Goal: Task Accomplishment & Management: Manage account settings

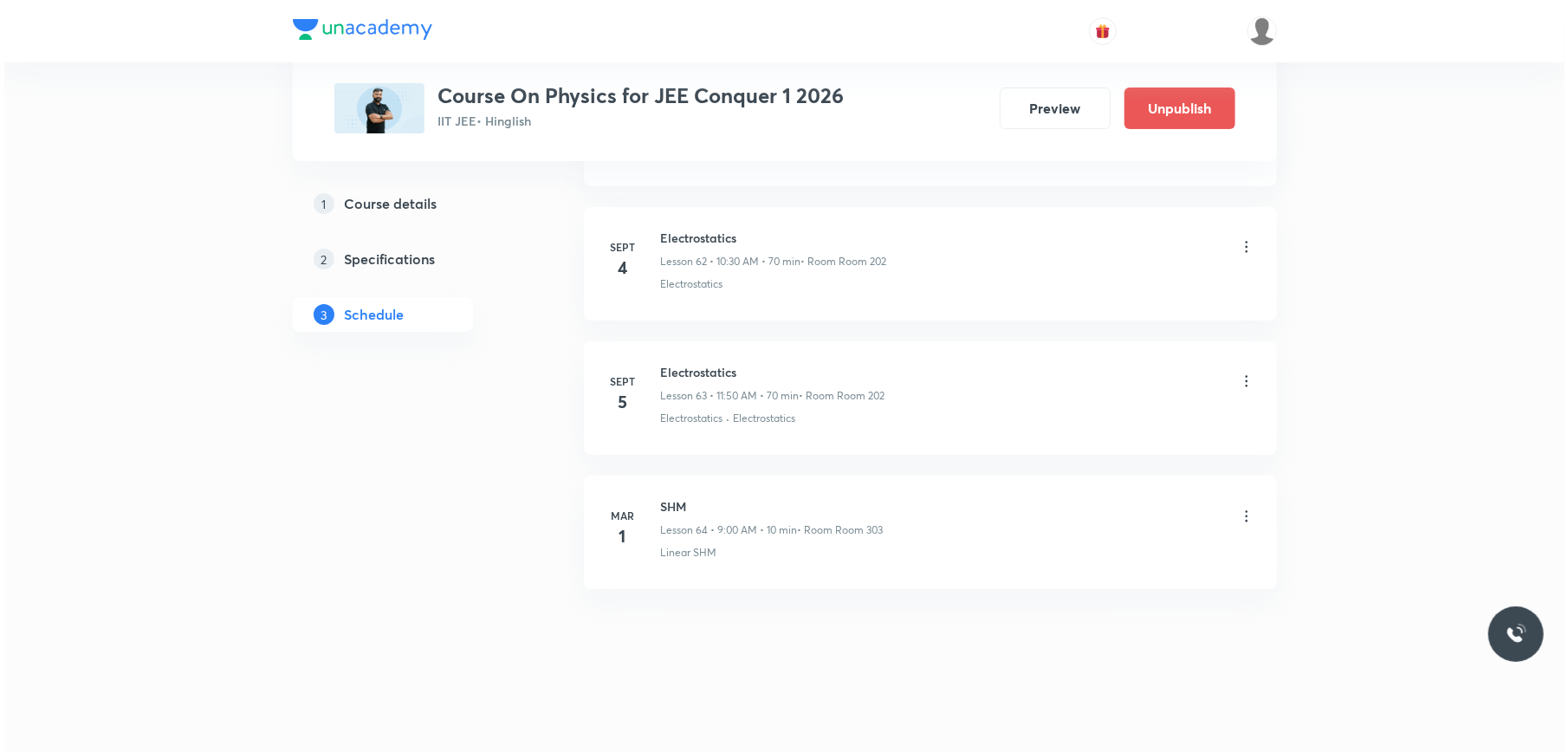
scroll to position [9526, 0]
click at [1242, 374] on icon at bounding box center [1242, 381] width 18 height 18
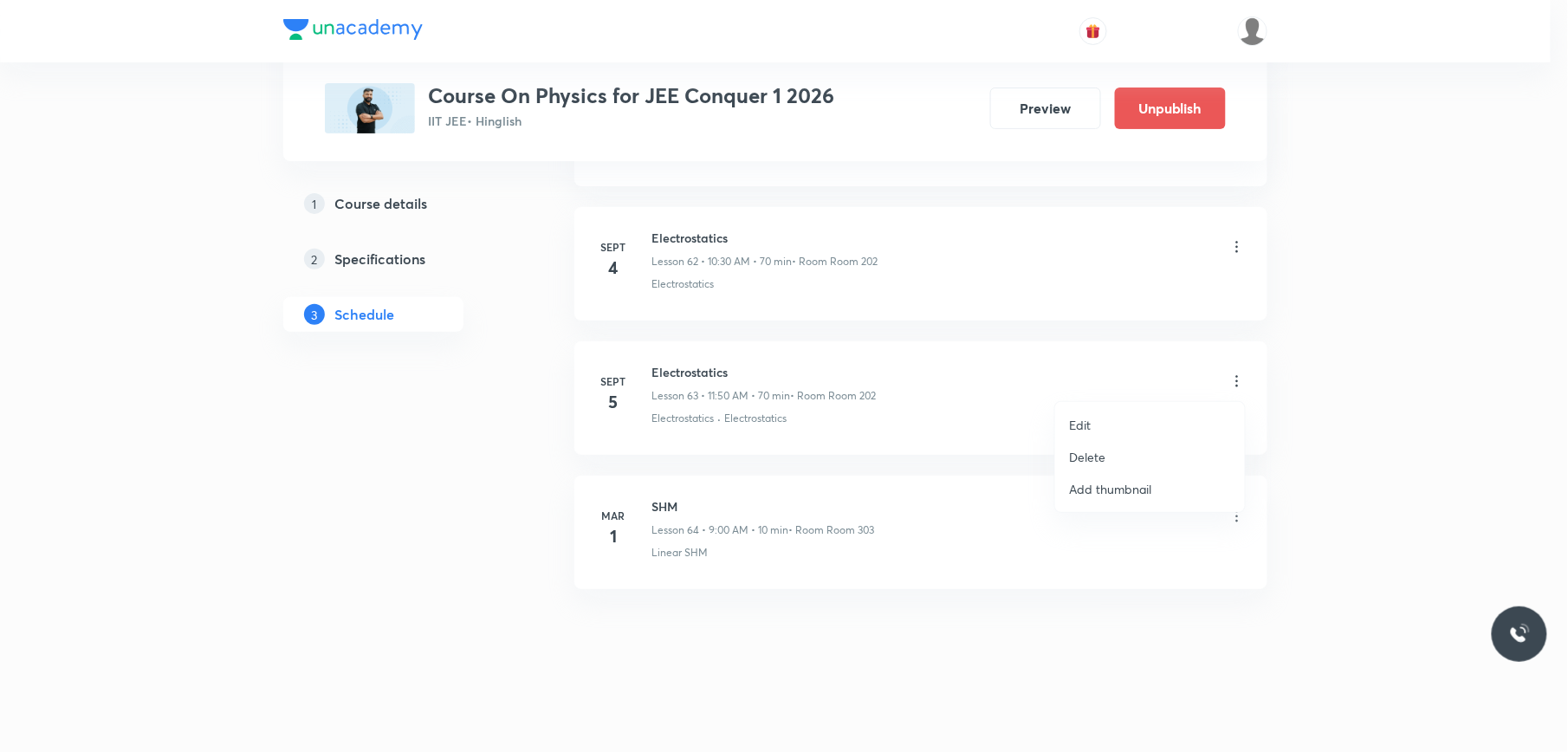
click at [1116, 424] on li "Edit" at bounding box center [1150, 424] width 189 height 32
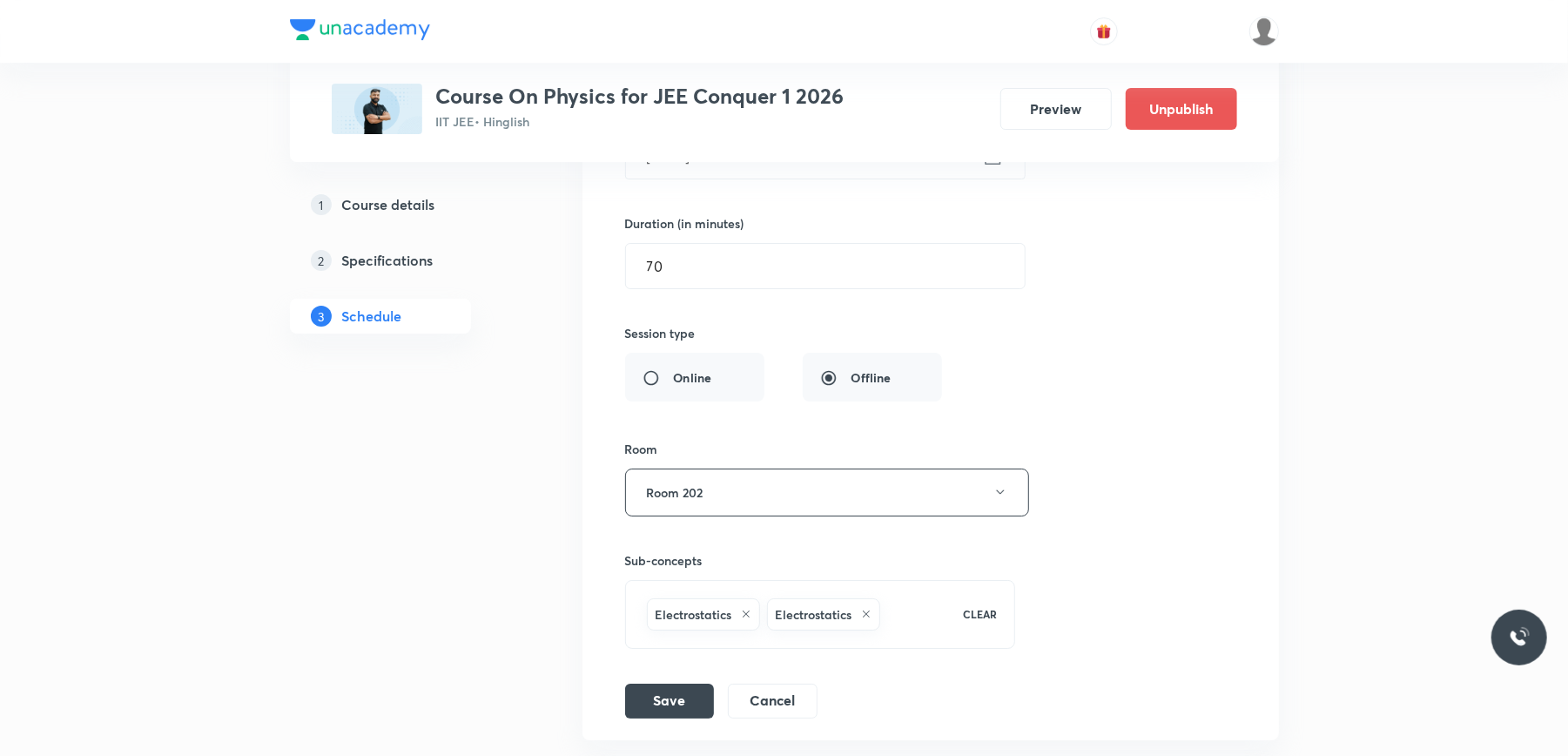
scroll to position [9099, 0]
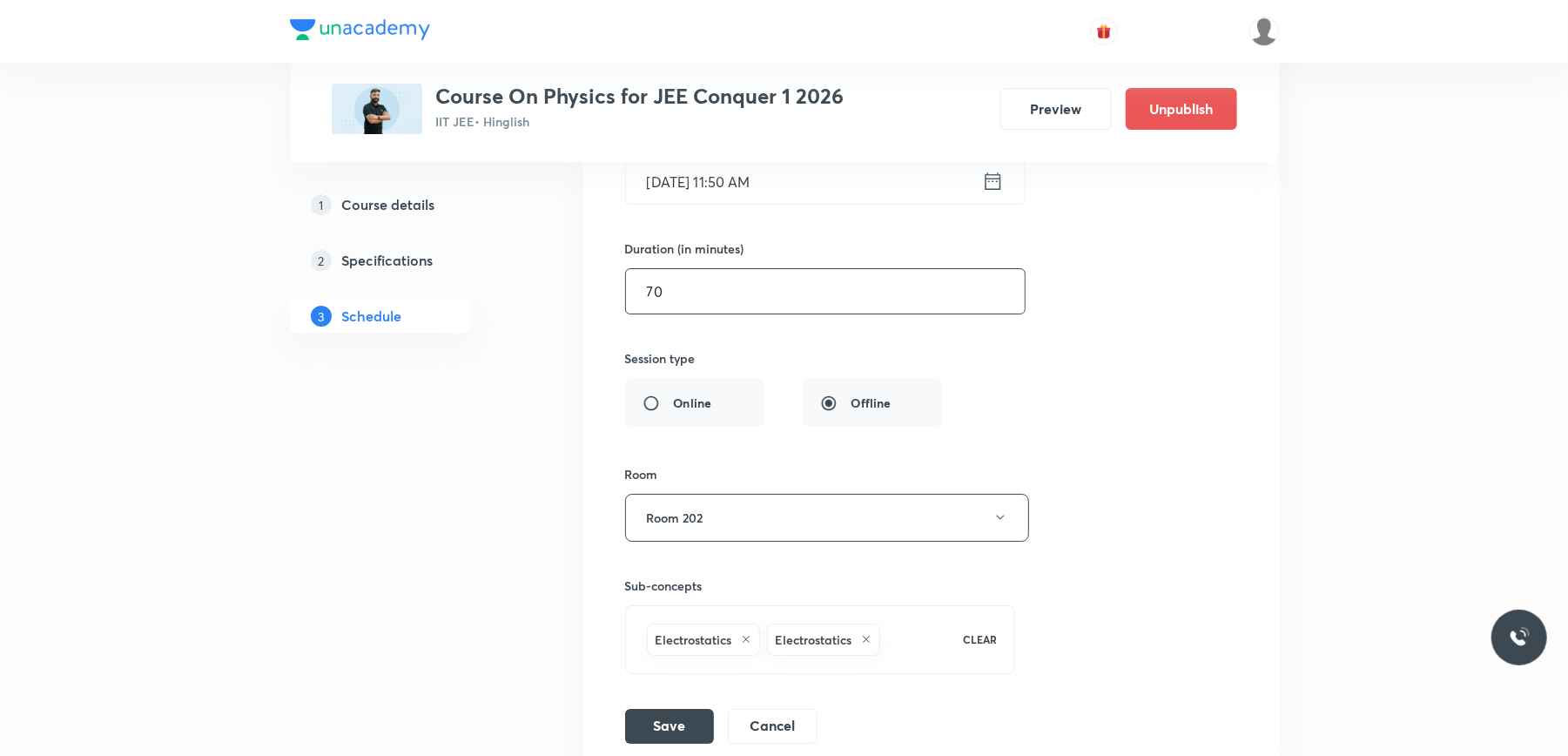
click at [714, 313] on input "70" at bounding box center [825, 291] width 398 height 44
type input "90"
click at [830, 204] on input "Sept 5, 2025, 11:50 AM" at bounding box center [804, 181] width 356 height 44
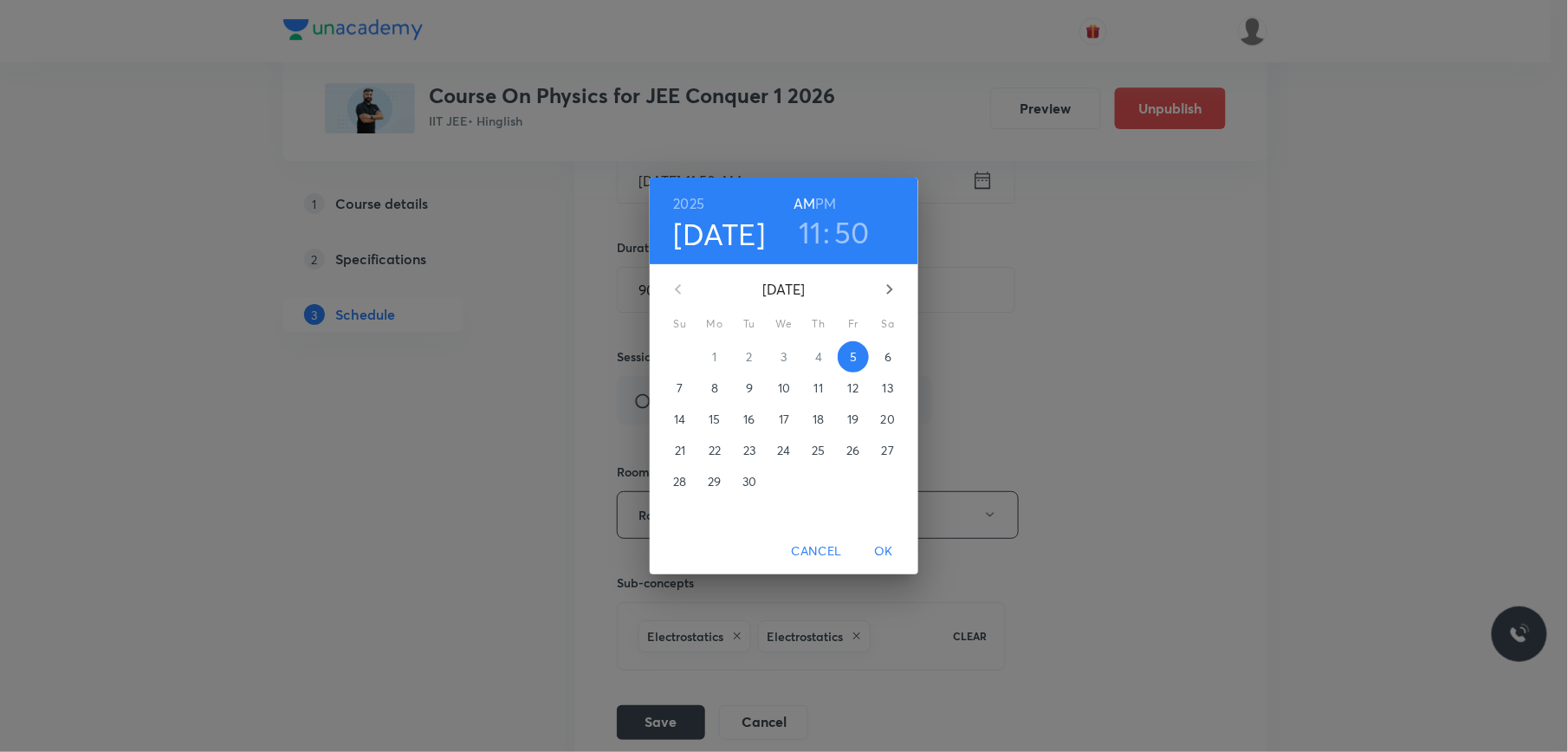
click at [806, 230] on h3 "11" at bounding box center [810, 232] width 24 height 36
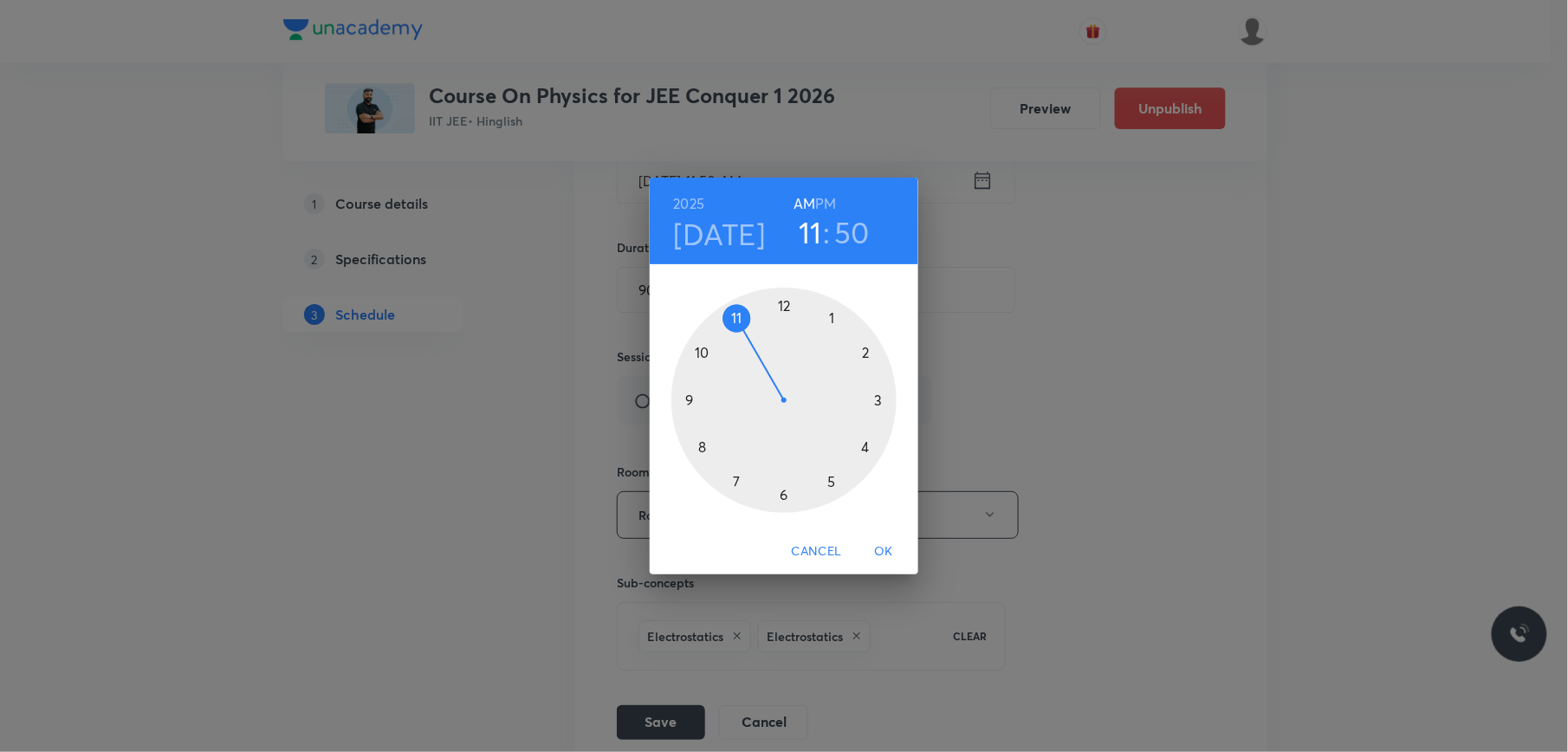
click at [701, 350] on div at bounding box center [784, 400] width 226 height 225
click at [783, 493] on div at bounding box center [784, 400] width 226 height 225
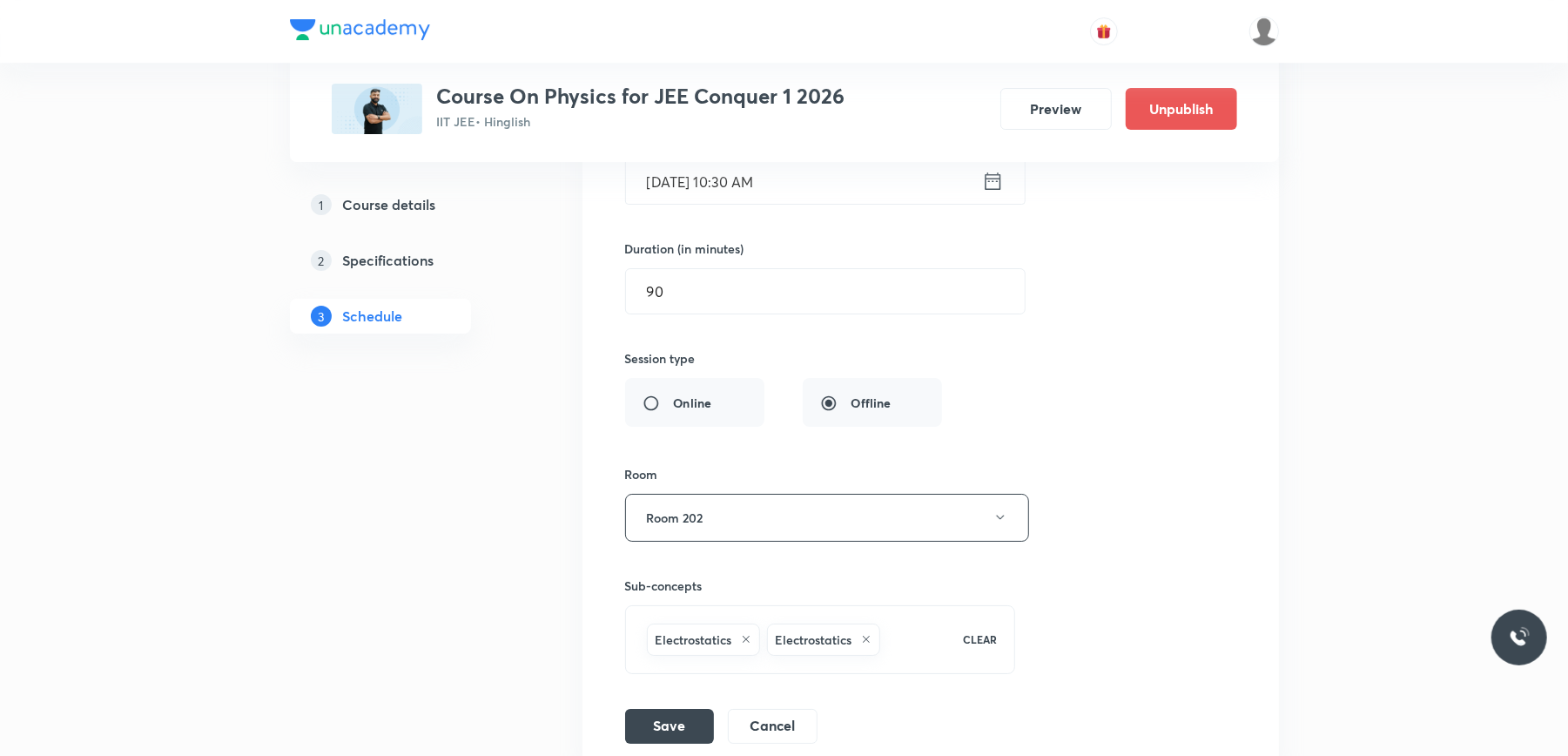
scroll to position [9446, 0]
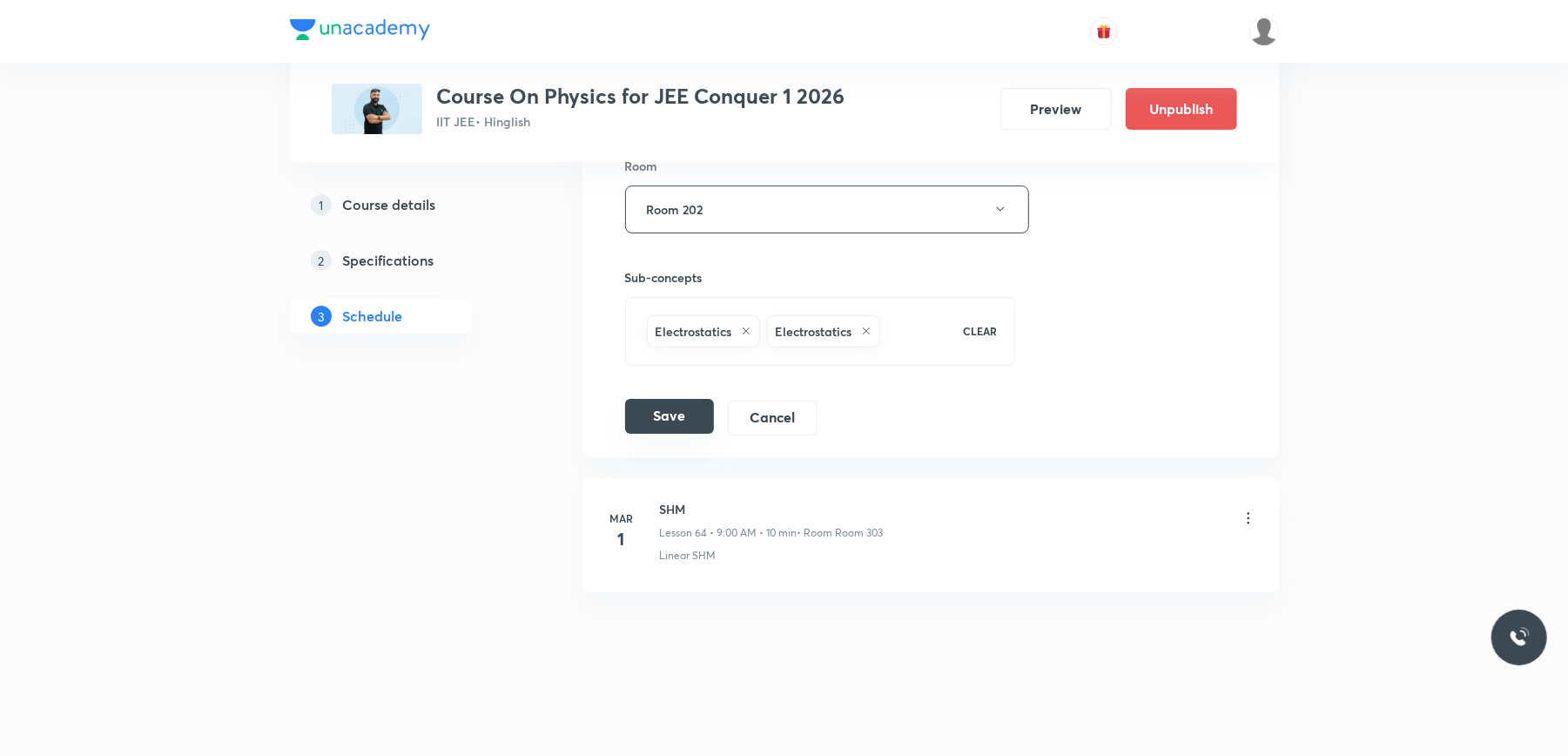
click at [681, 409] on button "Save" at bounding box center [669, 415] width 89 height 35
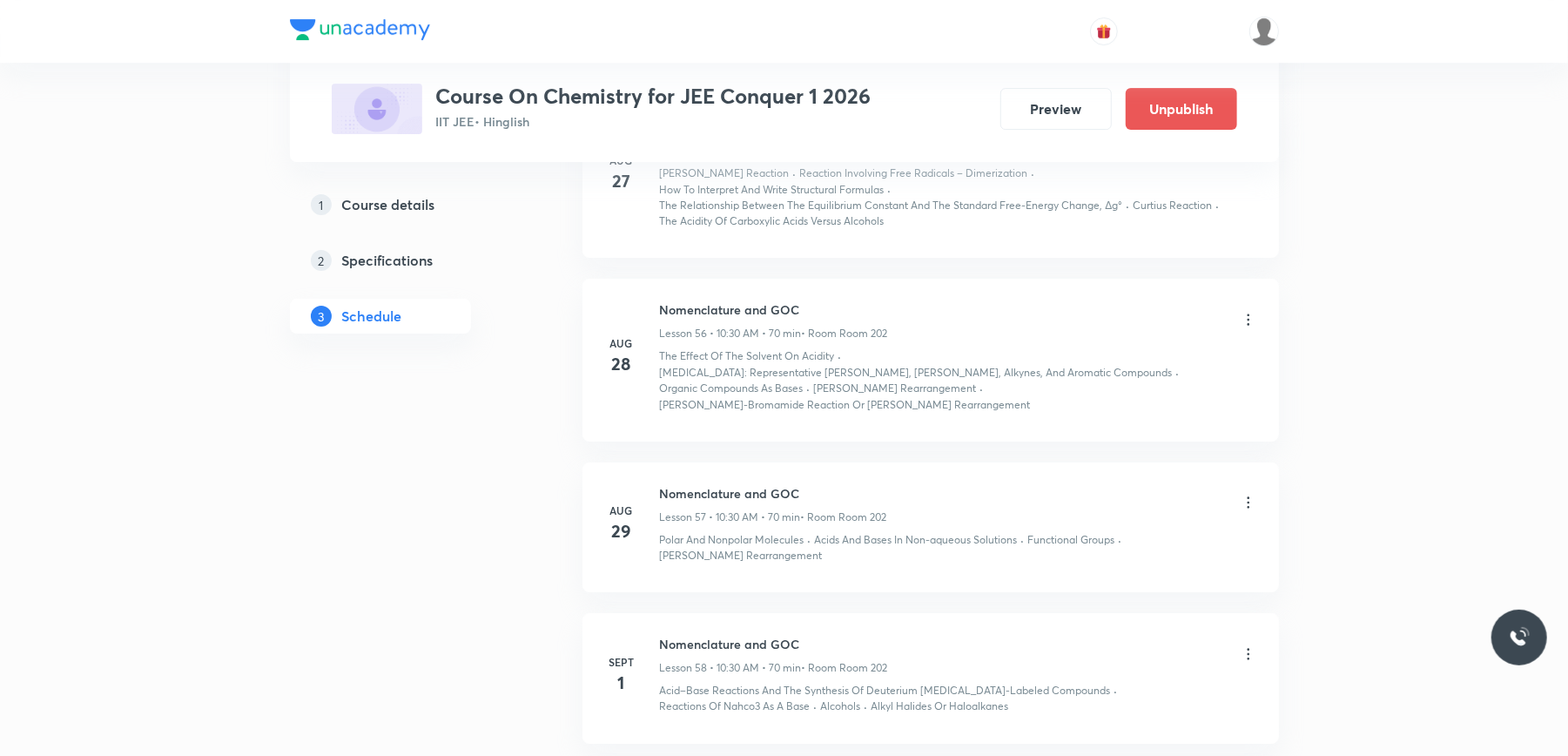
scroll to position [9412, 0]
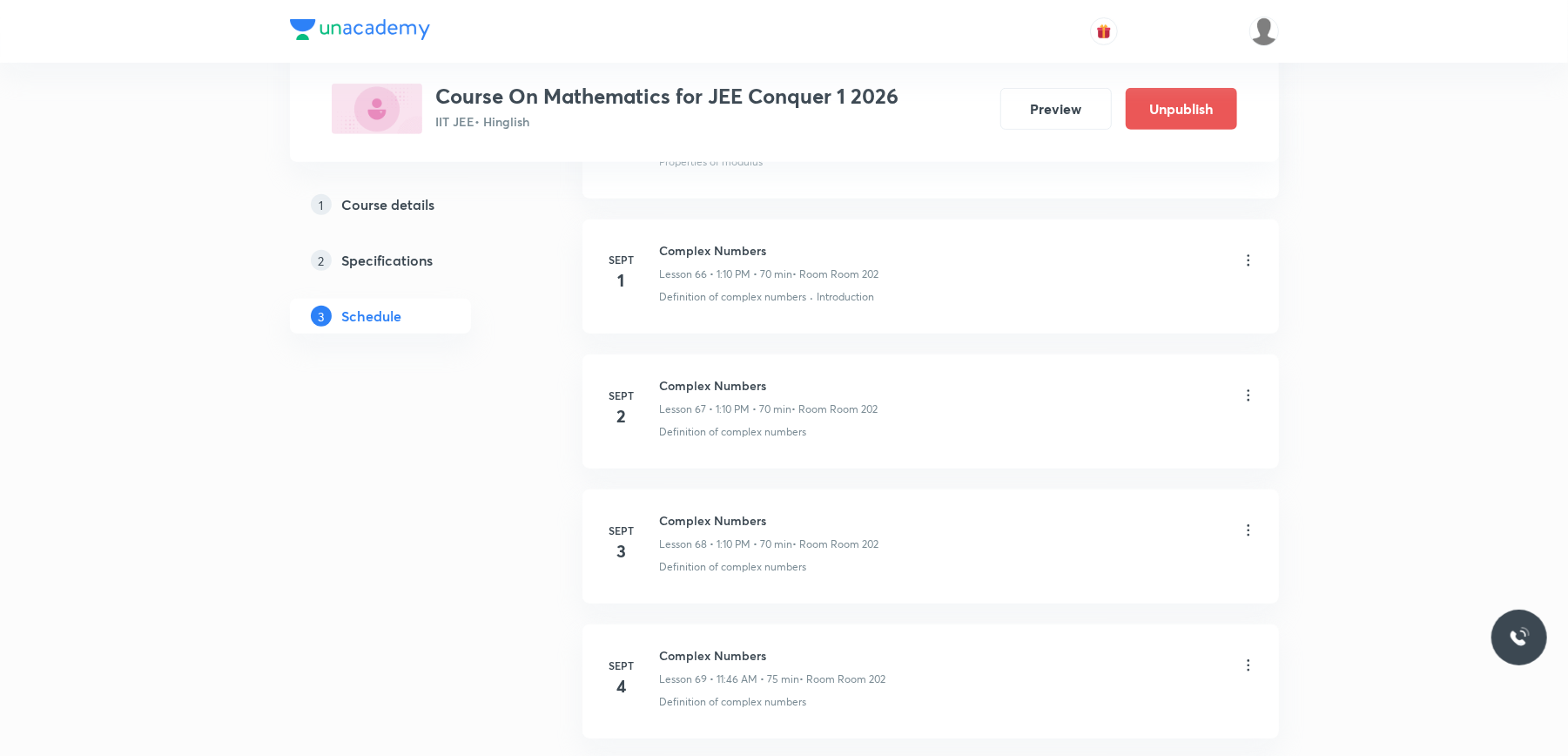
scroll to position [10295, 0]
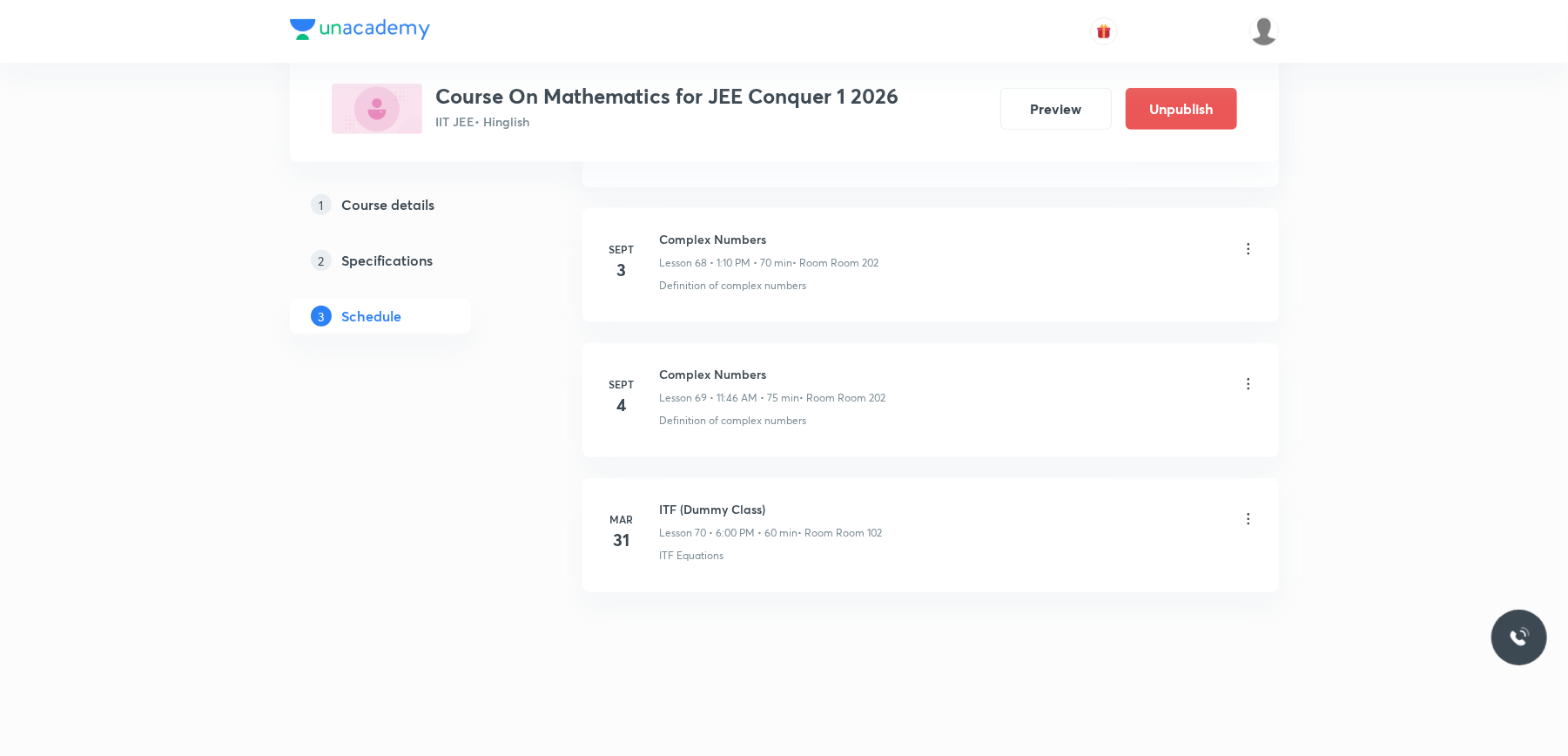
click at [719, 374] on h6 "Complex Numbers" at bounding box center [773, 374] width 227 height 19
copy h6 "Complex Numbers"
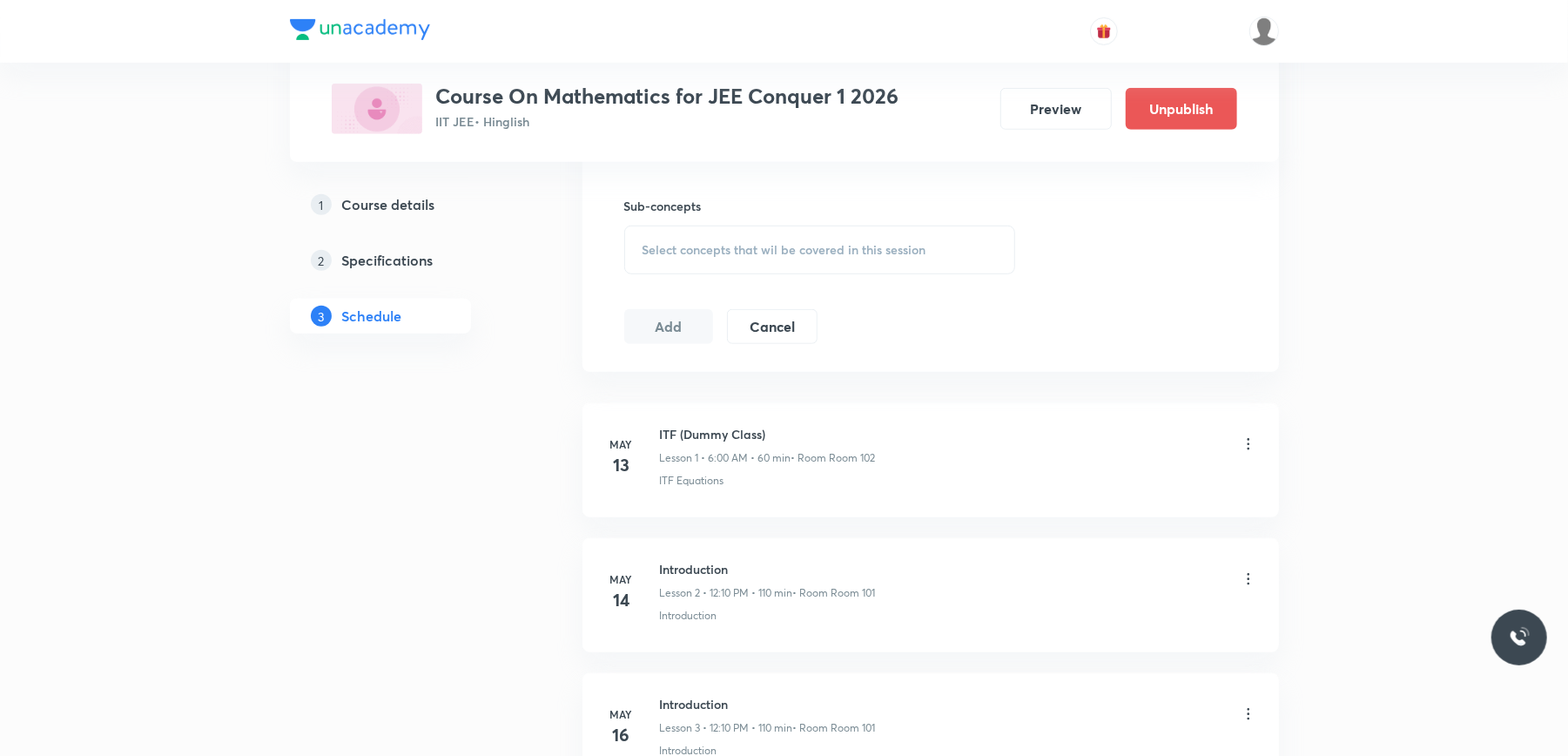
scroll to position [0, 0]
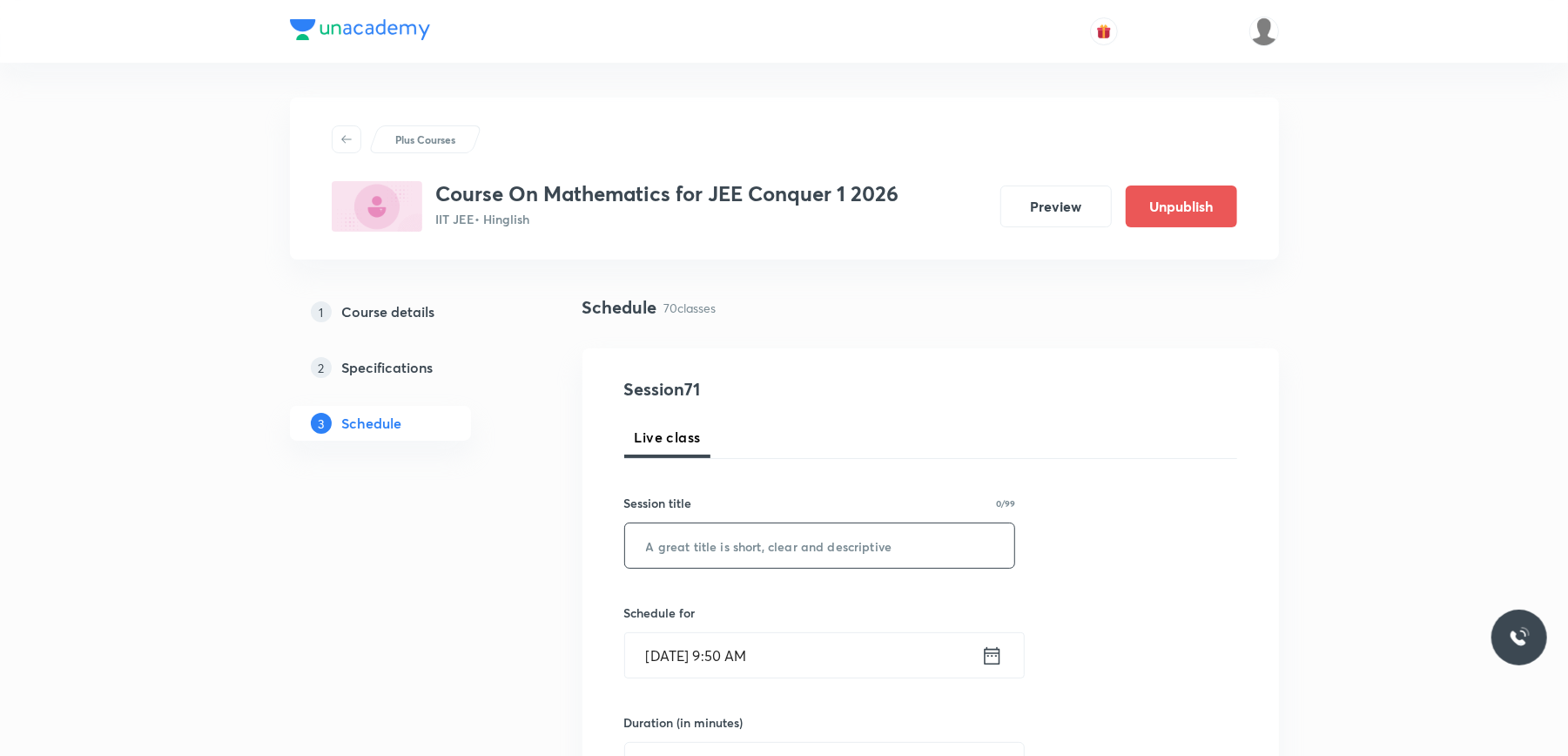
click at [767, 558] on input "text" at bounding box center [820, 545] width 390 height 44
paste input "Complex Numbers"
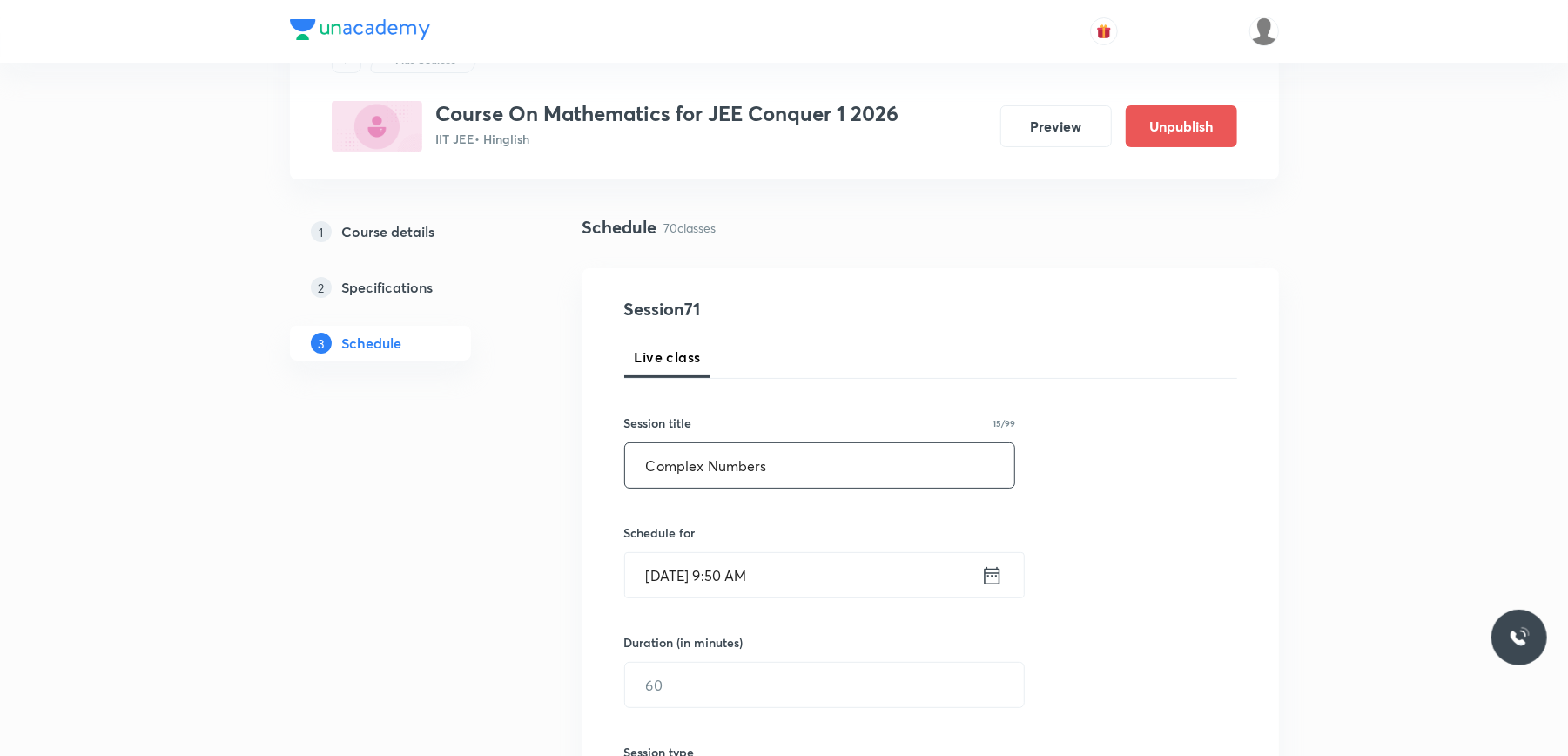
scroll to position [116, 0]
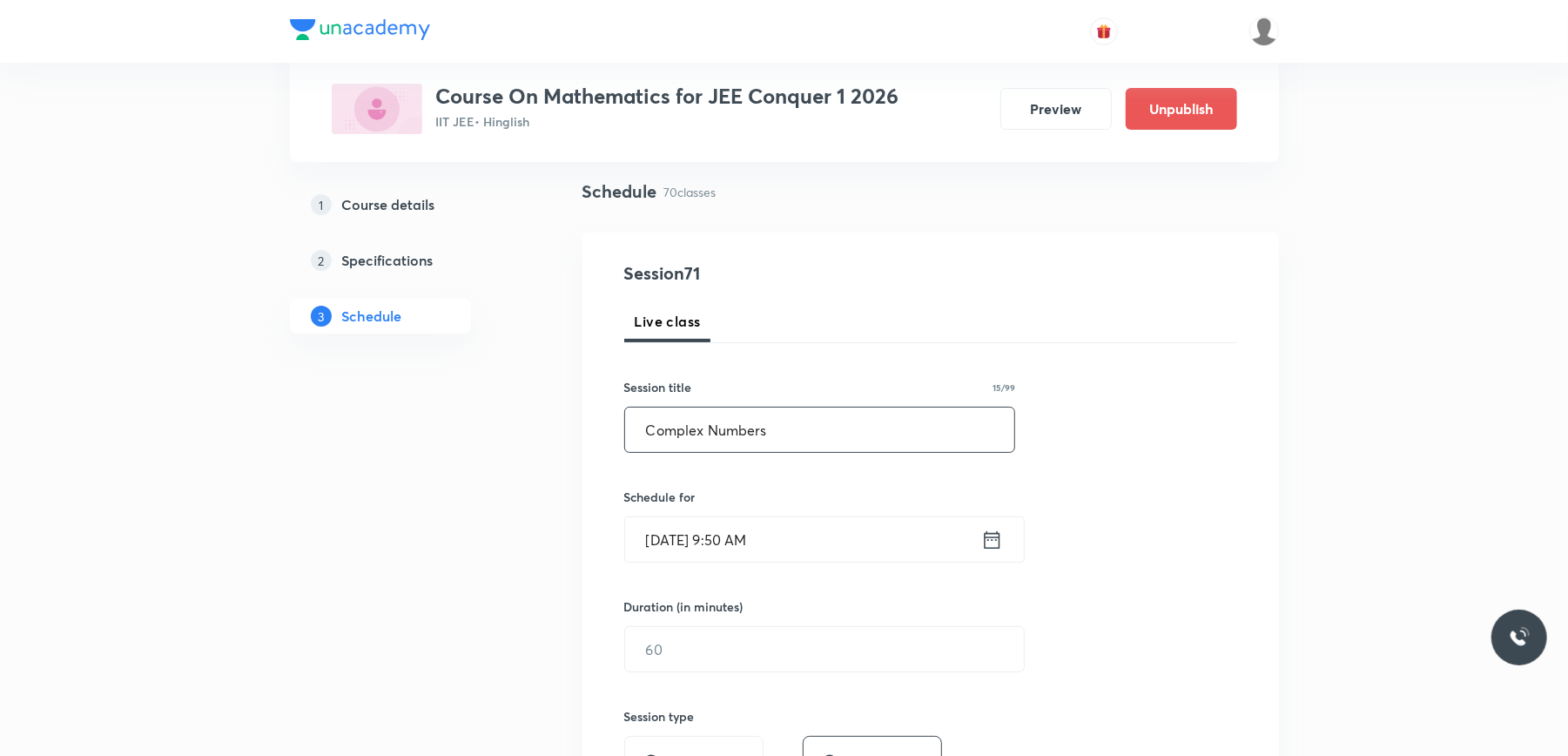
type input "Complex Numbers"
click at [801, 530] on input "Sept 5, 2025, 9:50 AM" at bounding box center [803, 539] width 356 height 44
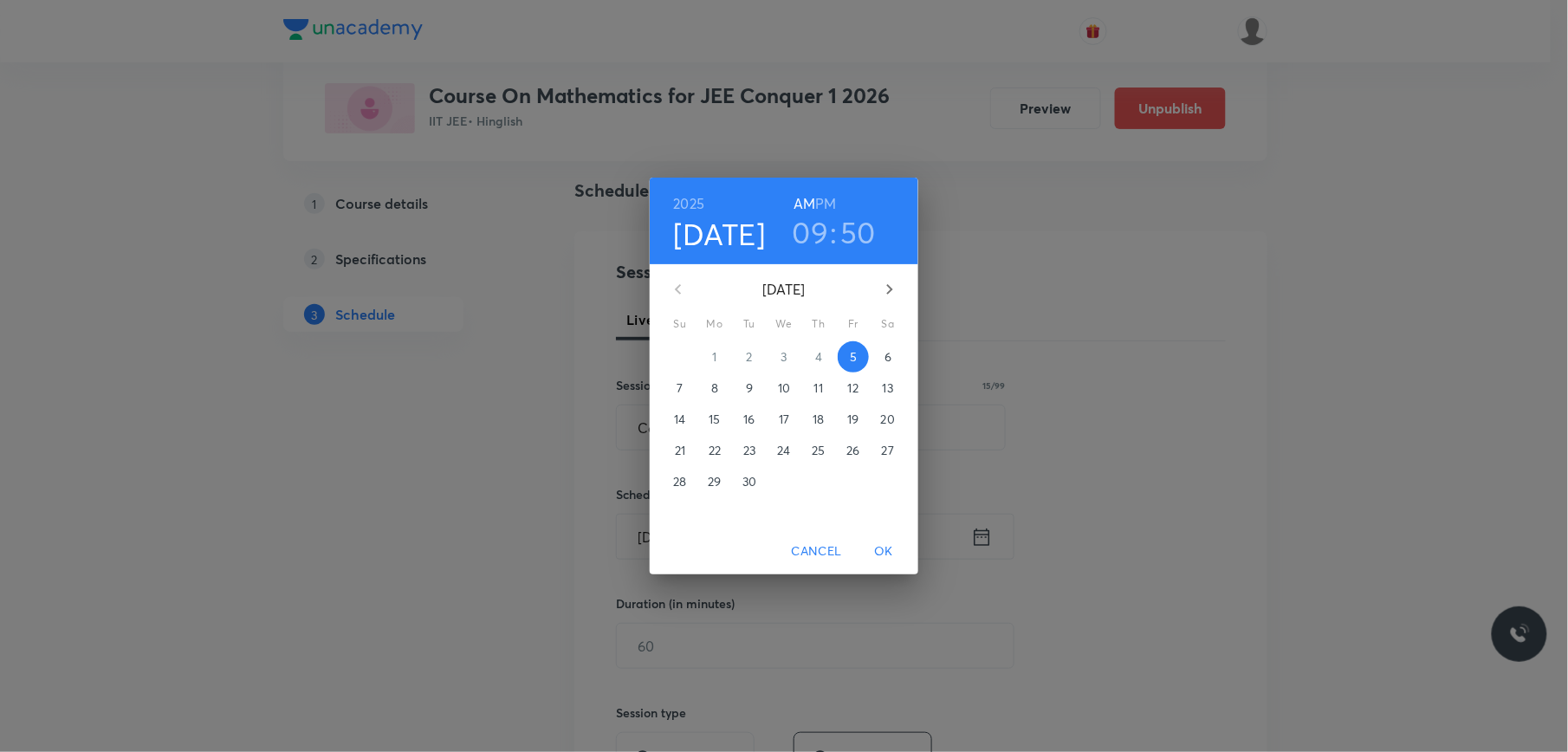
click at [822, 205] on h6 "PM" at bounding box center [826, 203] width 21 height 25
click at [819, 217] on h3 "09" at bounding box center [810, 232] width 36 height 36
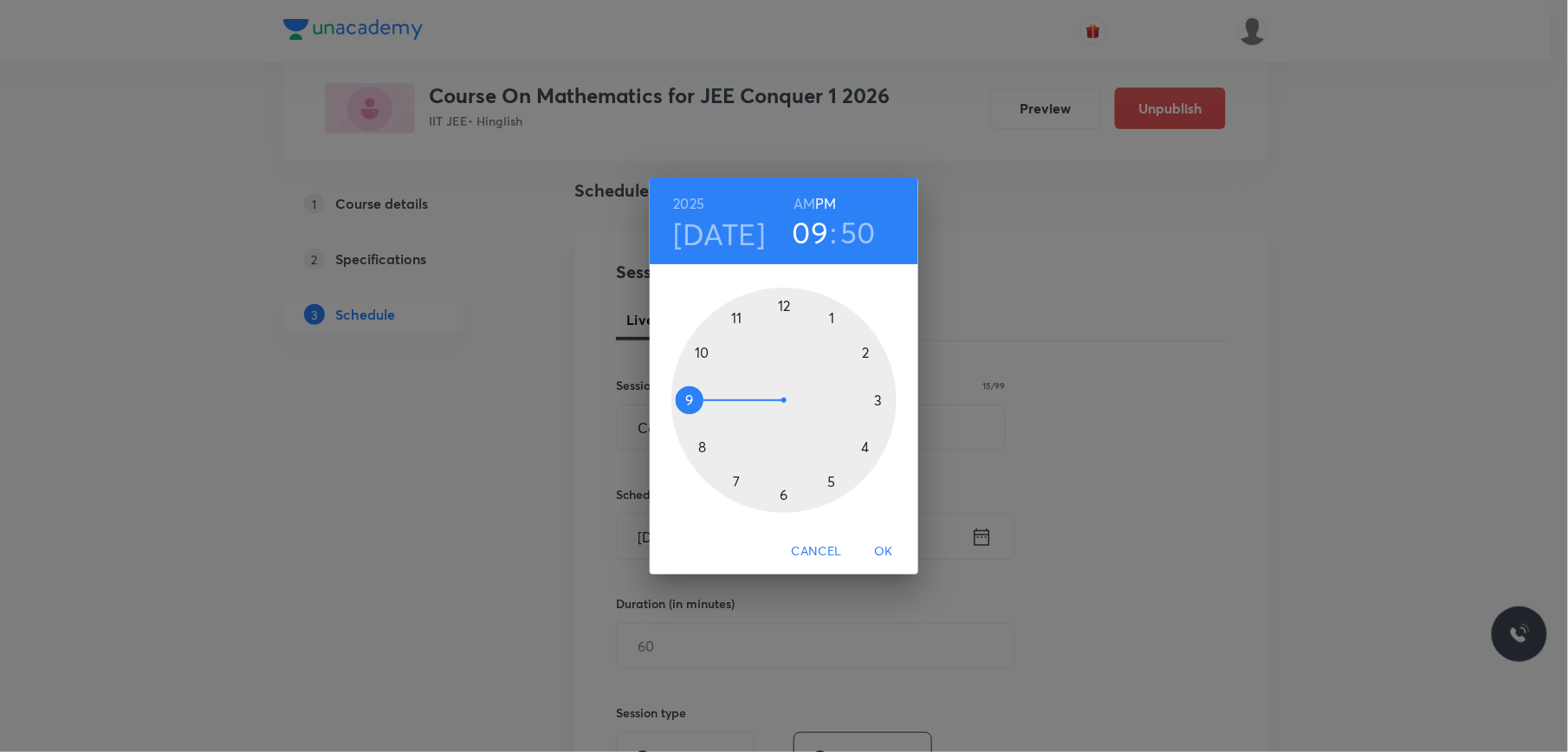
click at [780, 305] on div at bounding box center [784, 400] width 226 height 225
click at [869, 448] on div at bounding box center [784, 400] width 226 height 225
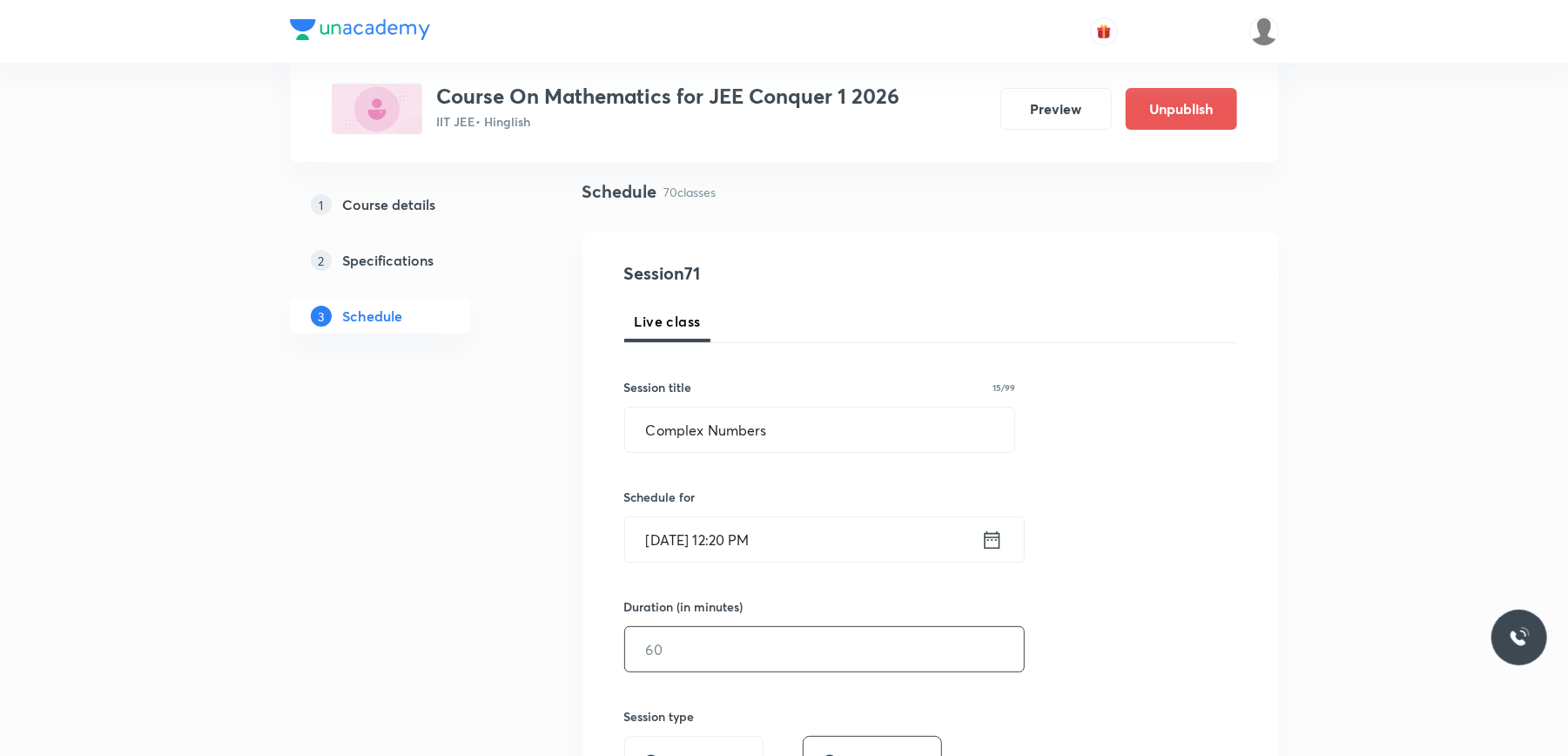
click at [686, 652] on input "text" at bounding box center [824, 649] width 398 height 44
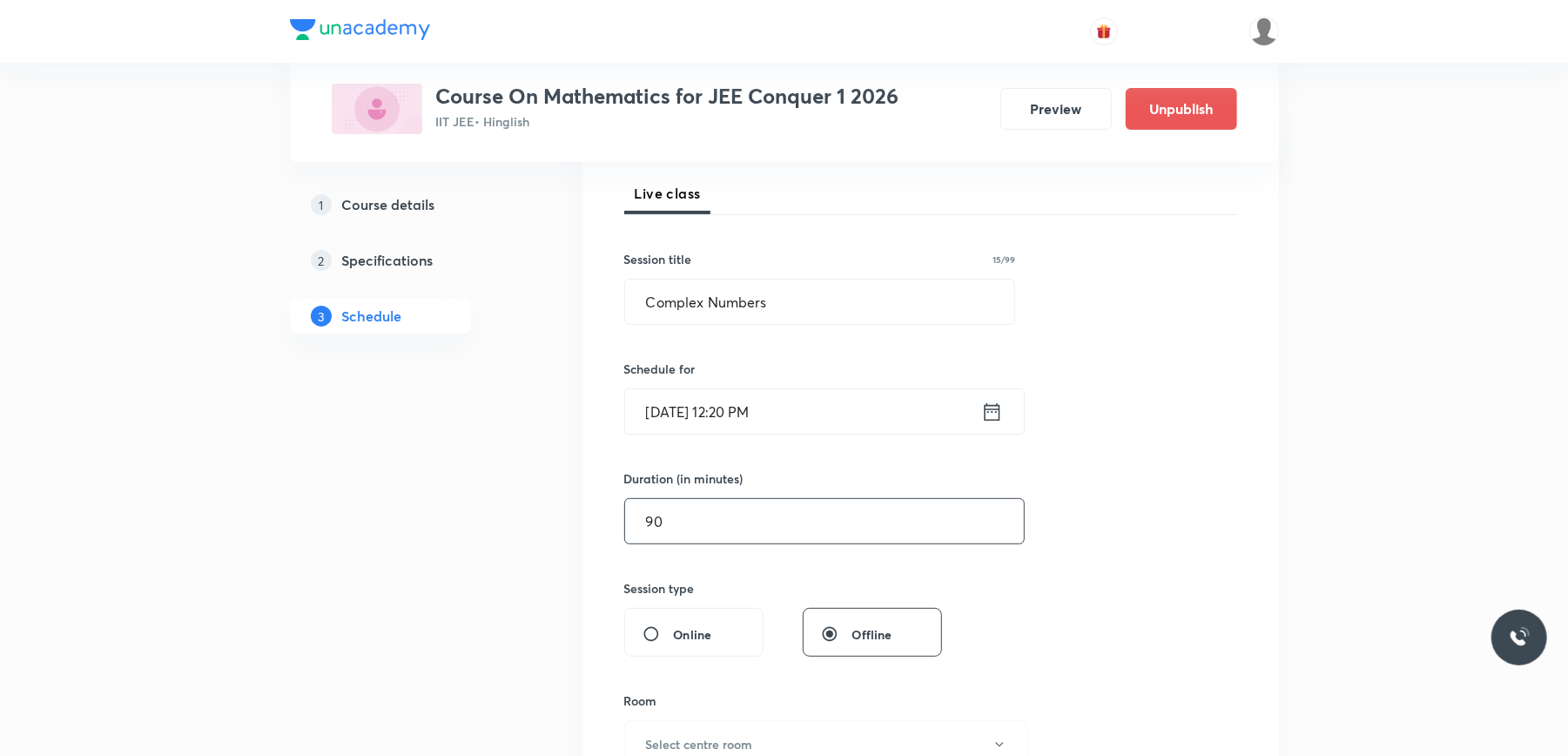
scroll to position [580, 0]
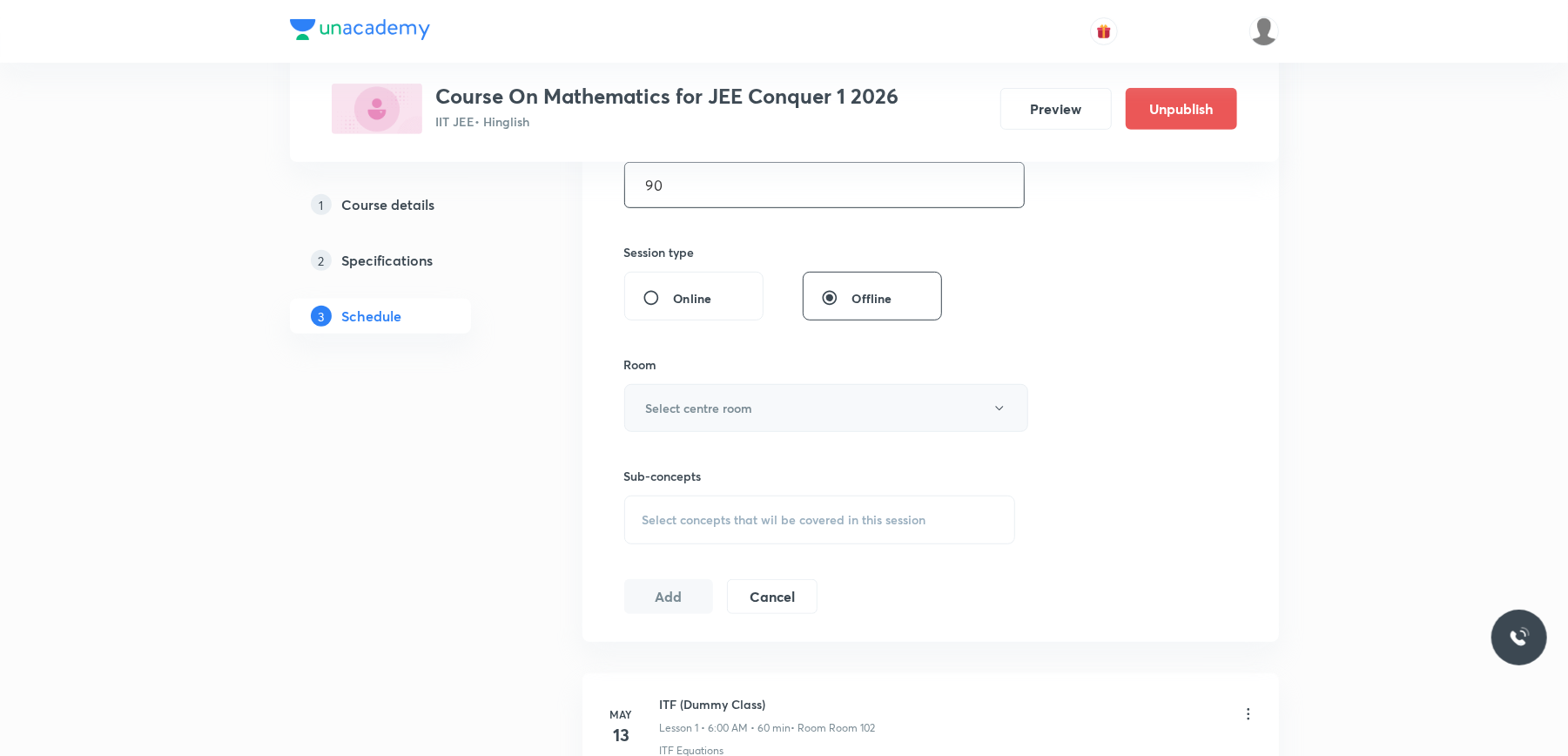
type input "90"
click at [714, 405] on h6 "Select centre room" at bounding box center [699, 407] width 107 height 19
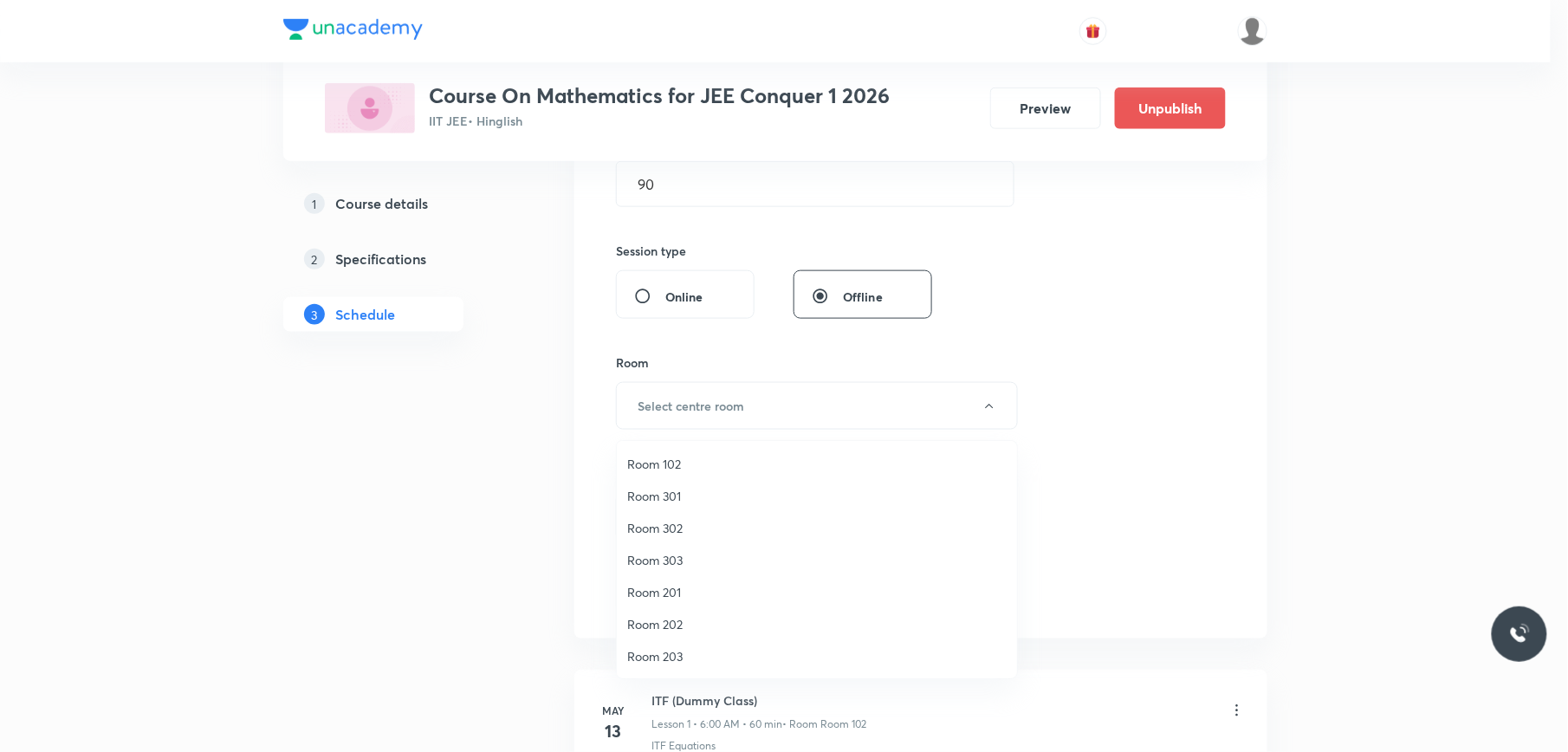
click at [677, 621] on span "Room 202" at bounding box center [817, 623] width 380 height 18
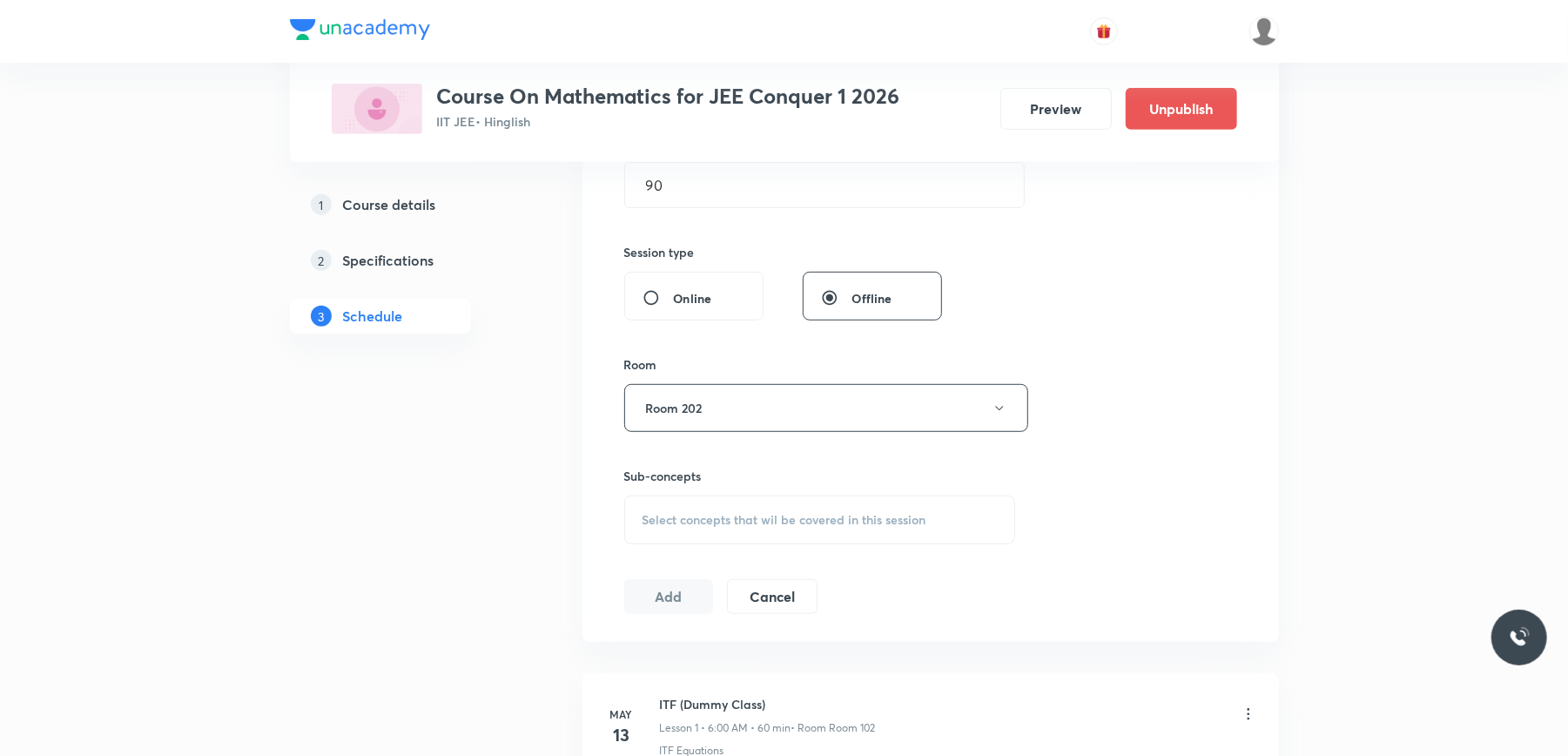
click at [699, 513] on span "Select concepts that wil be covered in this session" at bounding box center [784, 520] width 284 height 14
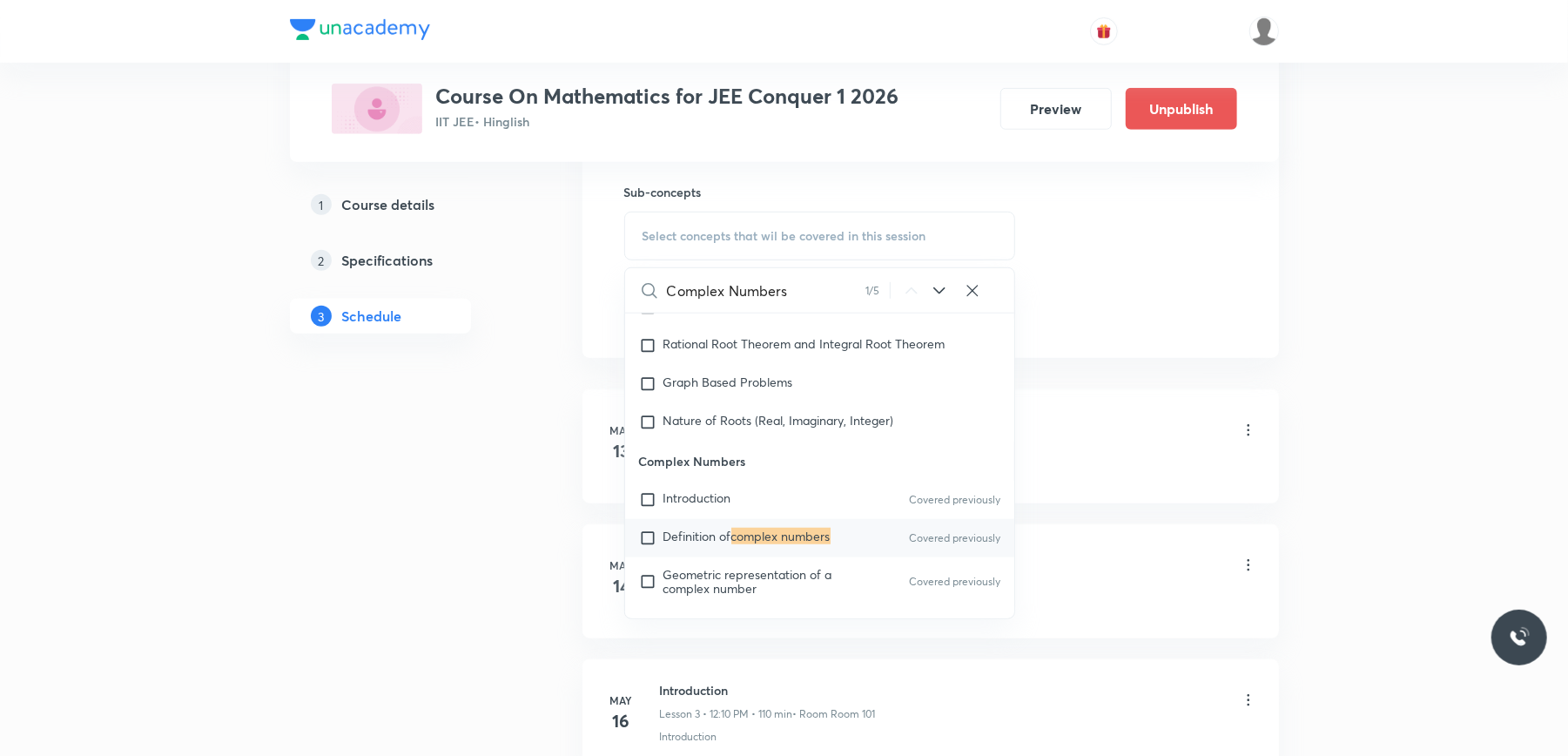
scroll to position [928, 0]
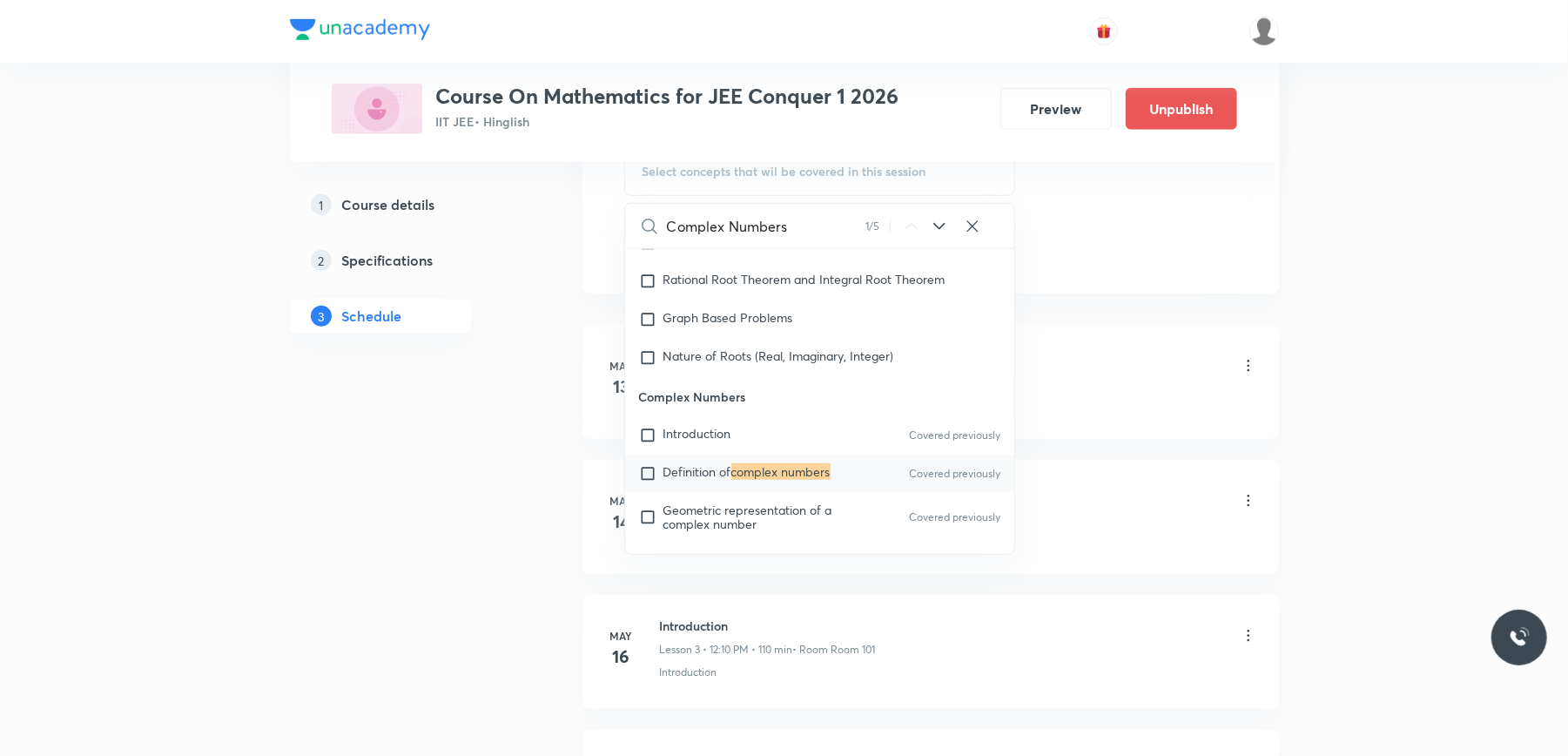
type input "Complex Numbers"
click at [645, 482] on input "checkbox" at bounding box center [652, 474] width 25 height 18
checkbox input "true"
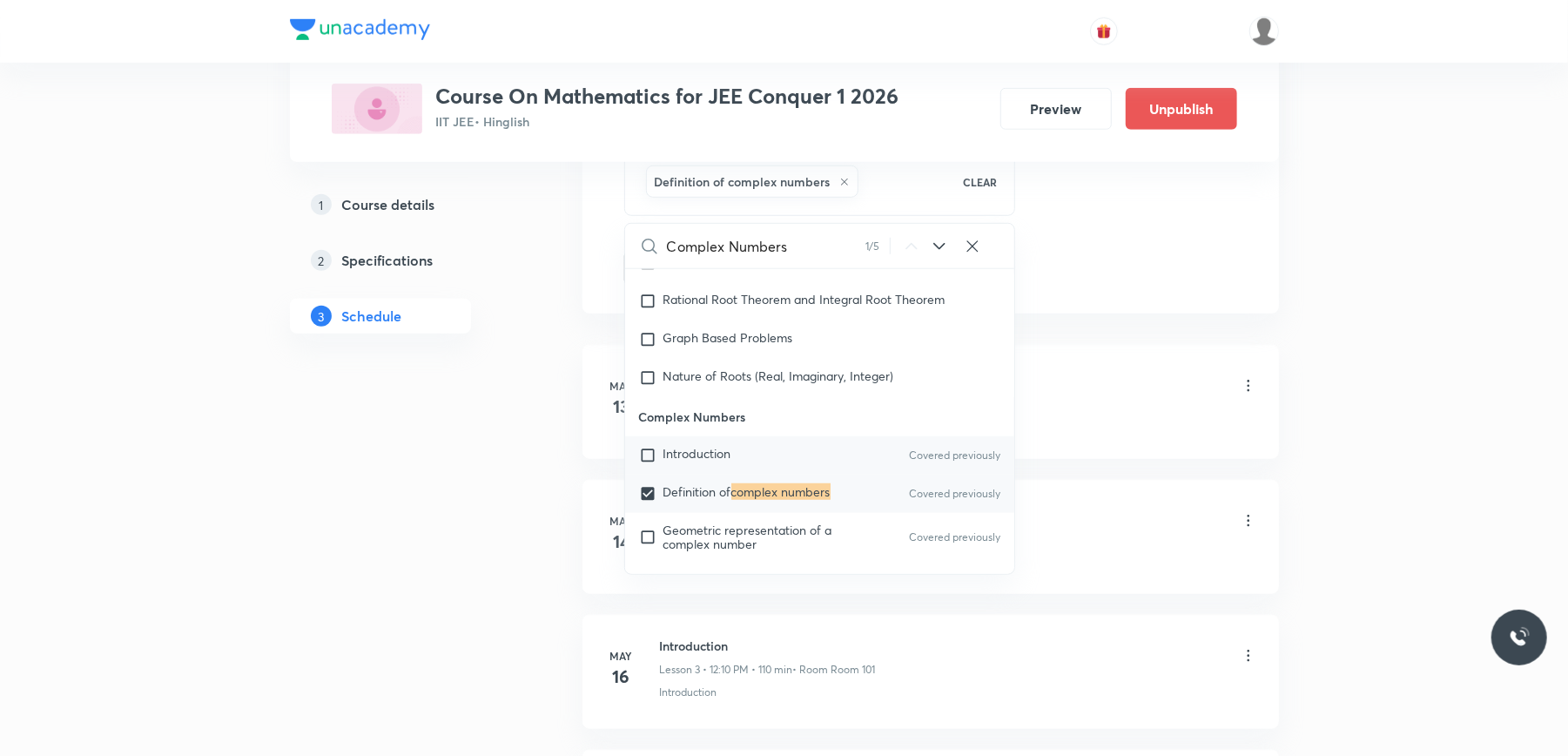
click at [649, 457] on input "checkbox" at bounding box center [652, 455] width 25 height 18
checkbox input "true"
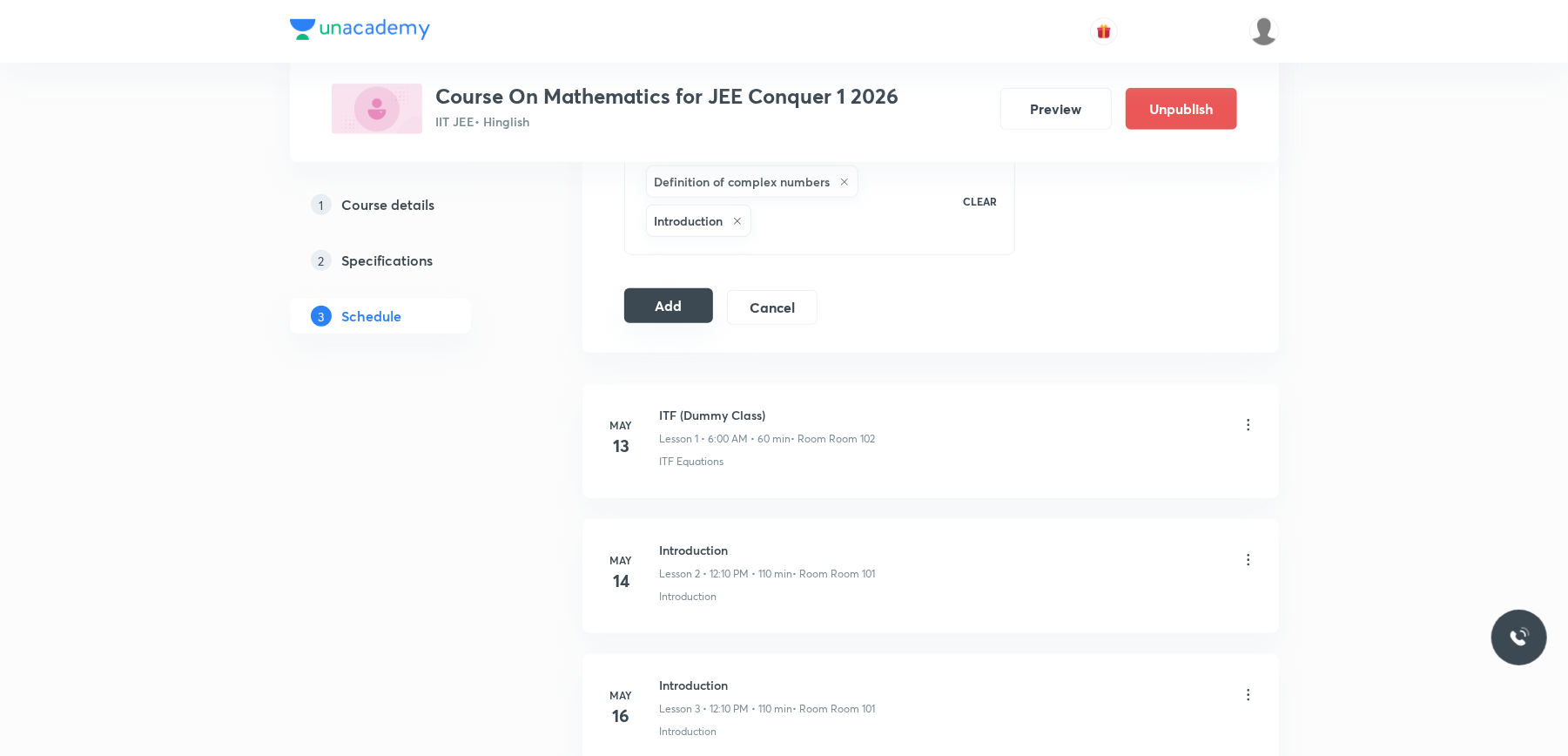
click at [659, 315] on button "Add" at bounding box center [668, 305] width 89 height 35
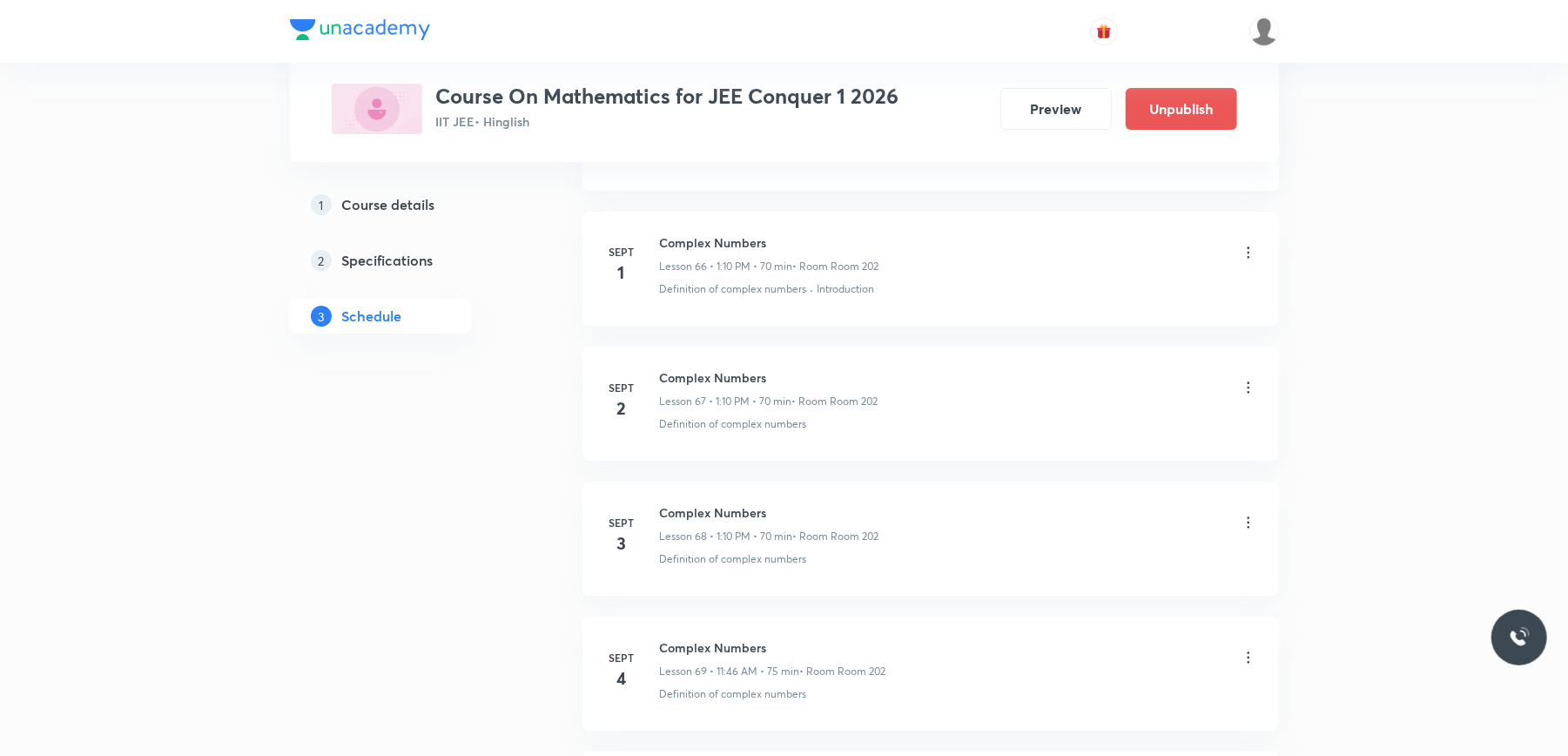
scroll to position [9492, 0]
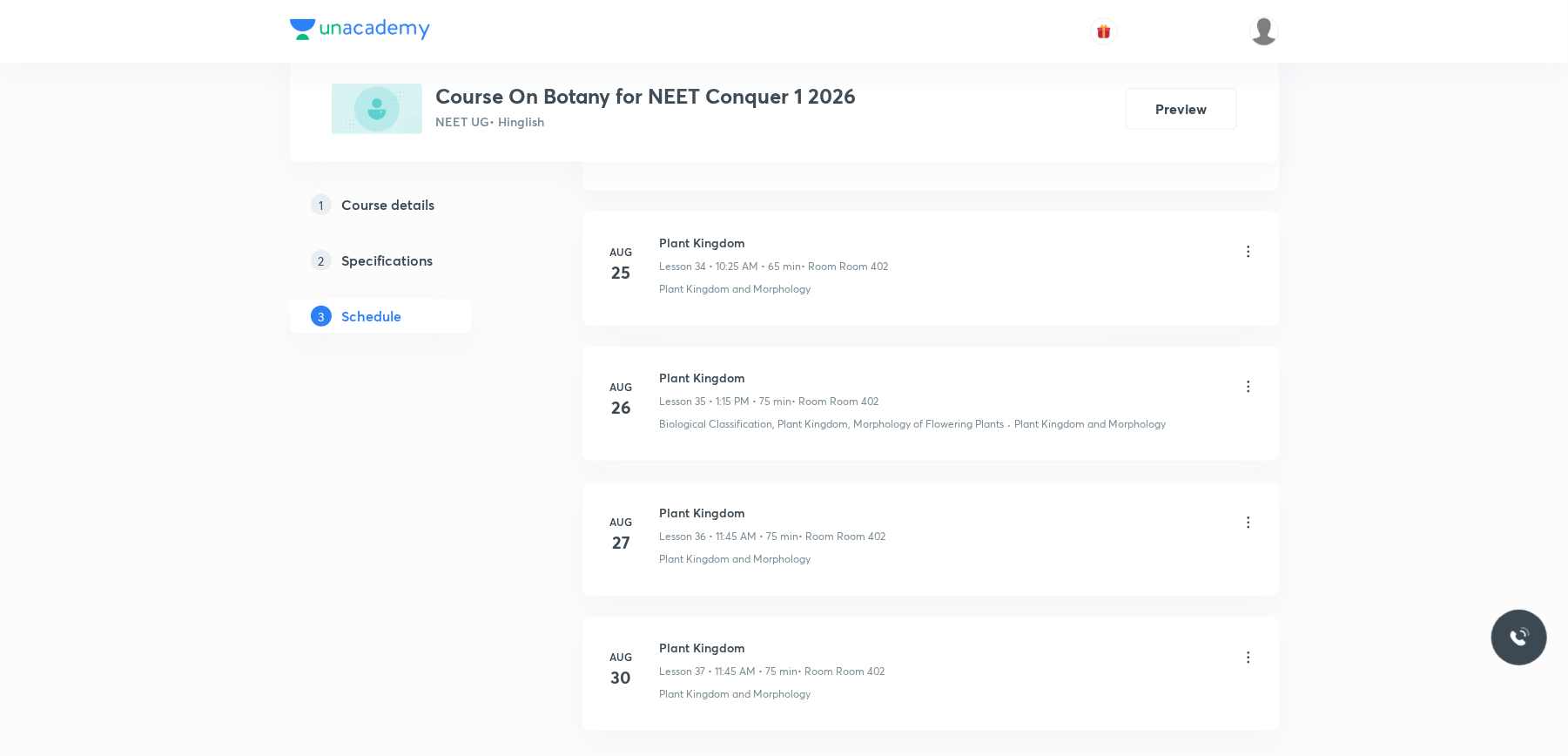
scroll to position [5707, 0]
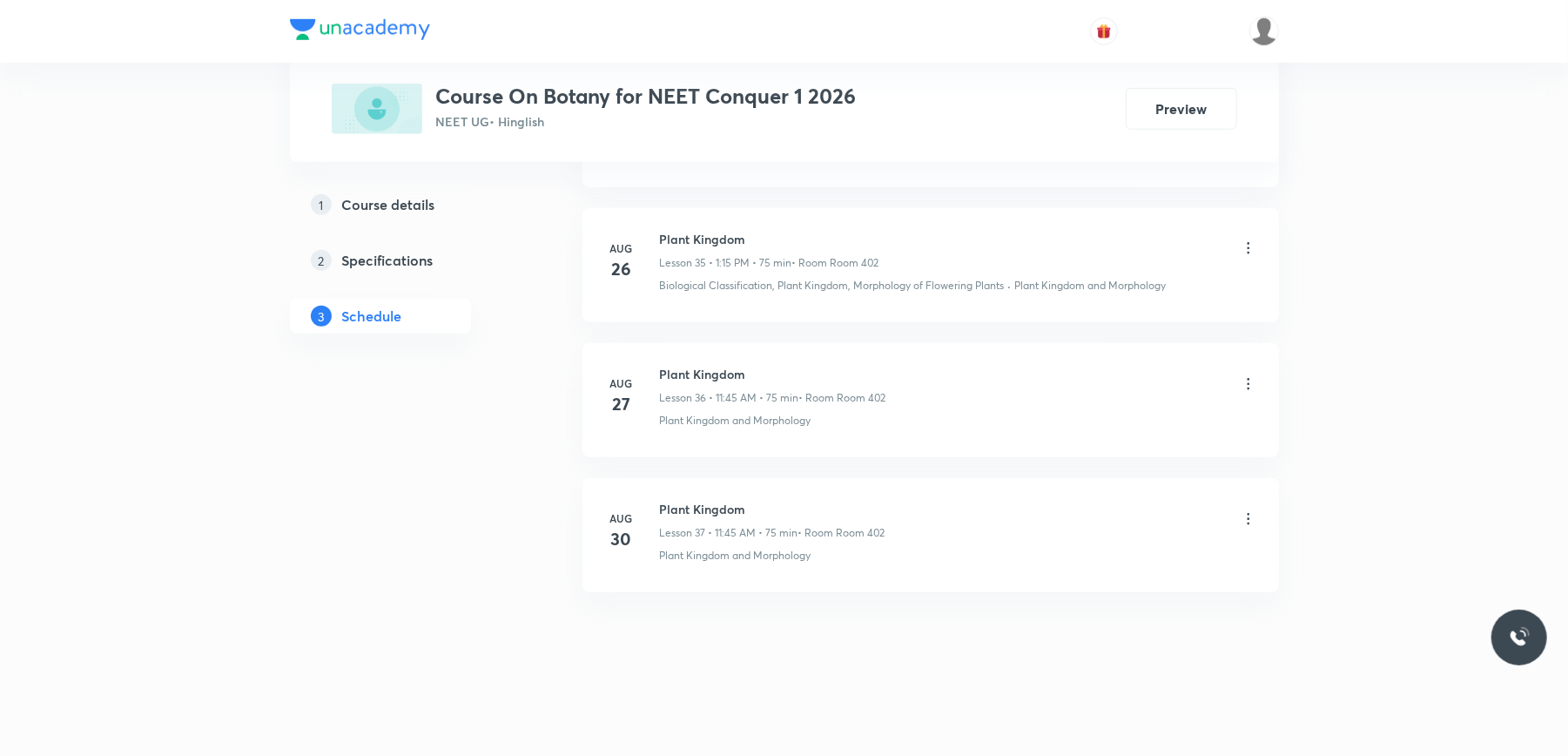
click at [680, 505] on h6 "Plant Kingdom" at bounding box center [772, 508] width 226 height 19
copy h6 "Plant Kingdom"
drag, startPoint x: 680, startPoint y: 505, endPoint x: 552, endPoint y: 526, distance: 129.7
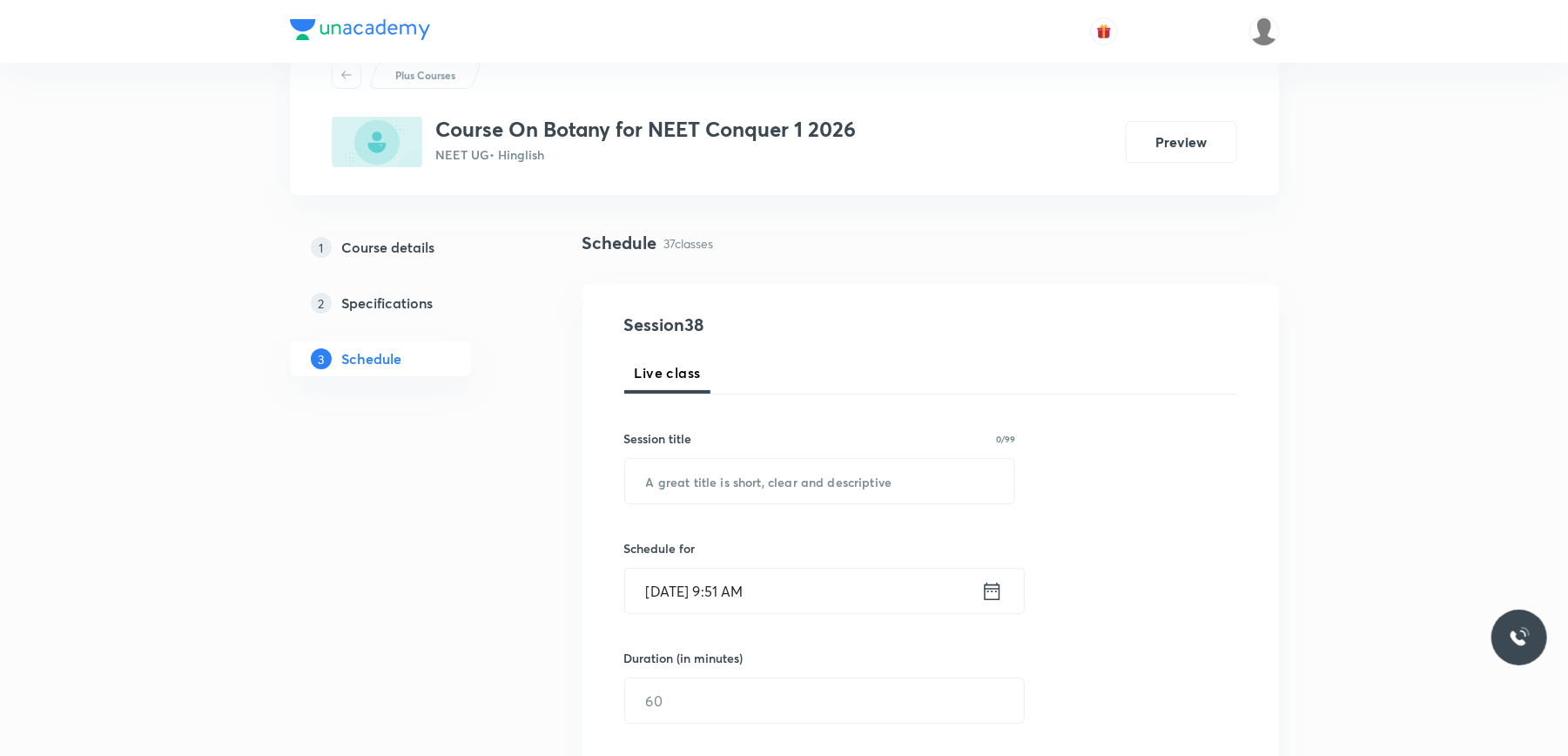
scroll to position [0, 0]
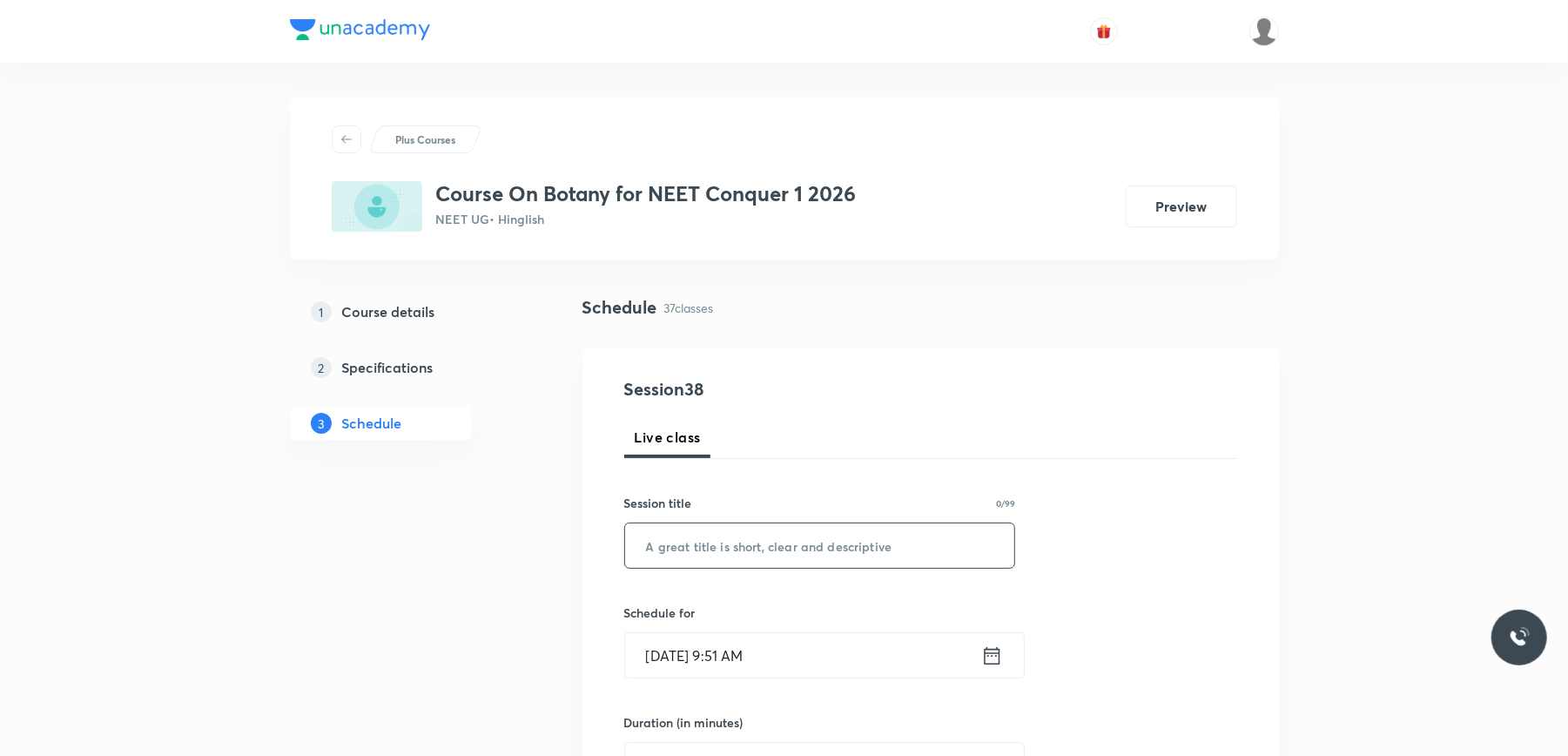
click at [742, 544] on input "text" at bounding box center [820, 545] width 390 height 44
paste input "Plant Kingdom"
type input "Plant Kingdom"
click at [819, 662] on input "Sept 5, 2025, 9:51 AM" at bounding box center [803, 655] width 356 height 44
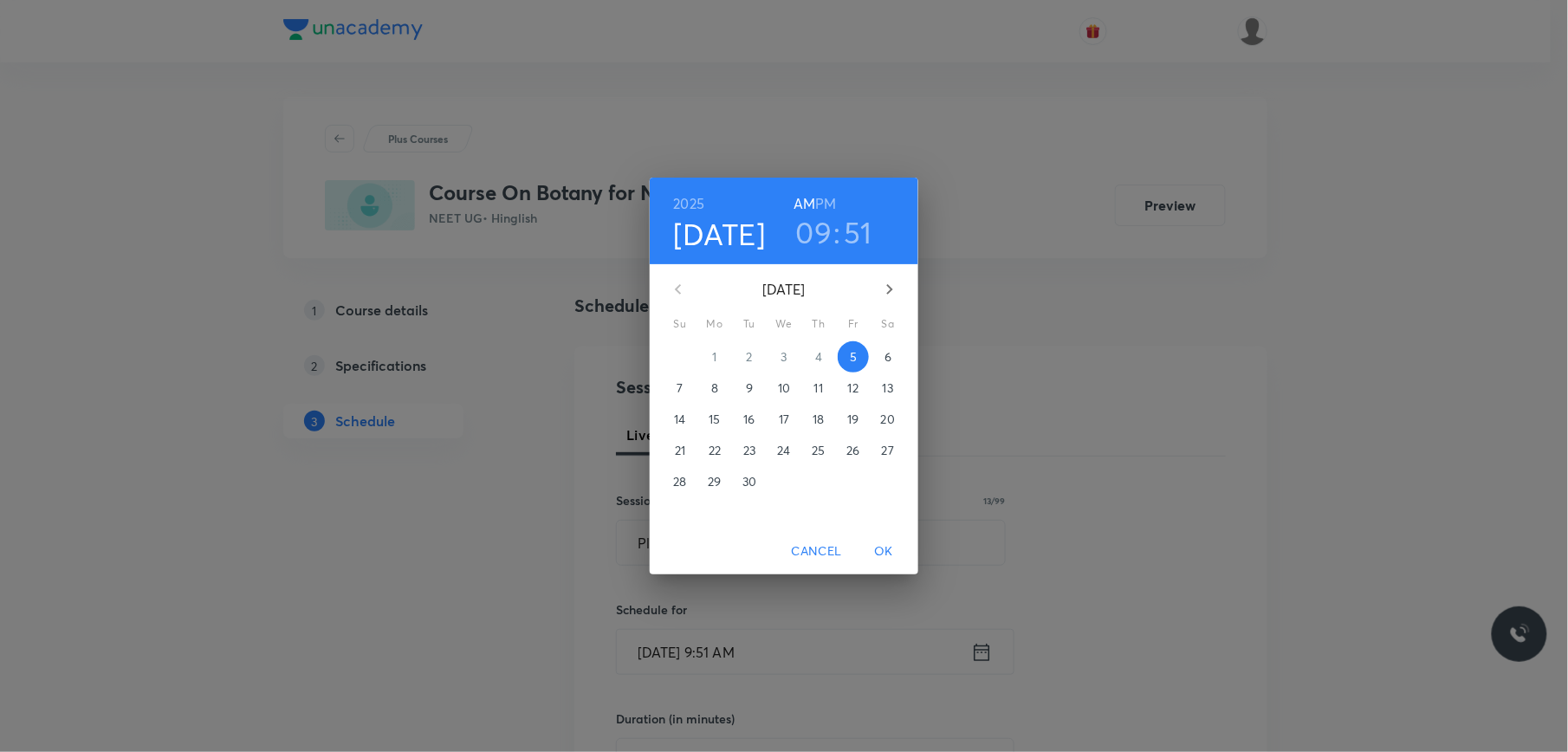
click at [818, 235] on h3 "09" at bounding box center [814, 232] width 36 height 36
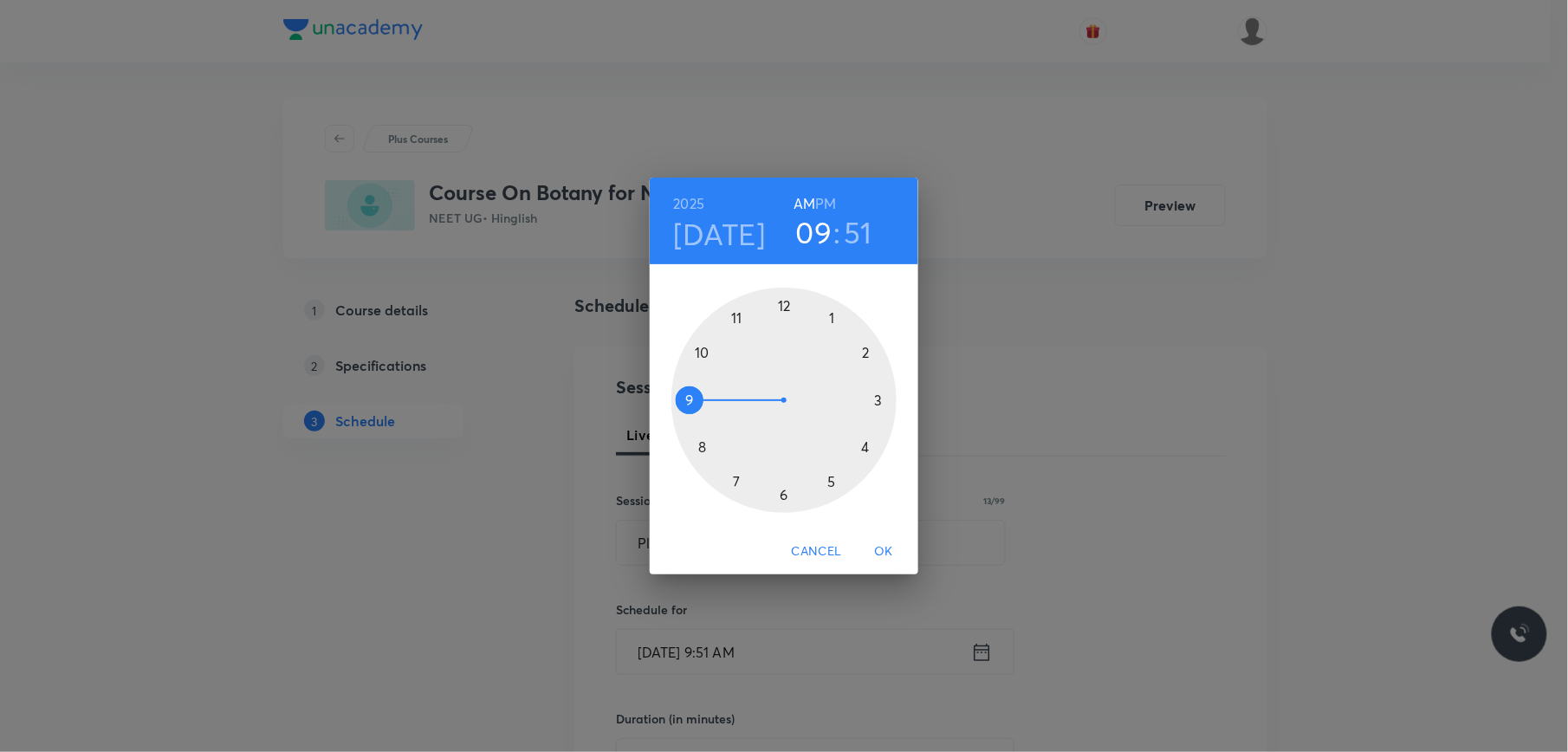
click at [700, 354] on div at bounding box center [784, 400] width 226 height 225
click at [878, 399] on div at bounding box center [784, 400] width 226 height 225
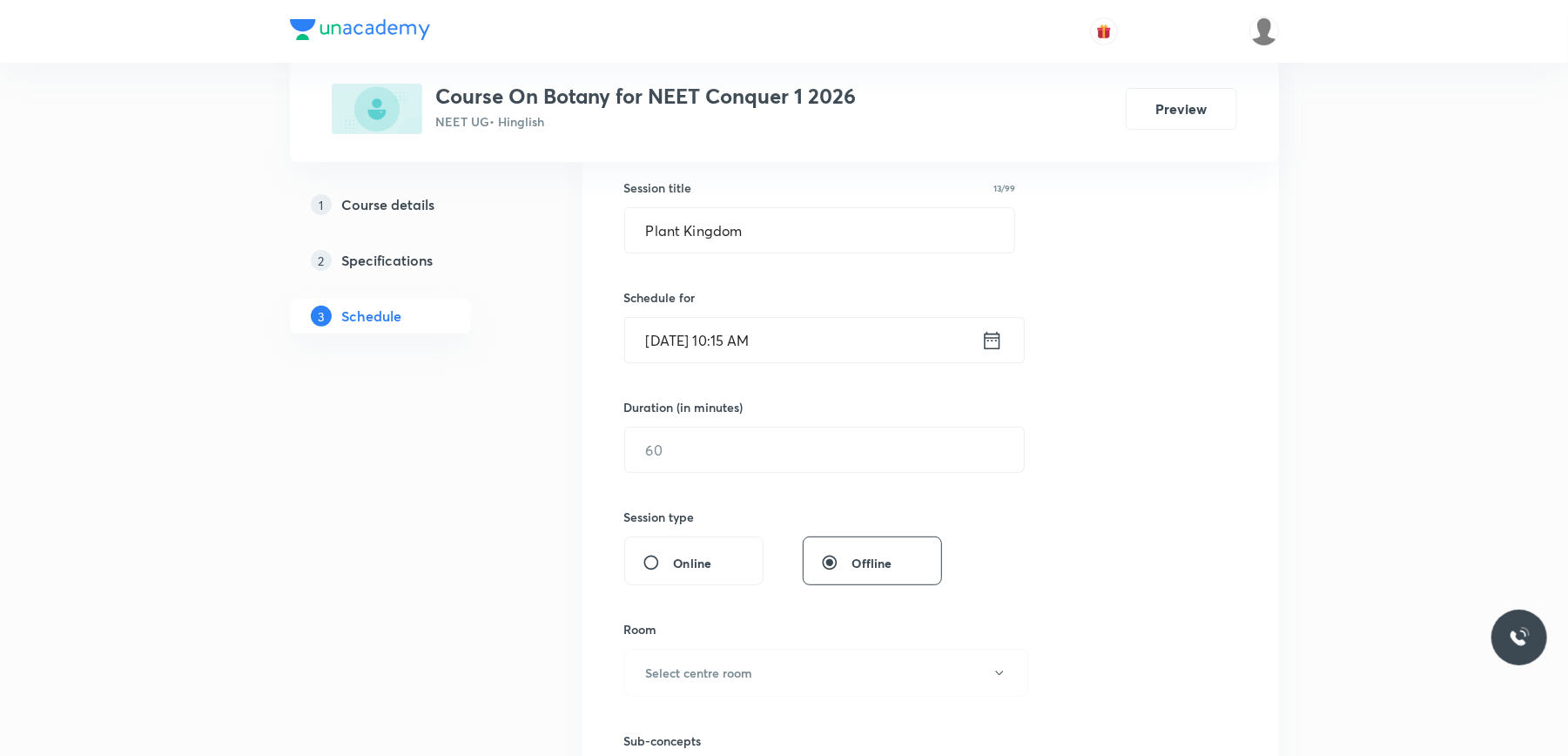
scroll to position [348, 0]
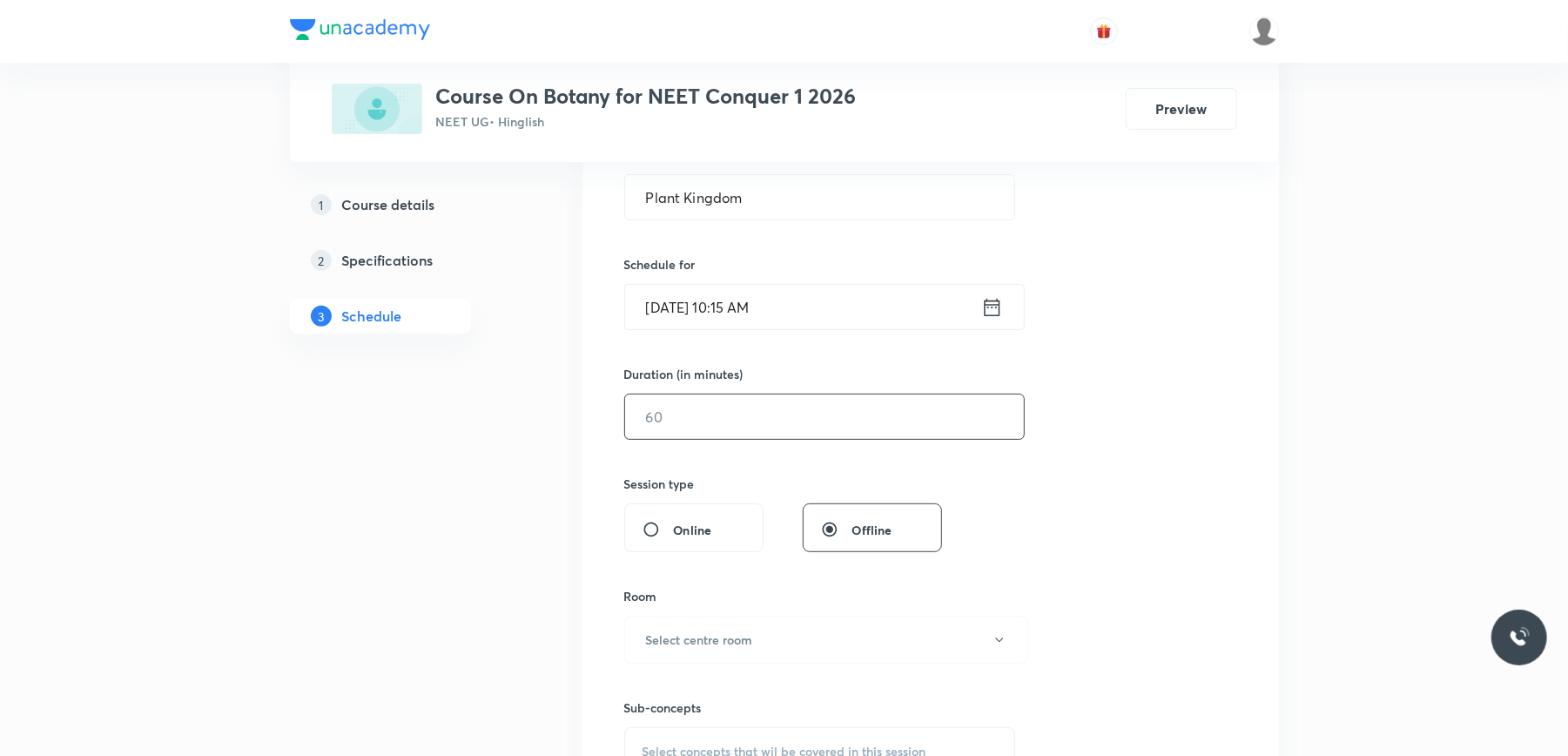
click at [724, 413] on input "text" at bounding box center [824, 416] width 398 height 44
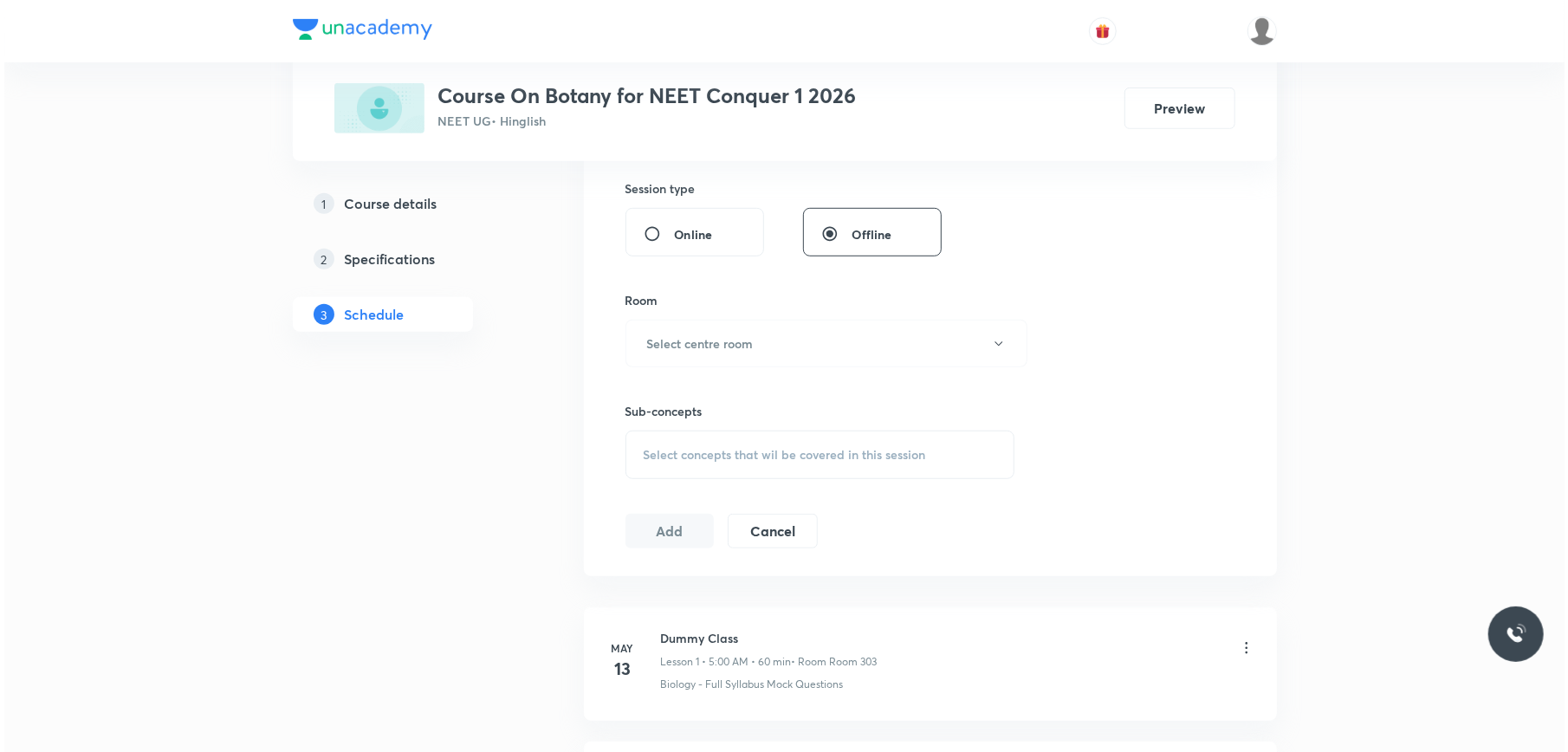
scroll to position [693, 0]
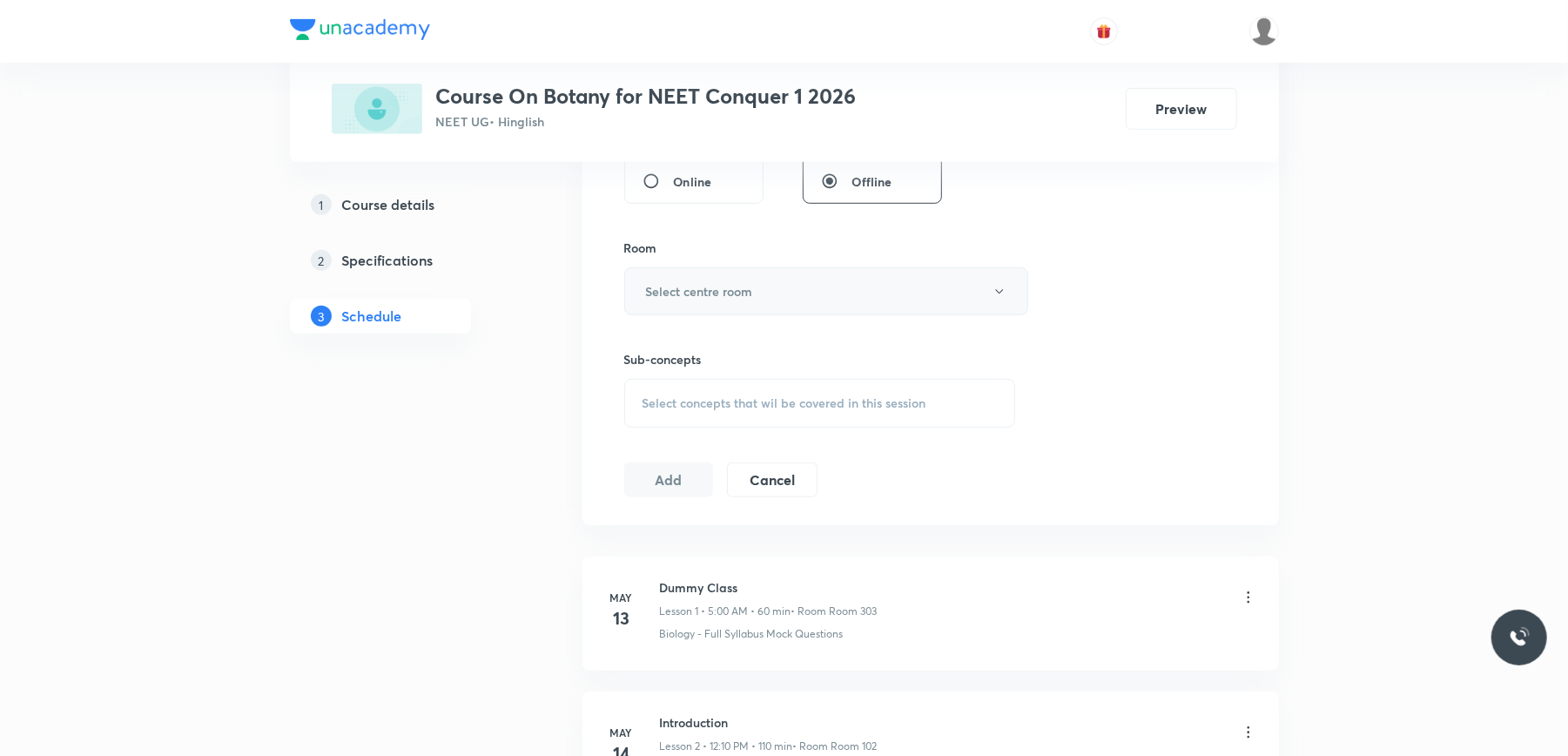
type input "90"
click at [771, 288] on button "Select centre room" at bounding box center [826, 291] width 404 height 48
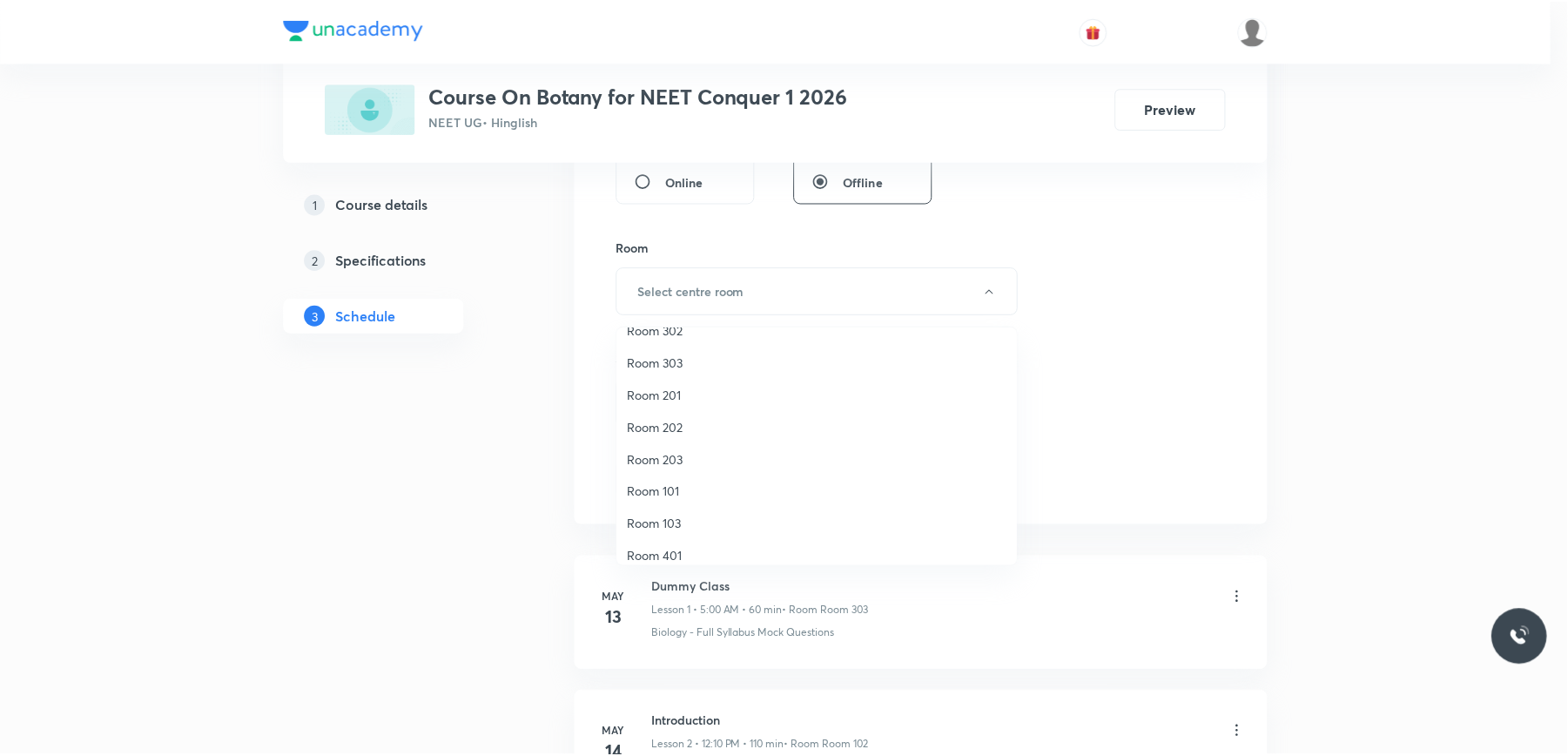
scroll to position [162, 0]
click at [672, 538] on span "Room 402" at bounding box center [821, 543] width 382 height 19
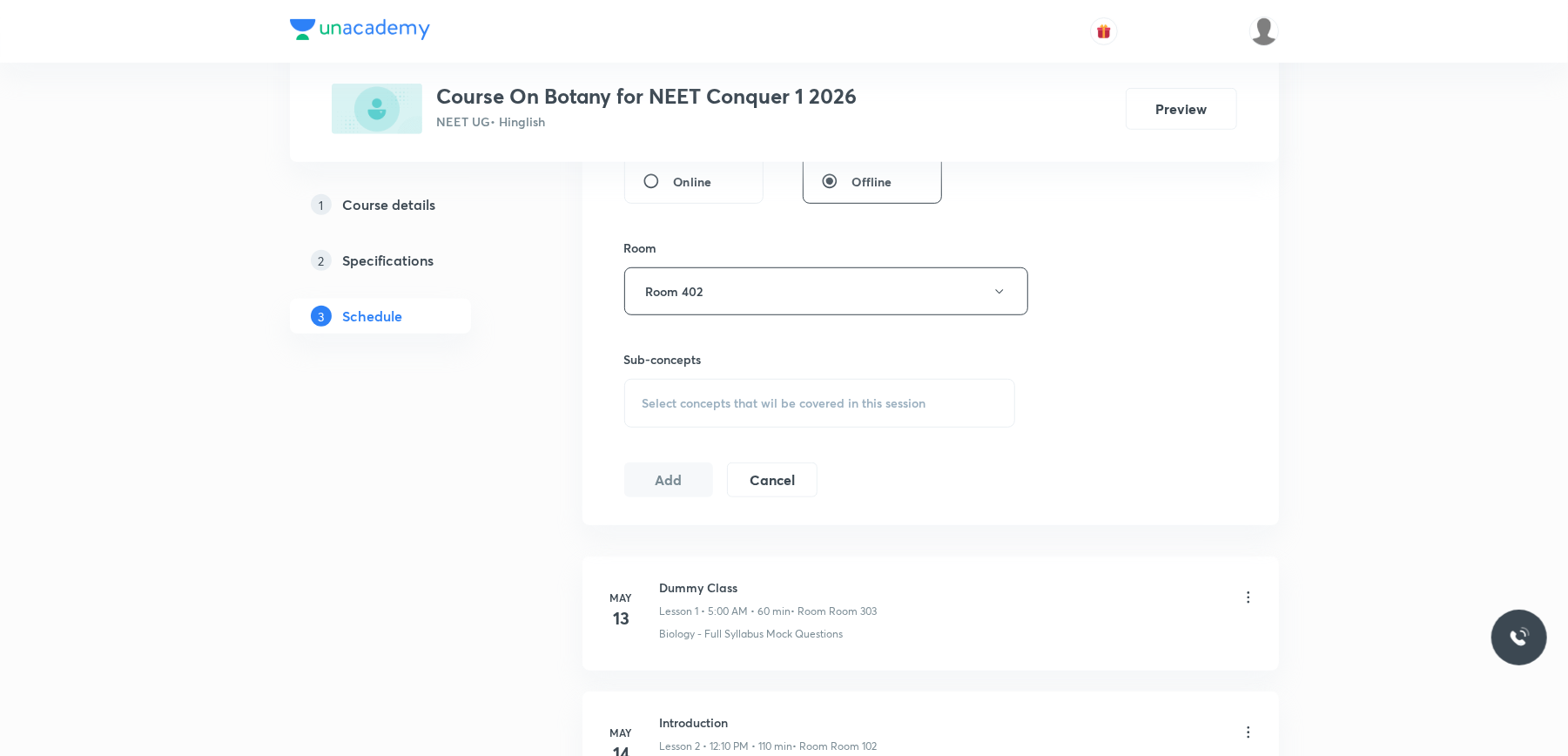
click at [725, 393] on div "Select concepts that wil be covered in this session" at bounding box center [820, 403] width 392 height 49
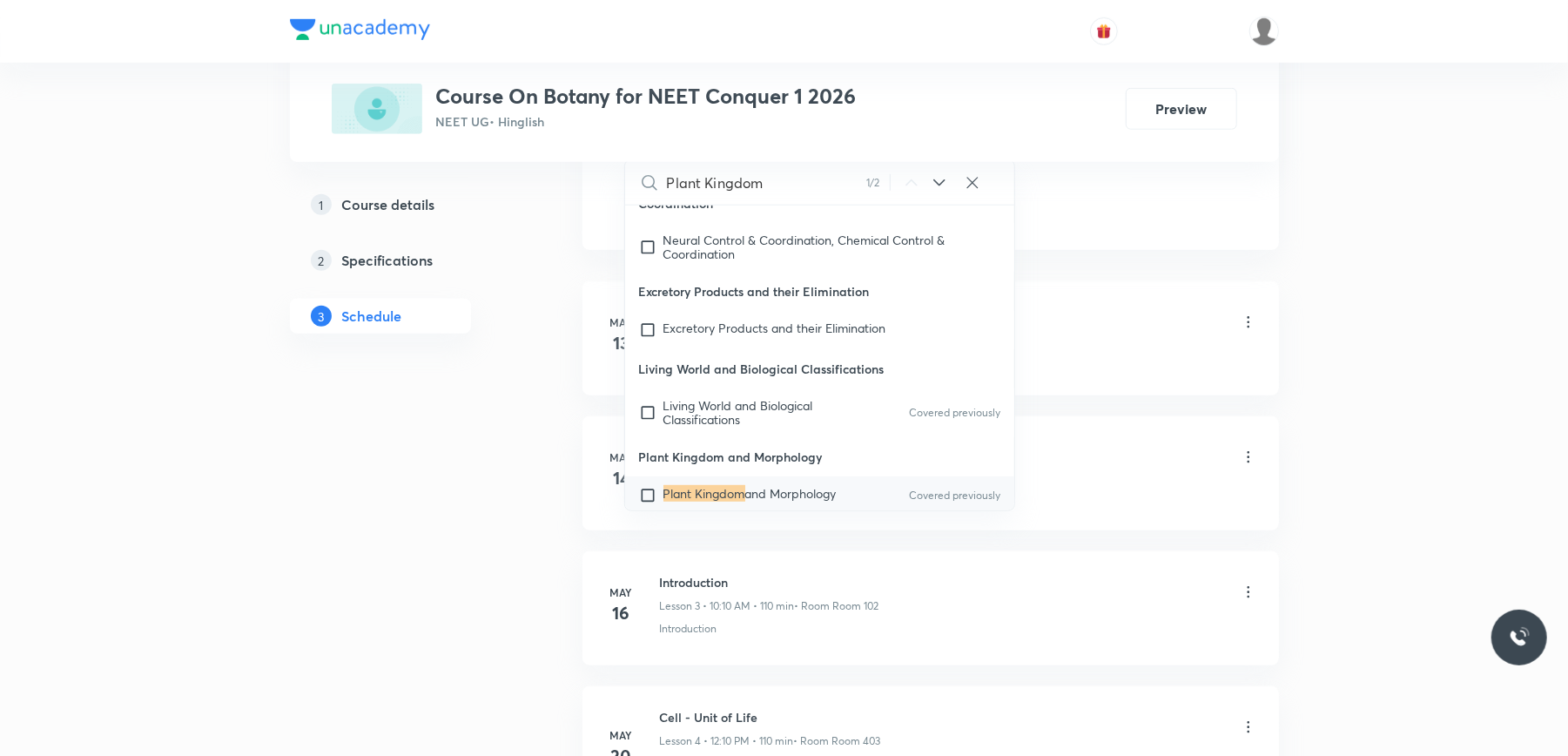
scroll to position [1045, 0]
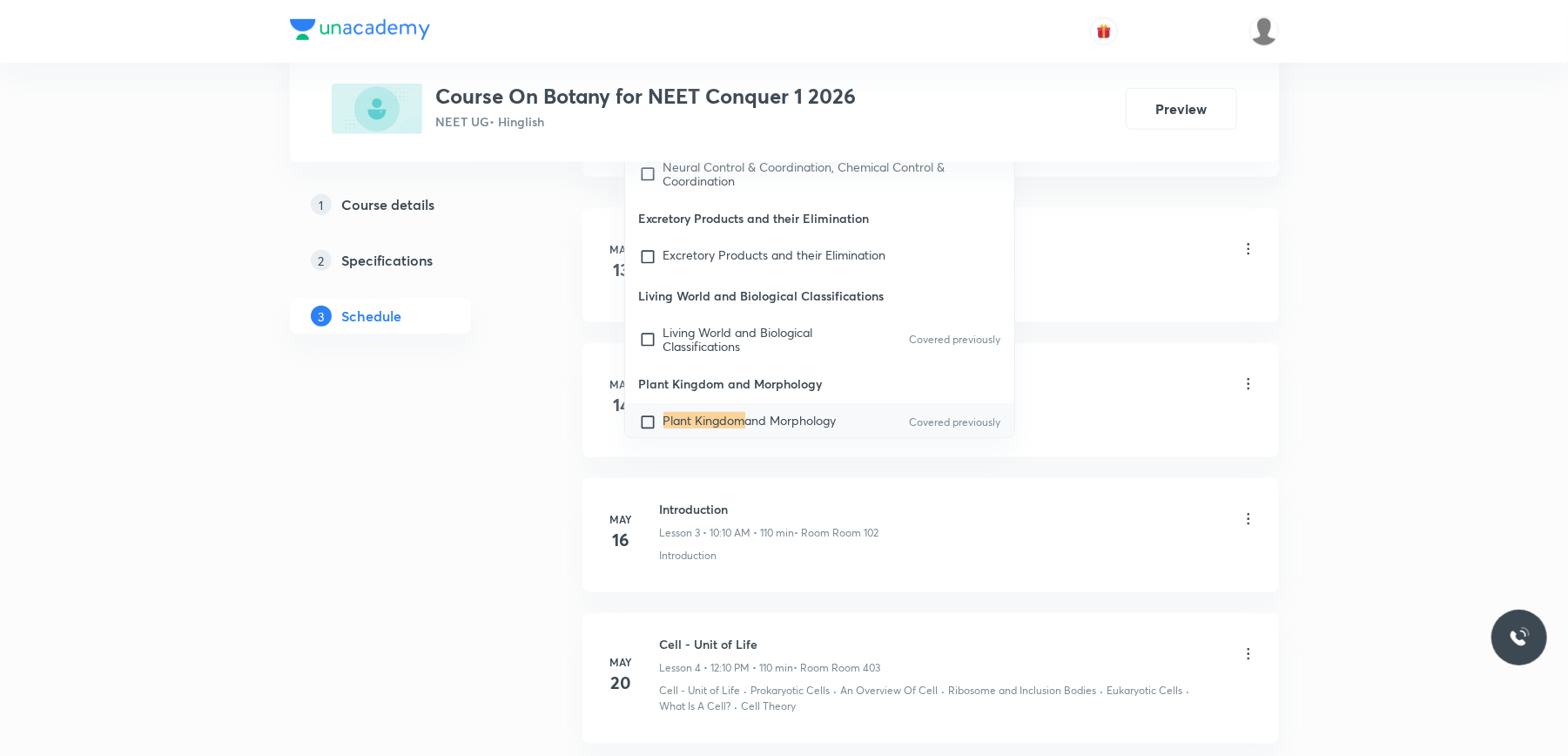
type input "Plant Kingdom"
click at [649, 413] on input "checkbox" at bounding box center [652, 422] width 25 height 18
checkbox input "true"
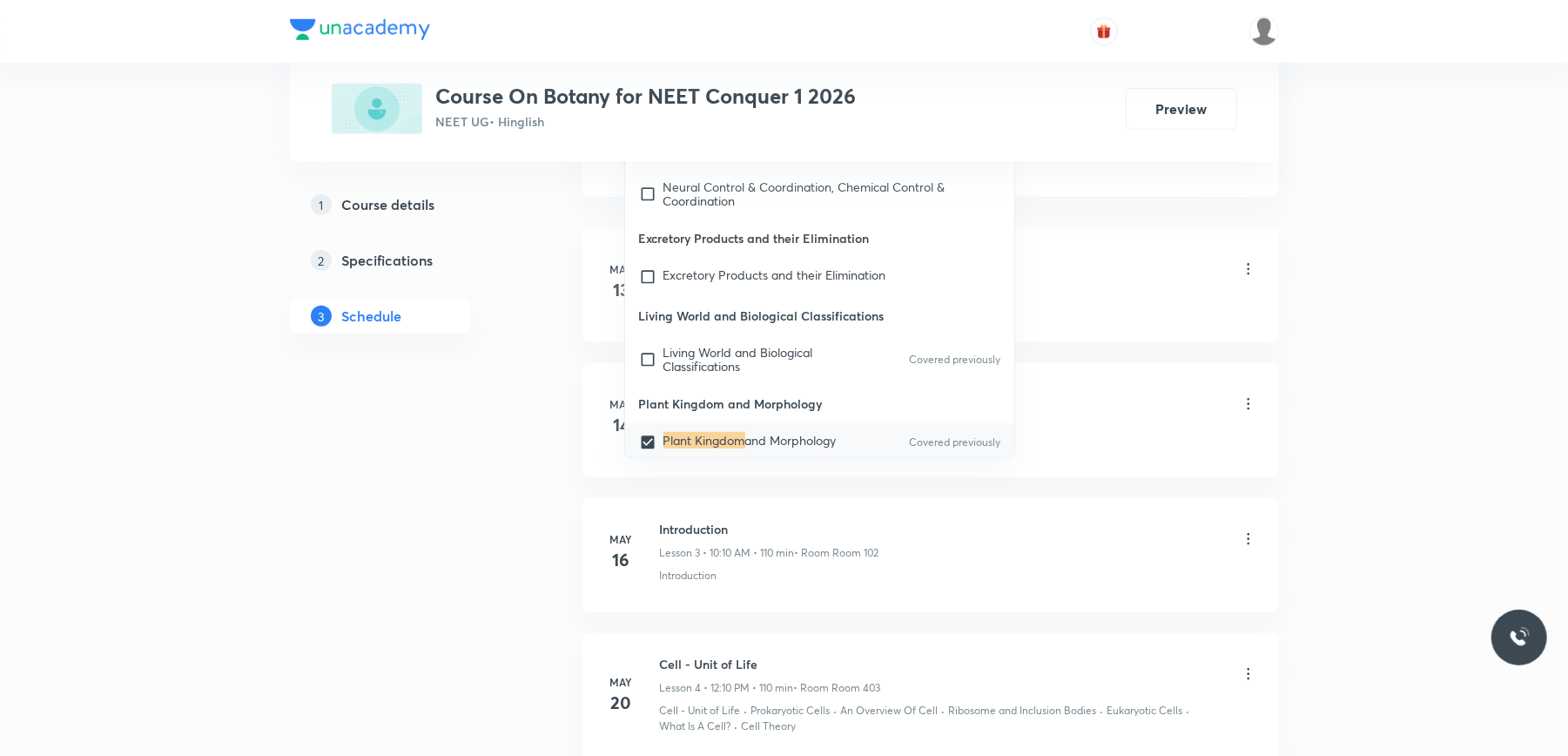
scroll to position [812, 0]
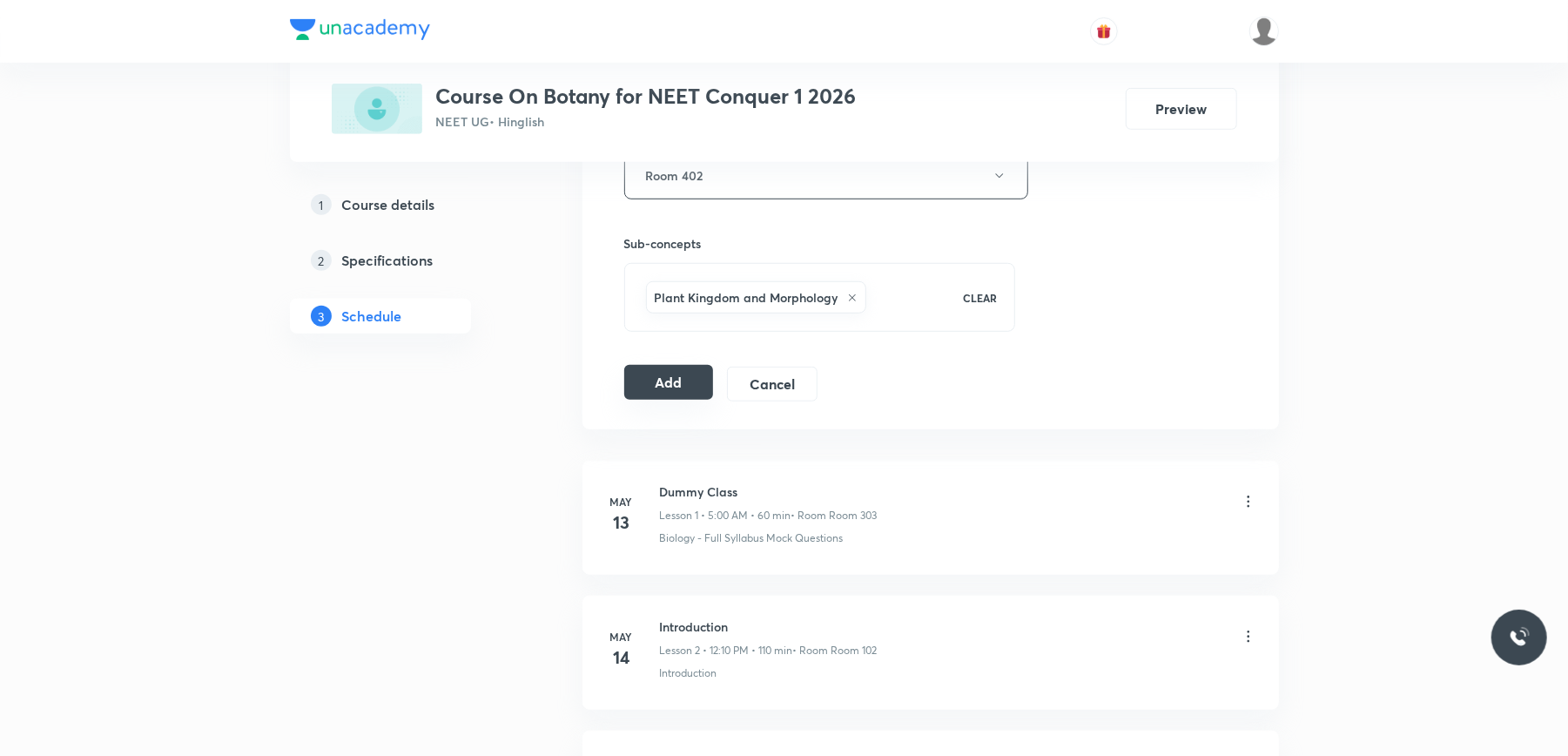
click at [669, 388] on button "Add" at bounding box center [668, 382] width 89 height 35
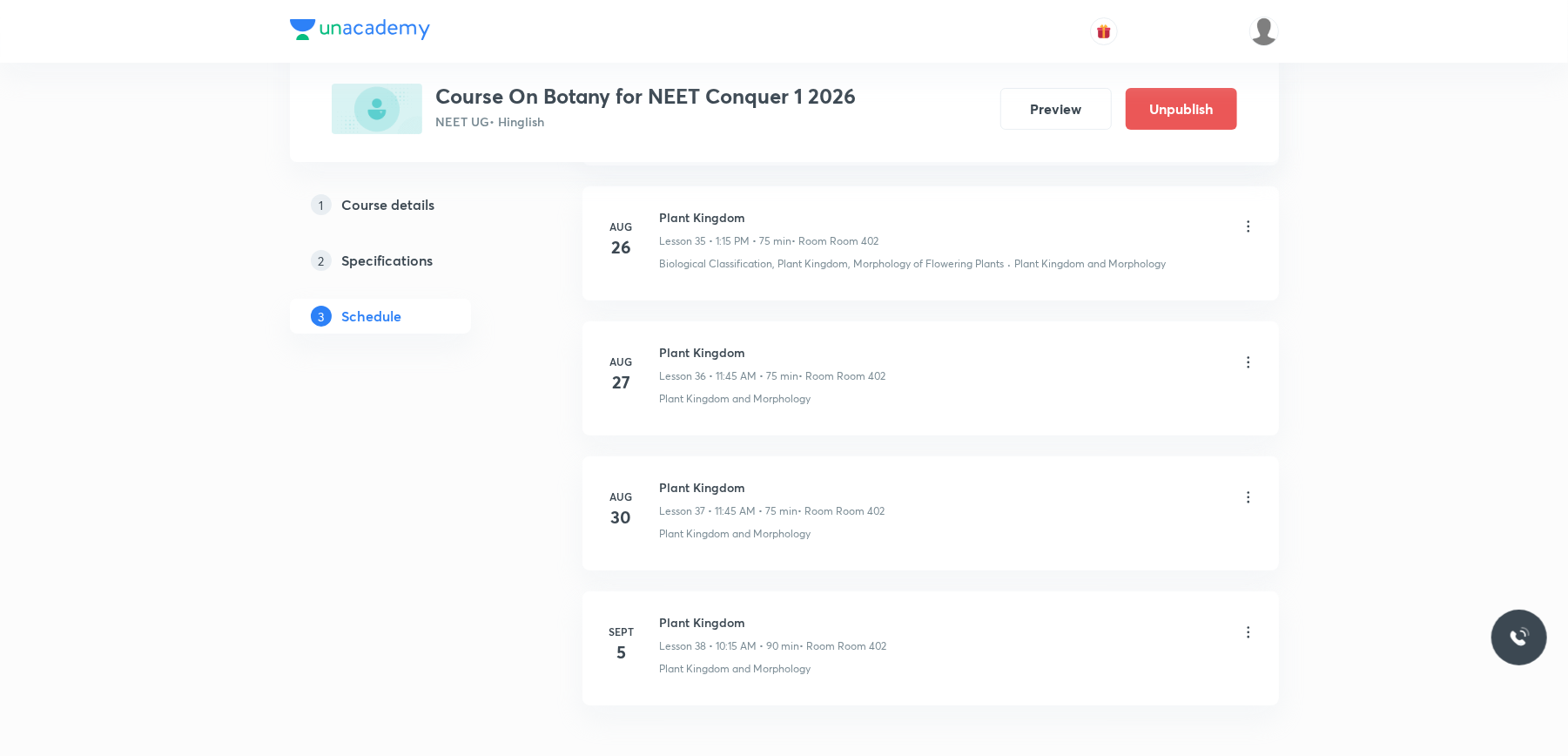
scroll to position [5040, 0]
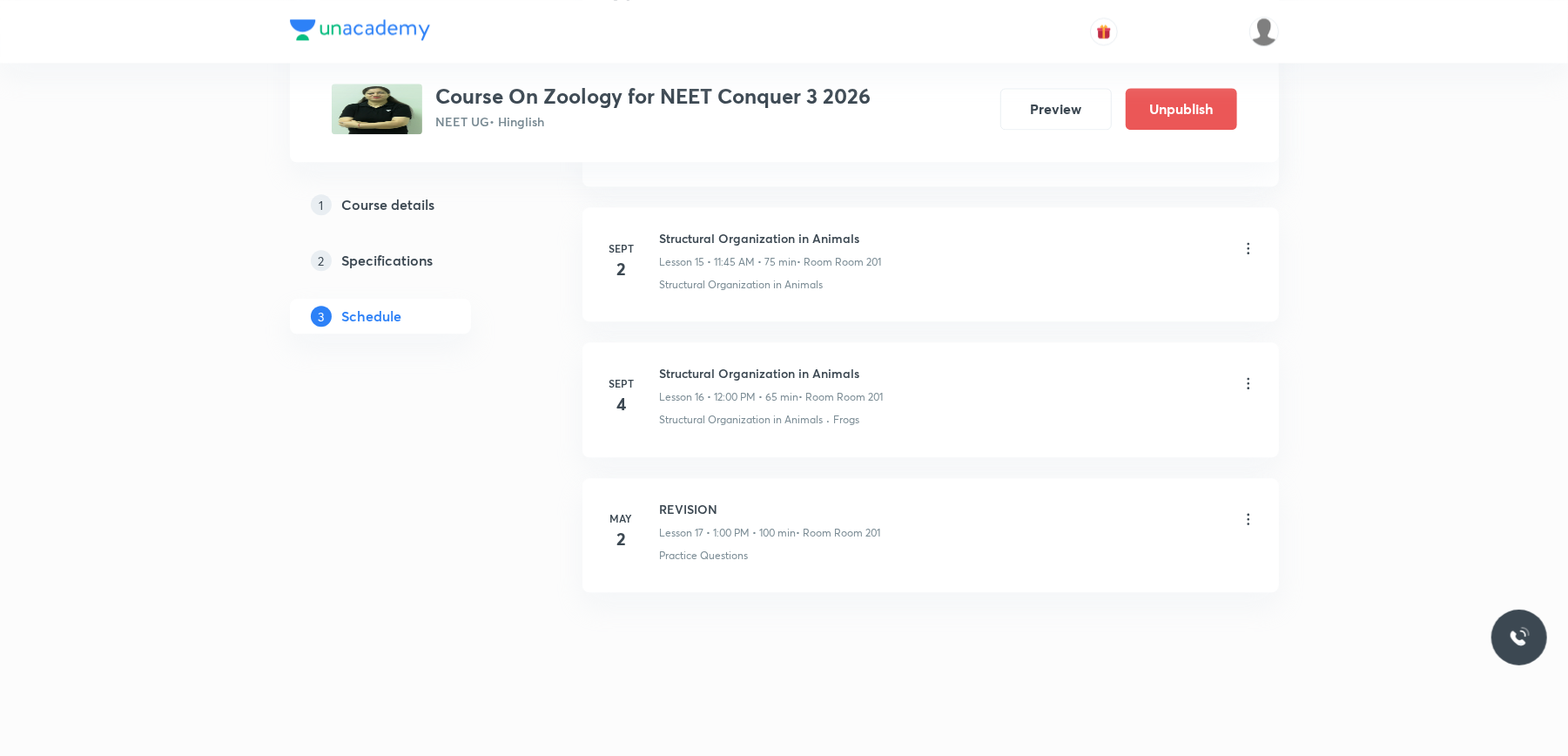
click at [712, 362] on li "[DATE] Structural Organization in Animals Lesson 16 • 12:00 PM • 65 min • Room …" at bounding box center [931, 398] width 697 height 114
click at [712, 362] on li "Sept 4 Structural Organization in Animals Lesson 16 • 12:00 PM • 65 min • Room …" at bounding box center [931, 398] width 697 height 114
copy h6 "Structural Organization in Animals"
drag, startPoint x: 712, startPoint y: 362, endPoint x: 482, endPoint y: 474, distance: 255.8
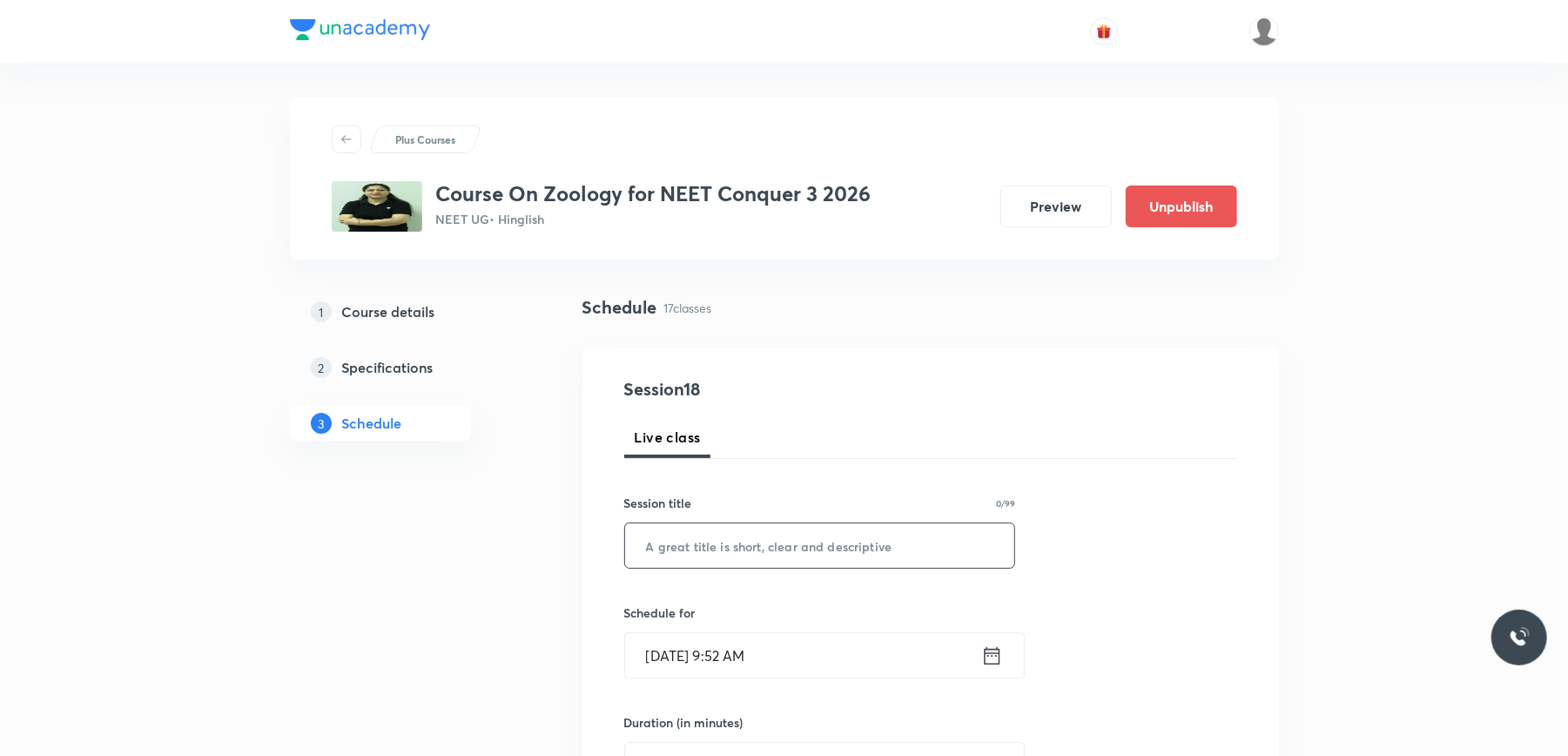
click at [707, 534] on input "text" at bounding box center [820, 545] width 390 height 44
paste input "Structural Organization in Animals"
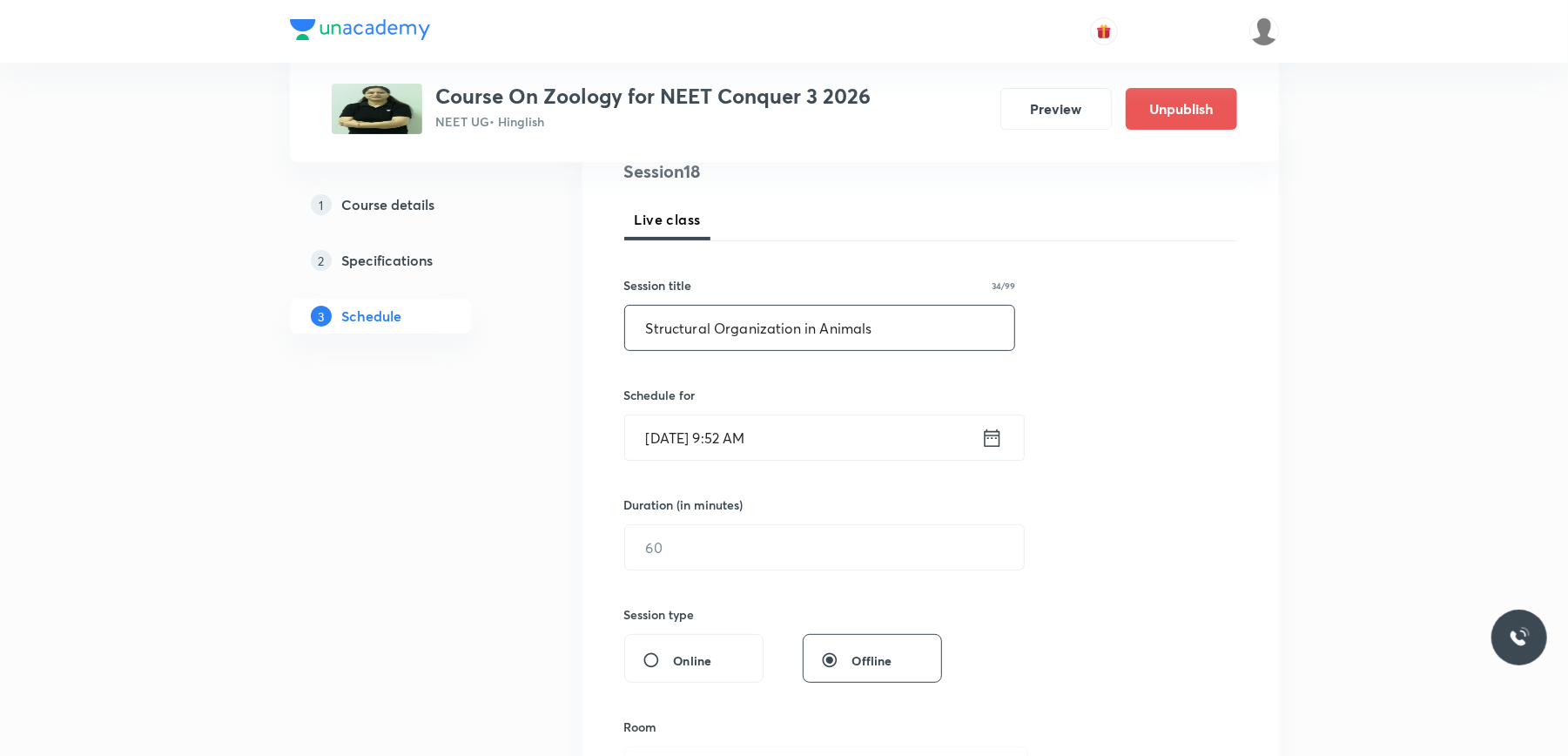
scroll to position [232, 0]
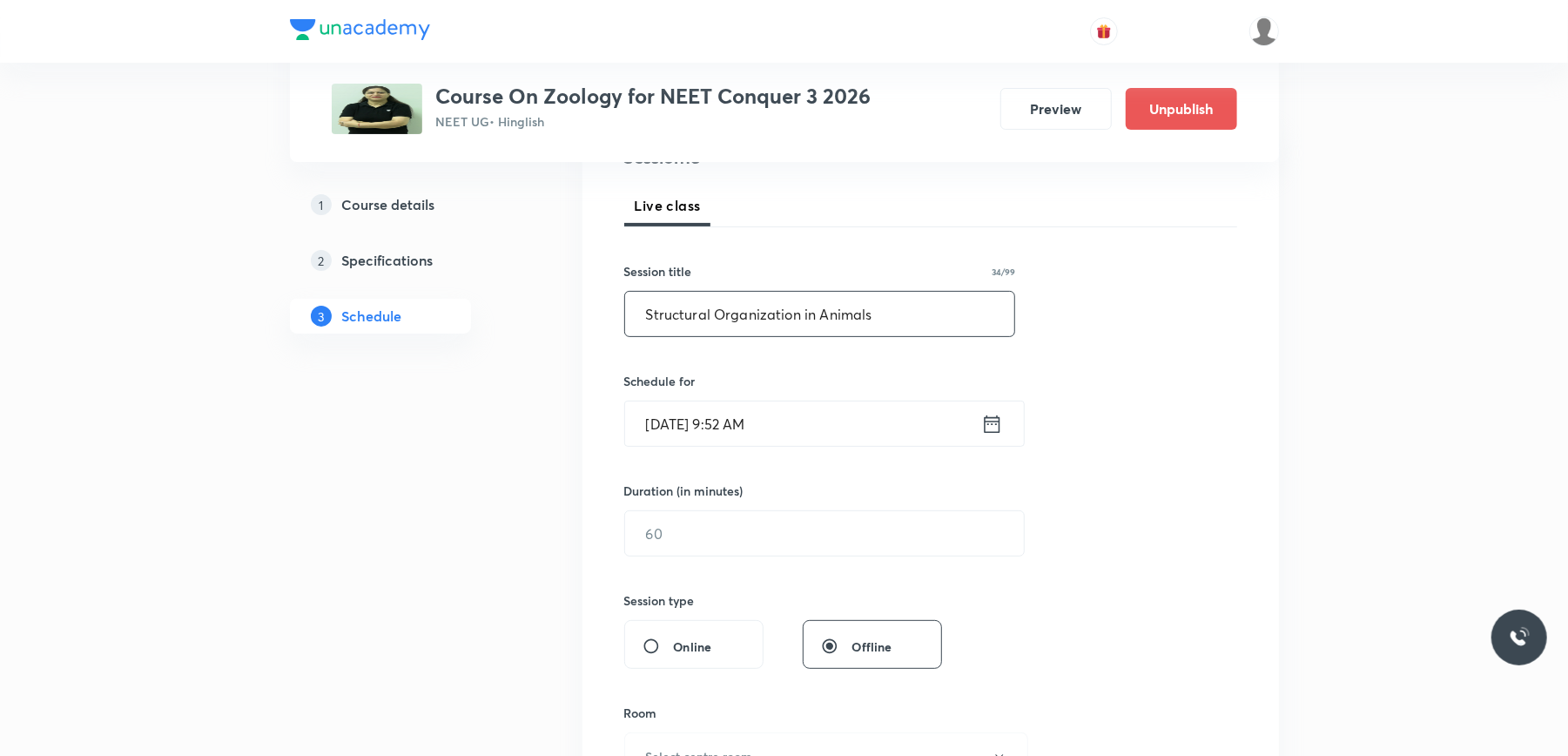
type input "Structural Organization in Animals"
click at [823, 428] on input "Sept 5, 2025, 9:52 AM" at bounding box center [803, 423] width 356 height 44
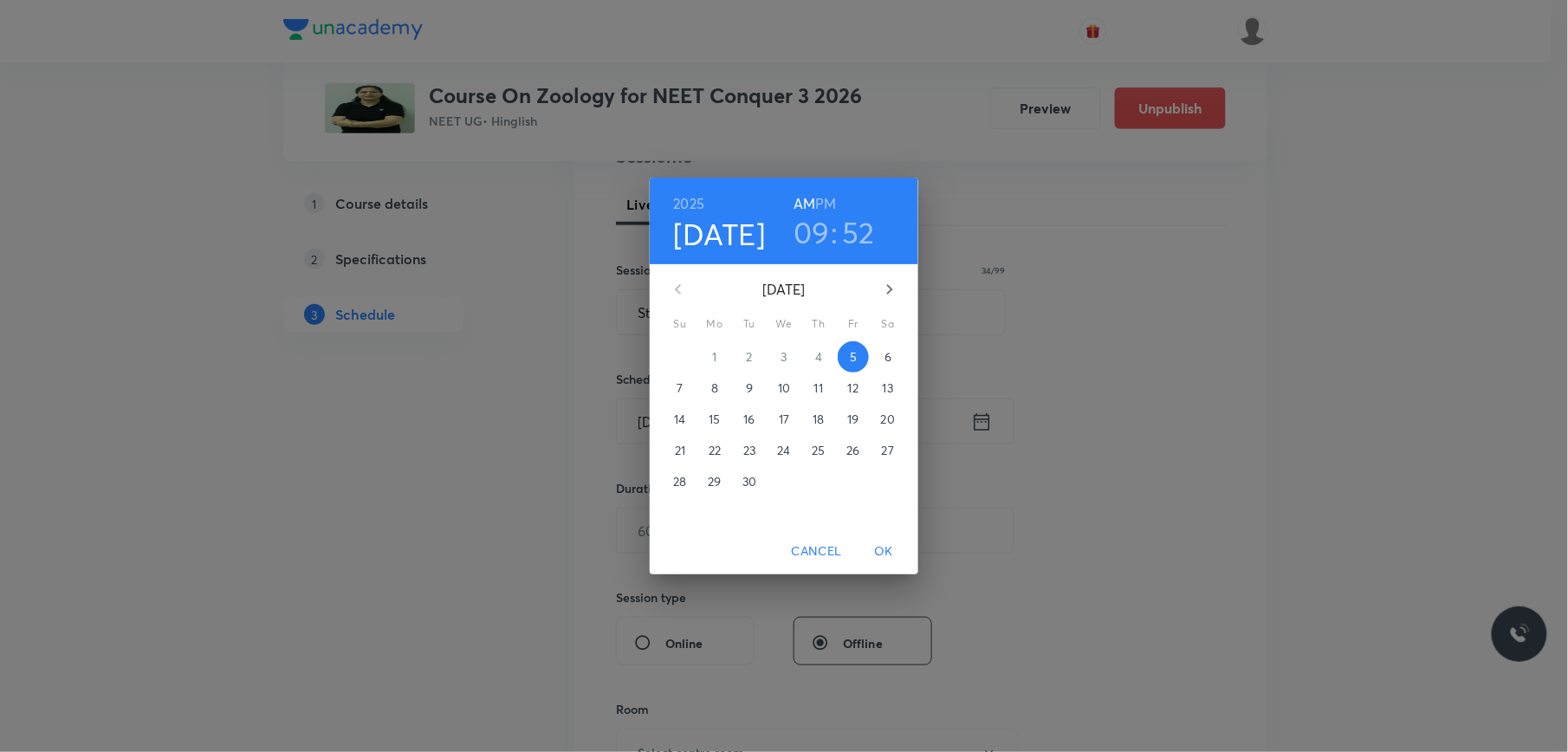
click at [807, 225] on h3 "09" at bounding box center [811, 232] width 36 height 36
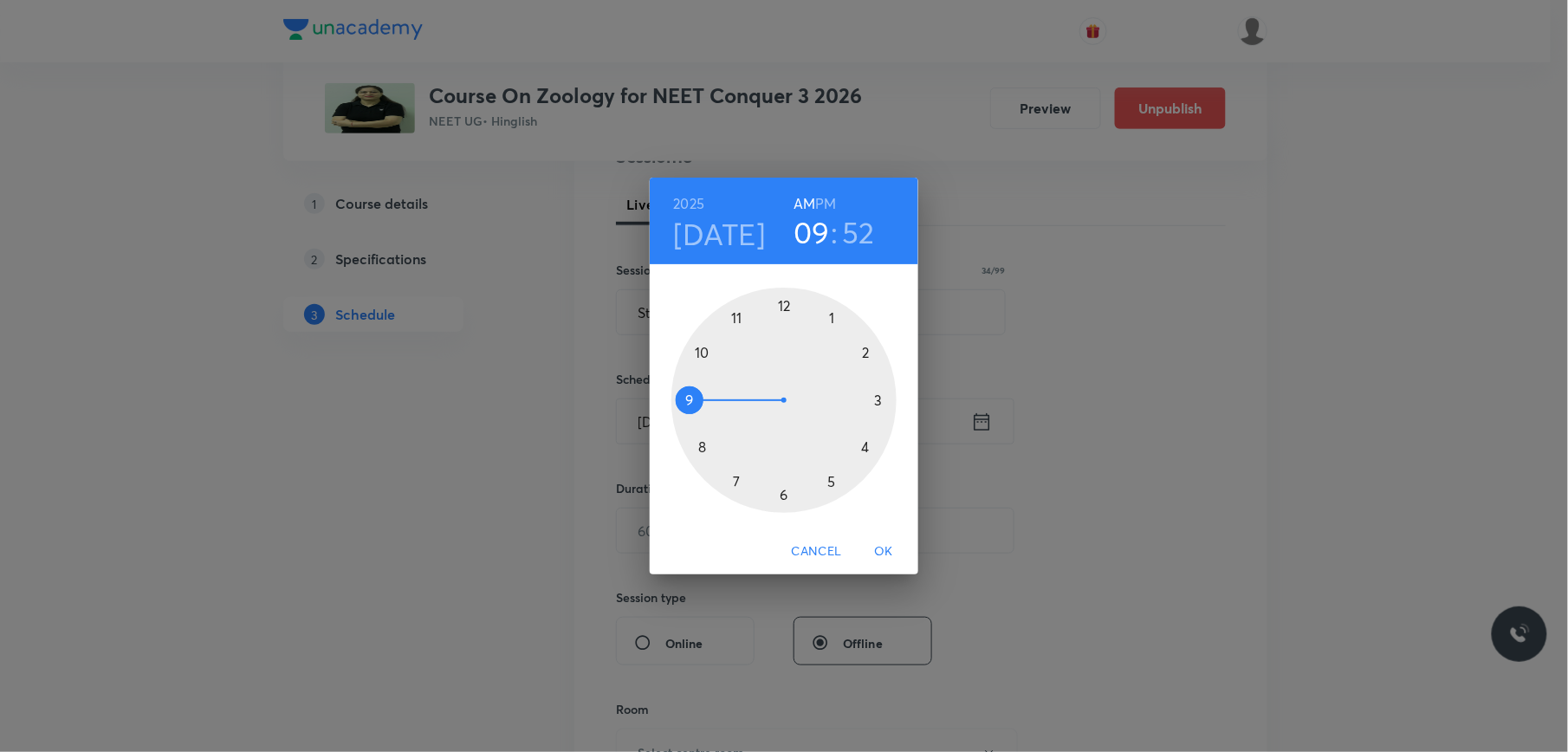
click at [703, 351] on div at bounding box center [784, 400] width 226 height 225
click at [878, 402] on div at bounding box center [784, 400] width 226 height 225
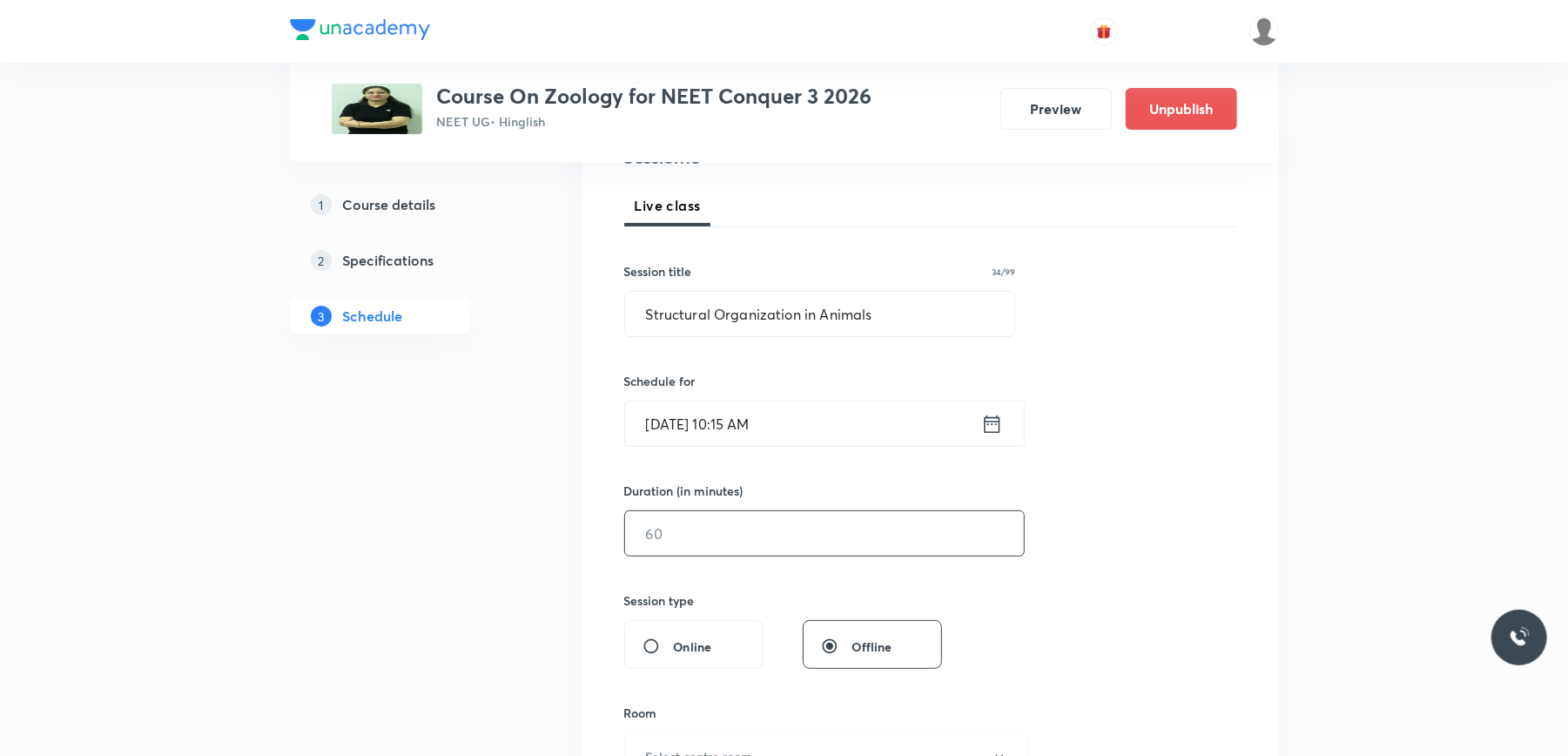
click at [744, 536] on input "text" at bounding box center [824, 533] width 398 height 44
type input "90"
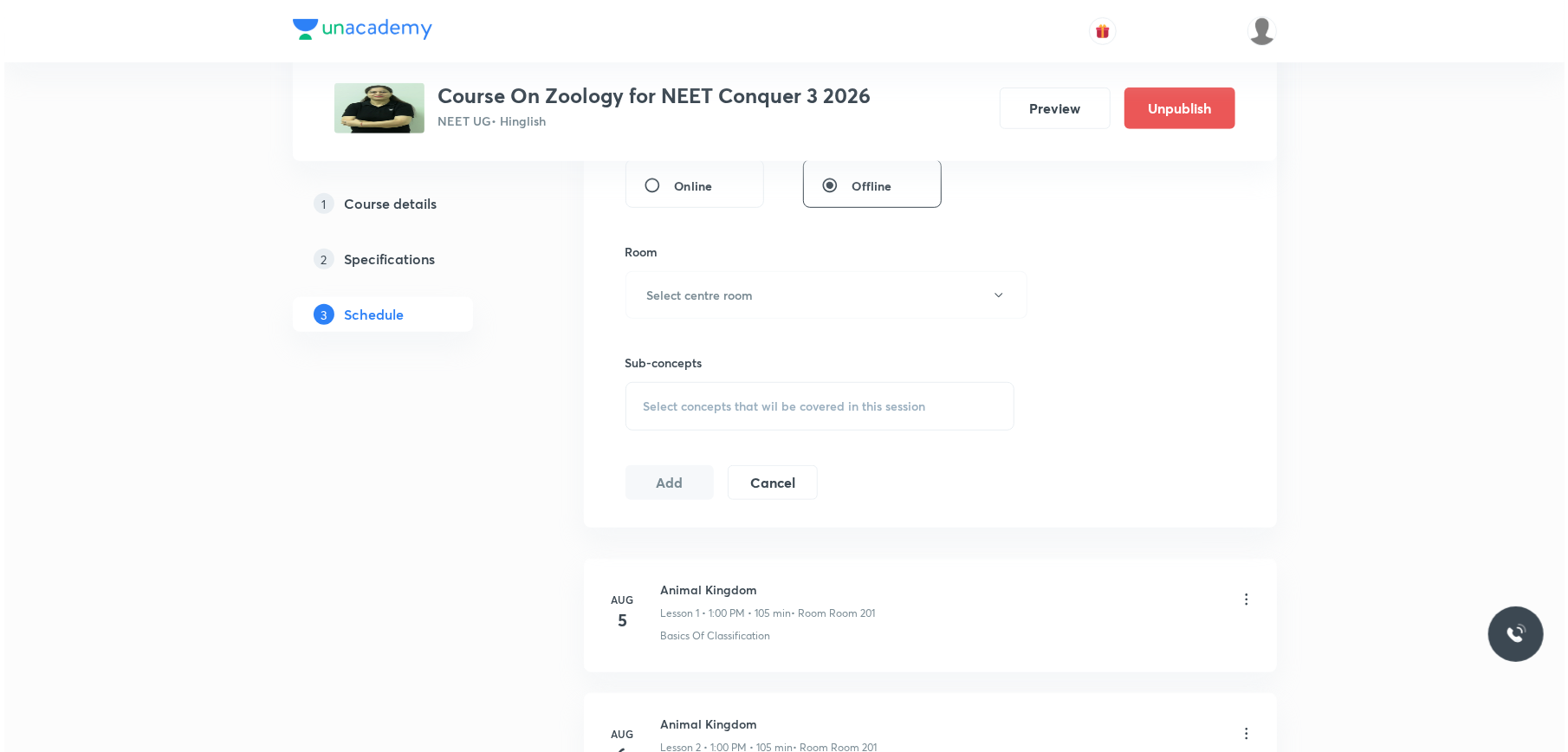
scroll to position [693, 0]
click at [776, 291] on button "Select centre room" at bounding box center [822, 290] width 402 height 48
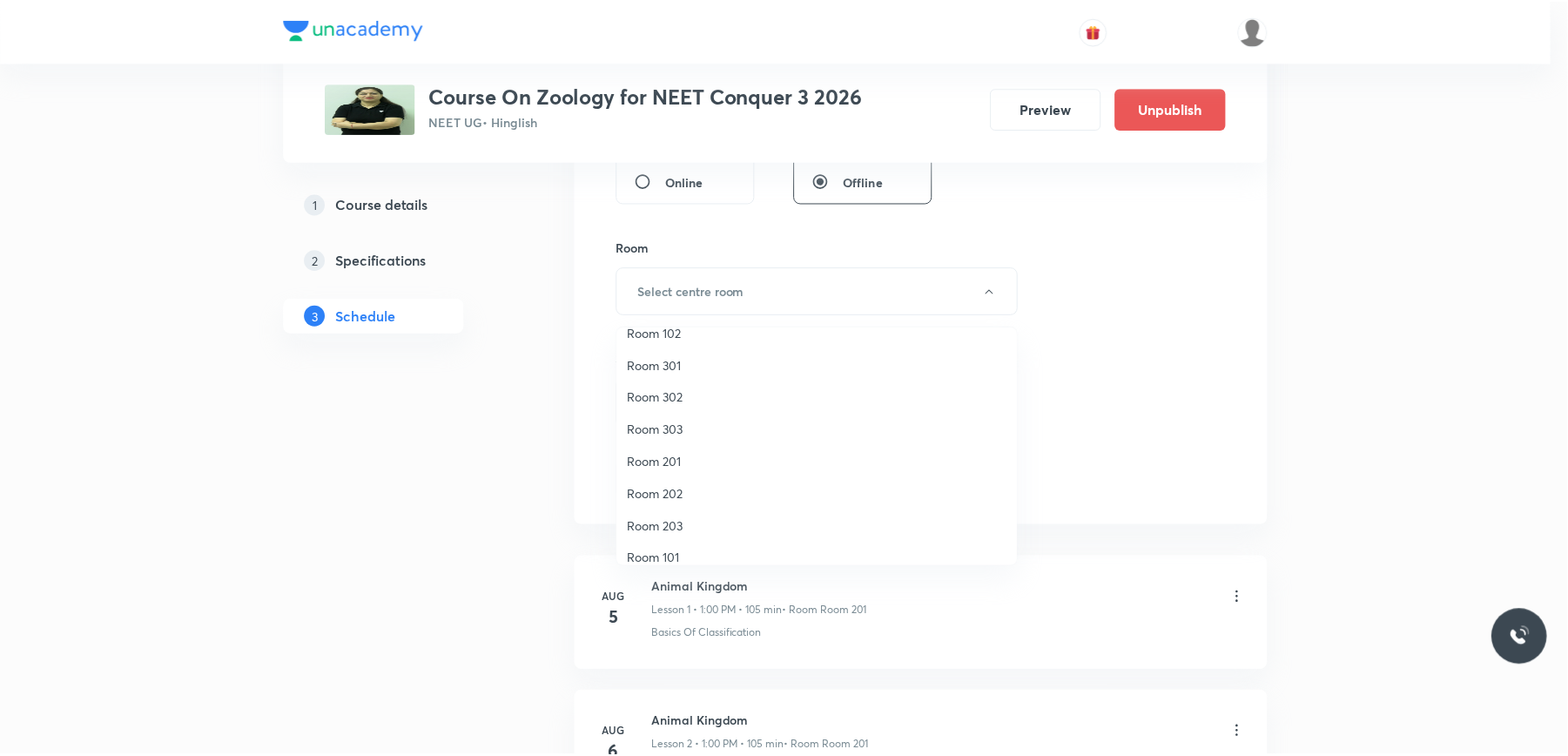
scroll to position [0, 0]
click at [684, 472] on span "Room 201" at bounding box center [821, 479] width 382 height 19
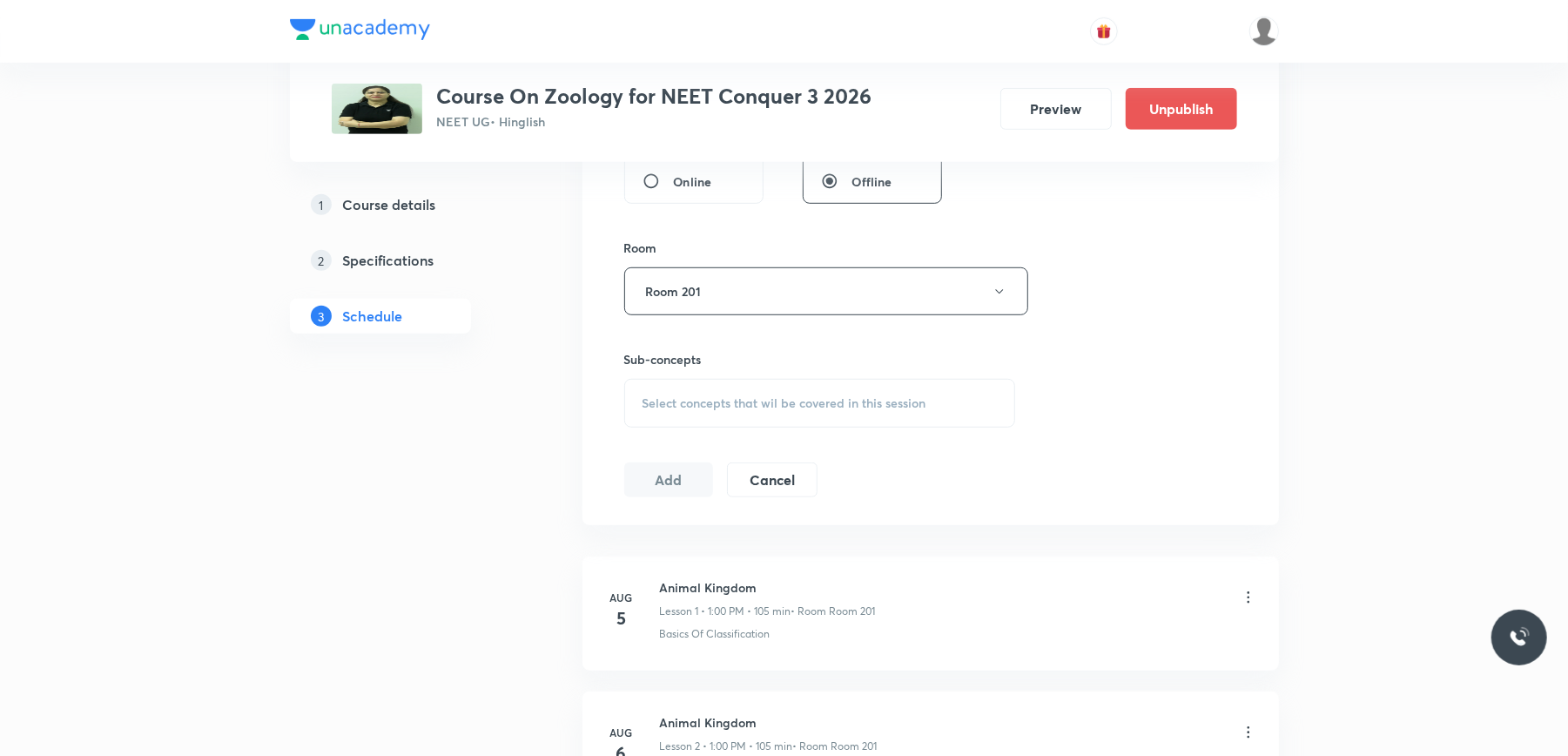
click at [695, 405] on span "Select concepts that wil be covered in this session" at bounding box center [784, 403] width 284 height 14
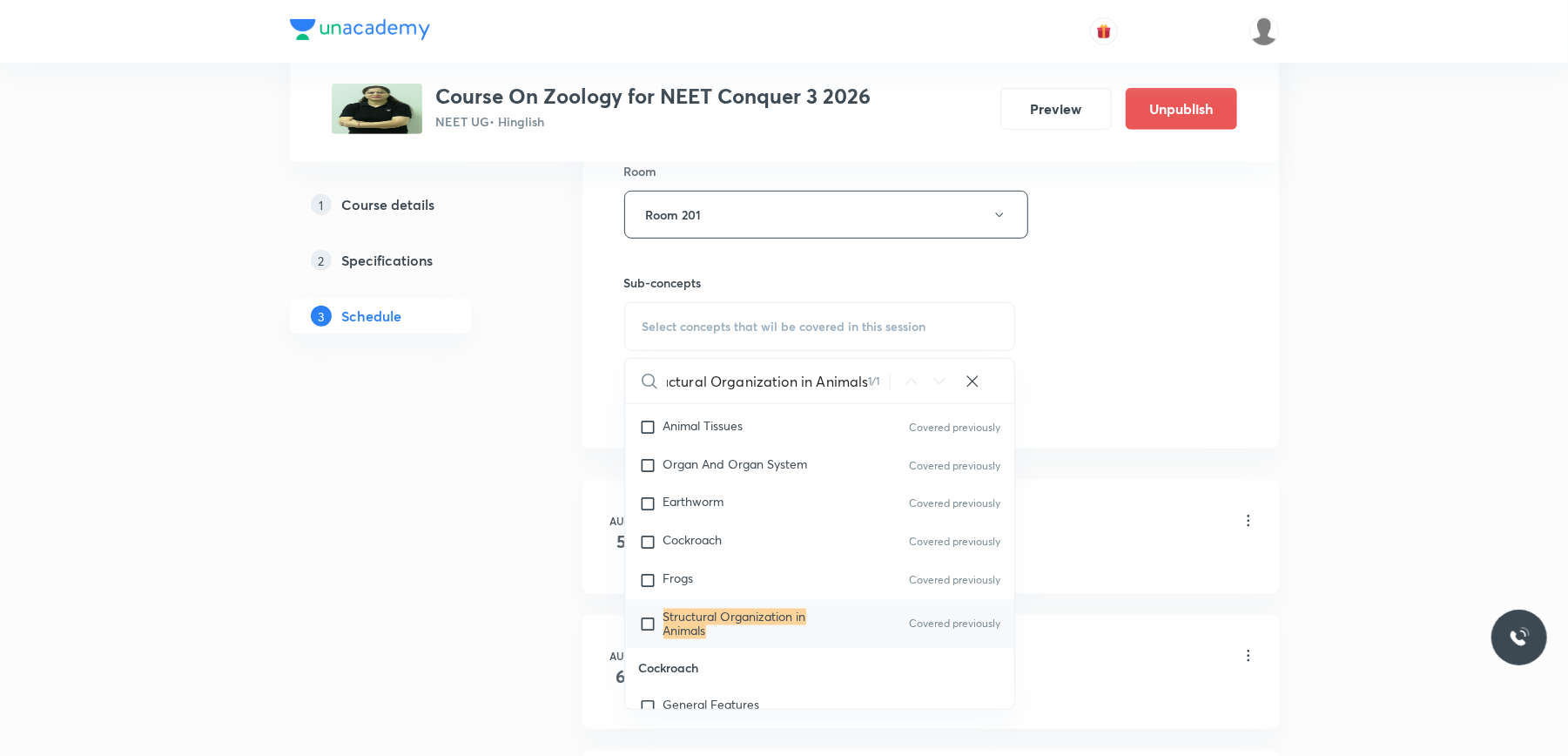
scroll to position [812, 0]
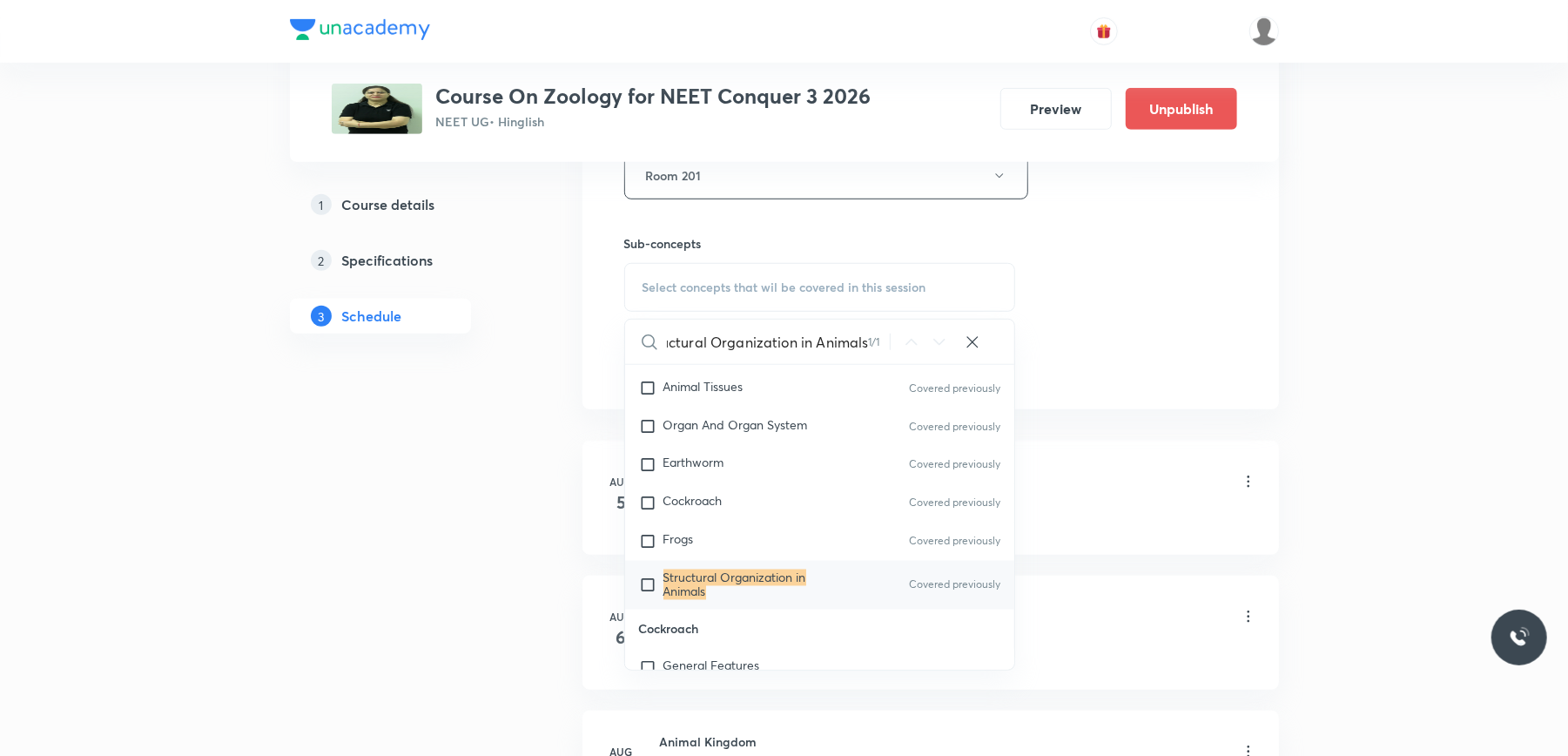
type input "Structural Organization in Animals"
click at [649, 597] on input "checkbox" at bounding box center [652, 584] width 25 height 27
checkbox input "true"
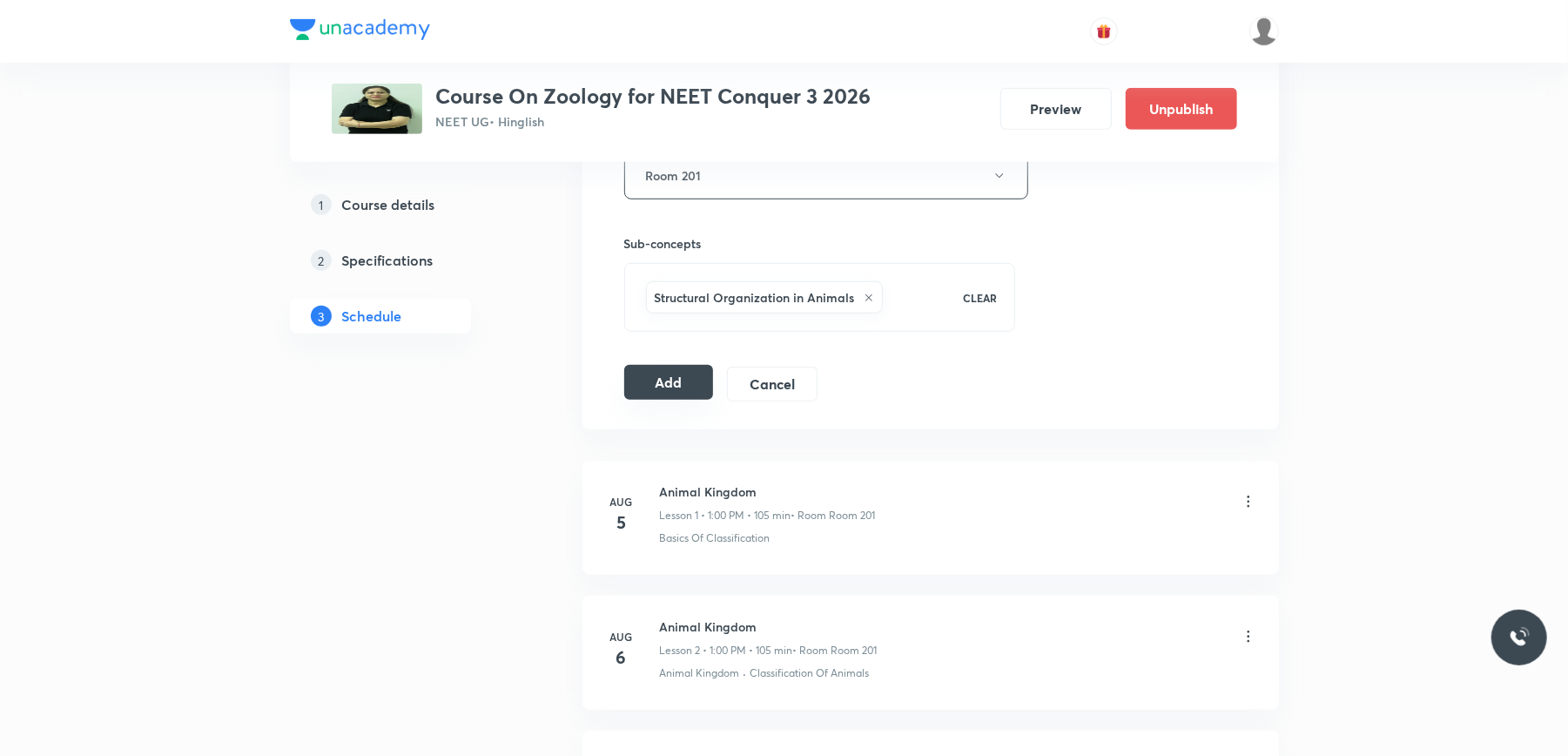
click at [683, 398] on button "Add" at bounding box center [668, 382] width 89 height 35
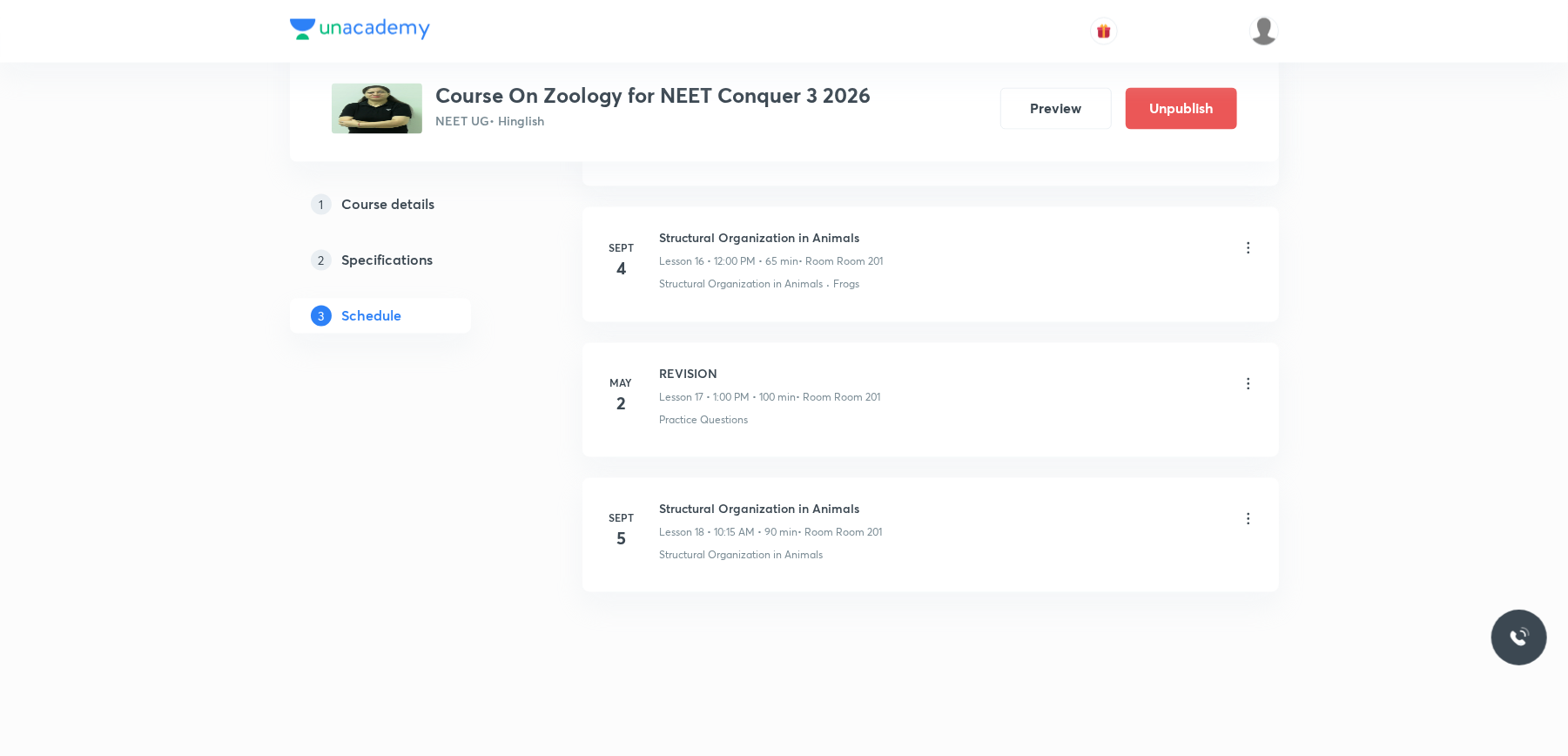
scroll to position [2281, 0]
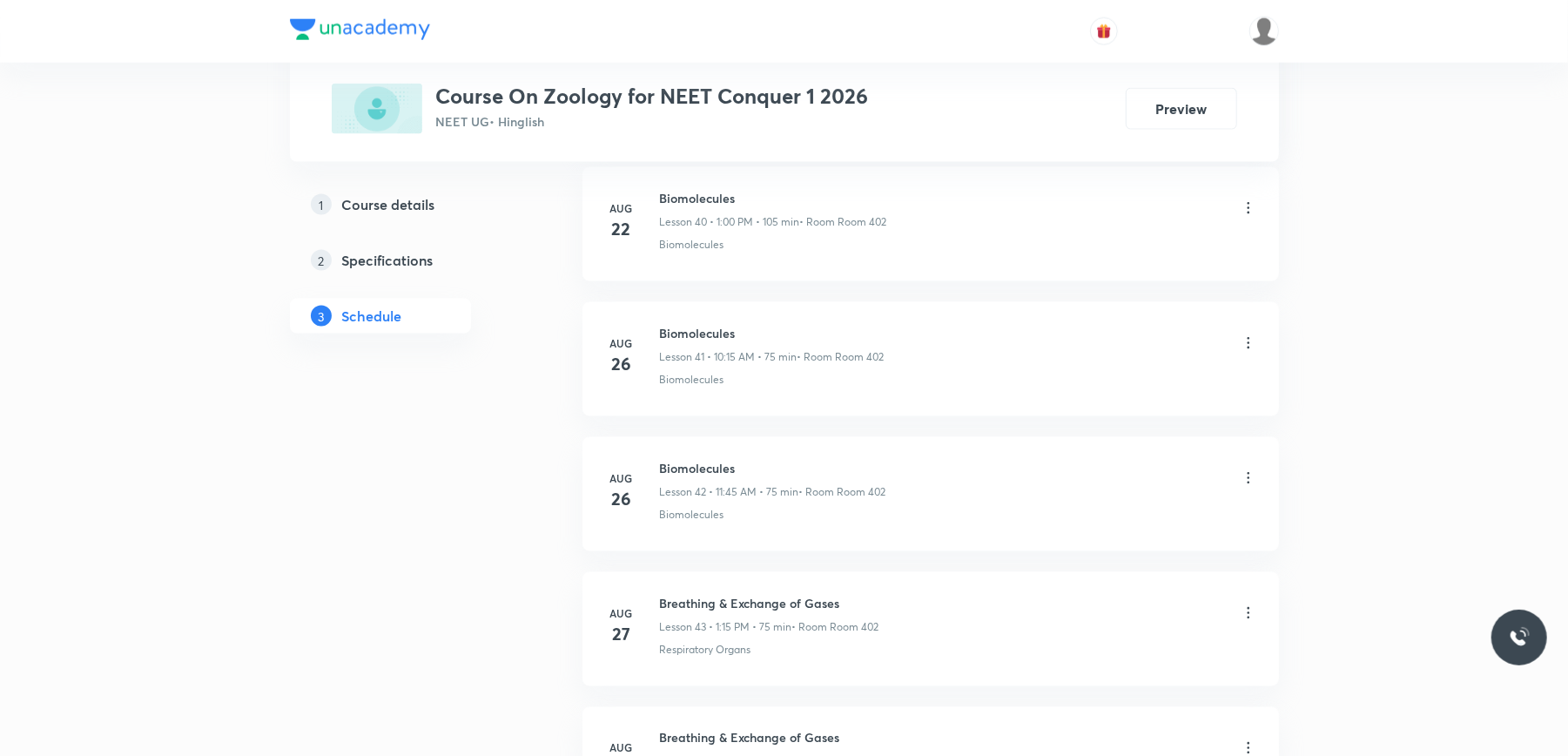
scroll to position [6927, 0]
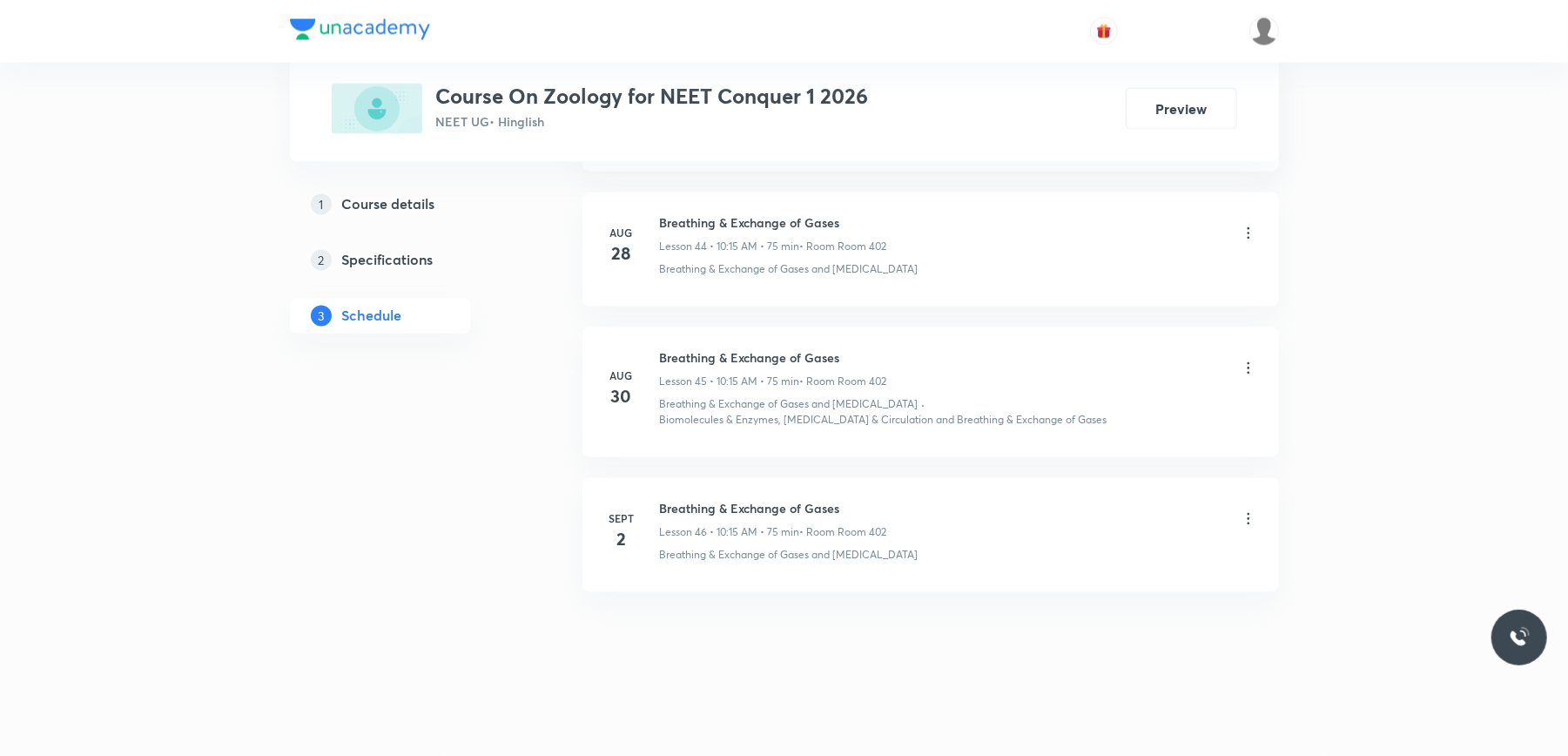
click at [740, 499] on h6 "Breathing & Exchange of Gases" at bounding box center [773, 508] width 228 height 19
copy h6 "Breathing & Exchange of Gases"
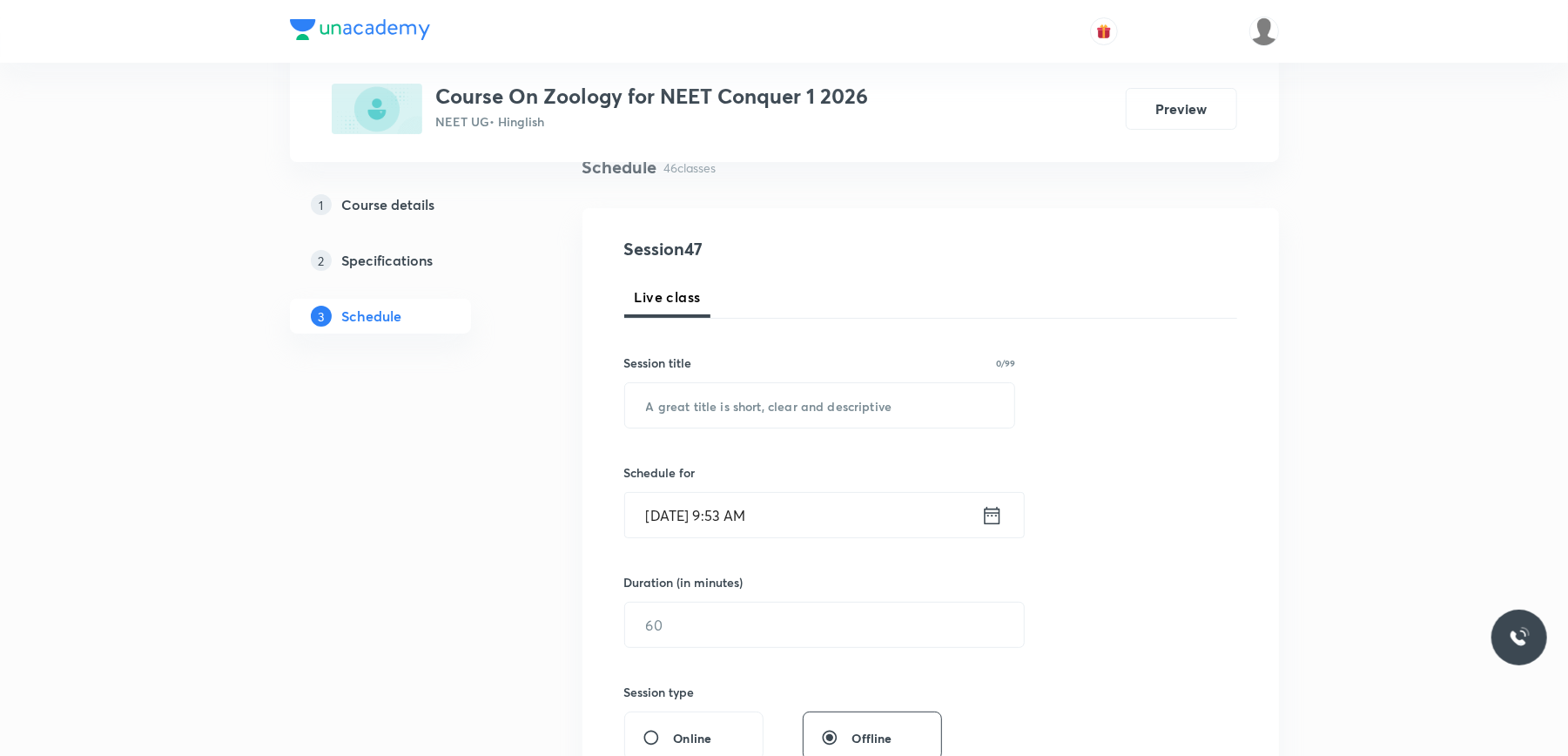
scroll to position [0, 0]
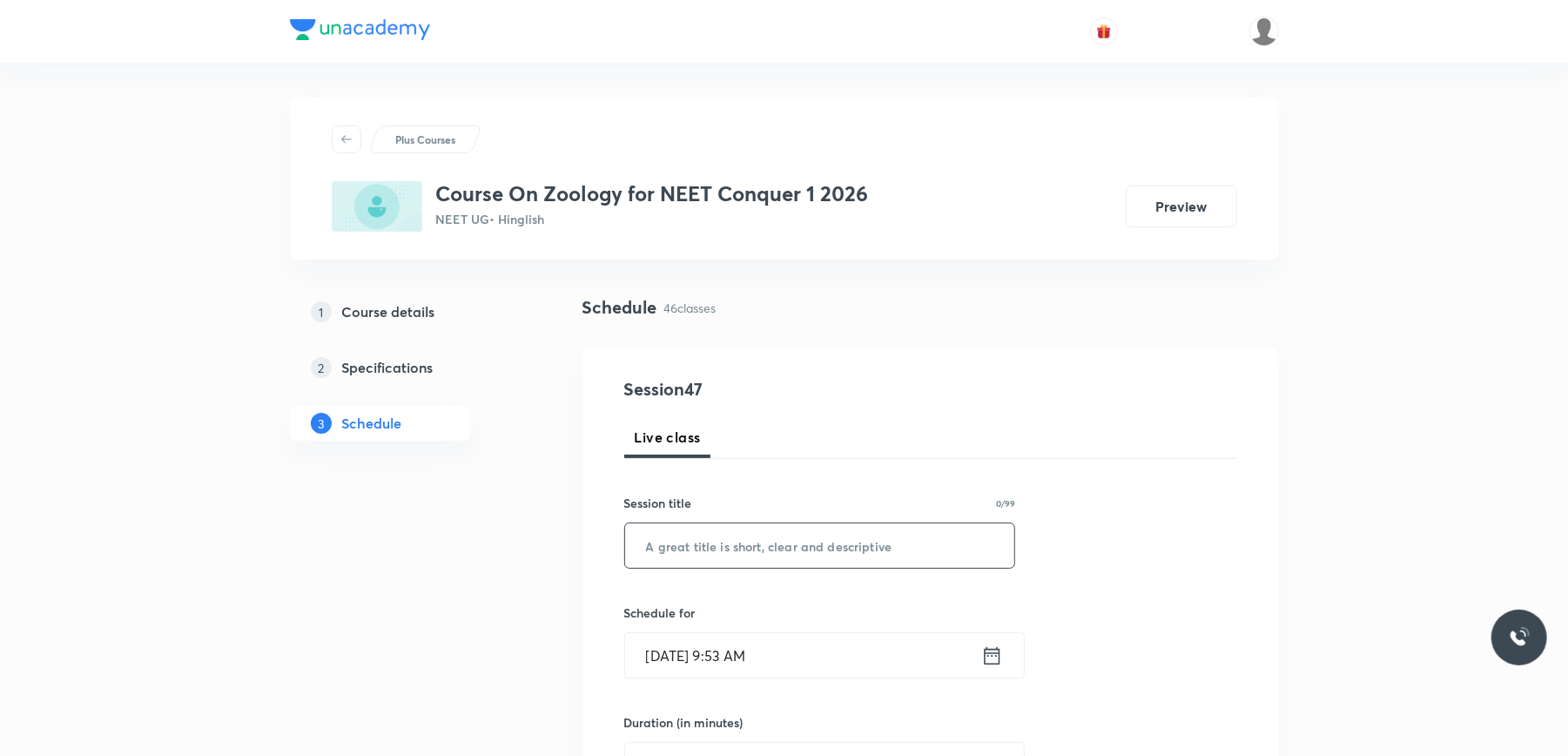
click at [717, 544] on input "text" at bounding box center [820, 545] width 390 height 44
paste input "Breathing & Exchange of Gases"
type input "Breathing & Exchange of Gases"
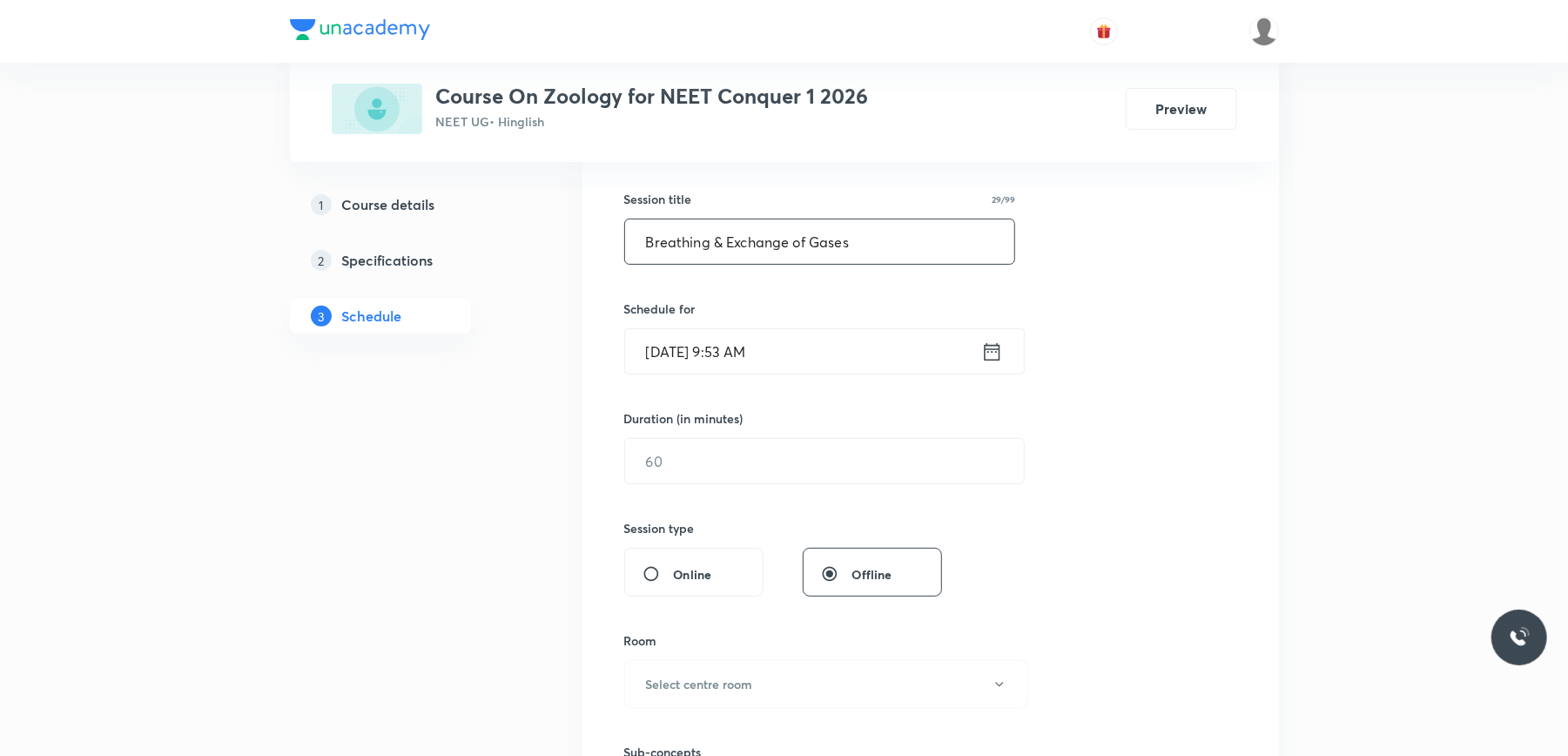
scroll to position [348, 0]
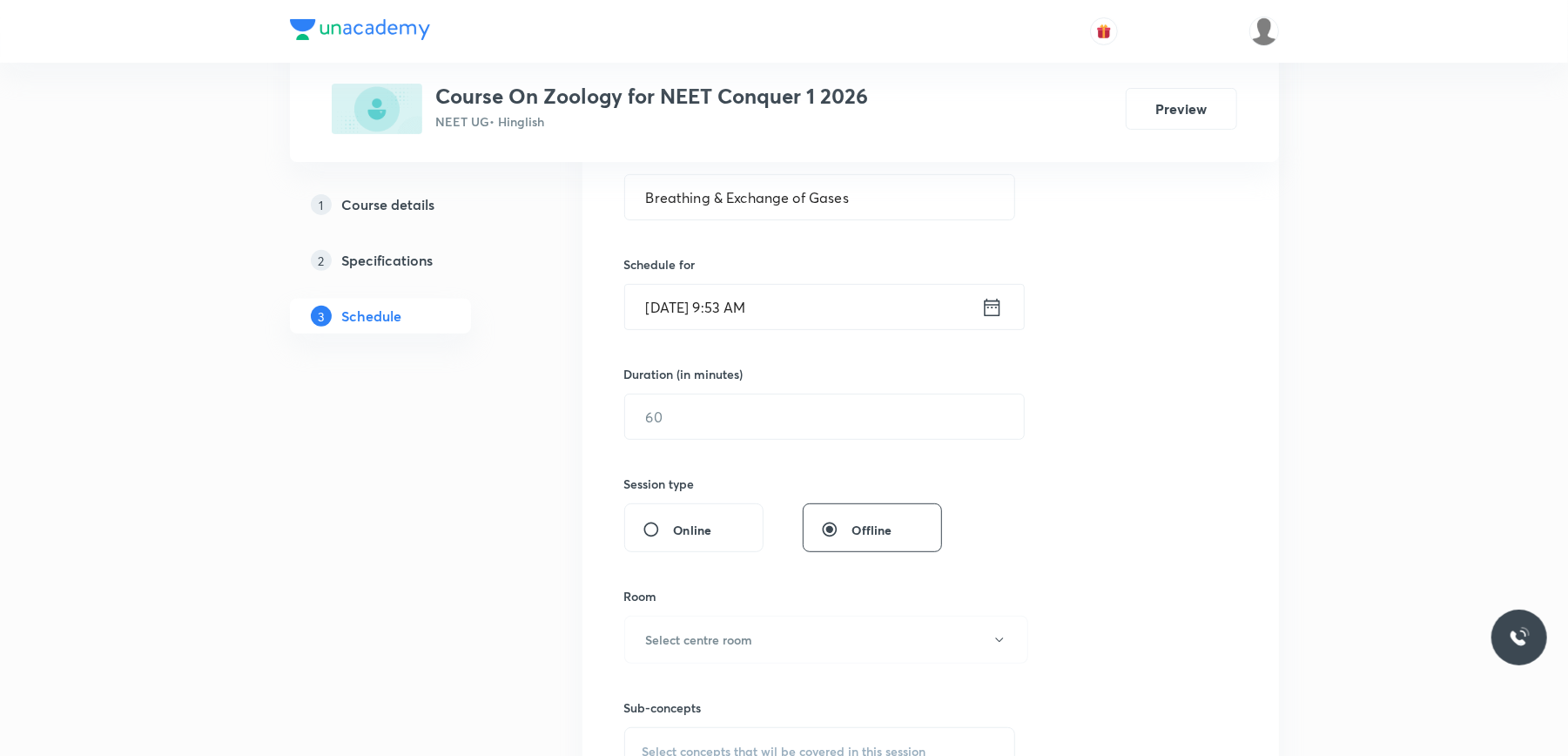
click at [820, 303] on input "[DATE] 9:53 AM" at bounding box center [803, 307] width 356 height 44
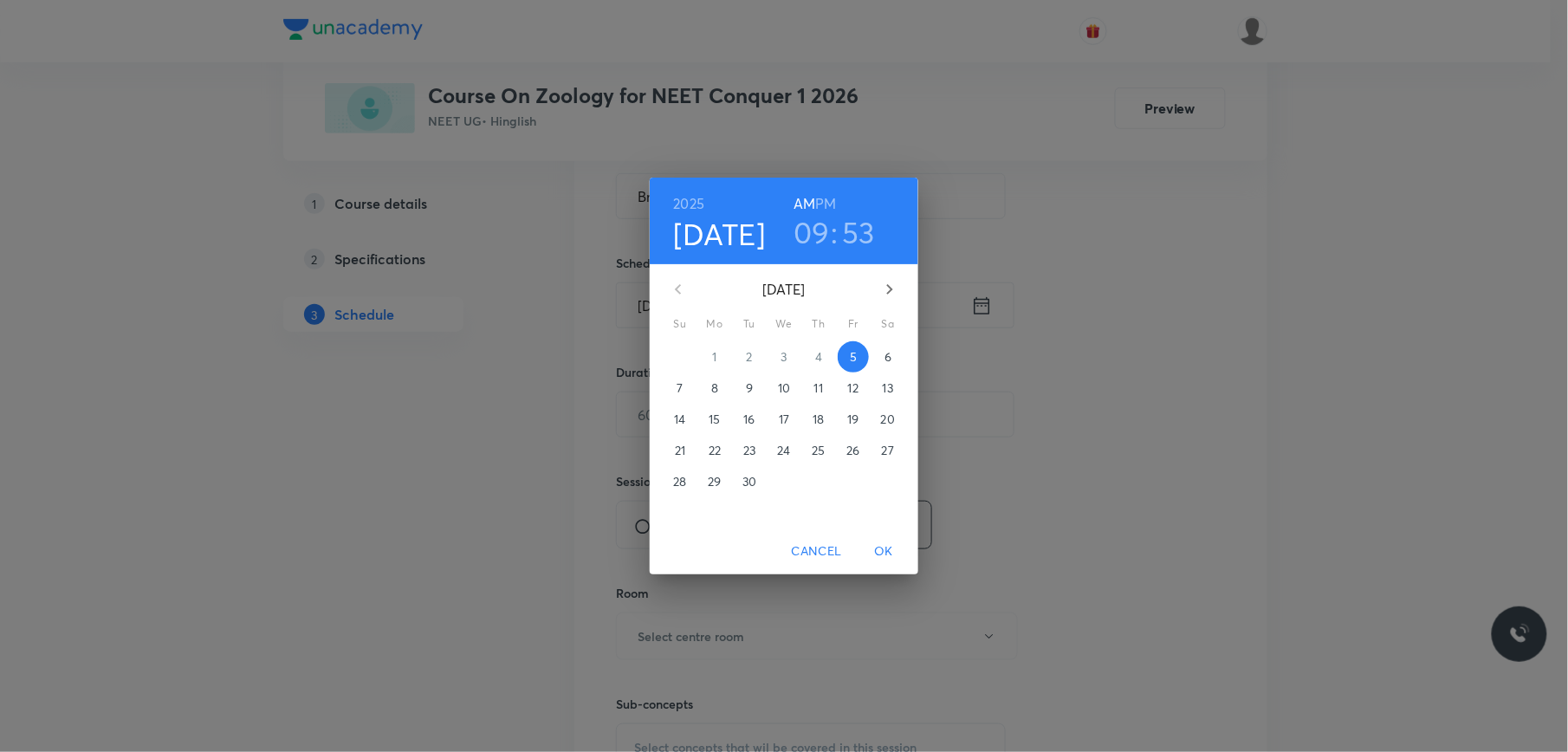
click at [828, 212] on h6 "PM" at bounding box center [826, 203] width 21 height 25
click at [809, 231] on h3 "09" at bounding box center [811, 232] width 36 height 36
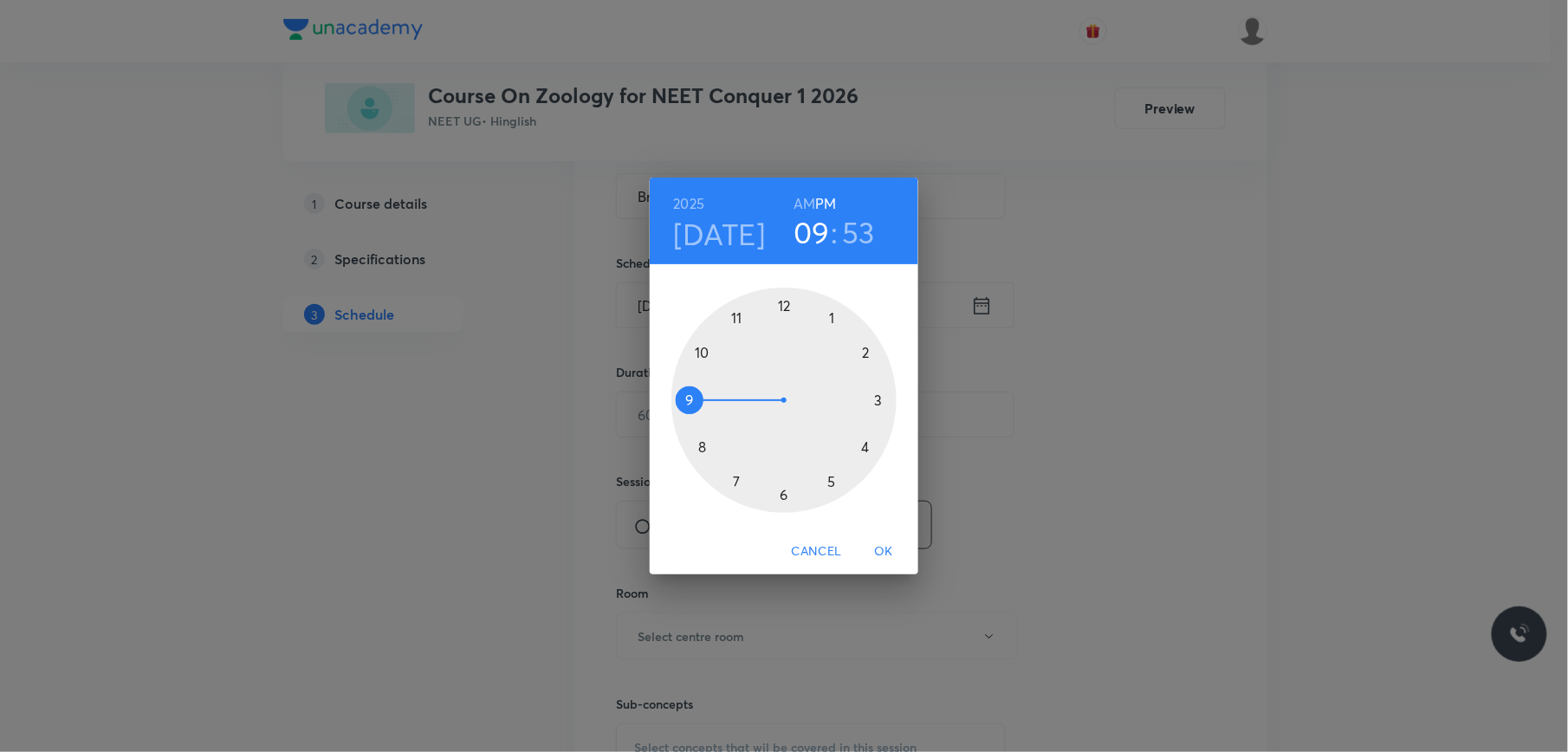
click at [785, 305] on div at bounding box center [784, 400] width 226 height 225
click at [781, 306] on div at bounding box center [784, 400] width 226 height 225
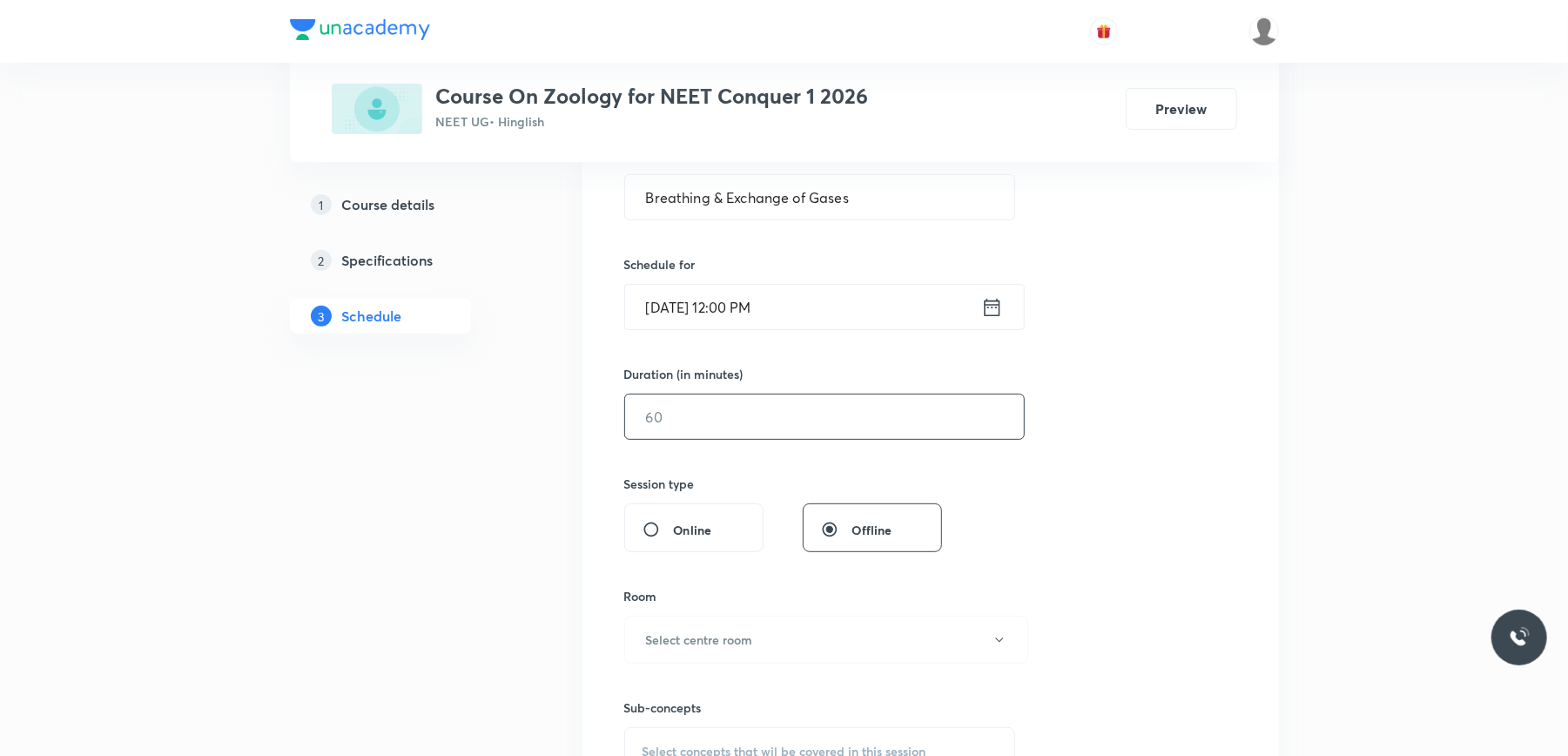
click at [693, 407] on input "text" at bounding box center [824, 416] width 398 height 44
type input "90"
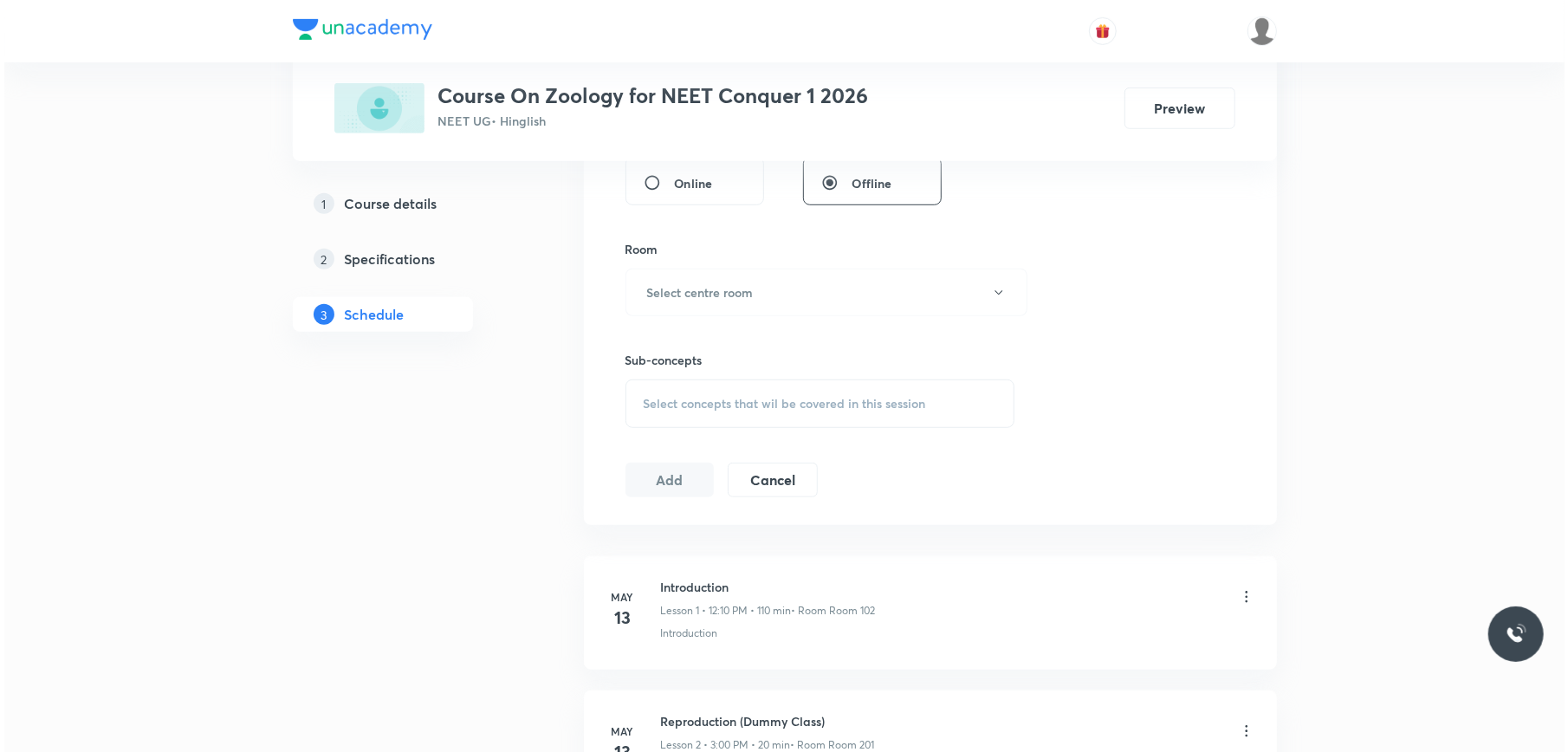
scroll to position [693, 0]
click at [751, 305] on button "Select centre room" at bounding box center [822, 290] width 402 height 48
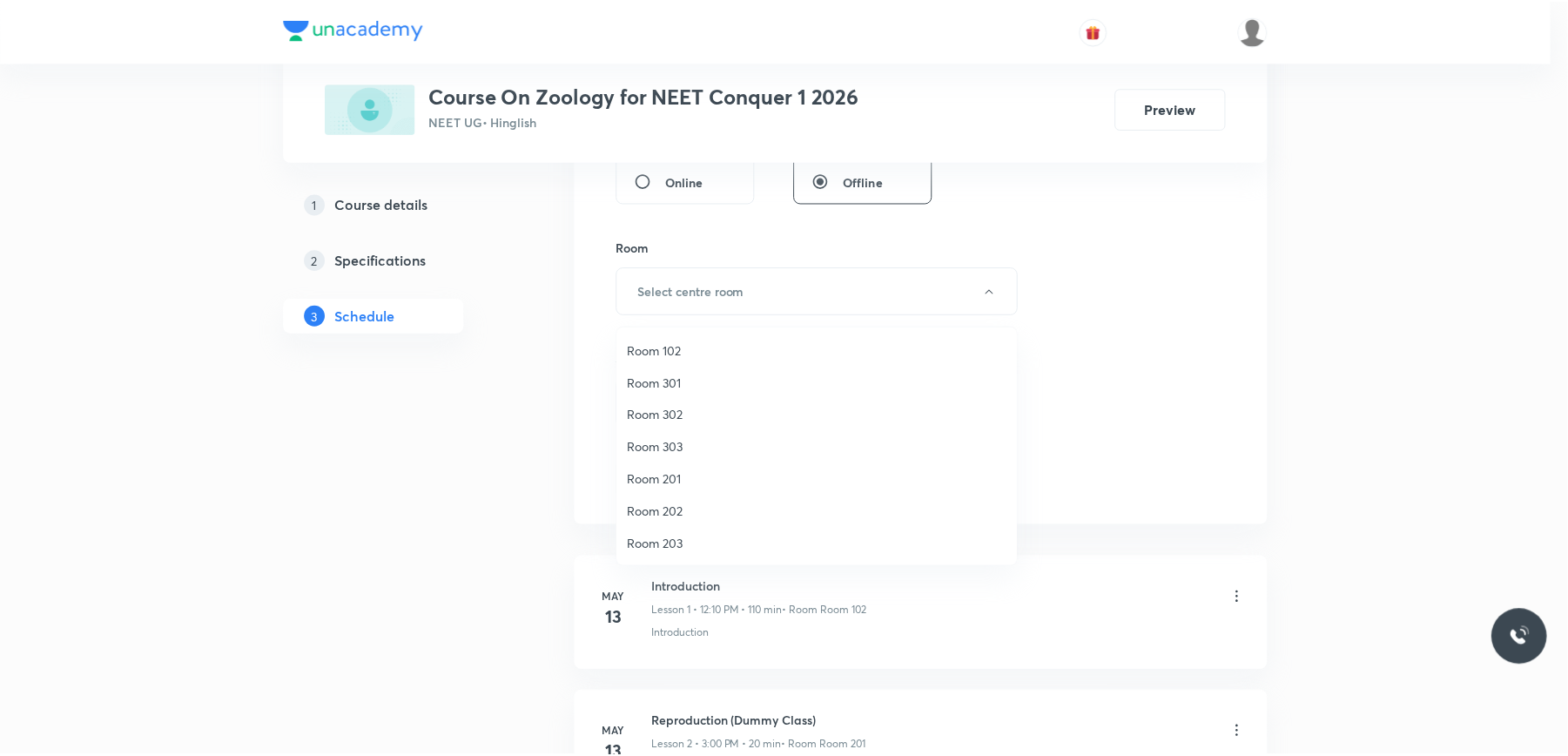
scroll to position [162, 0]
click at [681, 538] on span "Room 402" at bounding box center [821, 543] width 382 height 19
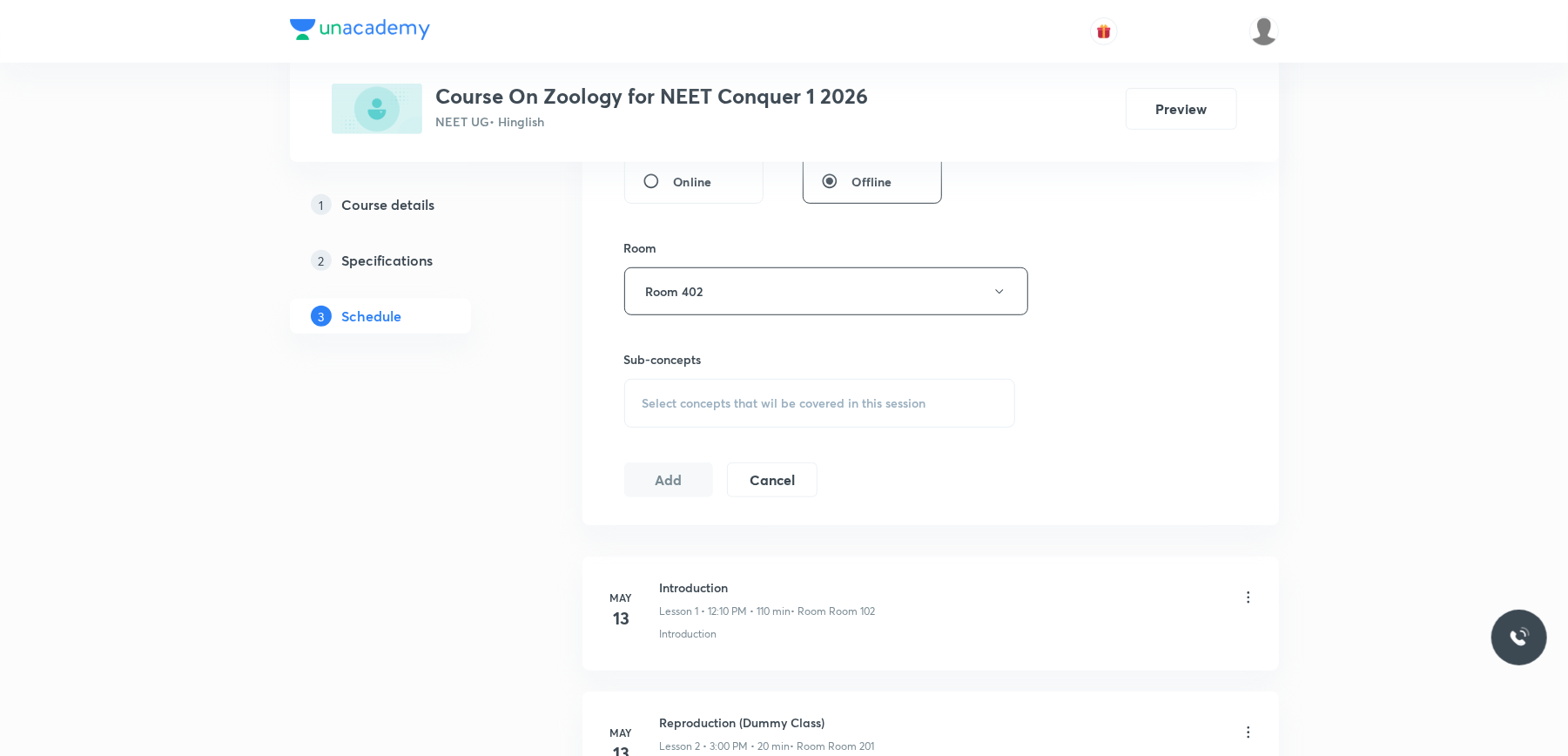
click at [712, 416] on div "Select concepts that wil be covered in this session" at bounding box center [820, 403] width 392 height 49
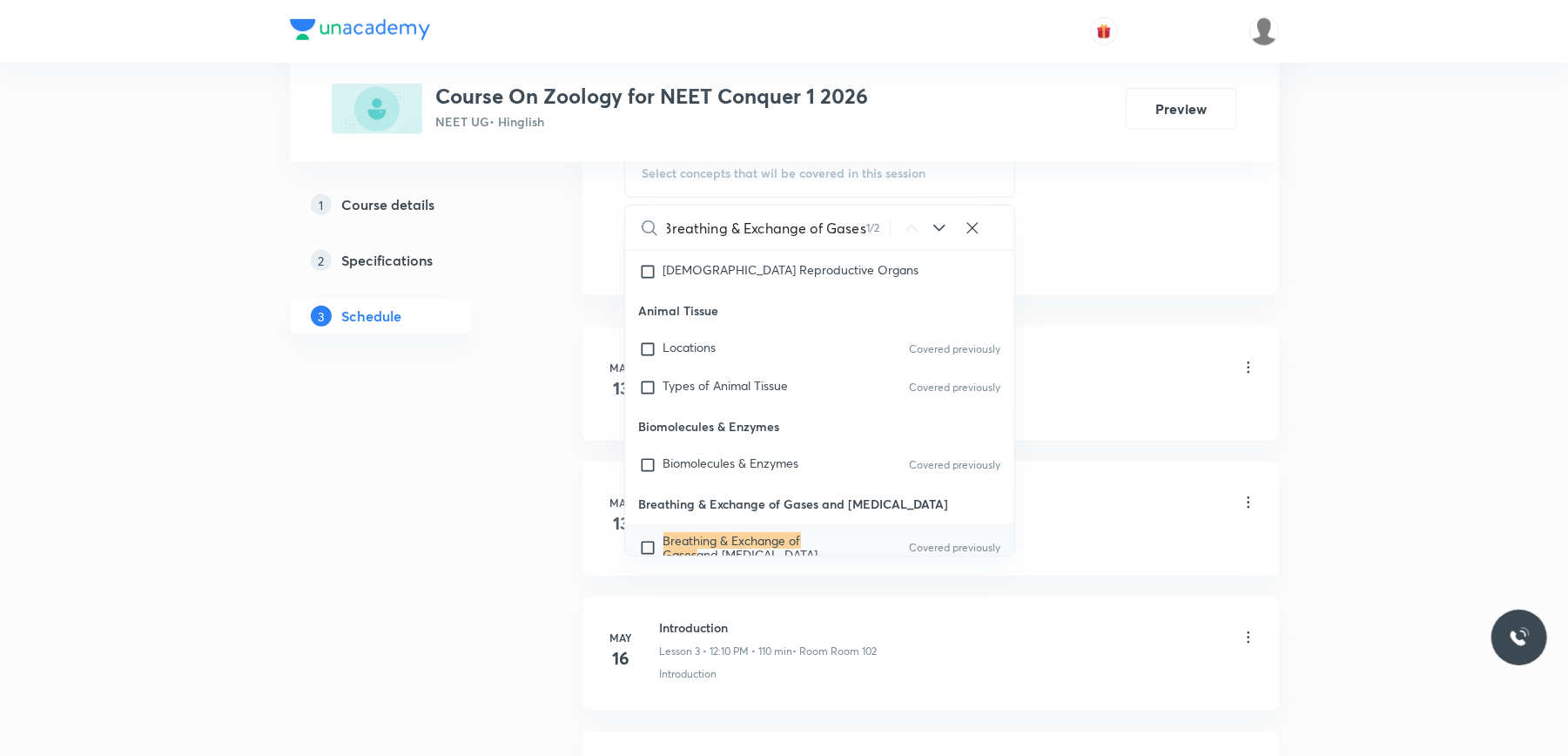
scroll to position [928, 0]
type input "Breathing & Exchange of Gases"
click at [649, 532] on input "checkbox" at bounding box center [652, 545] width 25 height 27
checkbox input "true"
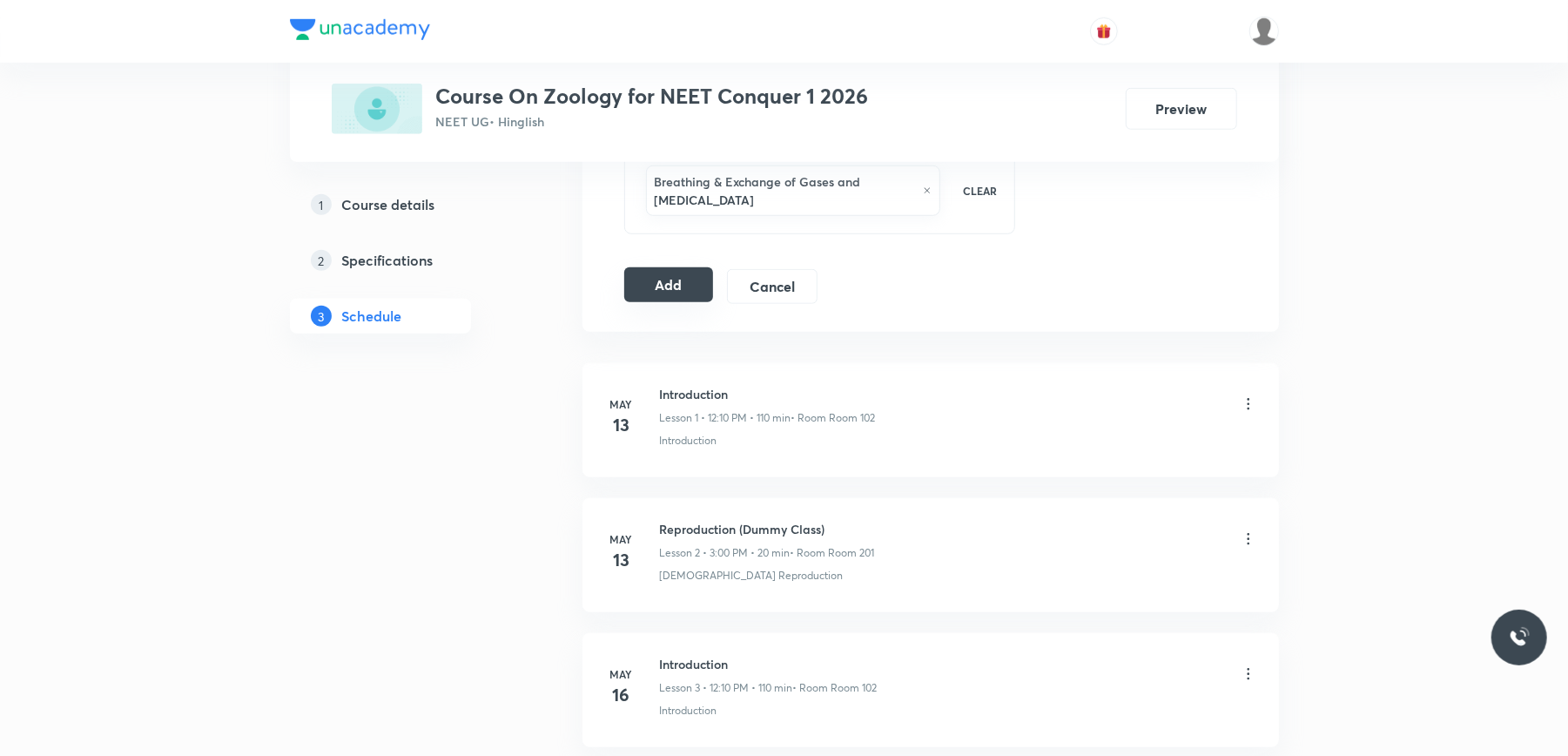
click at [646, 292] on button "Add" at bounding box center [668, 284] width 89 height 35
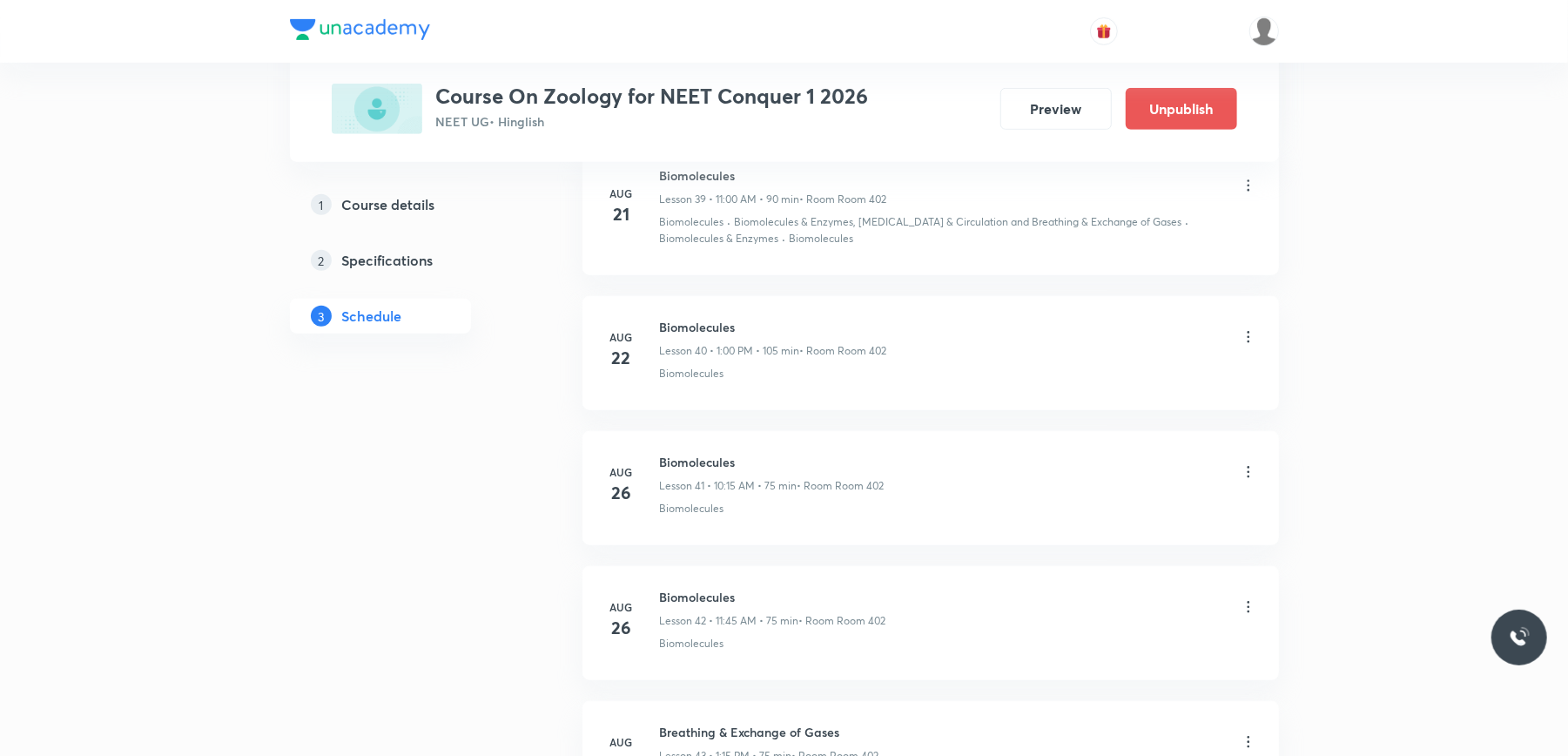
scroll to position [6260, 0]
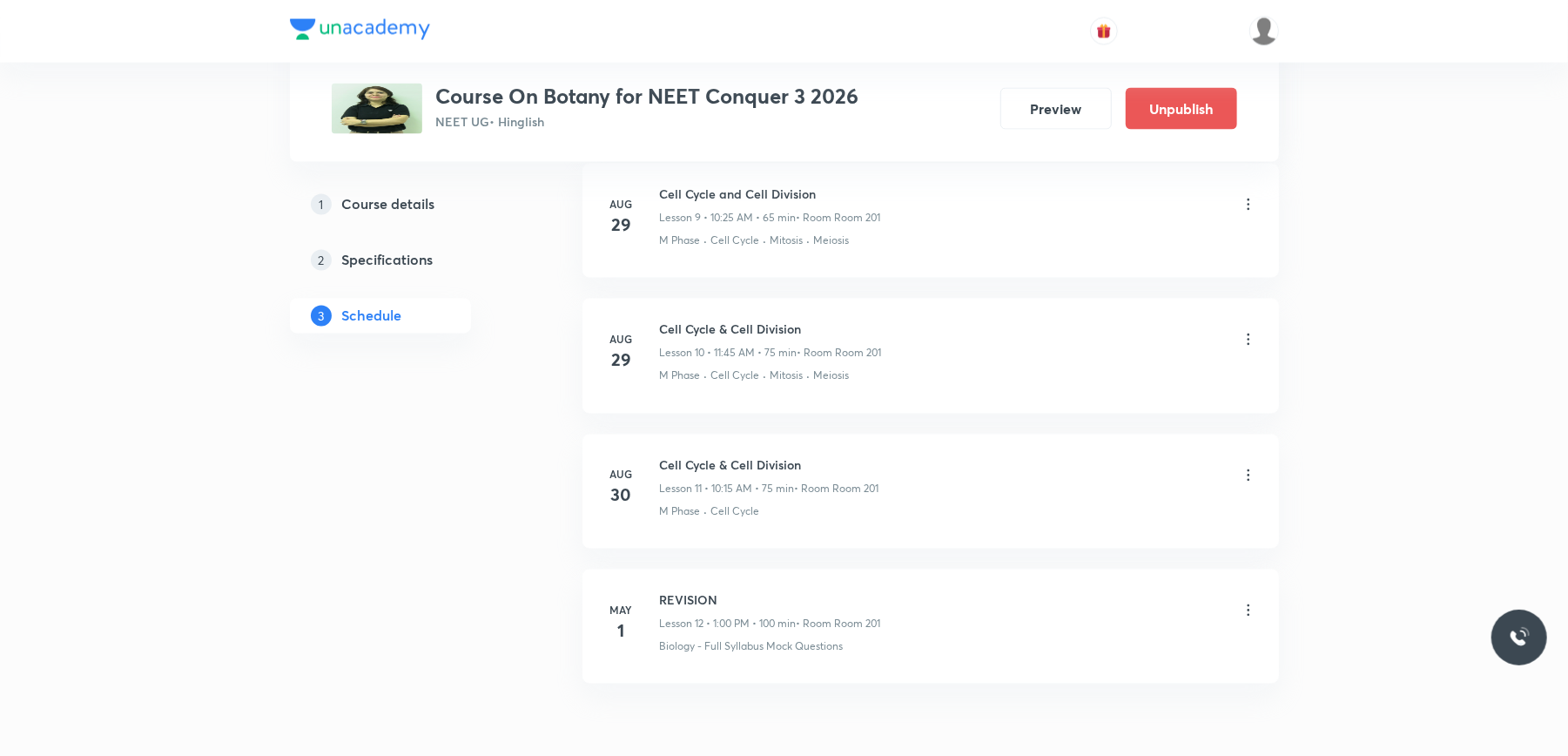
scroll to position [2272, 0]
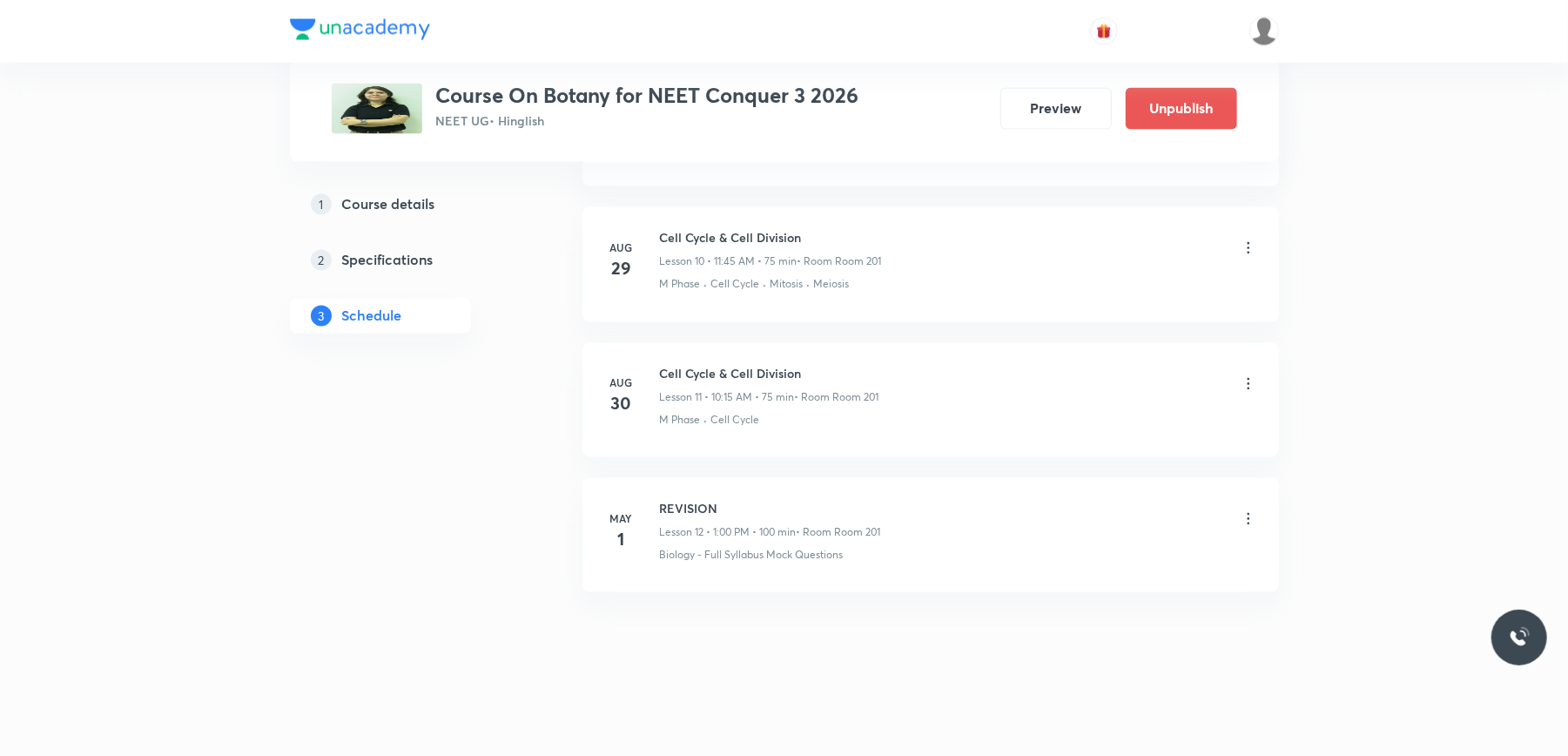
click at [701, 365] on h6 "Cell Cycle & Cell Division" at bounding box center [769, 374] width 220 height 19
copy h6 "Cell Cycle & Cell Division"
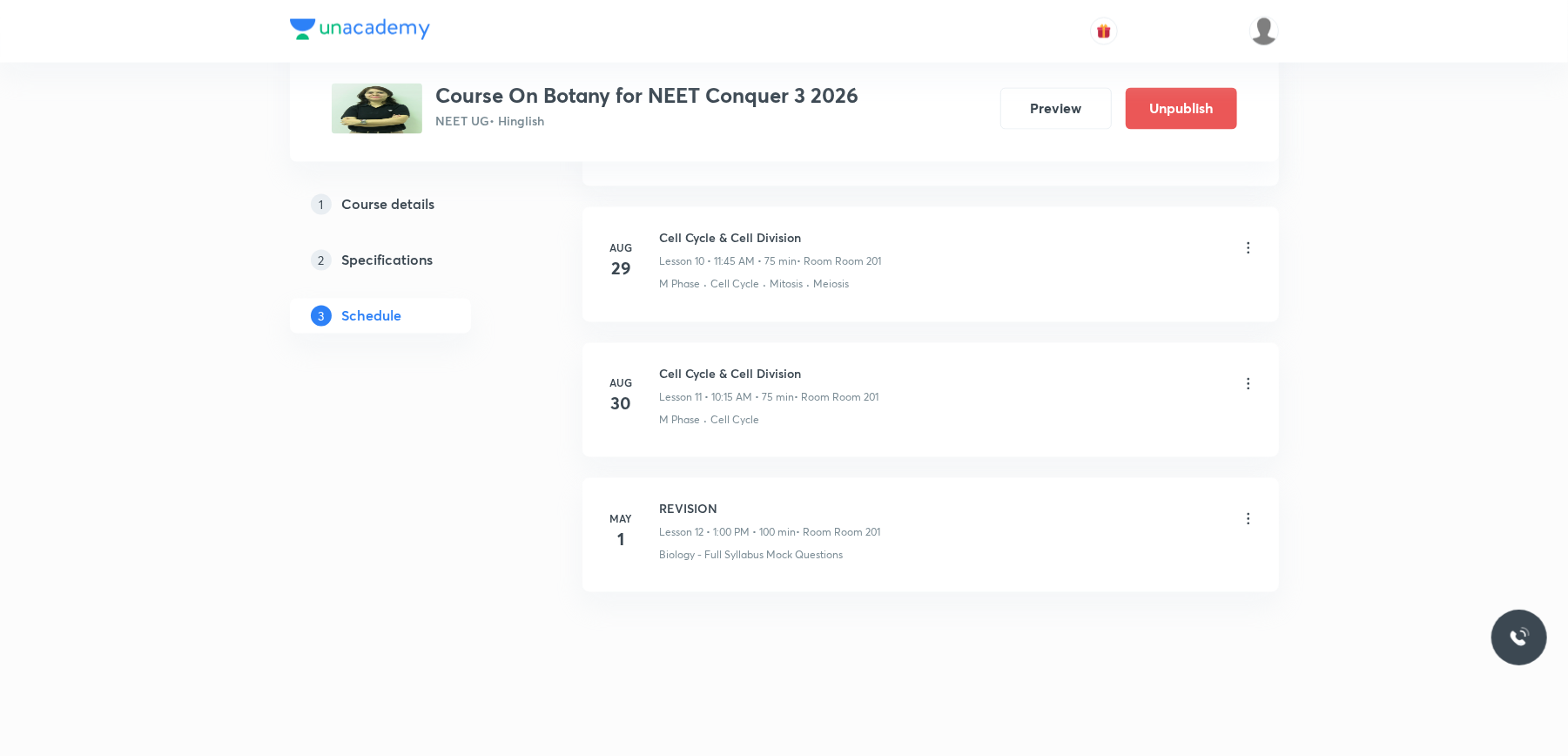
drag, startPoint x: 701, startPoint y: 364, endPoint x: 533, endPoint y: 505, distance: 219.3
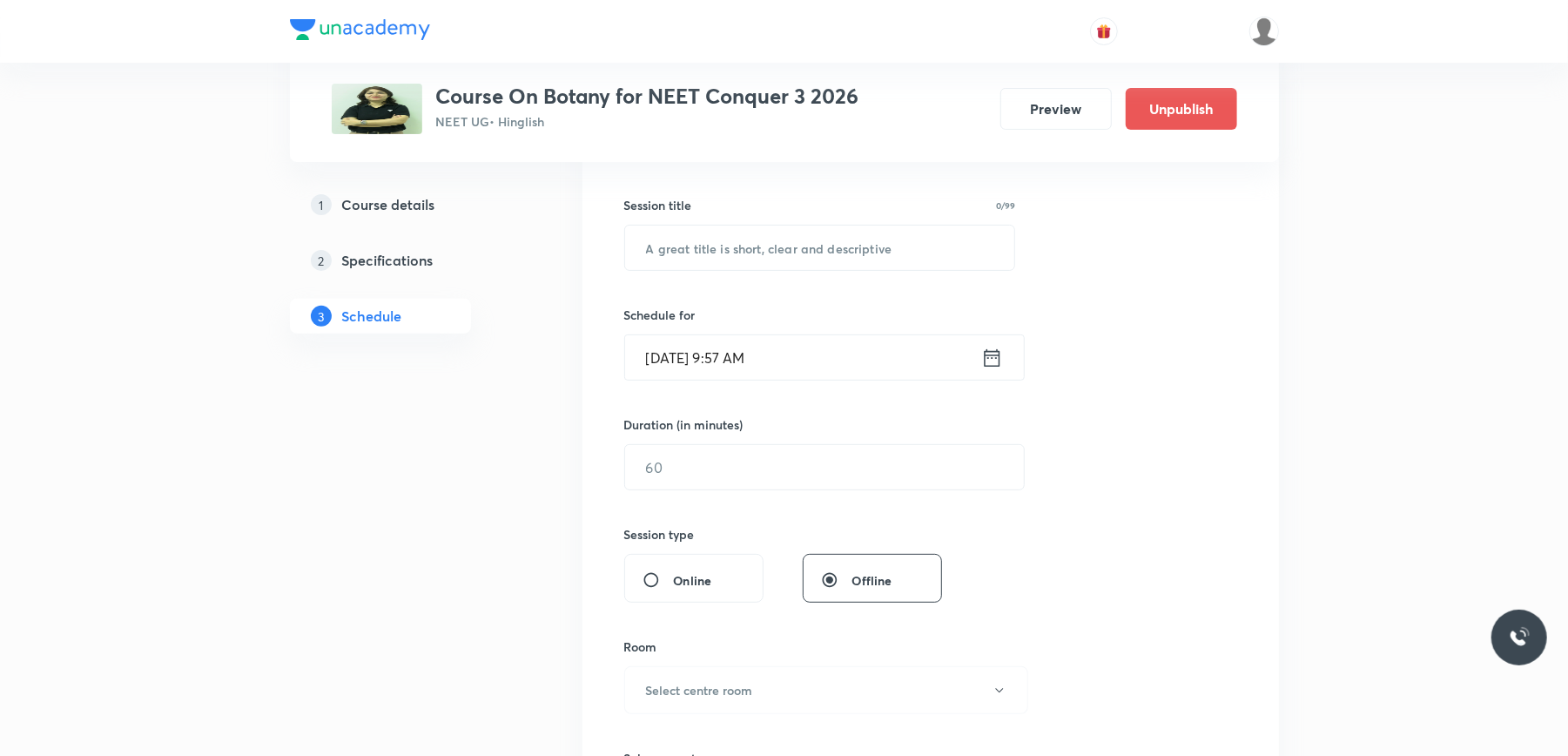
scroll to position [0, 0]
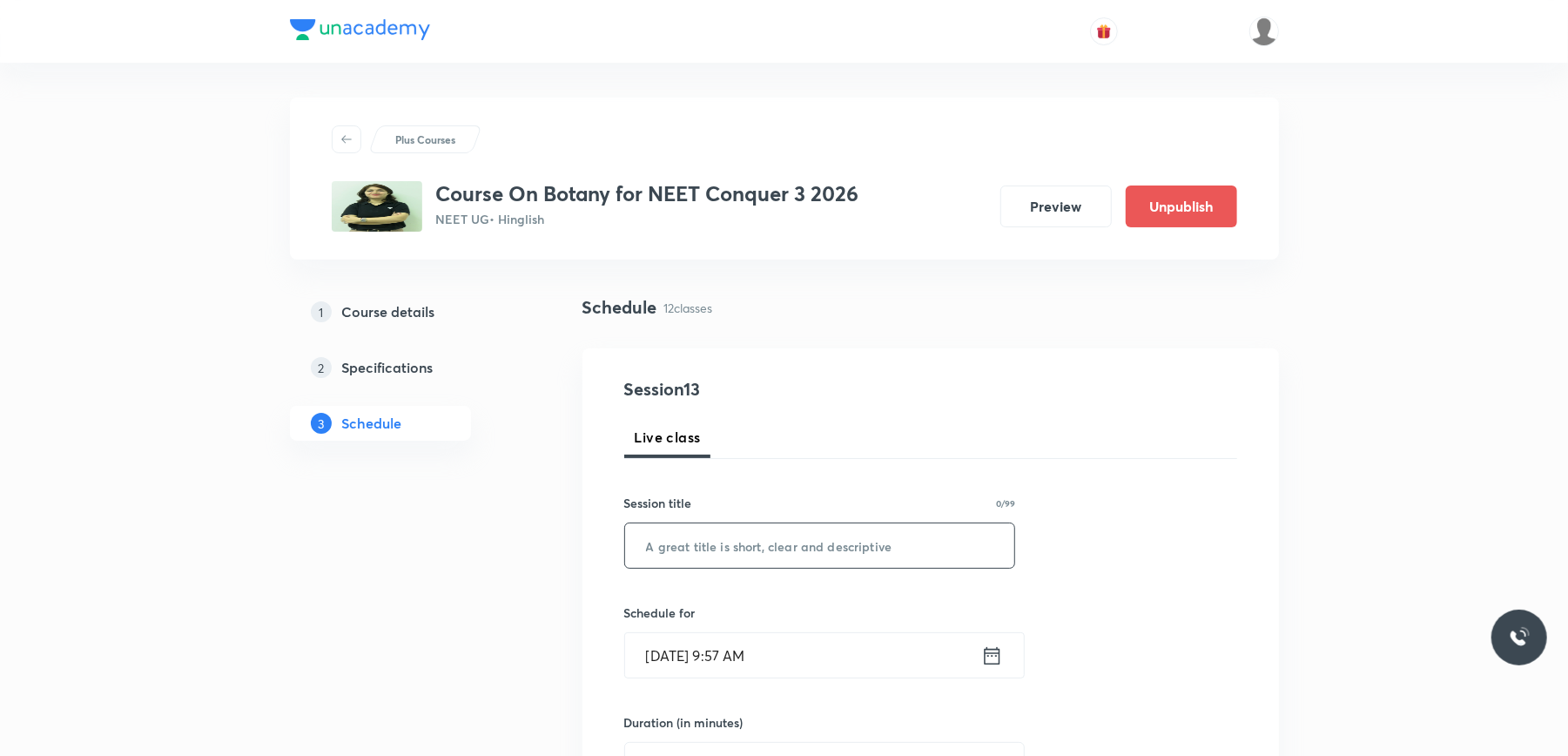
click at [717, 542] on input "text" at bounding box center [820, 545] width 390 height 44
paste input "Cell Cycle & Cell Division"
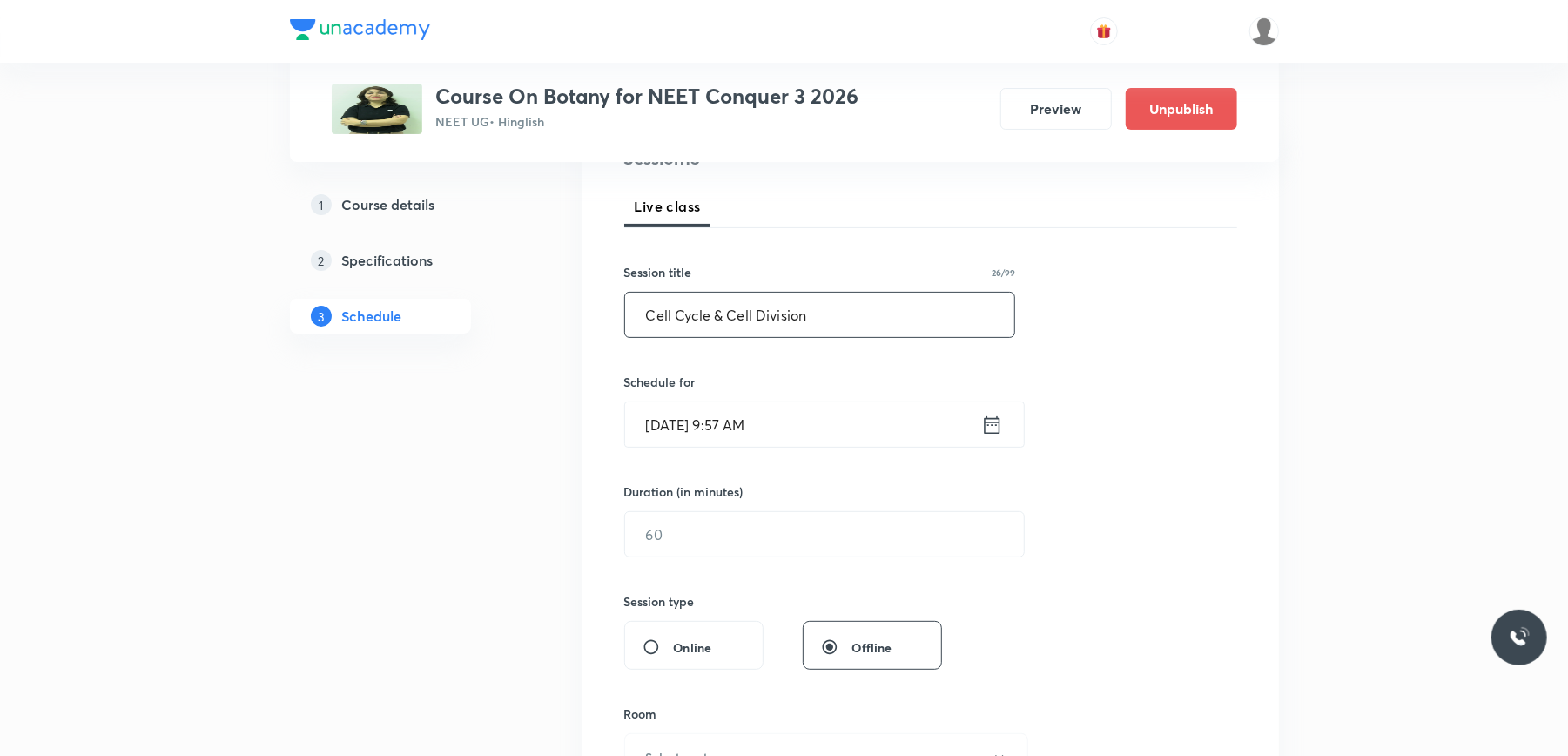
scroll to position [232, 0]
type input "Cell Cycle & Cell Division"
click at [811, 420] on input "[DATE] 9:57 AM" at bounding box center [803, 423] width 356 height 44
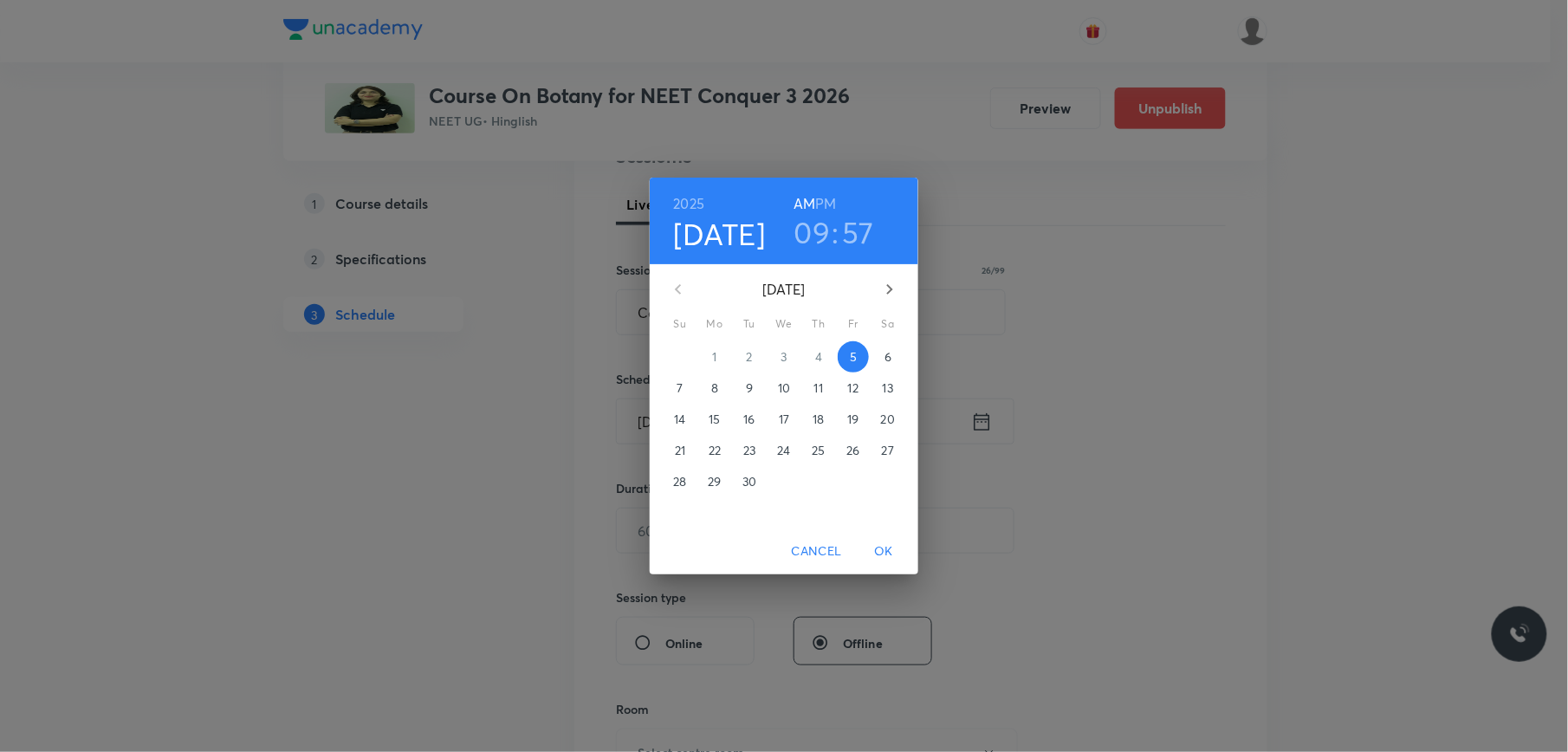
click at [832, 201] on h6 "PM" at bounding box center [826, 203] width 21 height 25
click at [817, 226] on h3 "09" at bounding box center [812, 232] width 36 height 36
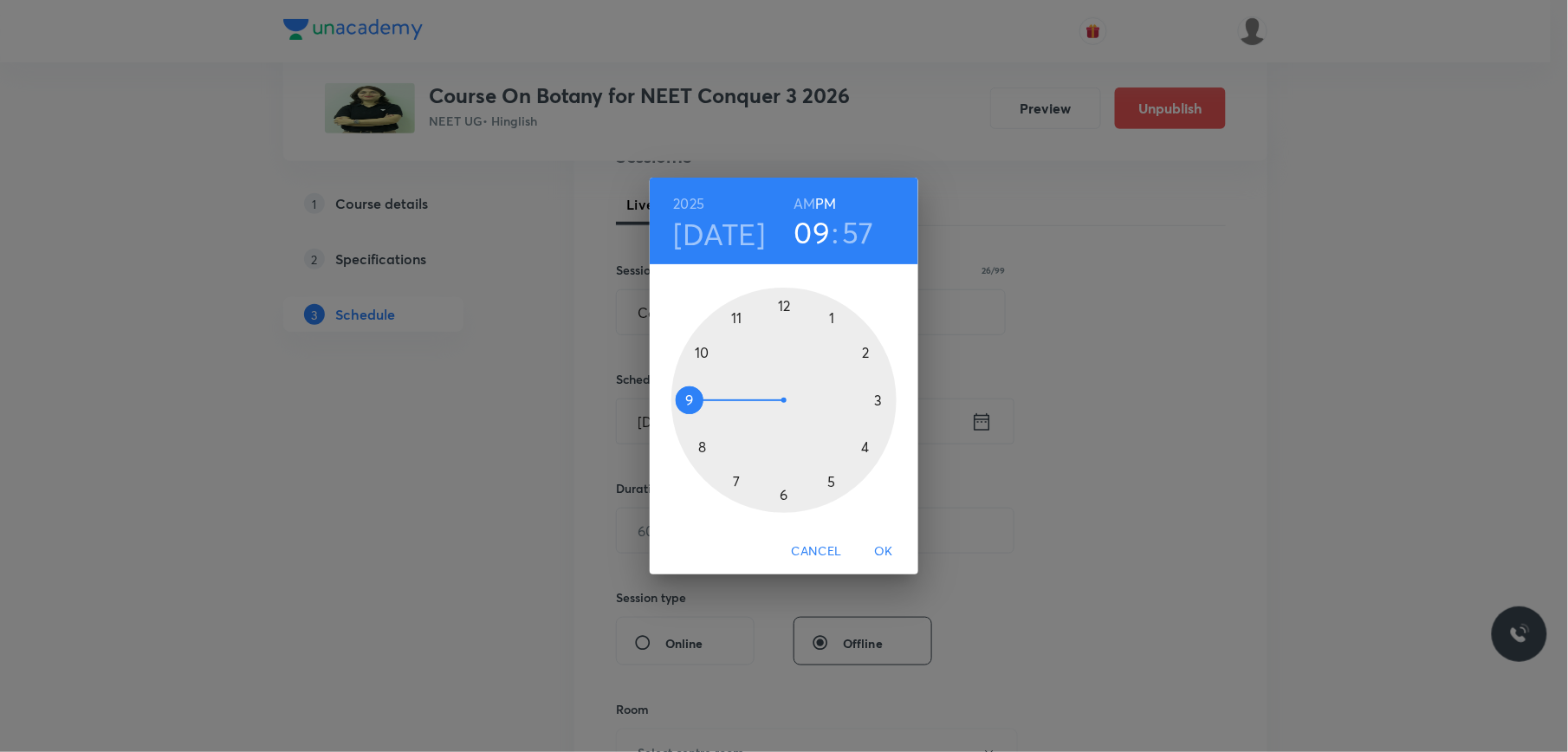
click at [783, 305] on div at bounding box center [784, 400] width 226 height 225
click at [787, 305] on div at bounding box center [784, 400] width 226 height 225
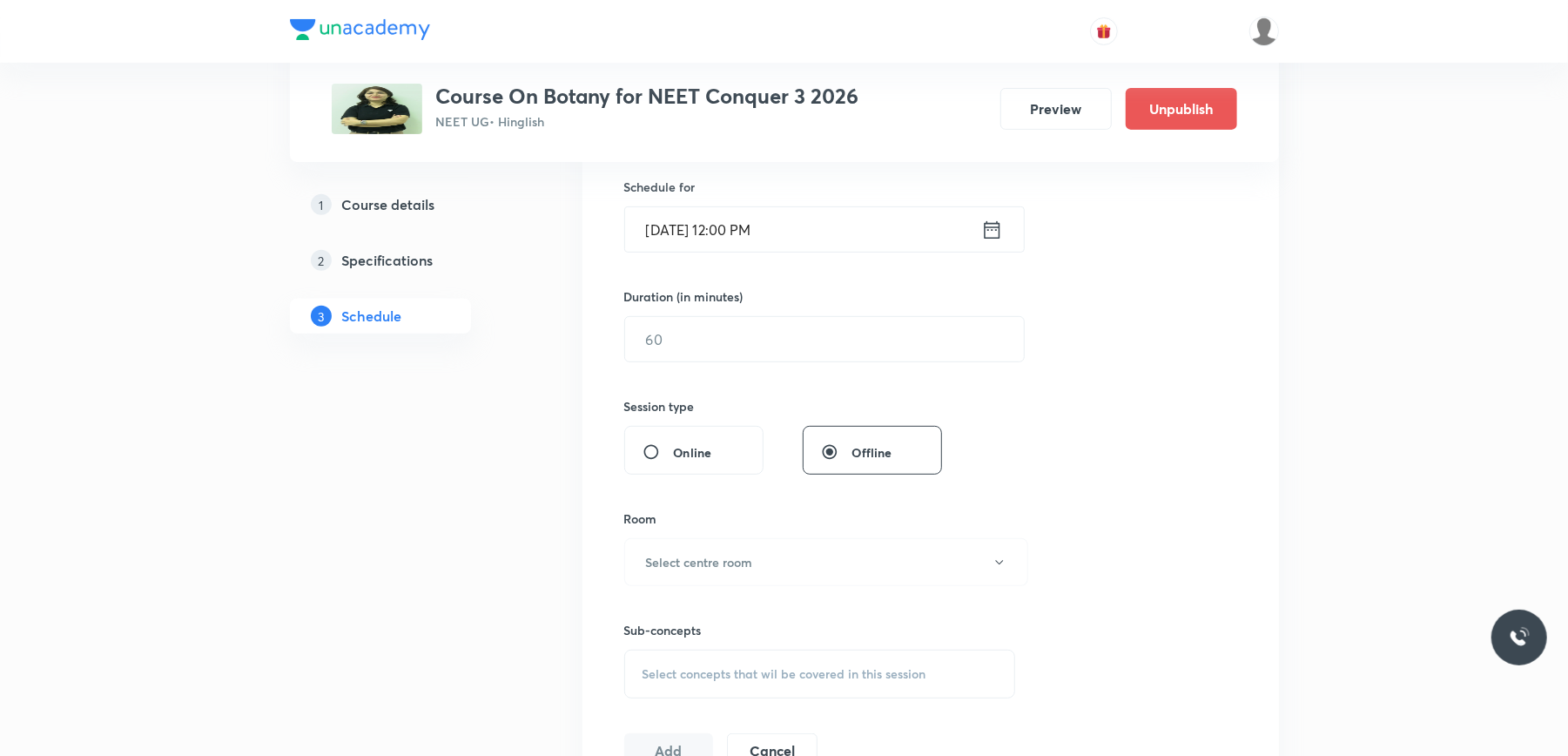
scroll to position [464, 0]
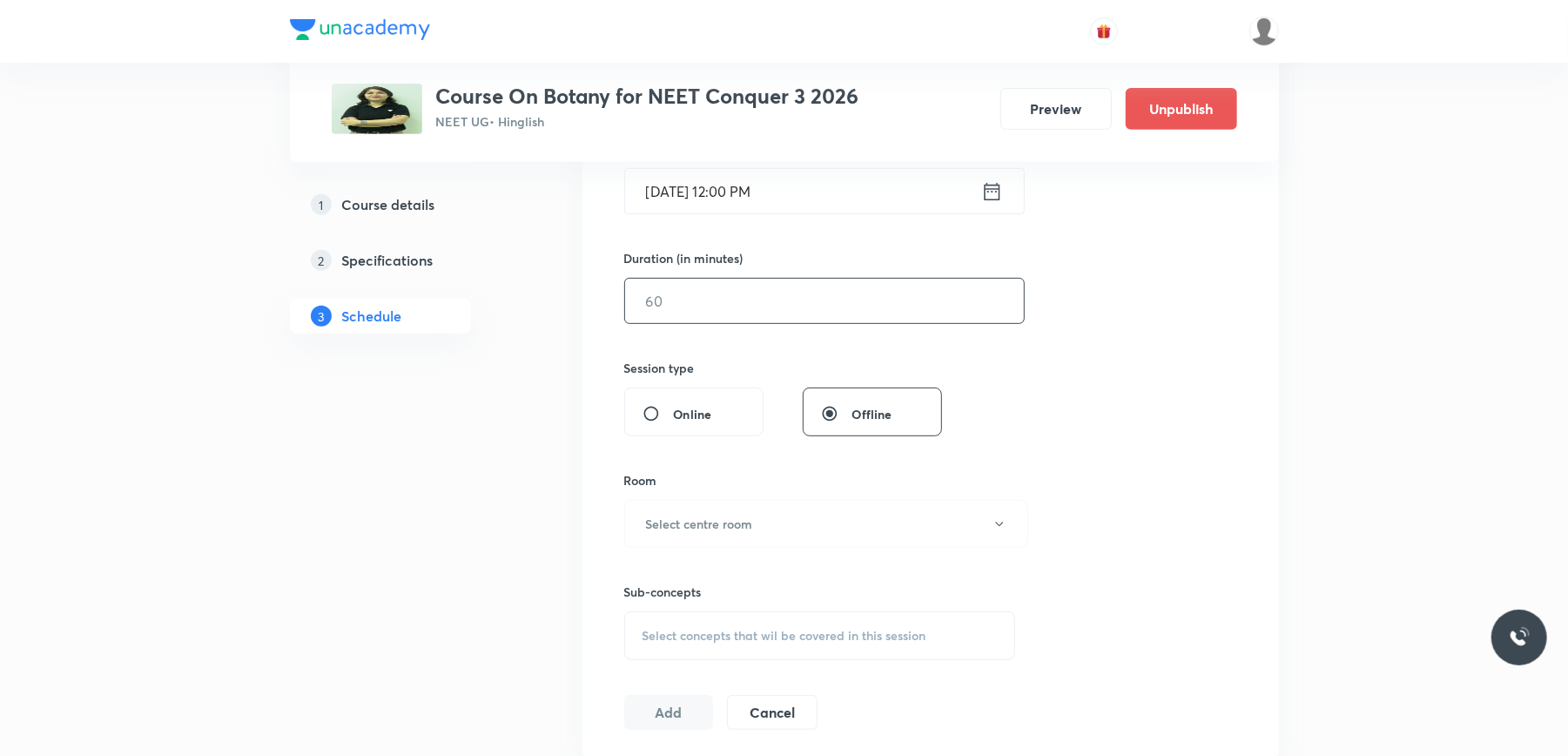
click at [744, 303] on input "text" at bounding box center [824, 301] width 398 height 44
type input "90"
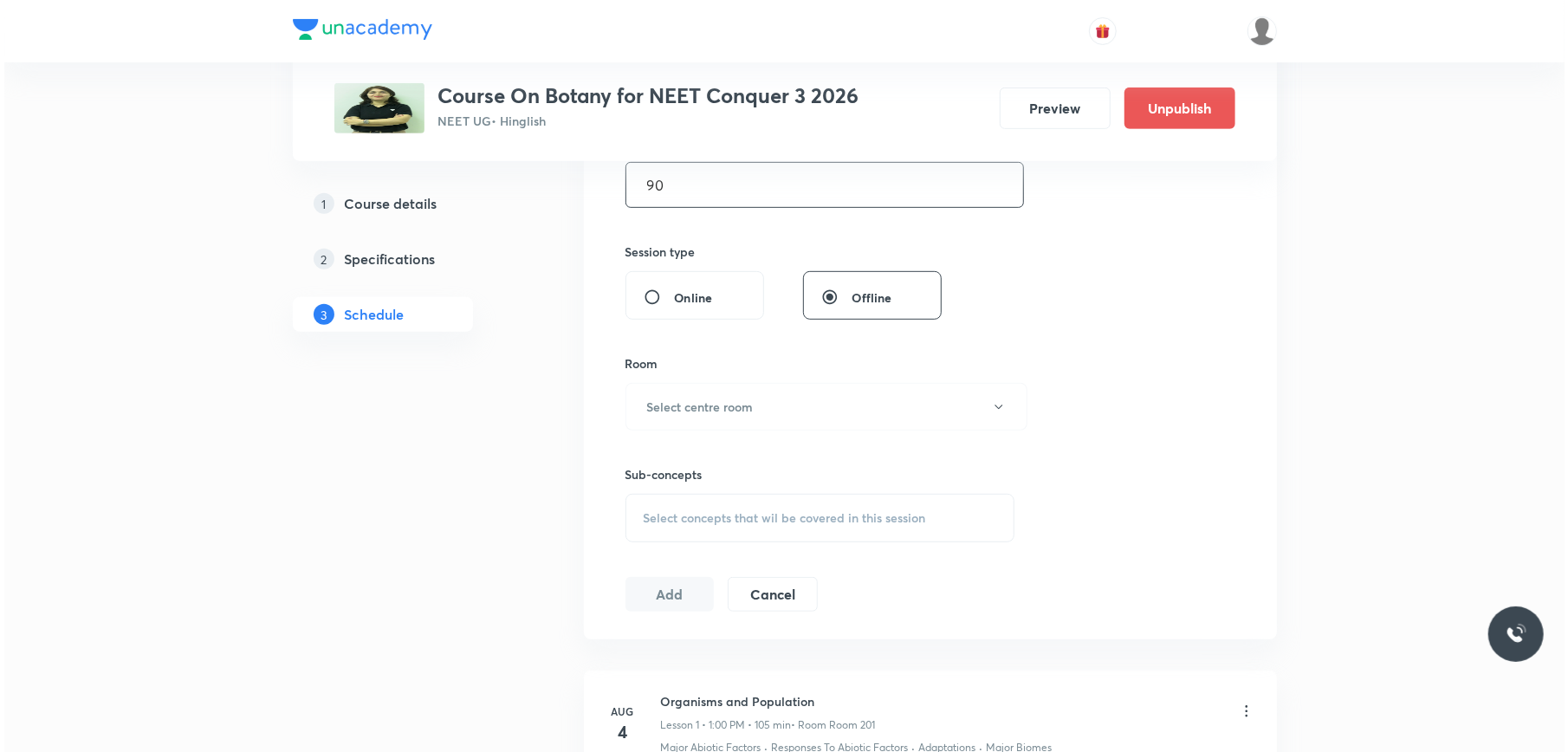
scroll to position [693, 0]
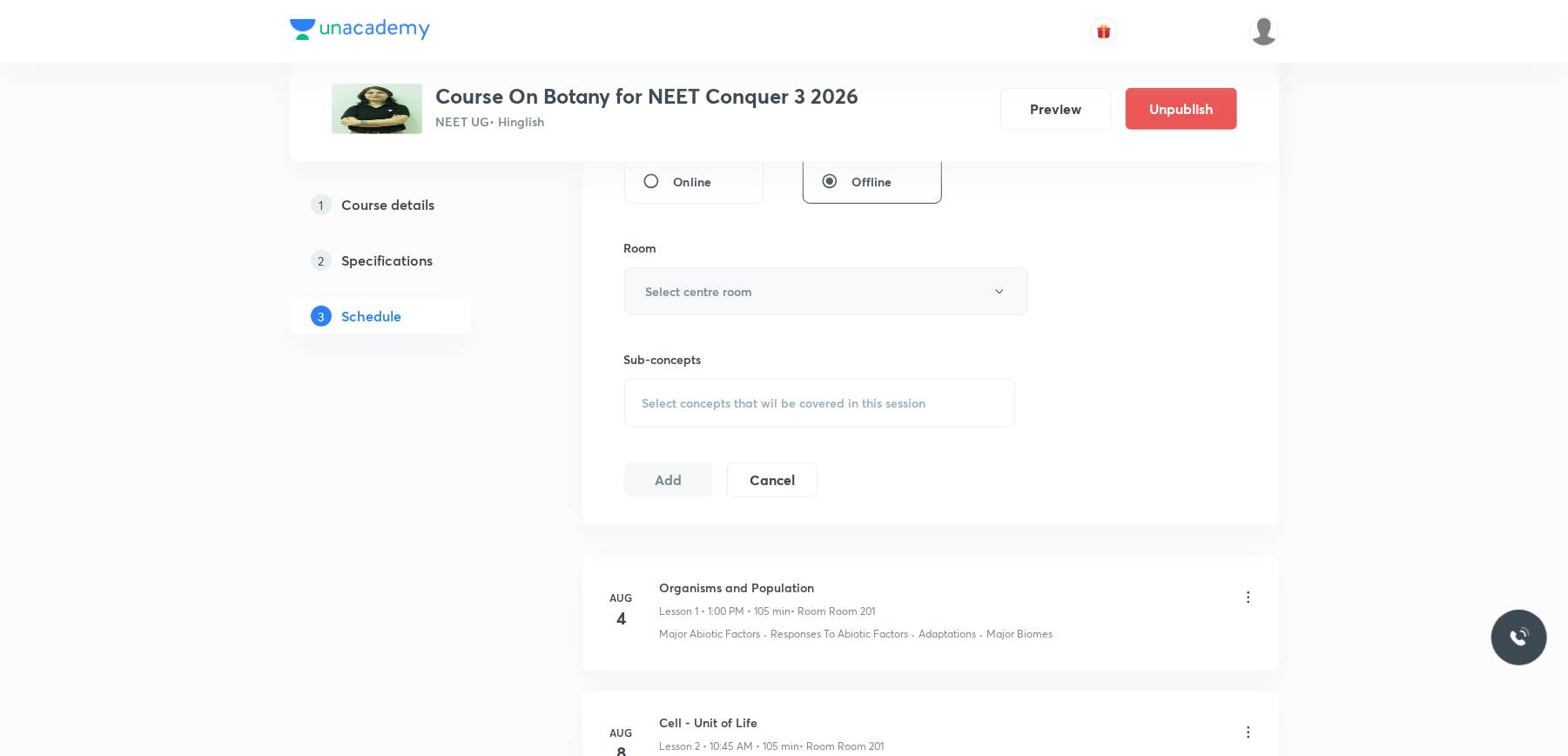
click at [757, 282] on button "Select centre room" at bounding box center [826, 291] width 404 height 48
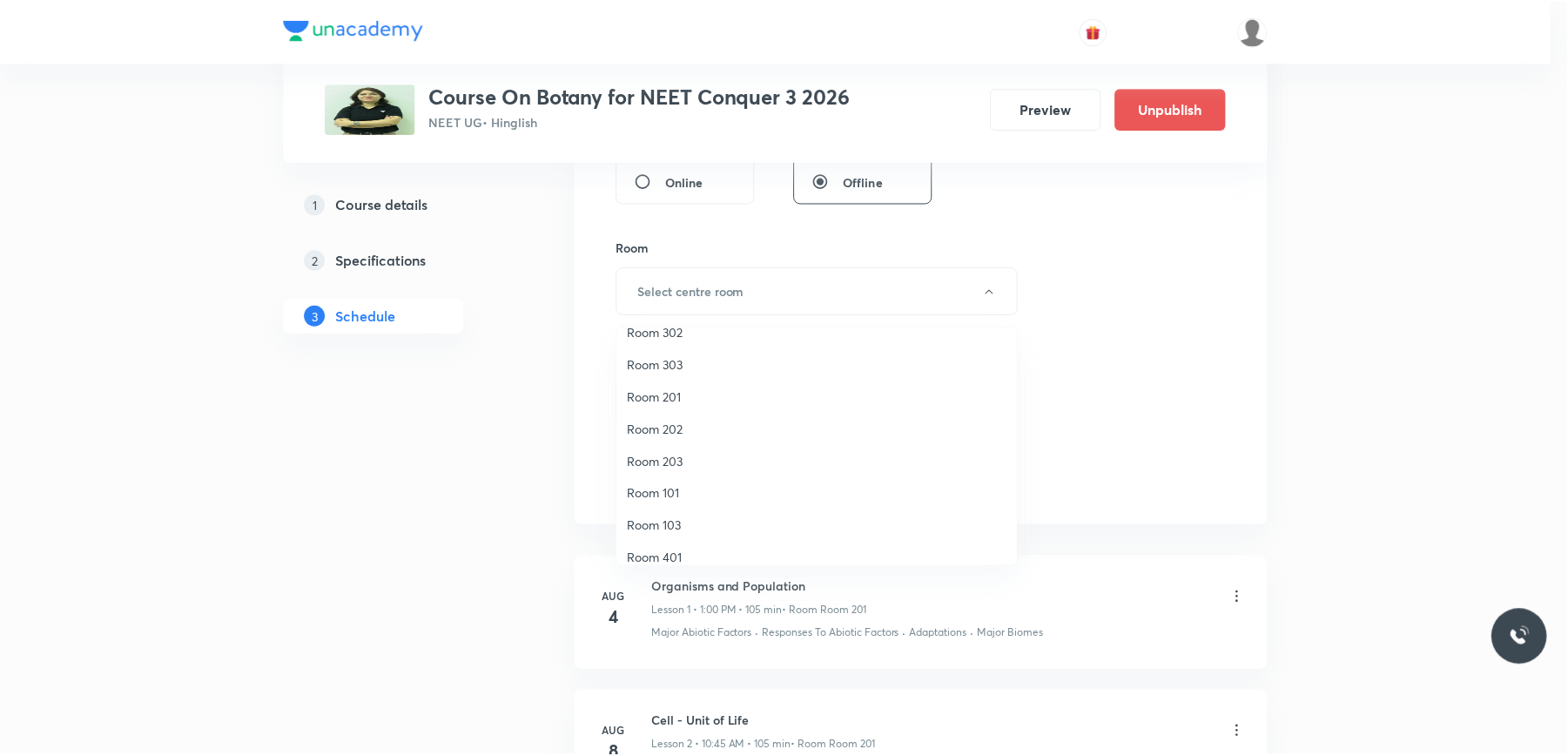
scroll to position [0, 0]
click at [683, 474] on span "Room 201" at bounding box center [821, 479] width 382 height 19
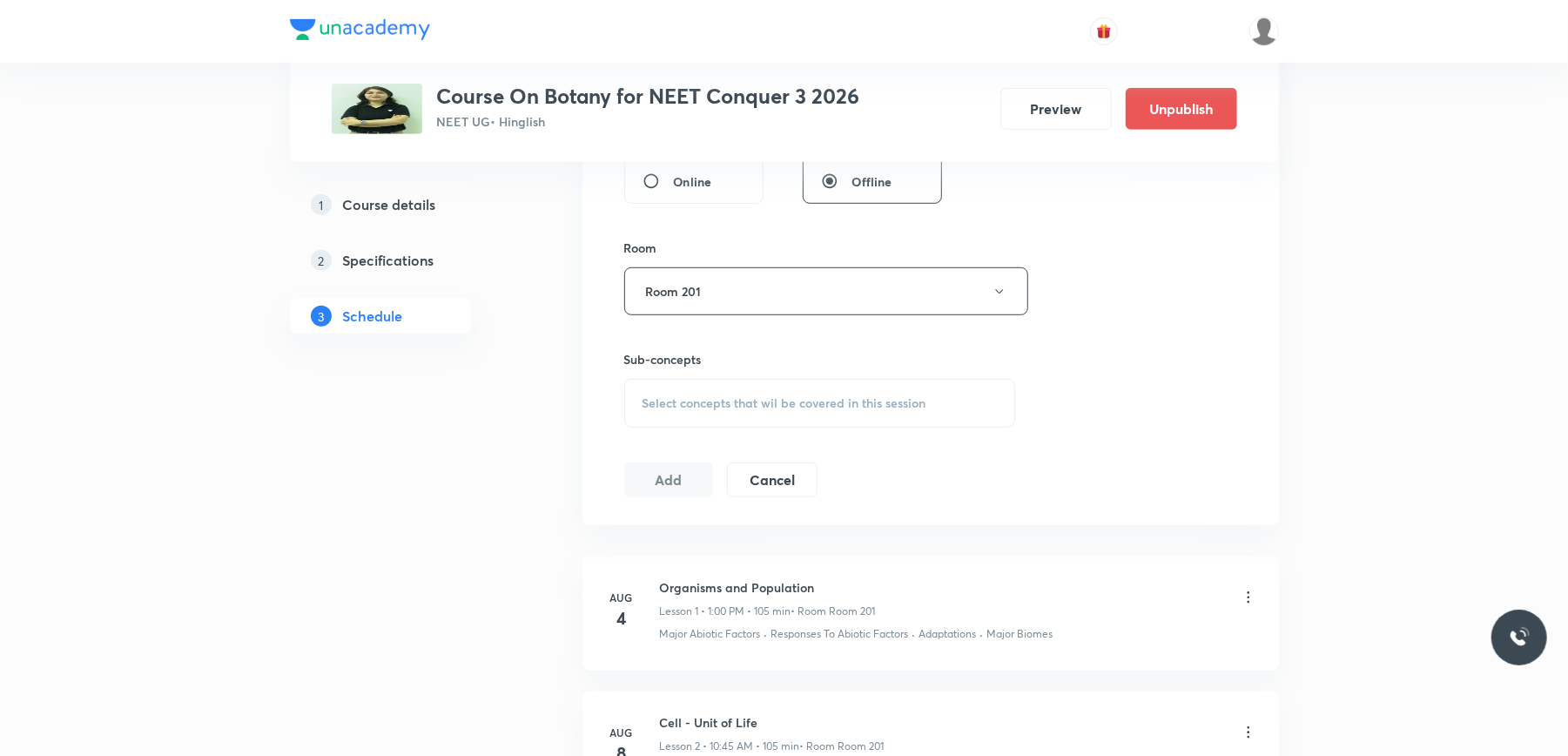
click at [715, 397] on span "Select concepts that wil be covered in this session" at bounding box center [784, 403] width 284 height 14
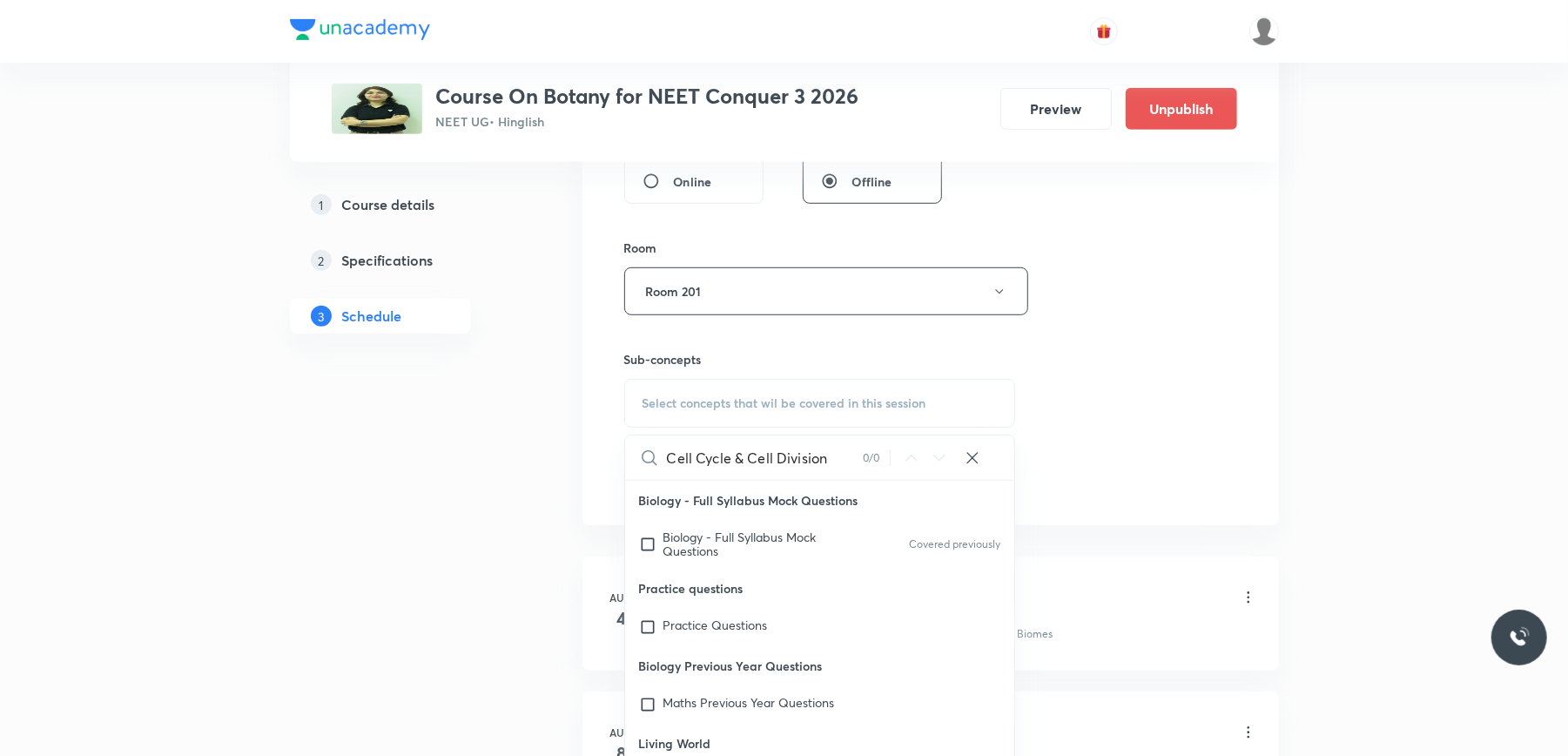
drag, startPoint x: 749, startPoint y: 464, endPoint x: 834, endPoint y: 464, distance: 85.0
click at [834, 464] on input "Cell Cycle & Cell Division" at bounding box center [764, 458] width 196 height 44
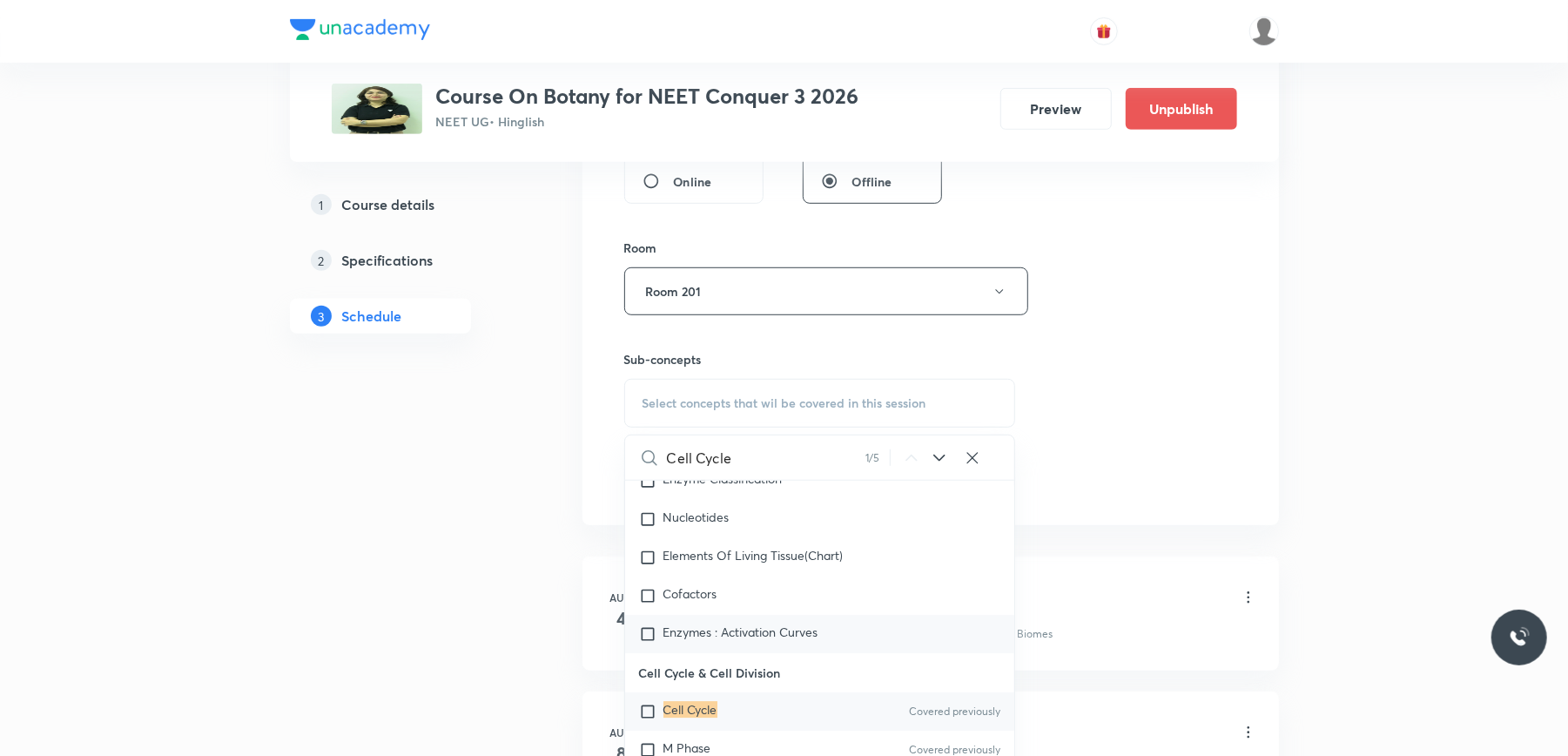
scroll to position [4015, 0]
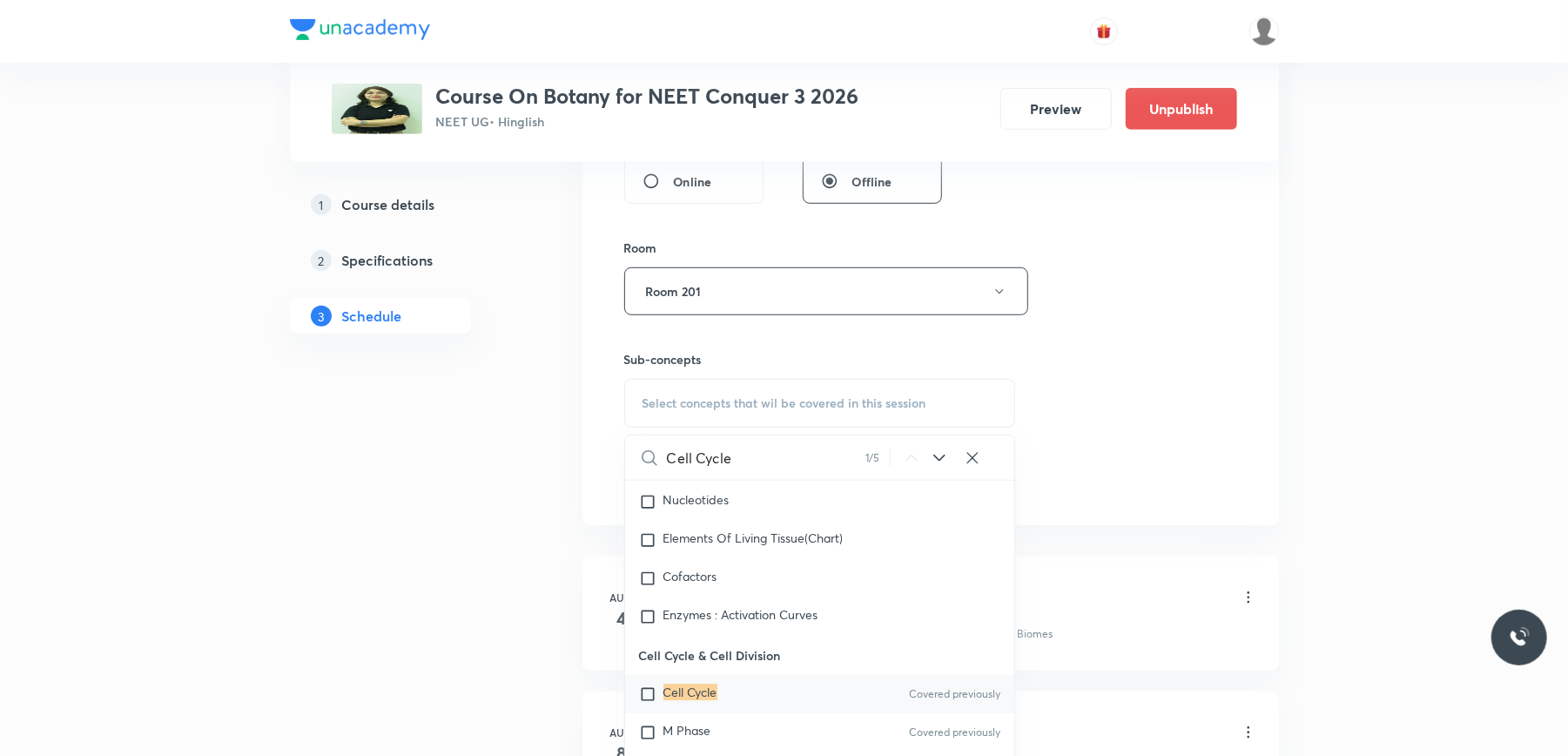
type input "Cell Cycle"
click at [645, 703] on input "checkbox" at bounding box center [652, 694] width 25 height 18
checkbox input "true"
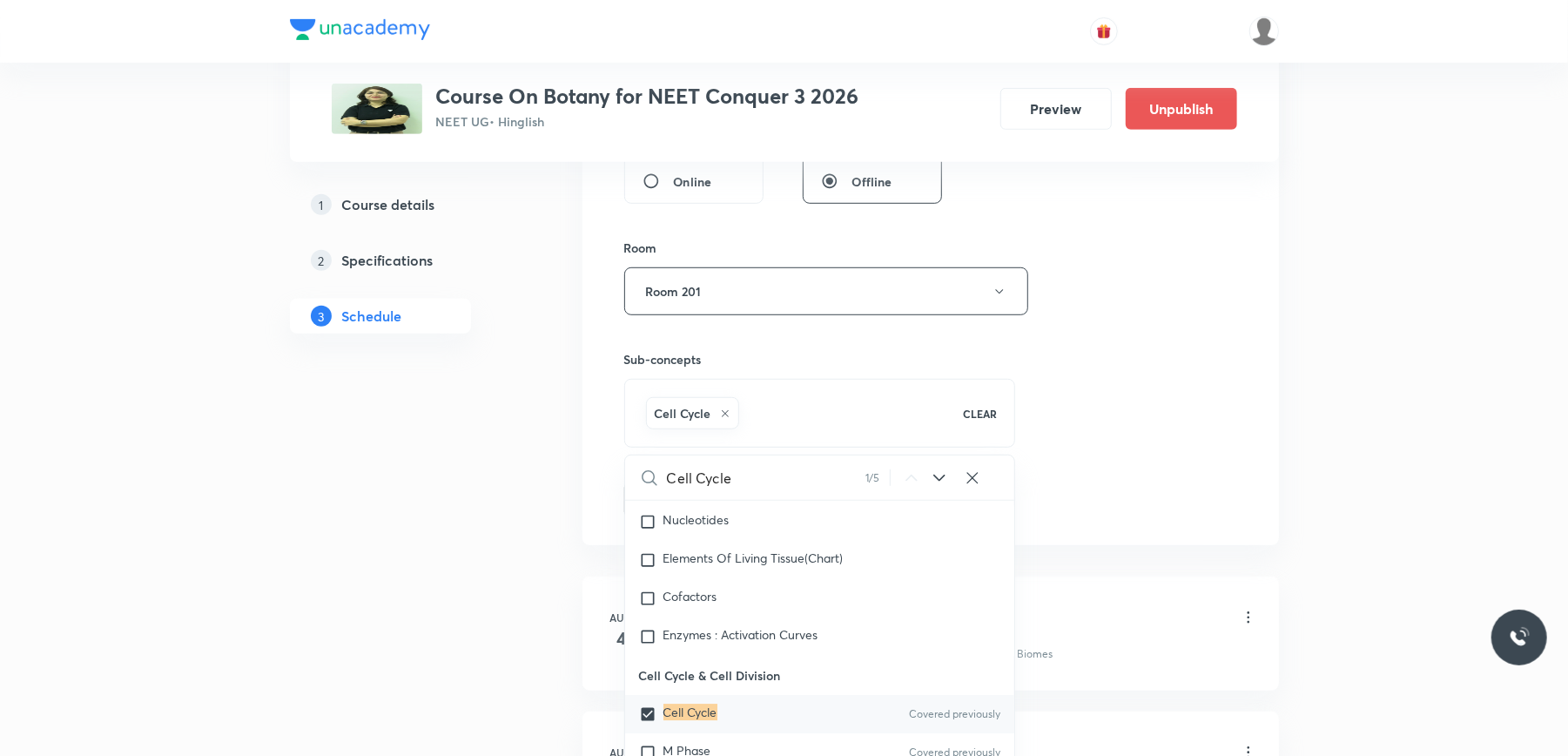
click at [590, 444] on div "Session 13 Live class Session title 26/99 Cell Cycle & Cell Division ​ Schedule…" at bounding box center [931, 98] width 697 height 893
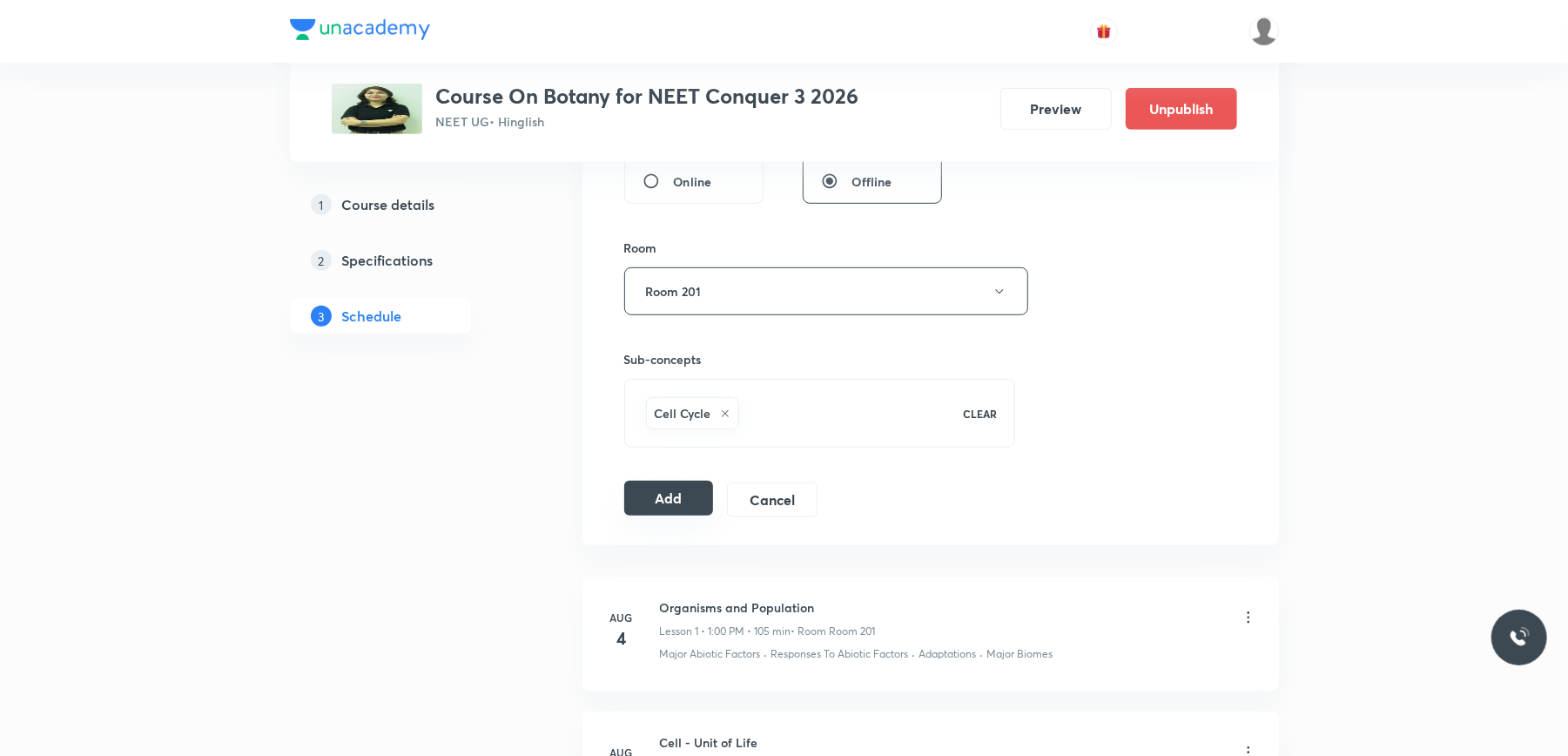
click at [661, 497] on button "Add" at bounding box center [668, 498] width 89 height 35
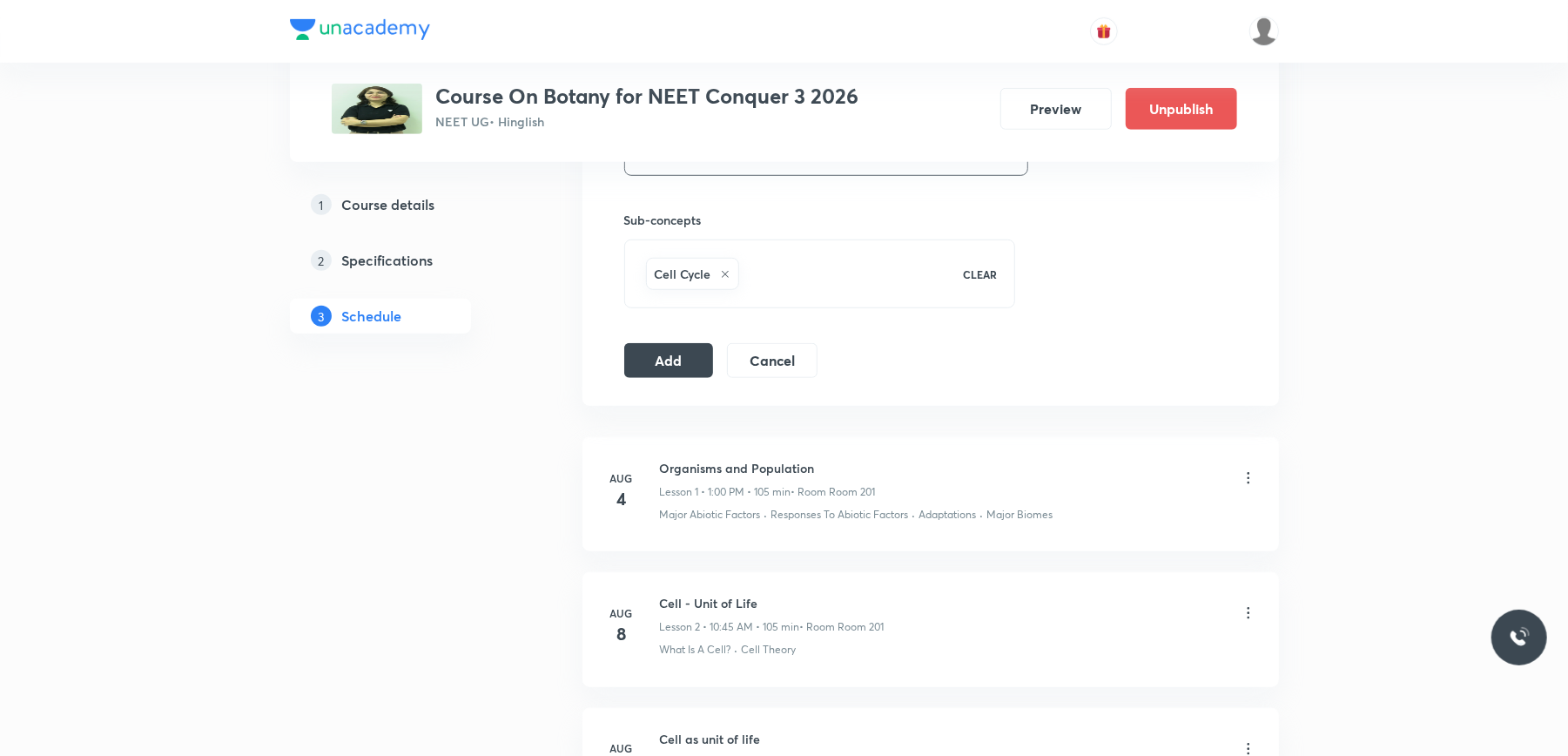
scroll to position [812, 0]
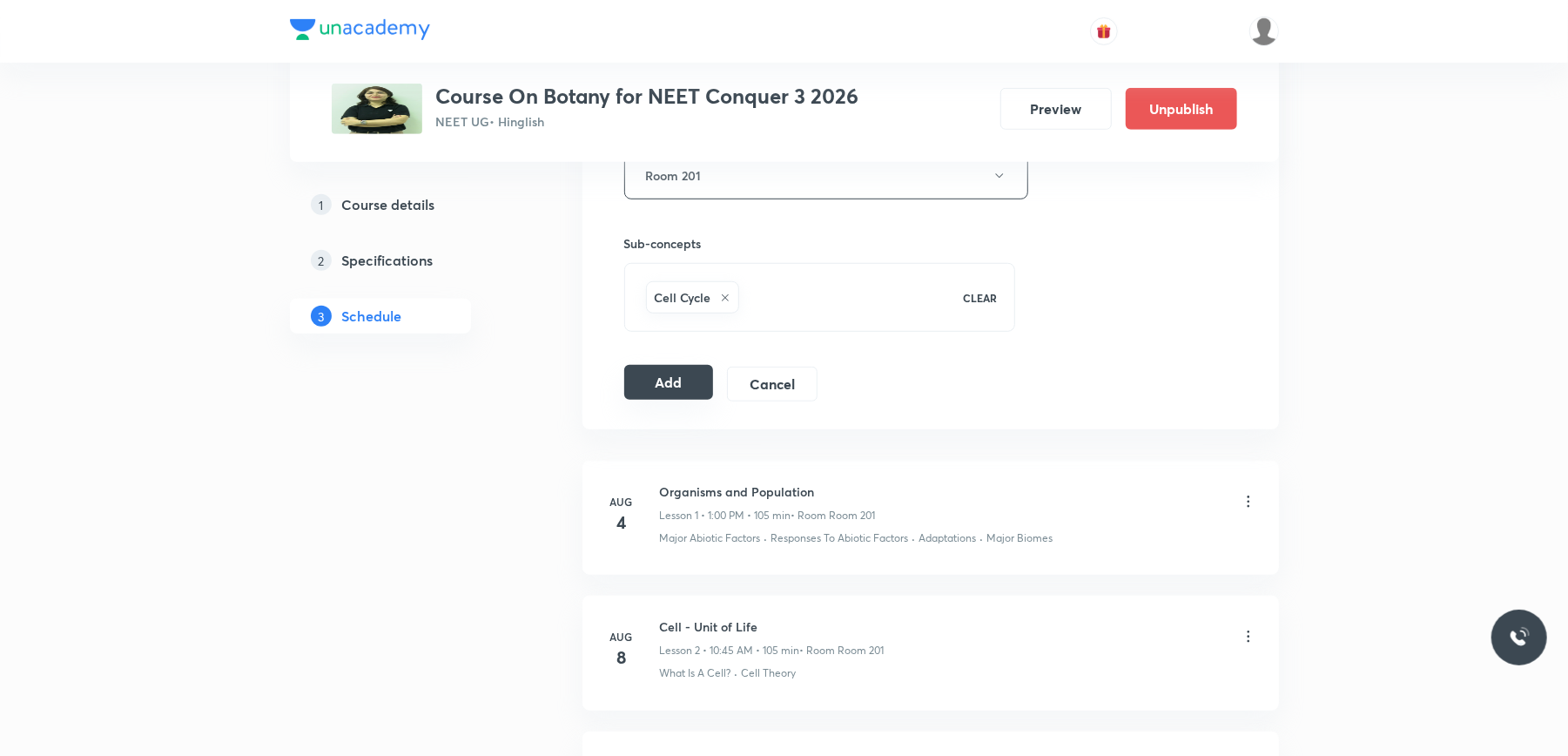
click at [655, 370] on button "Add" at bounding box center [668, 382] width 89 height 35
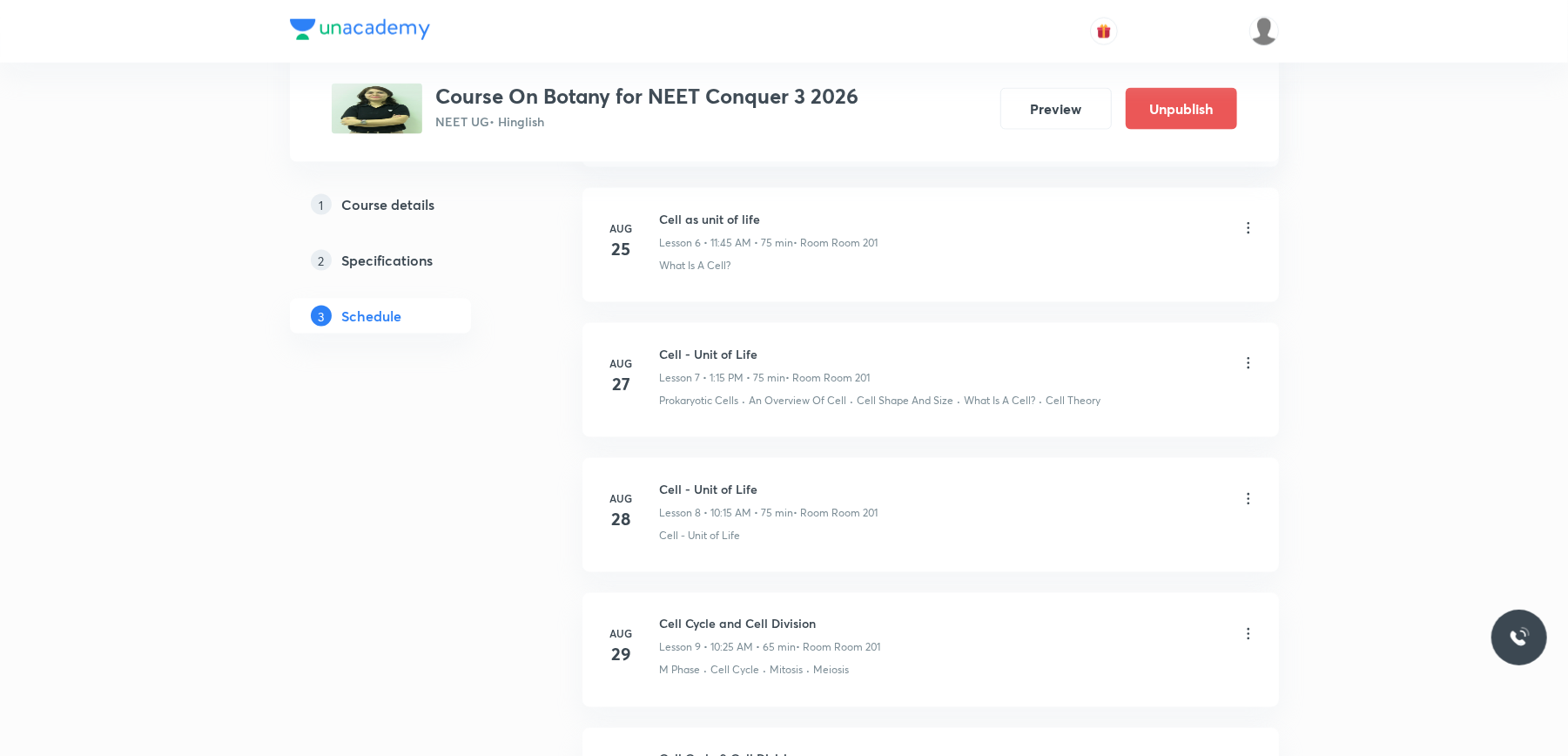
scroll to position [2407, 0]
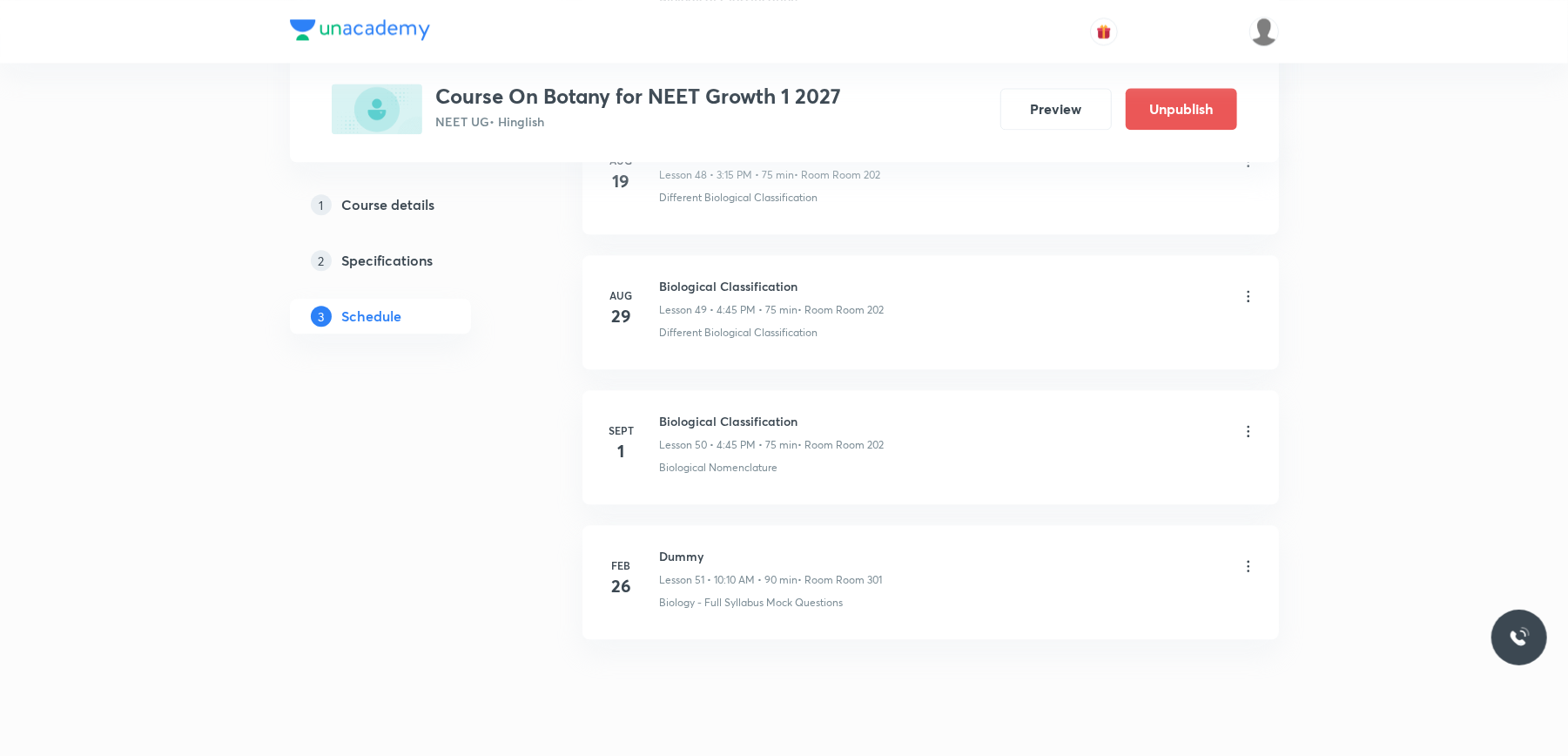
scroll to position [7637, 0]
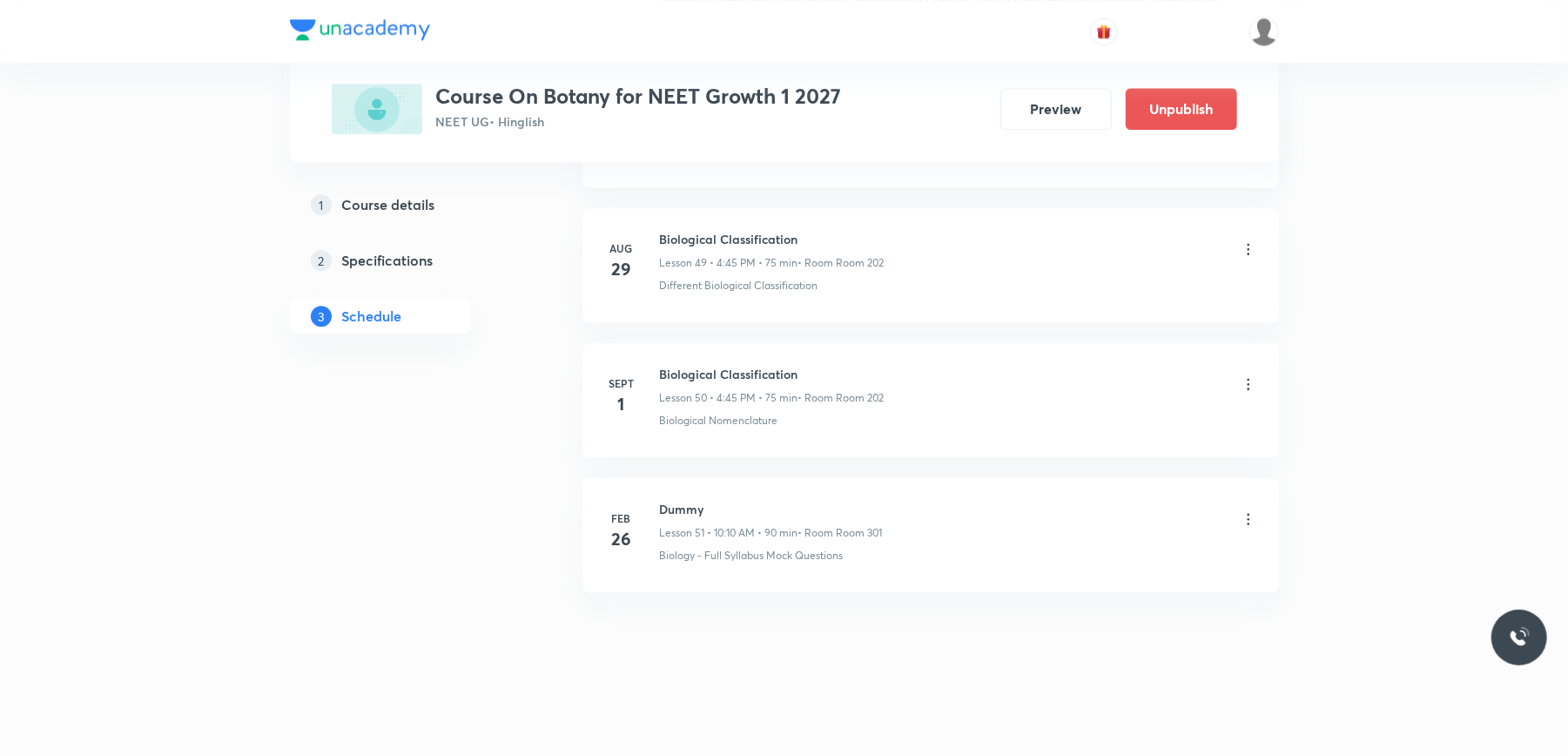
click at [705, 366] on h6 "Biological Classification" at bounding box center [772, 374] width 225 height 19
copy h6 "Biological Classification"
click at [583, 432] on li "[DATE] Biological Classification Lesson 50 • 4:45 PM • 75 min • Room Room 202 B…" at bounding box center [931, 399] width 697 height 114
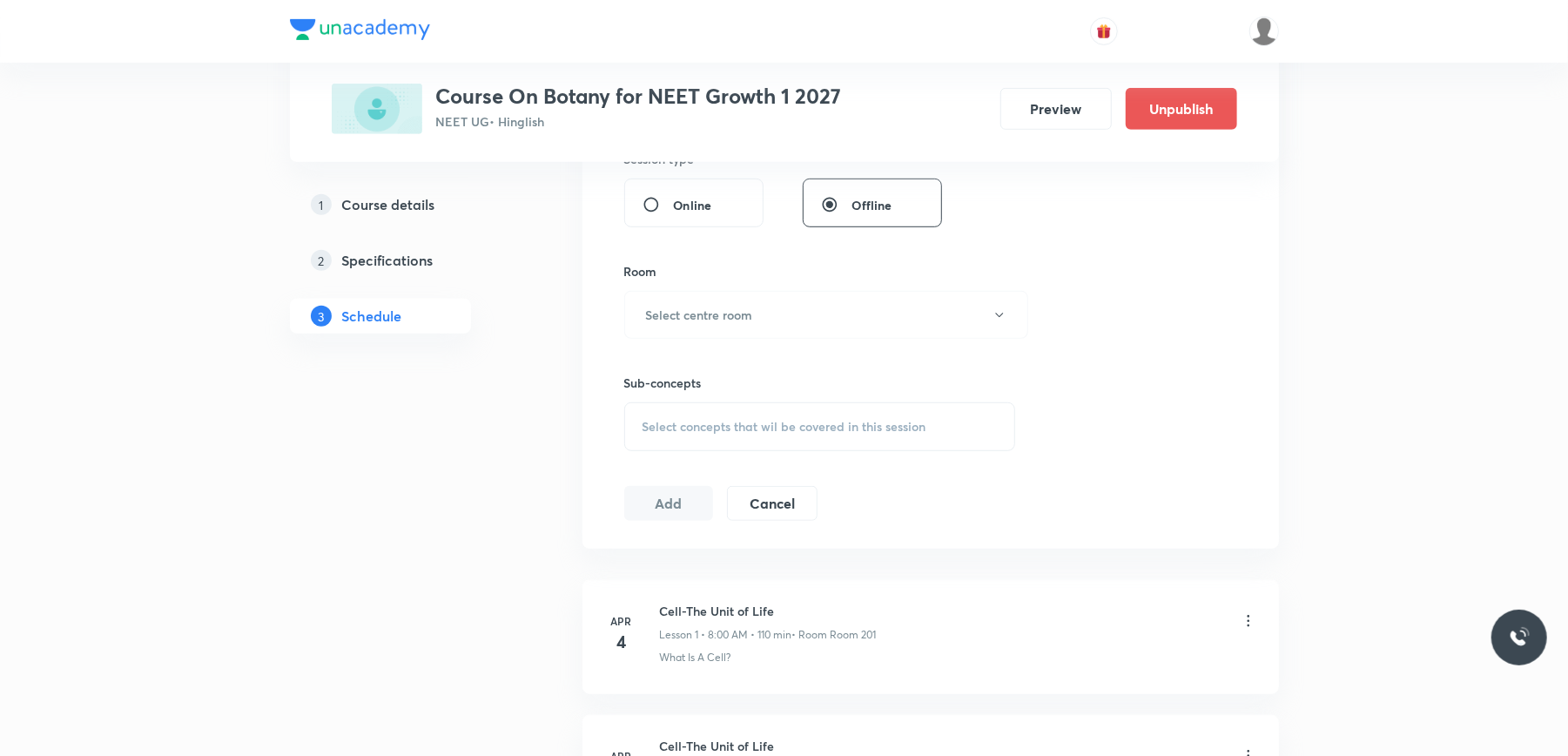
scroll to position [0, 0]
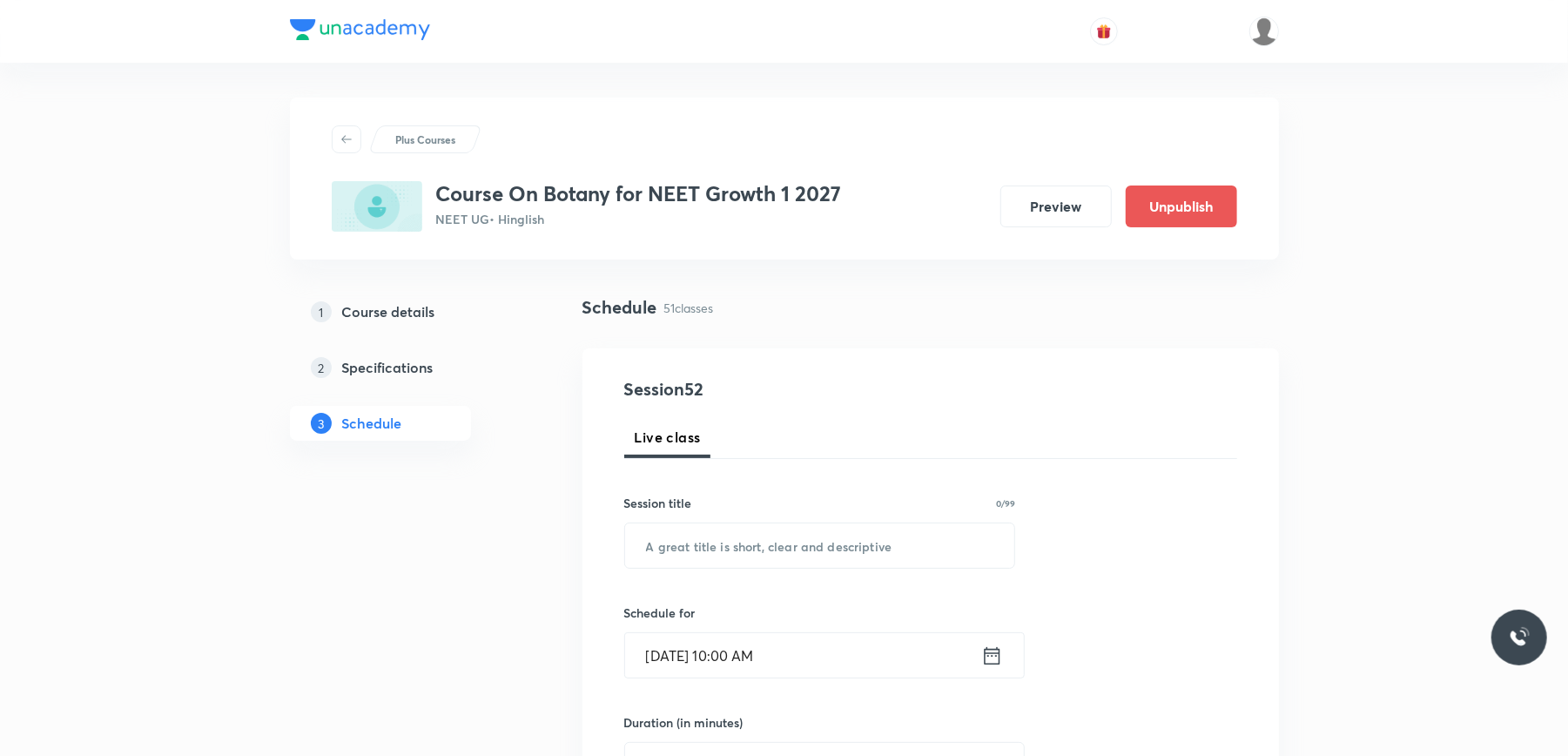
click at [683, 516] on div "Session title 0/99 ​" at bounding box center [820, 531] width 392 height 75
click at [674, 562] on input "text" at bounding box center [820, 545] width 390 height 44
paste input "Biological Classification"
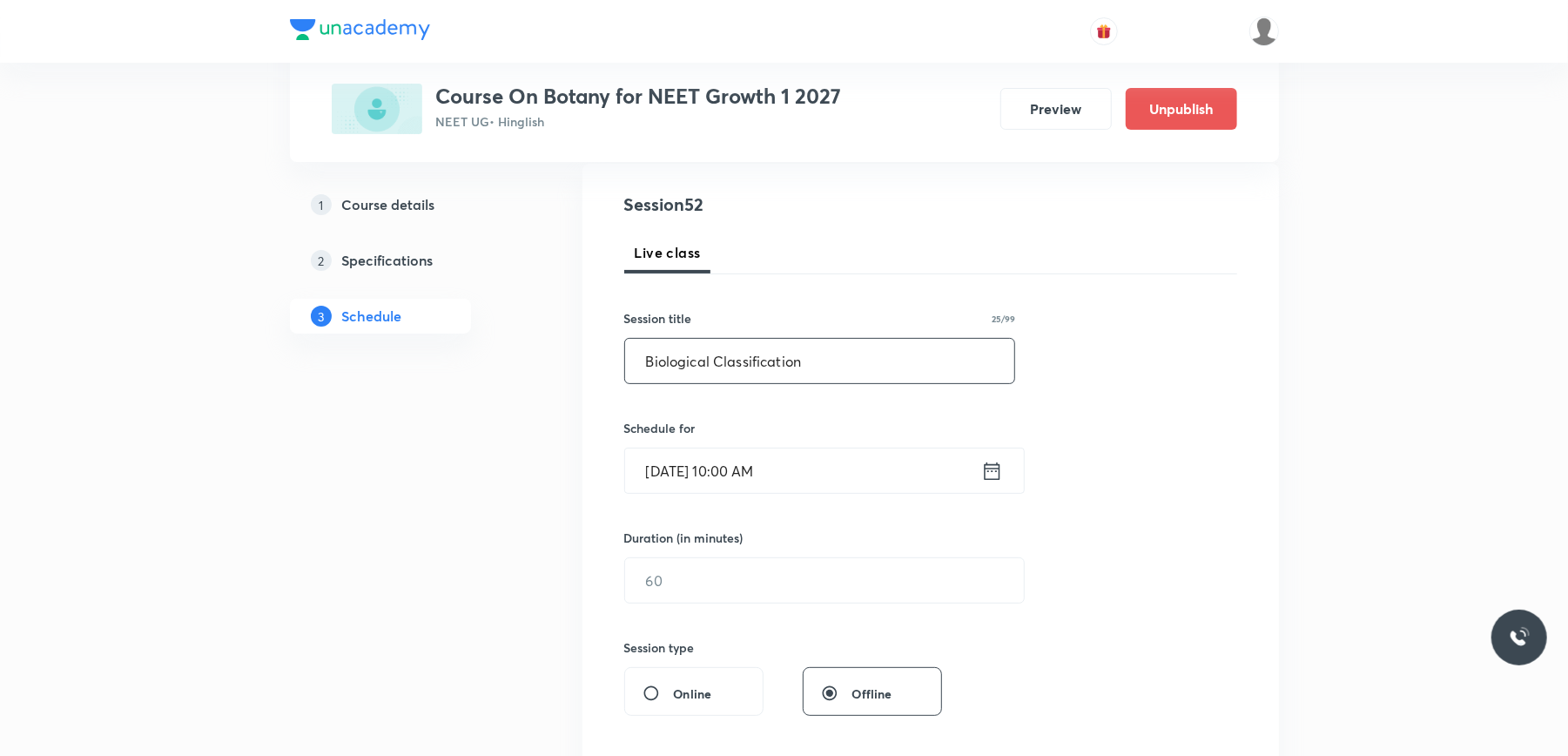
scroll to position [348, 0]
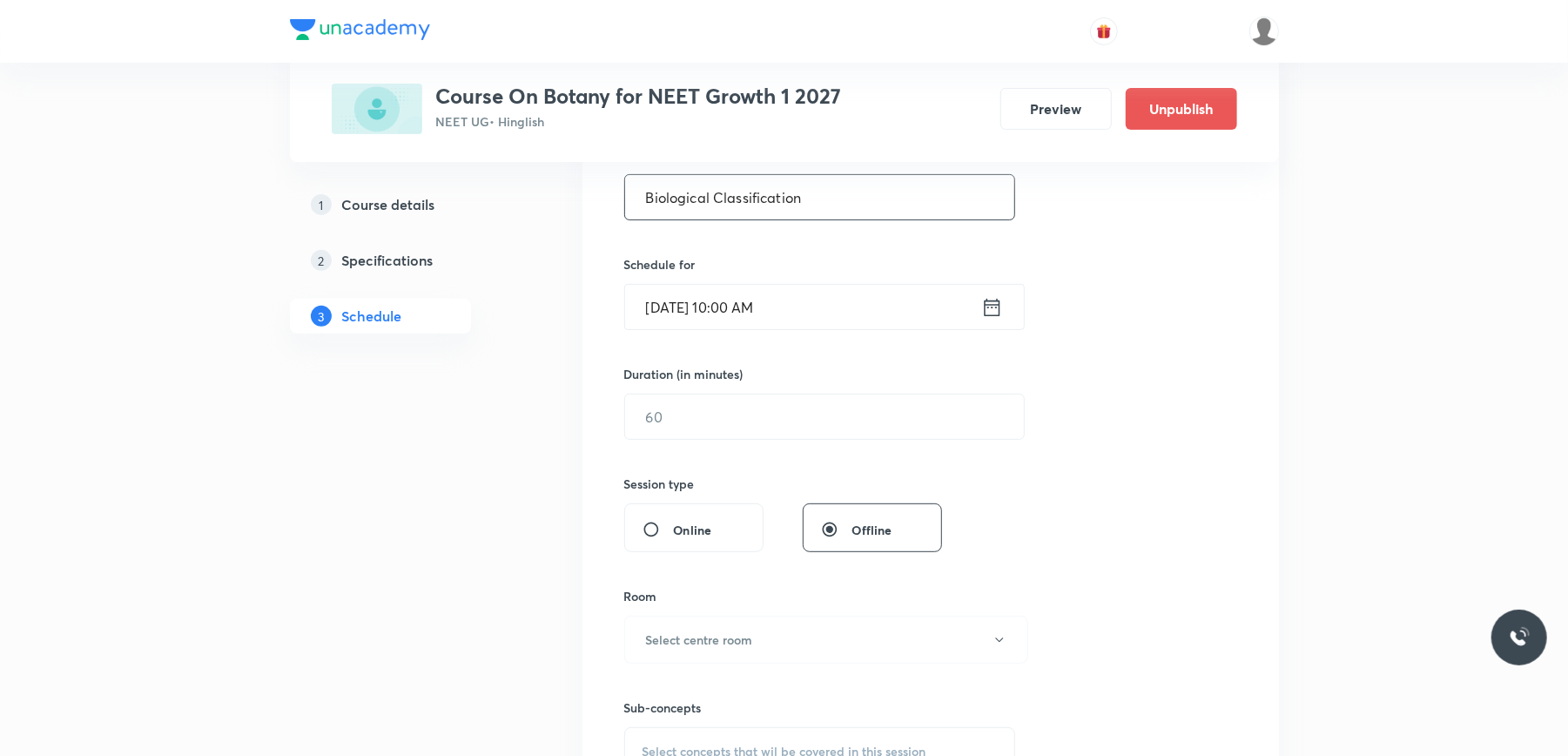
type input "Biological Classification"
click at [823, 322] on input "[DATE] 10:00 AM" at bounding box center [803, 307] width 356 height 44
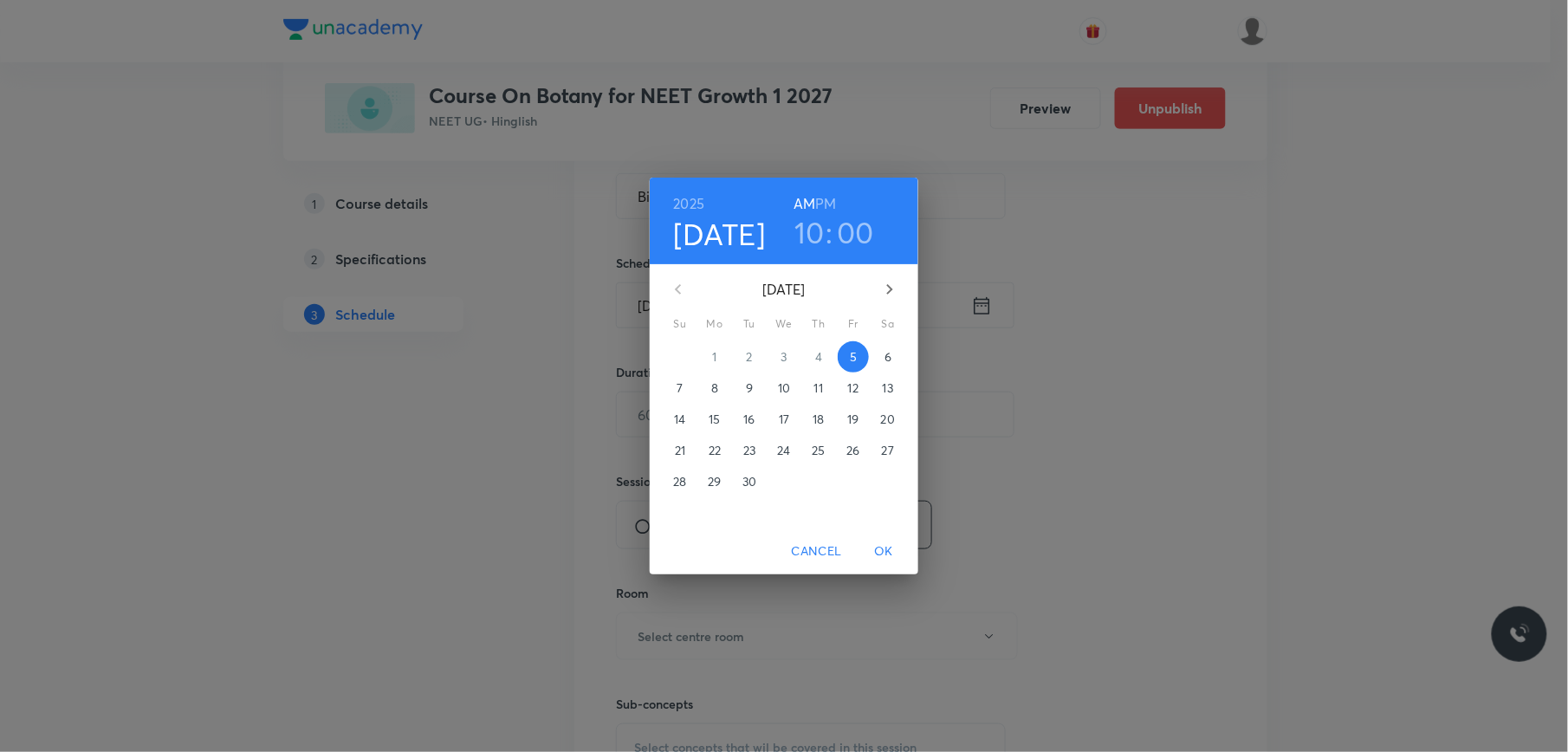
click at [826, 197] on h6 "PM" at bounding box center [826, 203] width 21 height 25
click at [614, 346] on div "[DATE] 10 : 00 AM PM [DATE] Su Mo Tu We Th Fr Sa 31 1 2 3 4 5 6 7 8 9 10 11 12 …" at bounding box center [784, 376] width 1568 height 752
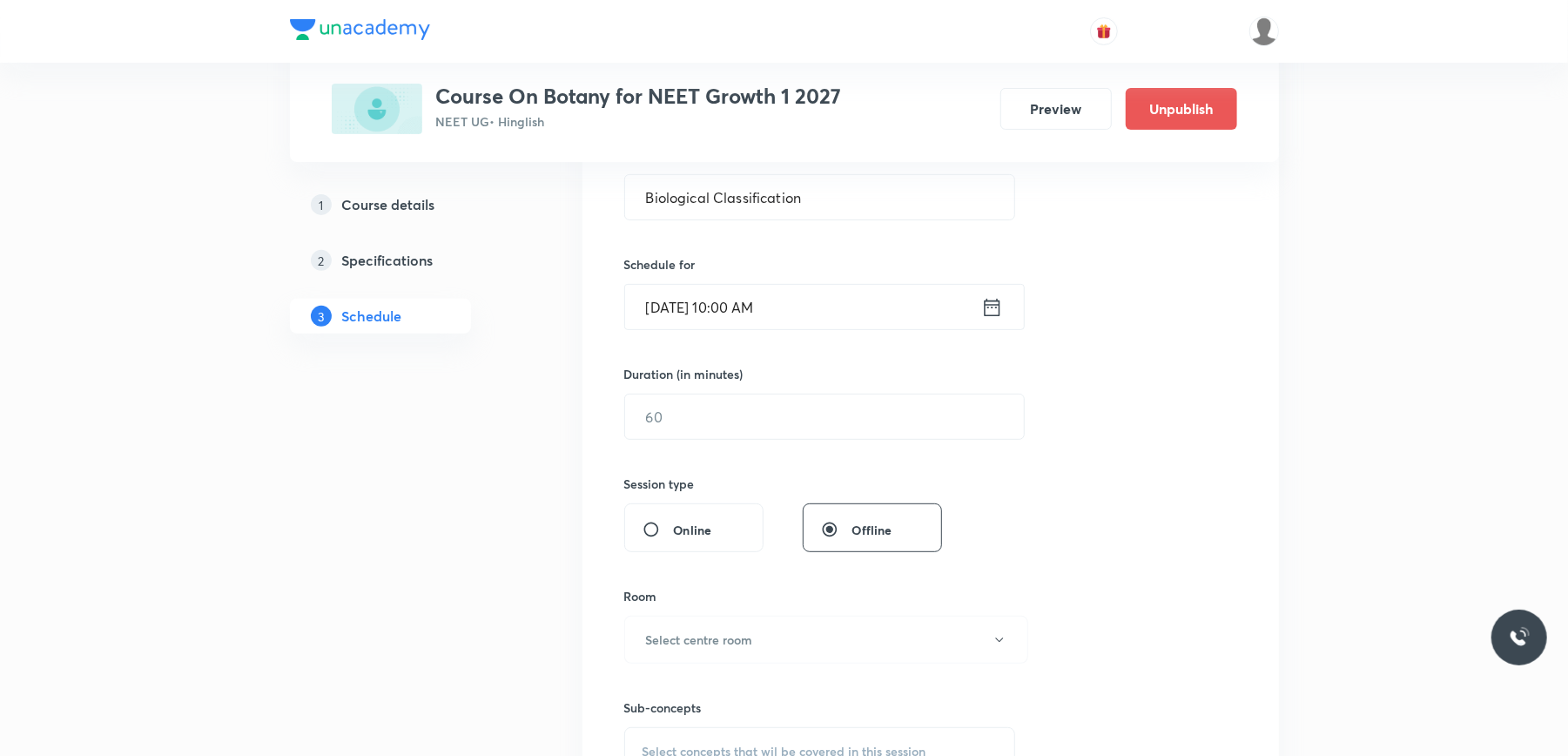
click at [823, 317] on input "[DATE] 10:00 AM" at bounding box center [803, 307] width 356 height 44
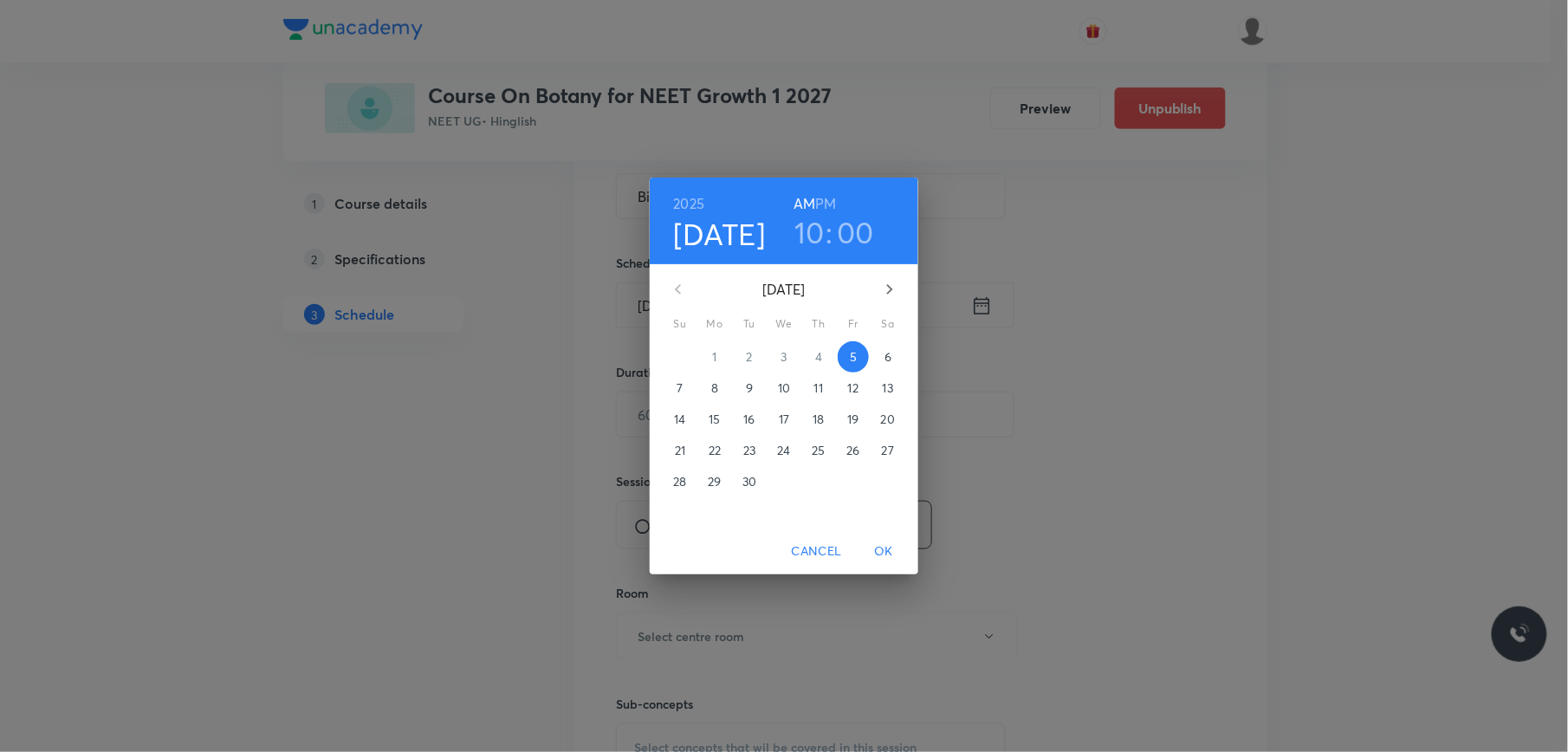
click at [825, 198] on h6 "PM" at bounding box center [826, 203] width 21 height 25
click at [811, 234] on h3 "10" at bounding box center [810, 232] width 30 height 36
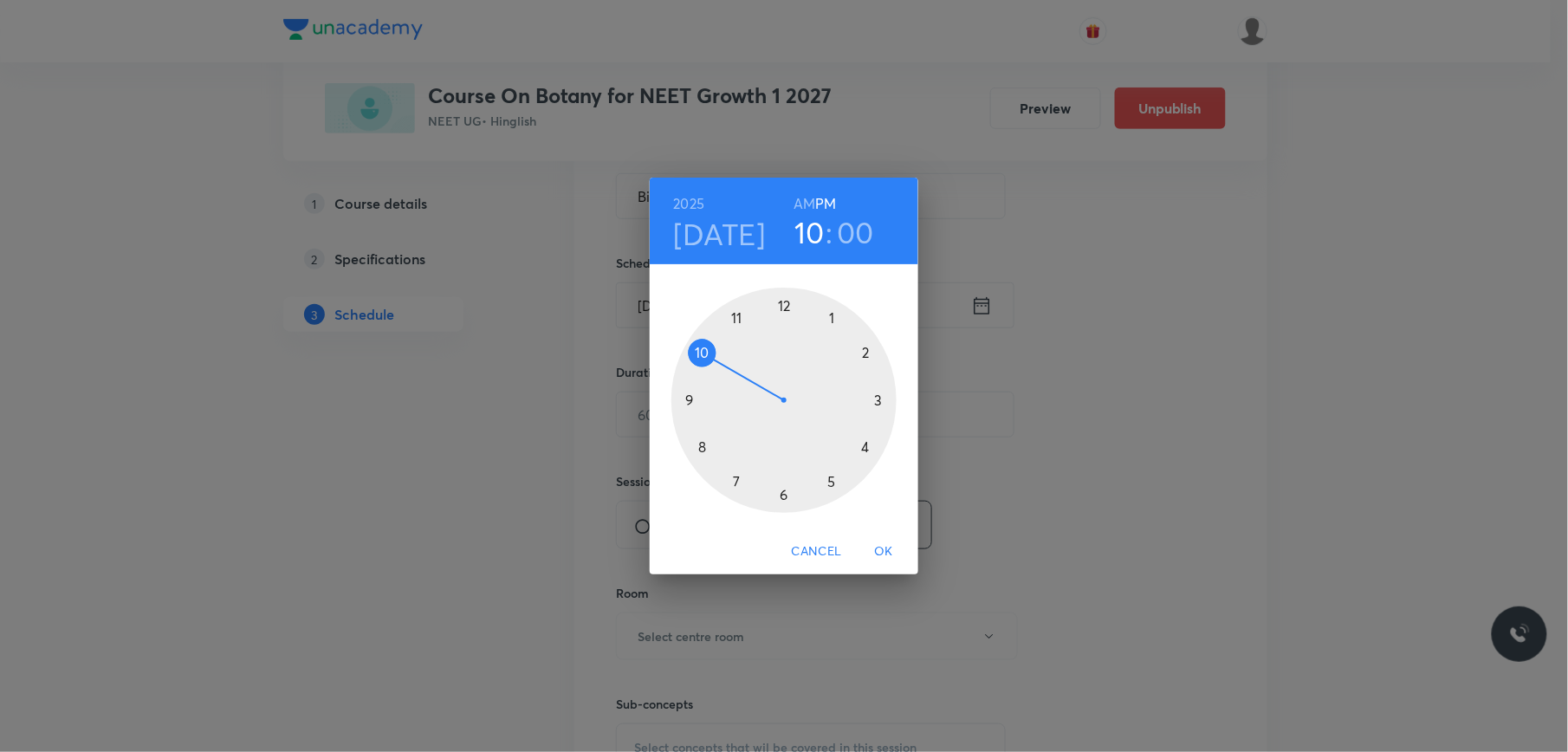
click at [877, 402] on div at bounding box center [784, 400] width 226 height 225
click at [878, 398] on div at bounding box center [784, 400] width 226 height 225
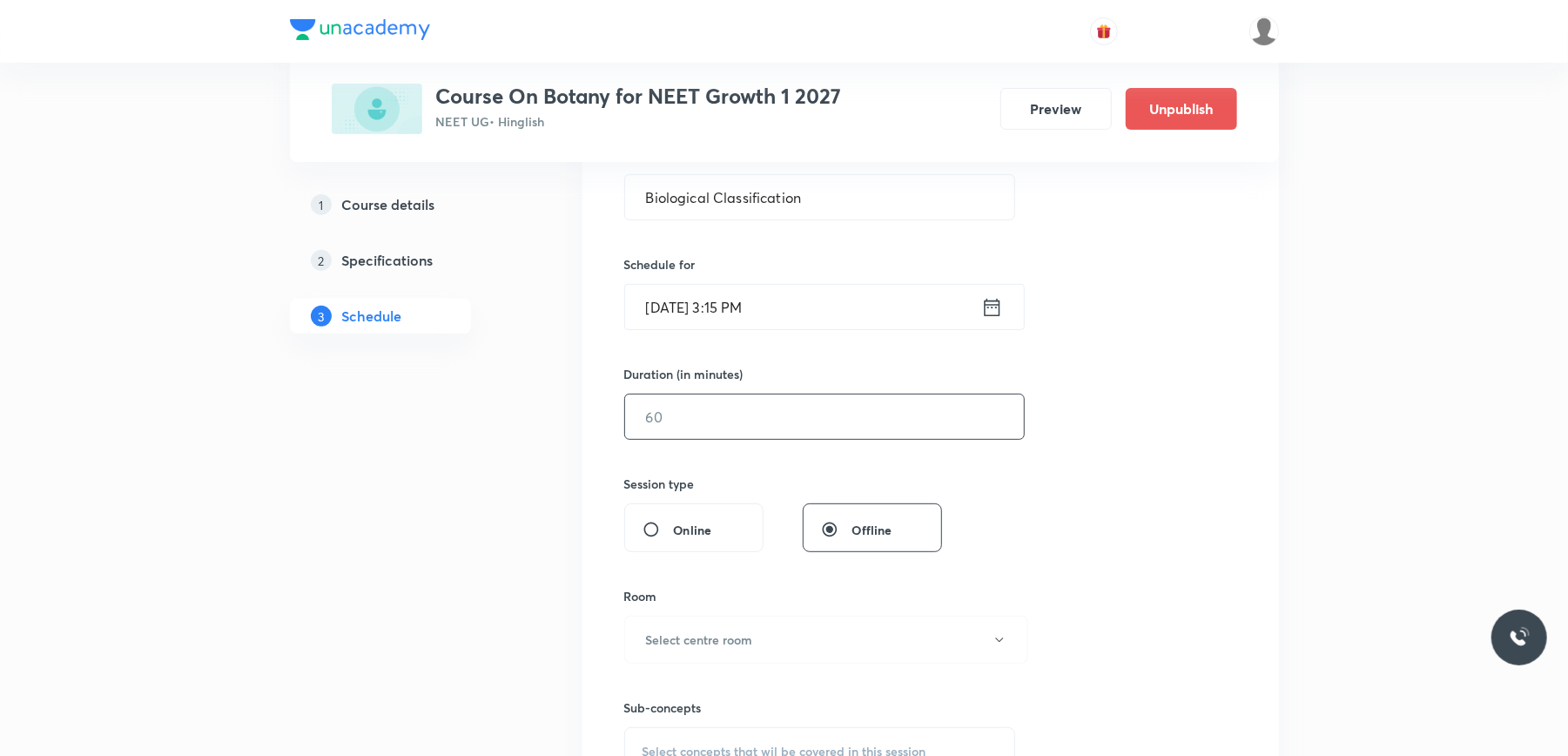
click at [706, 400] on input "text" at bounding box center [824, 416] width 398 height 44
type input "75"
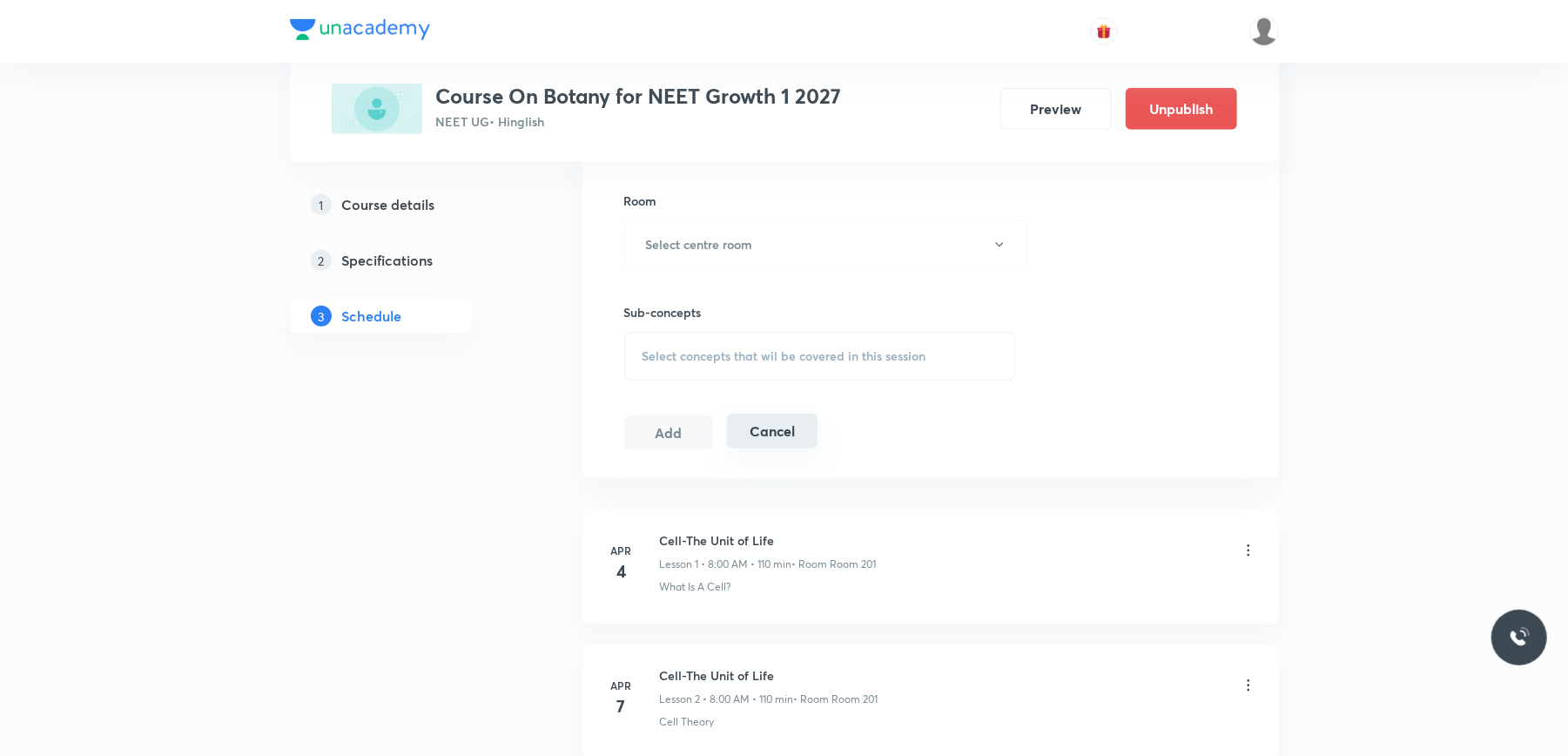
scroll to position [812, 0]
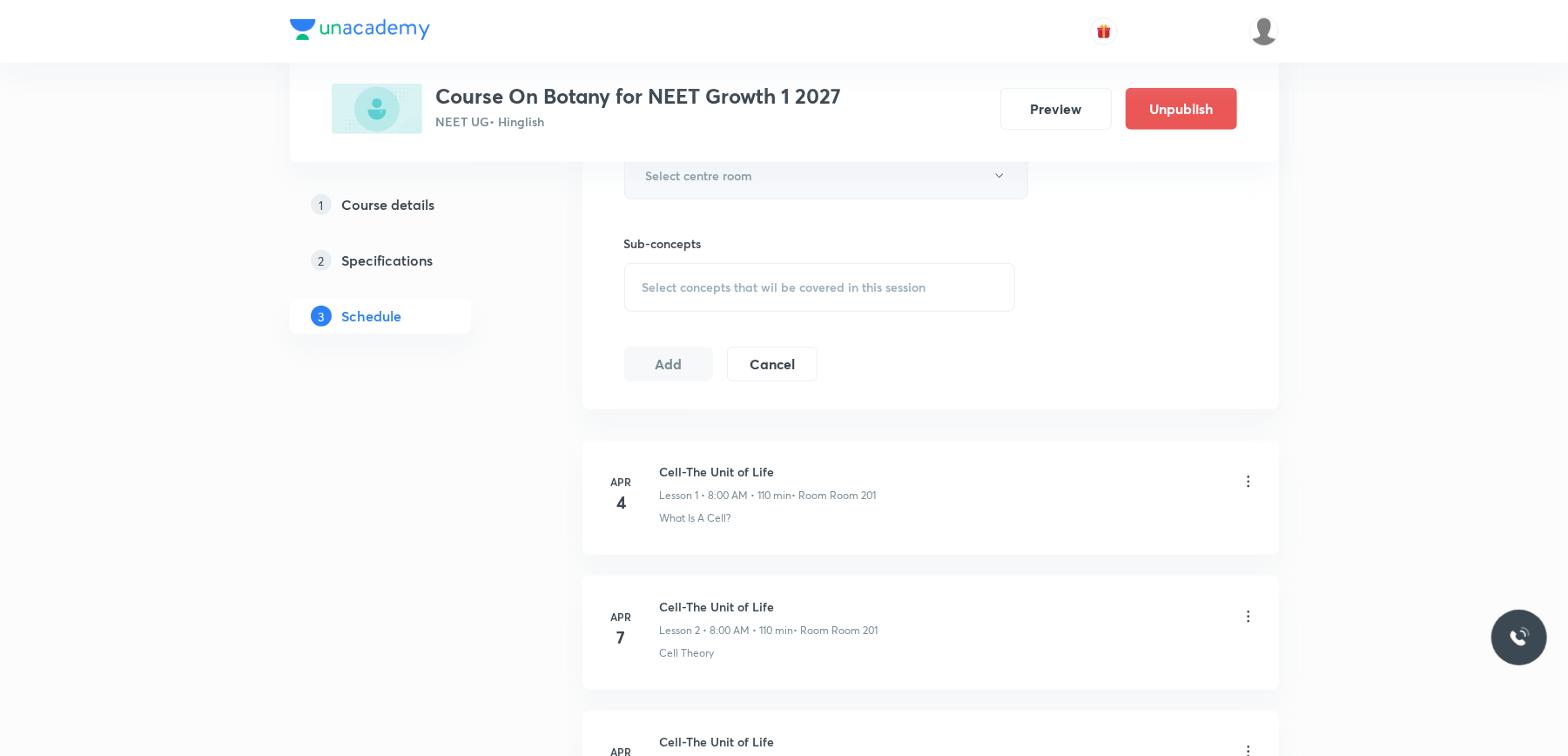
click at [762, 191] on button "Select centre room" at bounding box center [826, 175] width 404 height 48
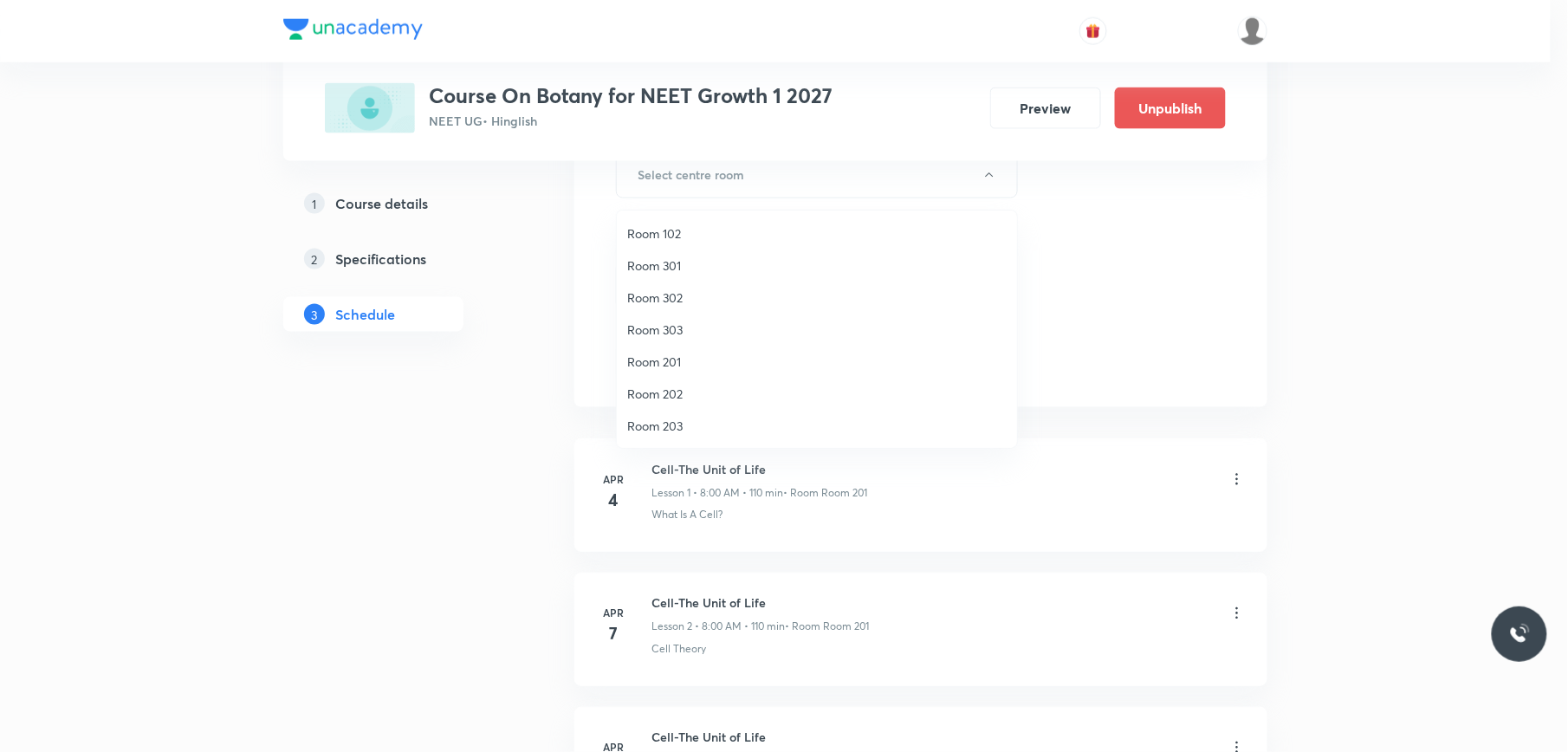
click at [674, 394] on span "Room 202" at bounding box center [817, 394] width 380 height 18
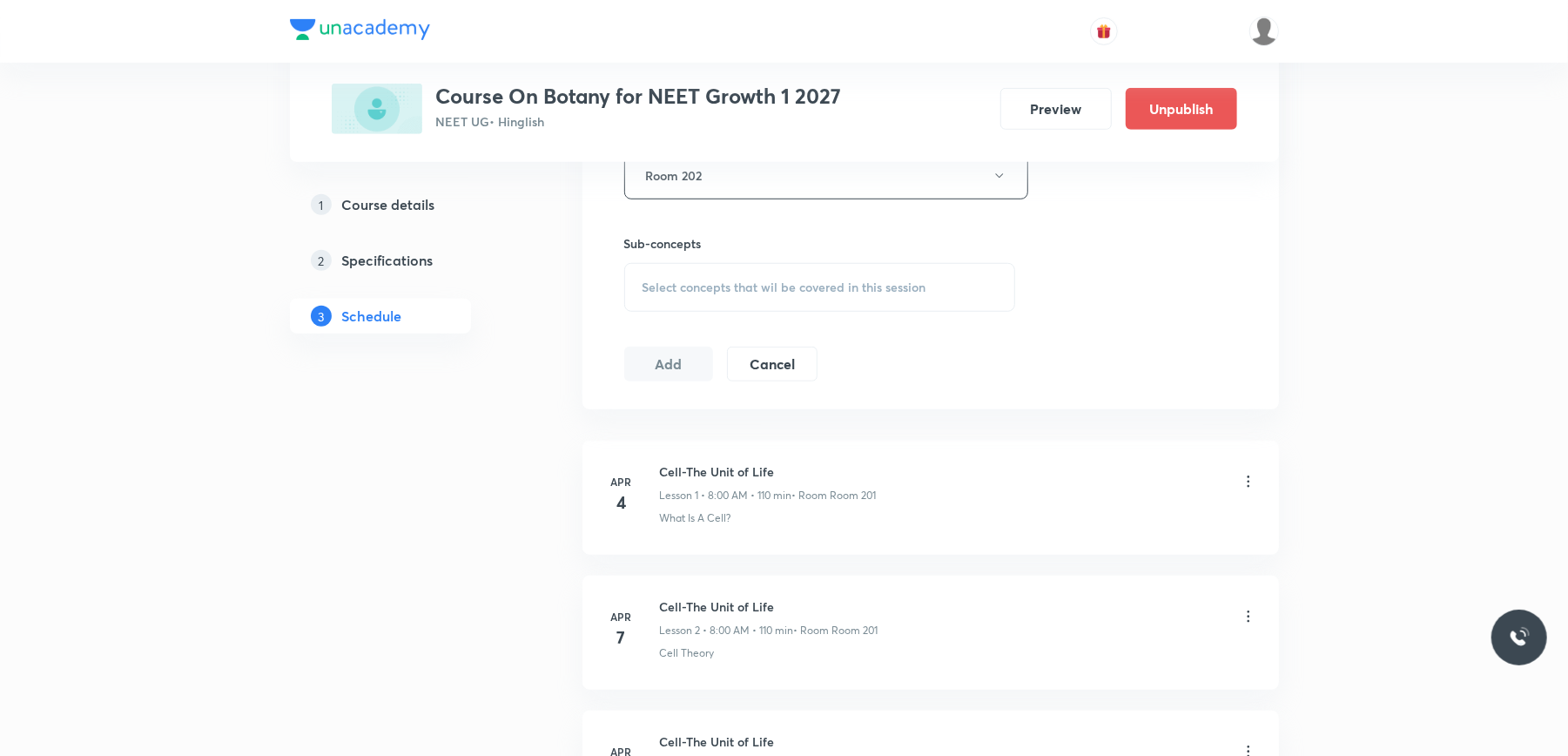
click at [717, 288] on span "Select concepts that wil be covered in this session" at bounding box center [784, 288] width 284 height 14
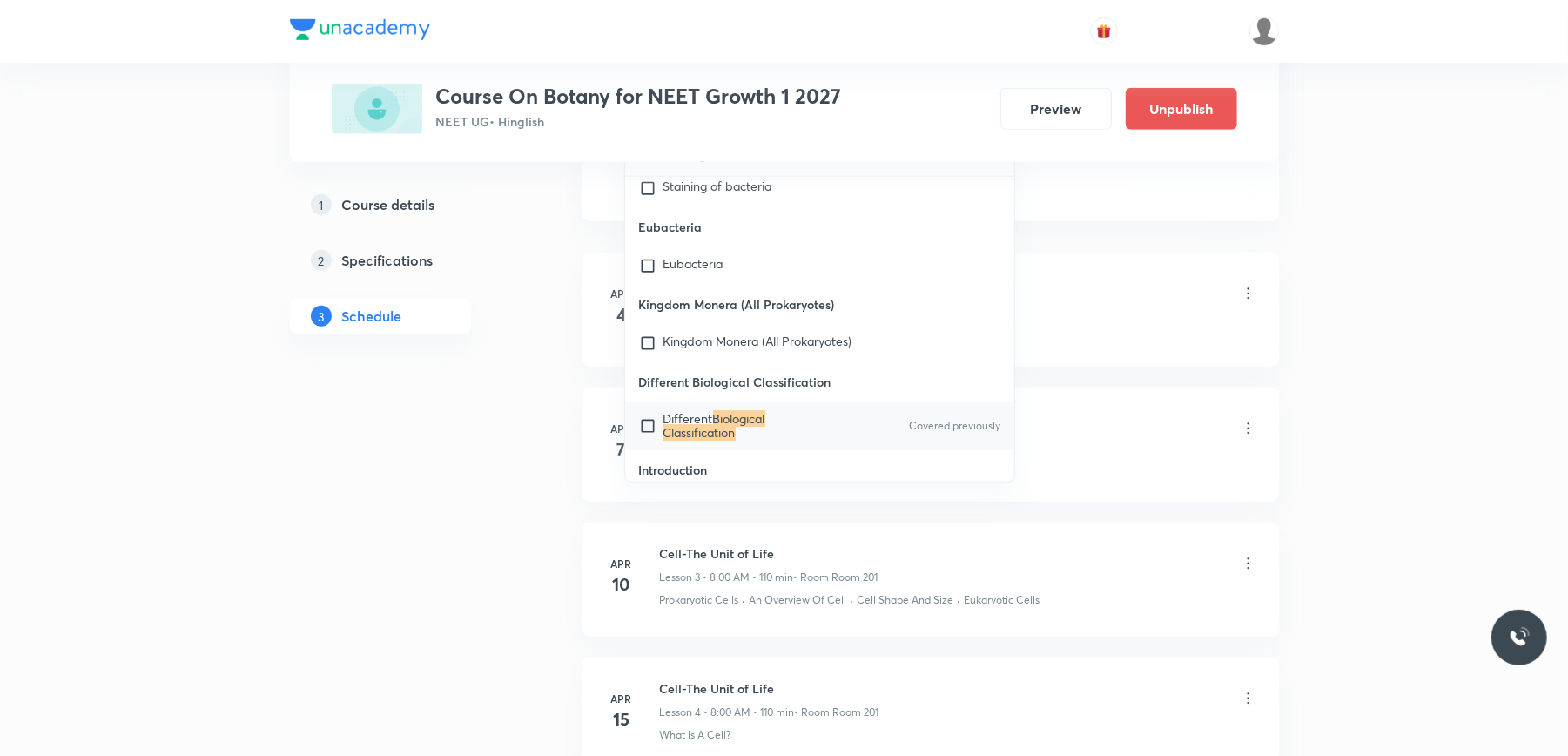
scroll to position [1045, 0]
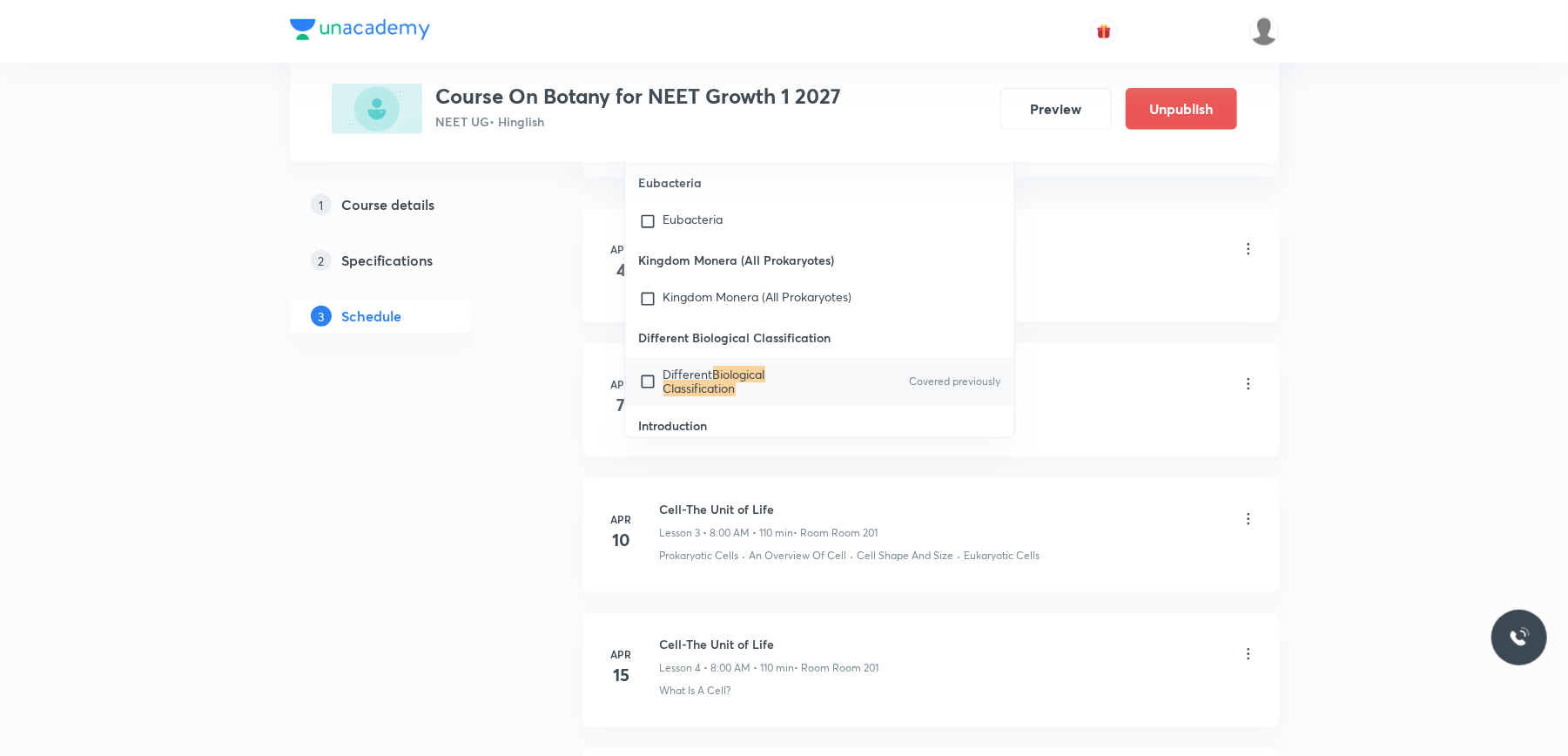
type input "Biological Classification"
click at [652, 367] on input "checkbox" at bounding box center [652, 381] width 25 height 27
checkbox input "true"
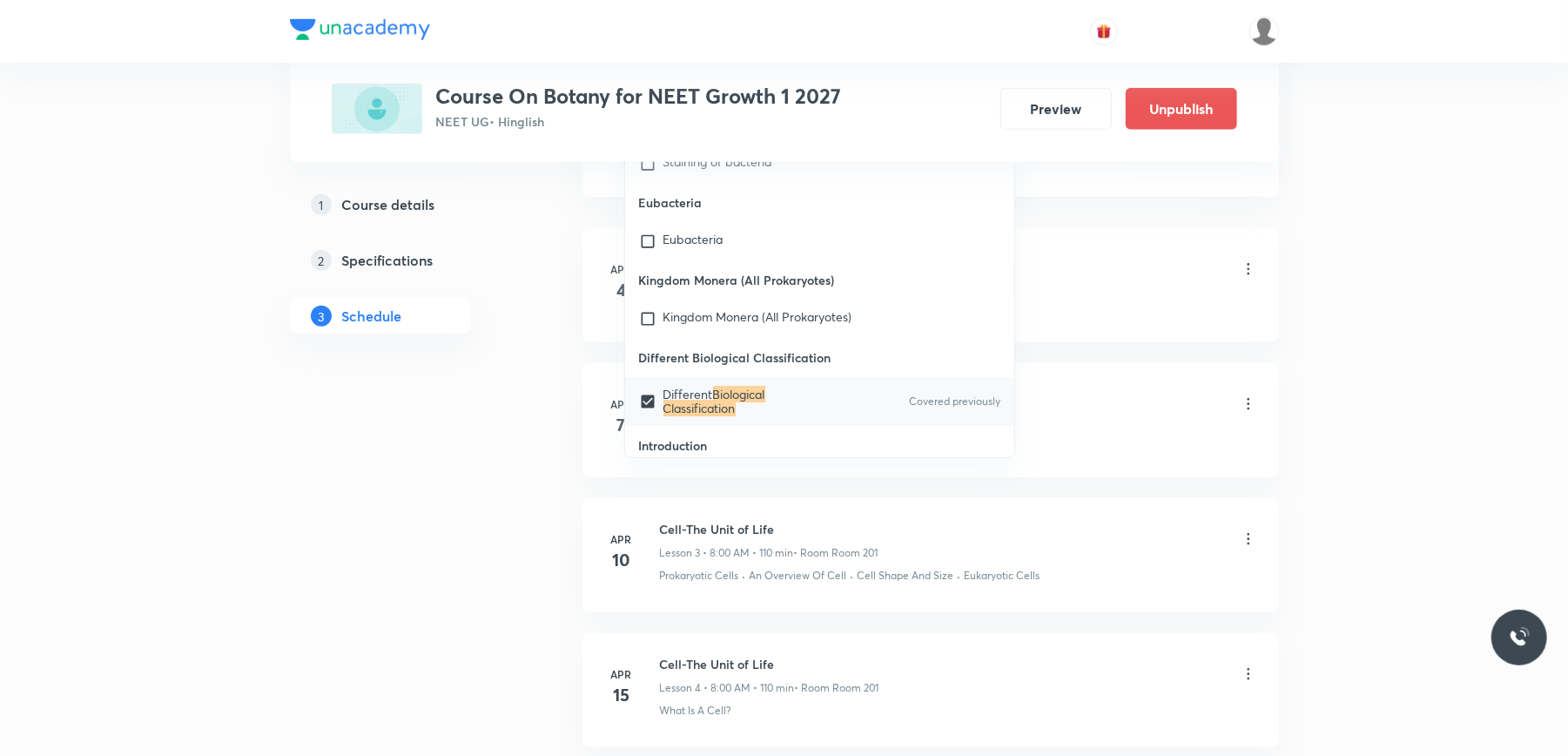
scroll to position [812, 0]
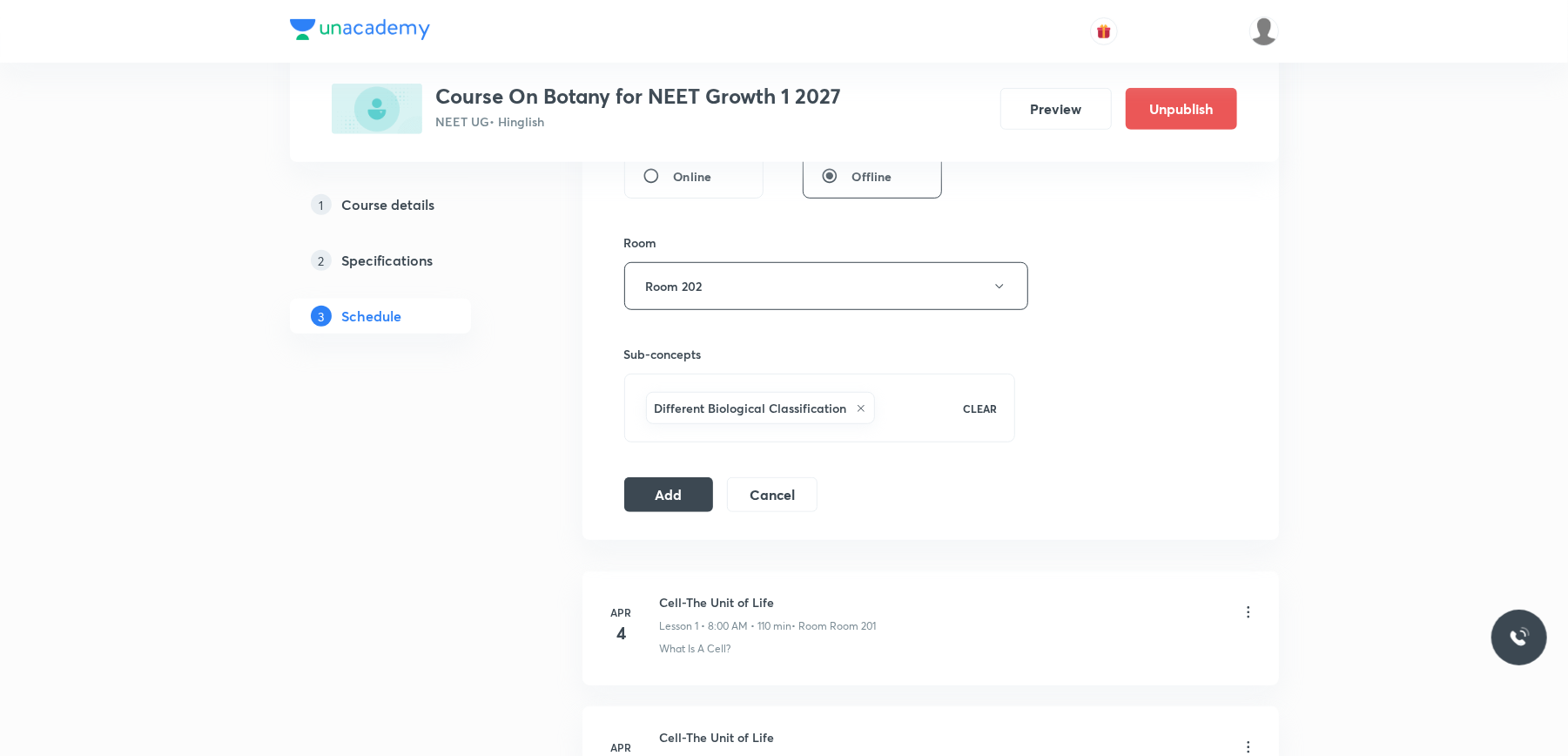
scroll to position [697, 0]
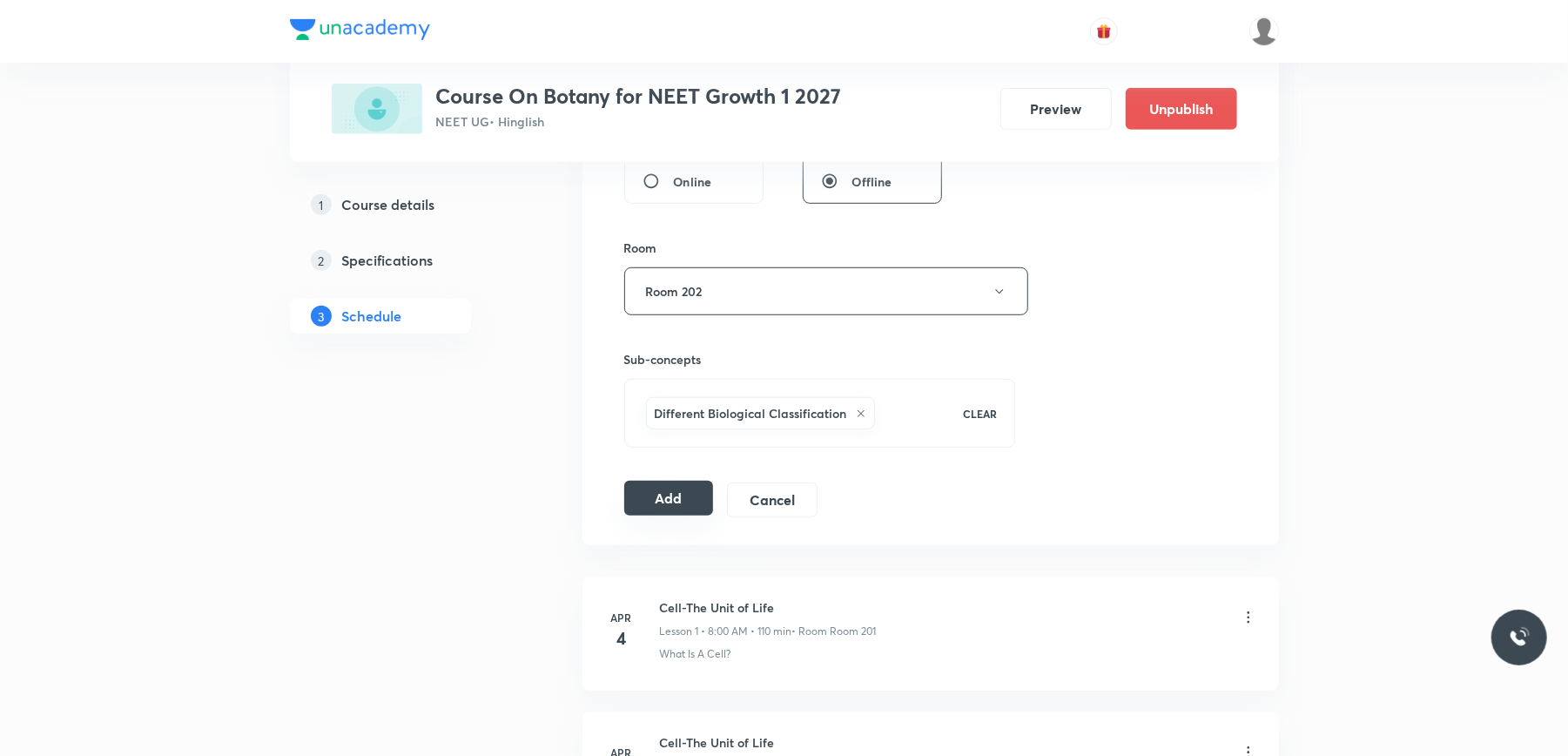
click at [662, 502] on button "Add" at bounding box center [668, 498] width 89 height 35
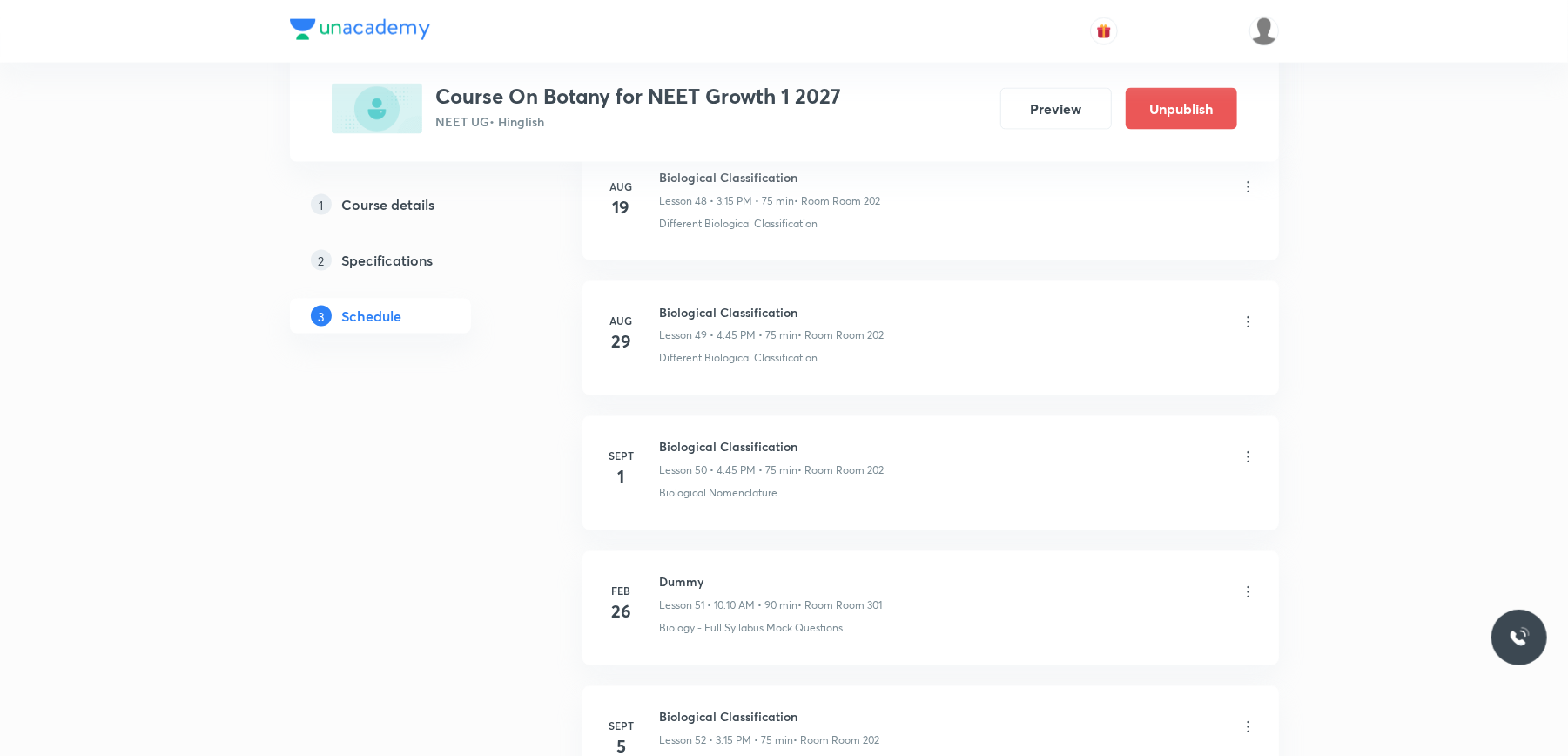
scroll to position [6970, 0]
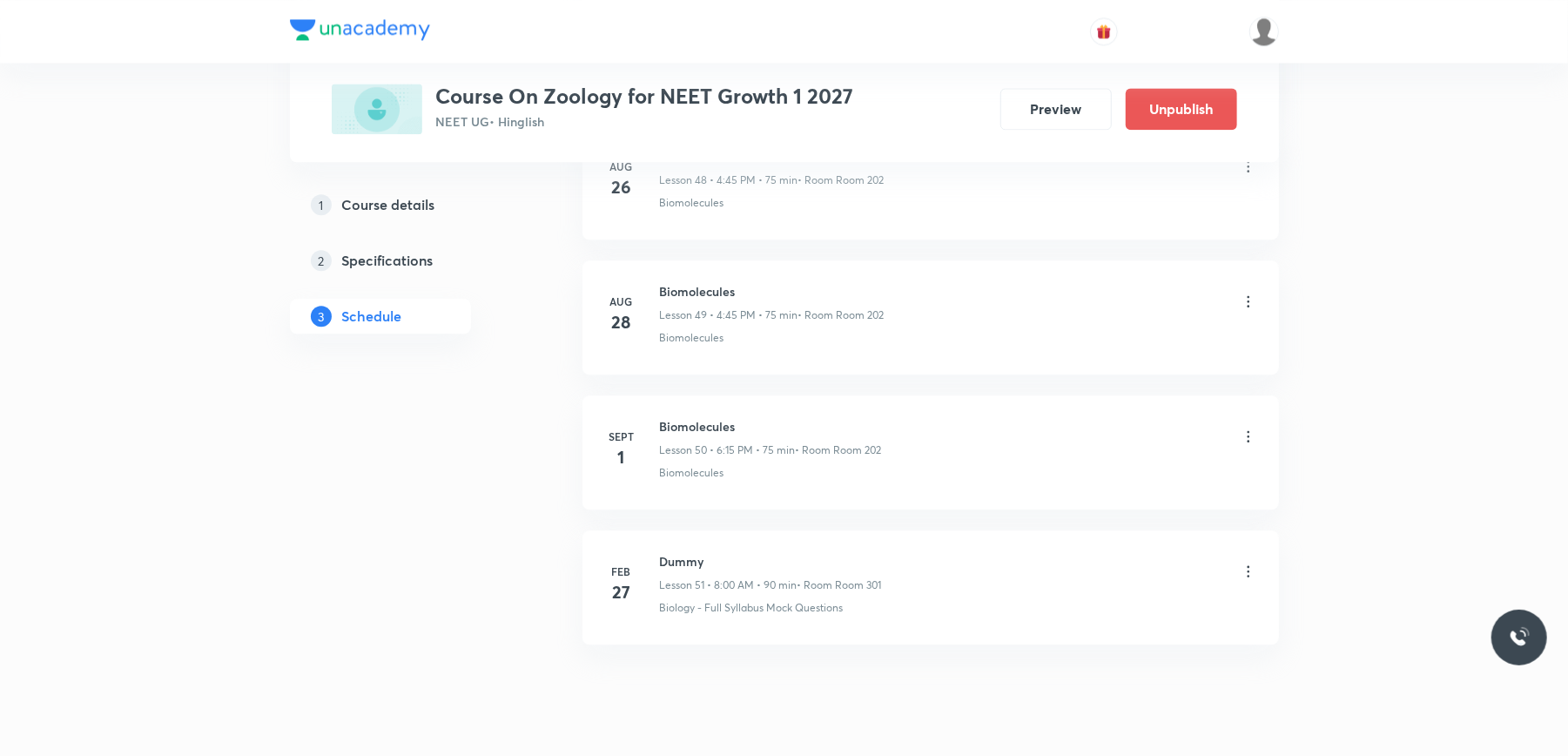
scroll to position [7606, 0]
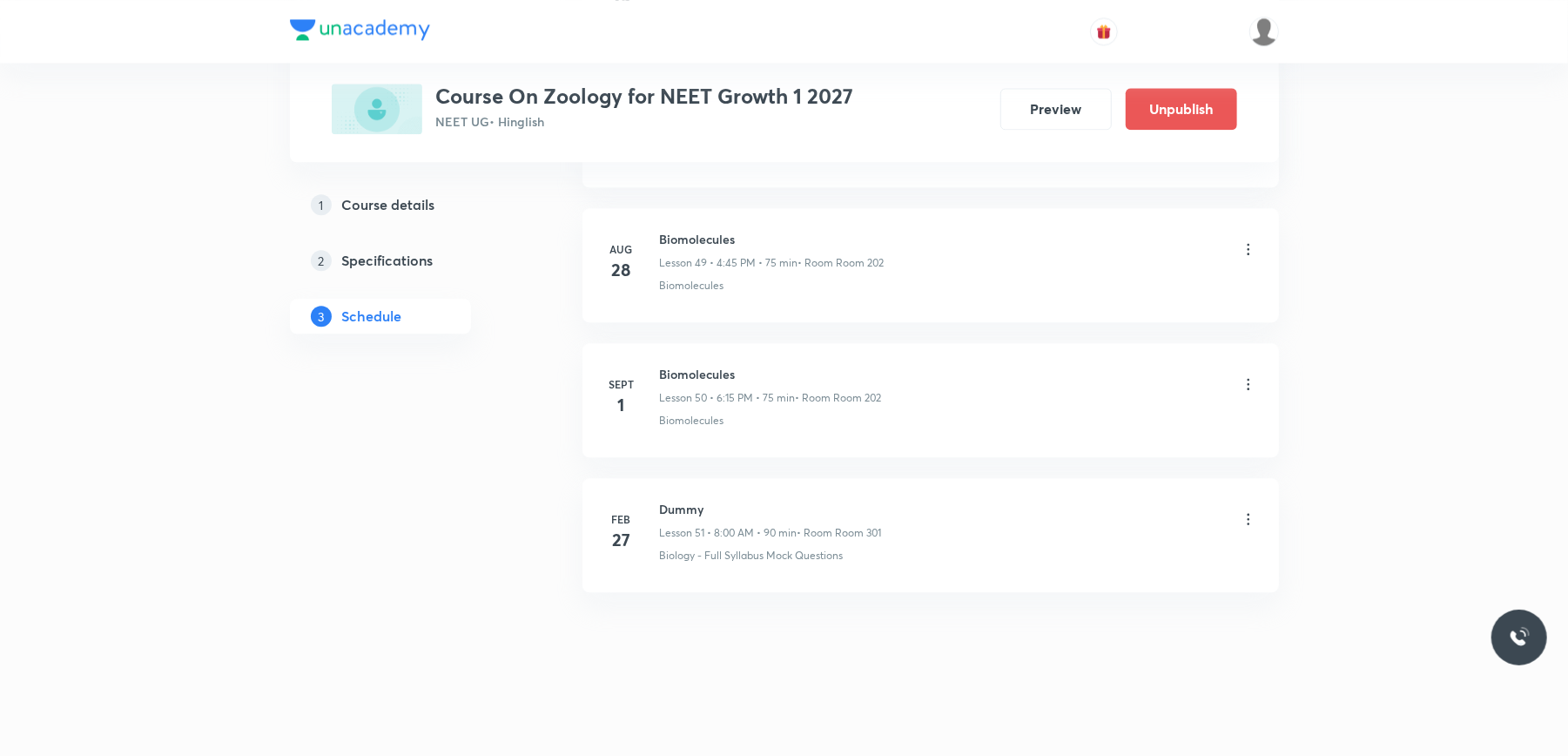
click at [695, 371] on h6 "Biomolecules" at bounding box center [770, 374] width 222 height 19
copy h6 "Biomolecules"
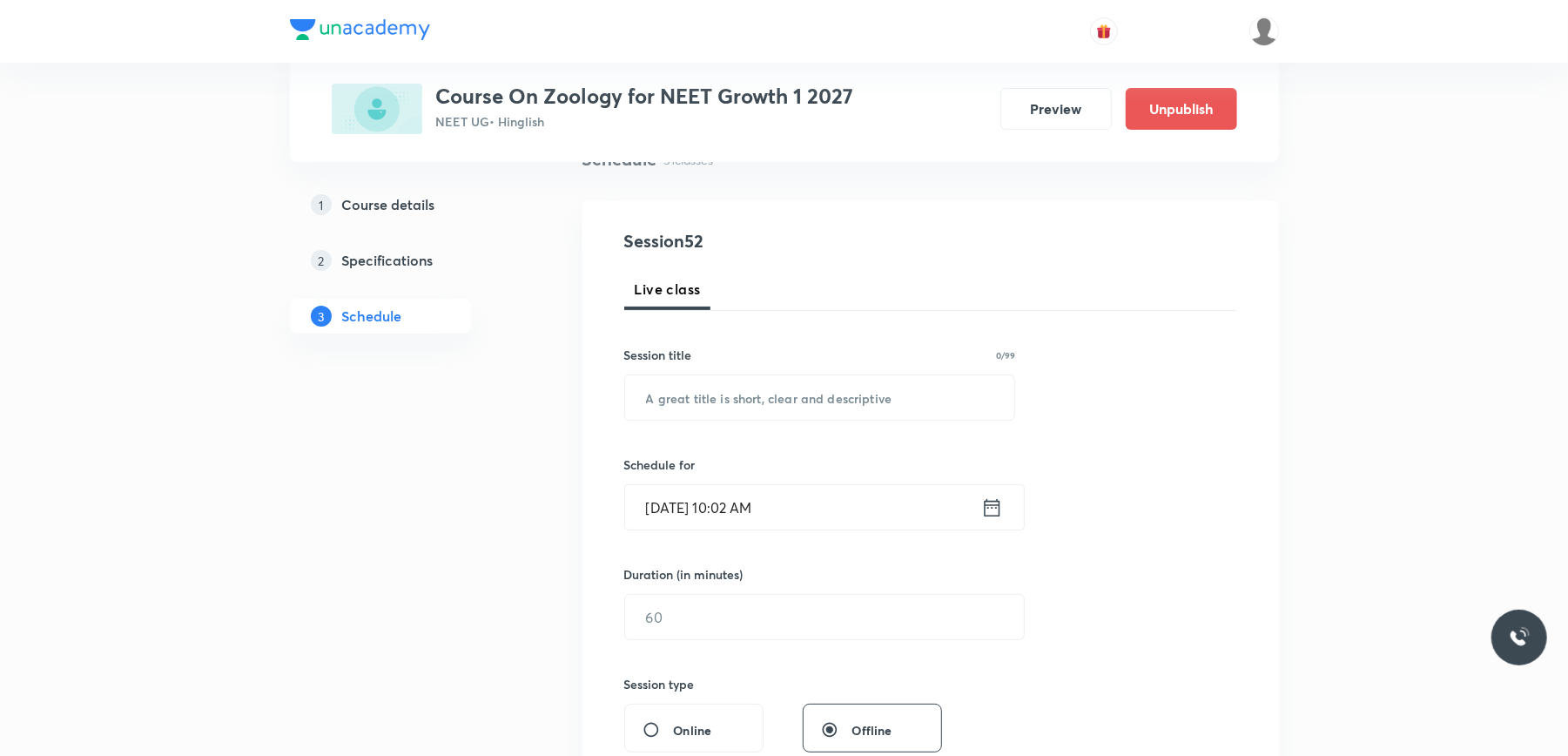
scroll to position [0, 0]
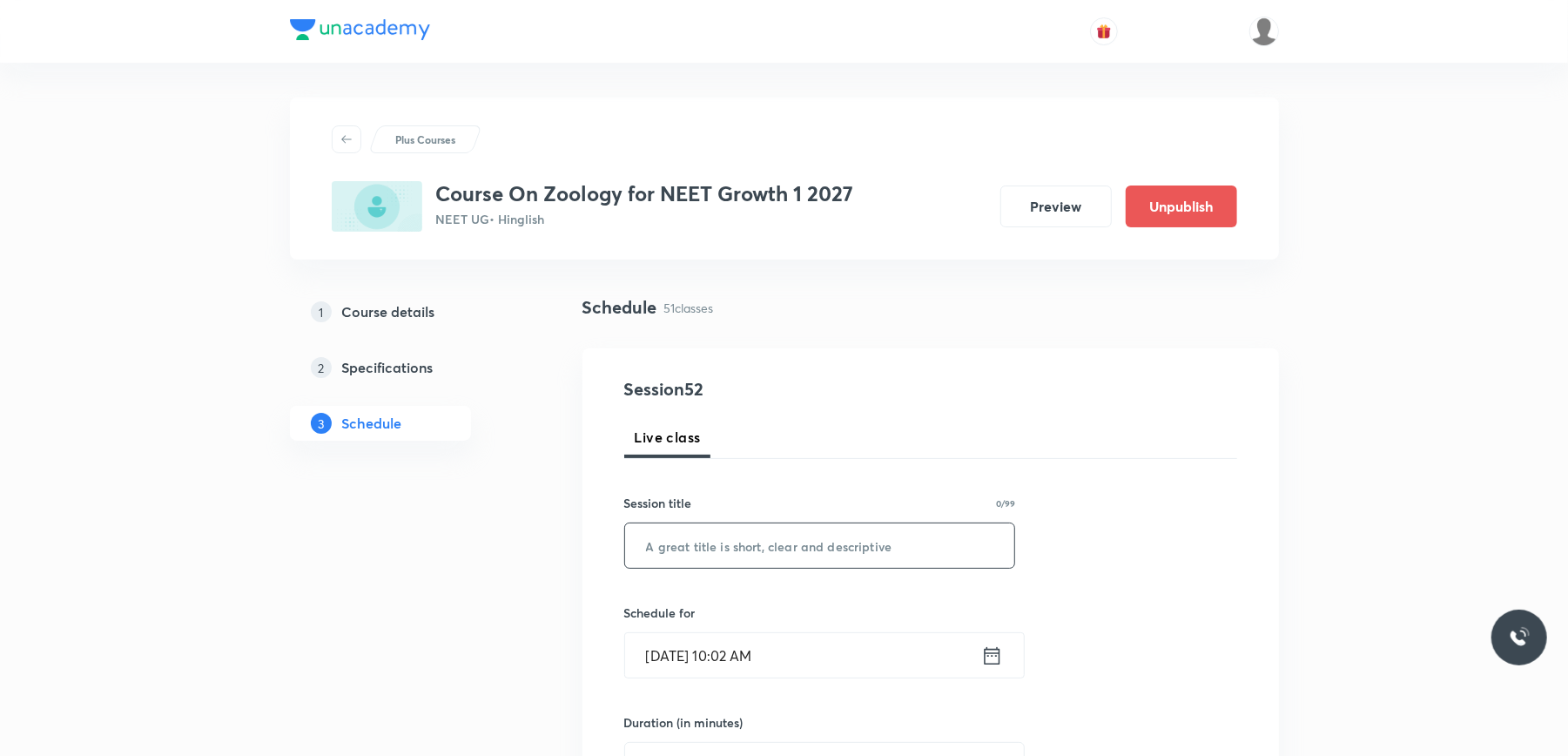
click at [695, 538] on input "text" at bounding box center [820, 545] width 390 height 44
paste input "Biomolecules"
type input "Biomolecules"
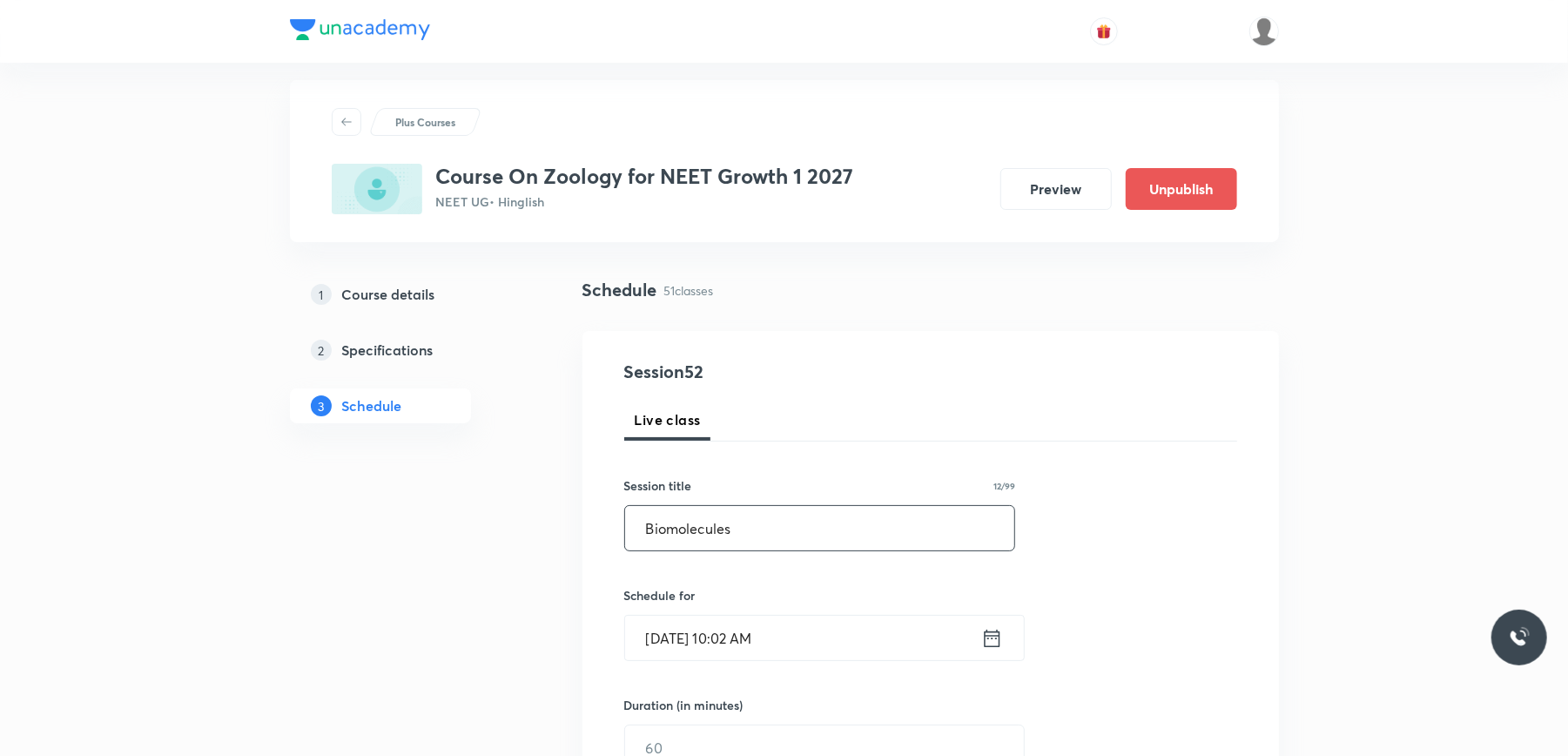
scroll to position [348, 0]
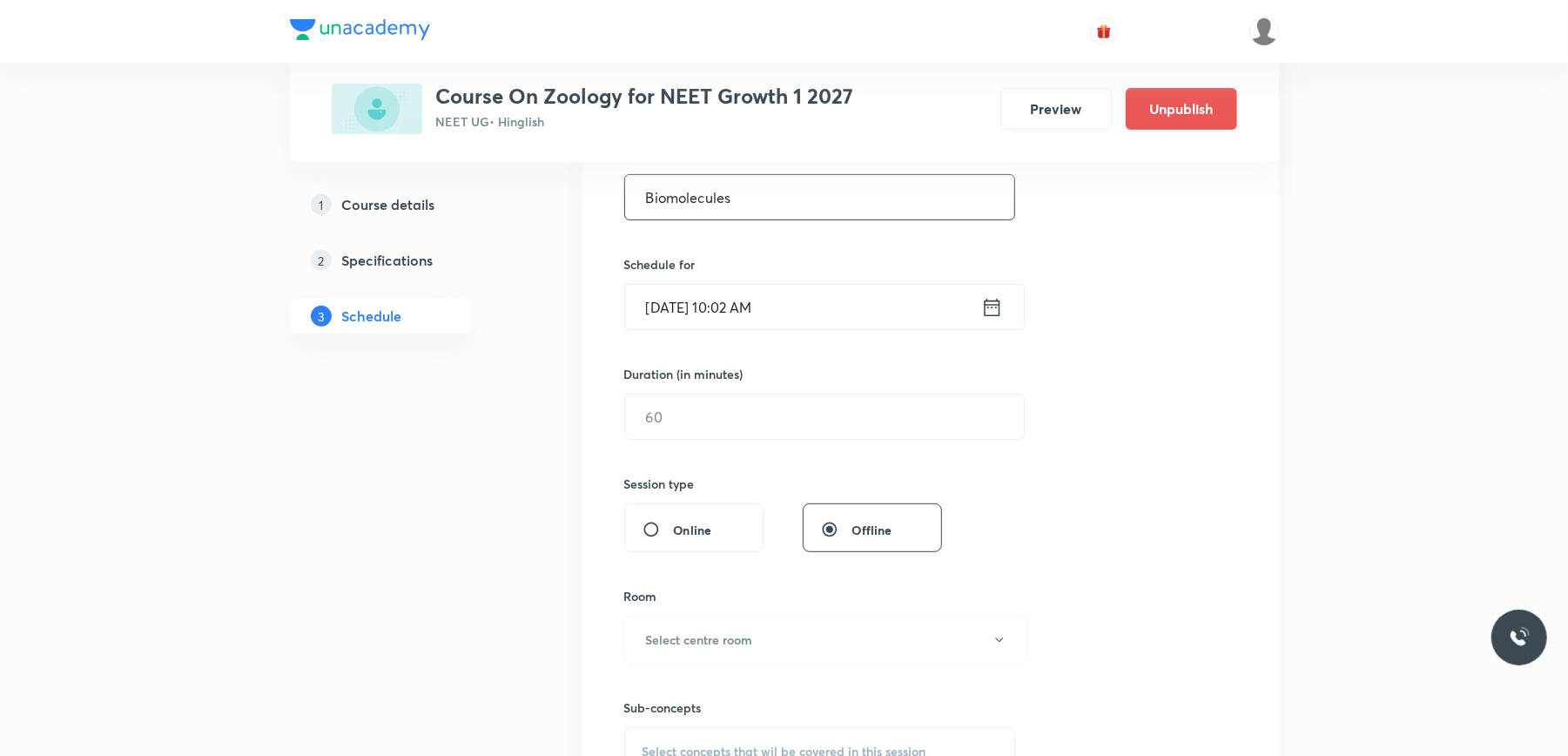
click at [839, 297] on input "Sept 5, 2025, 10:02 AM" at bounding box center [803, 307] width 356 height 44
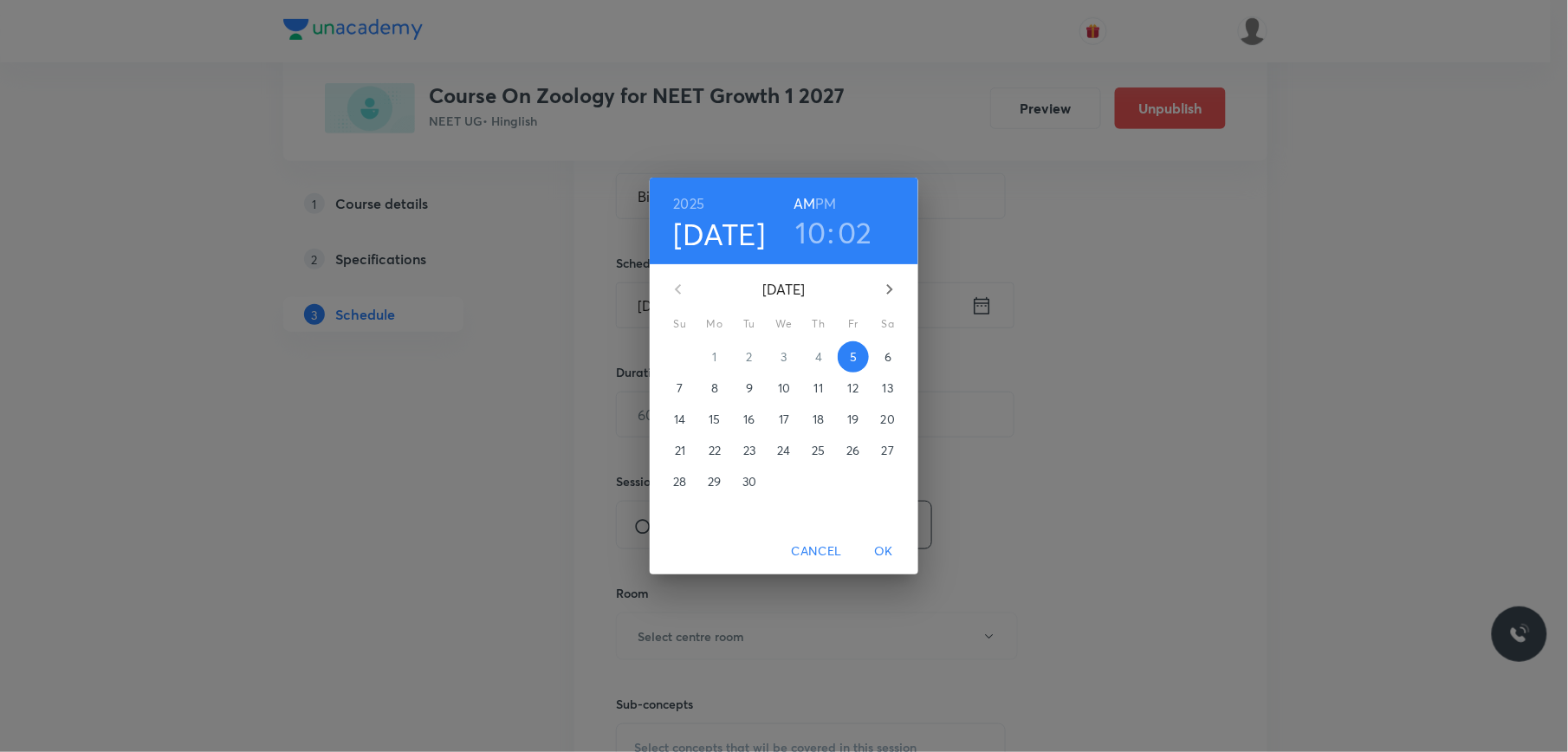
click at [828, 202] on h6 "PM" at bounding box center [826, 203] width 21 height 25
click at [812, 232] on h3 "10" at bounding box center [811, 232] width 30 height 36
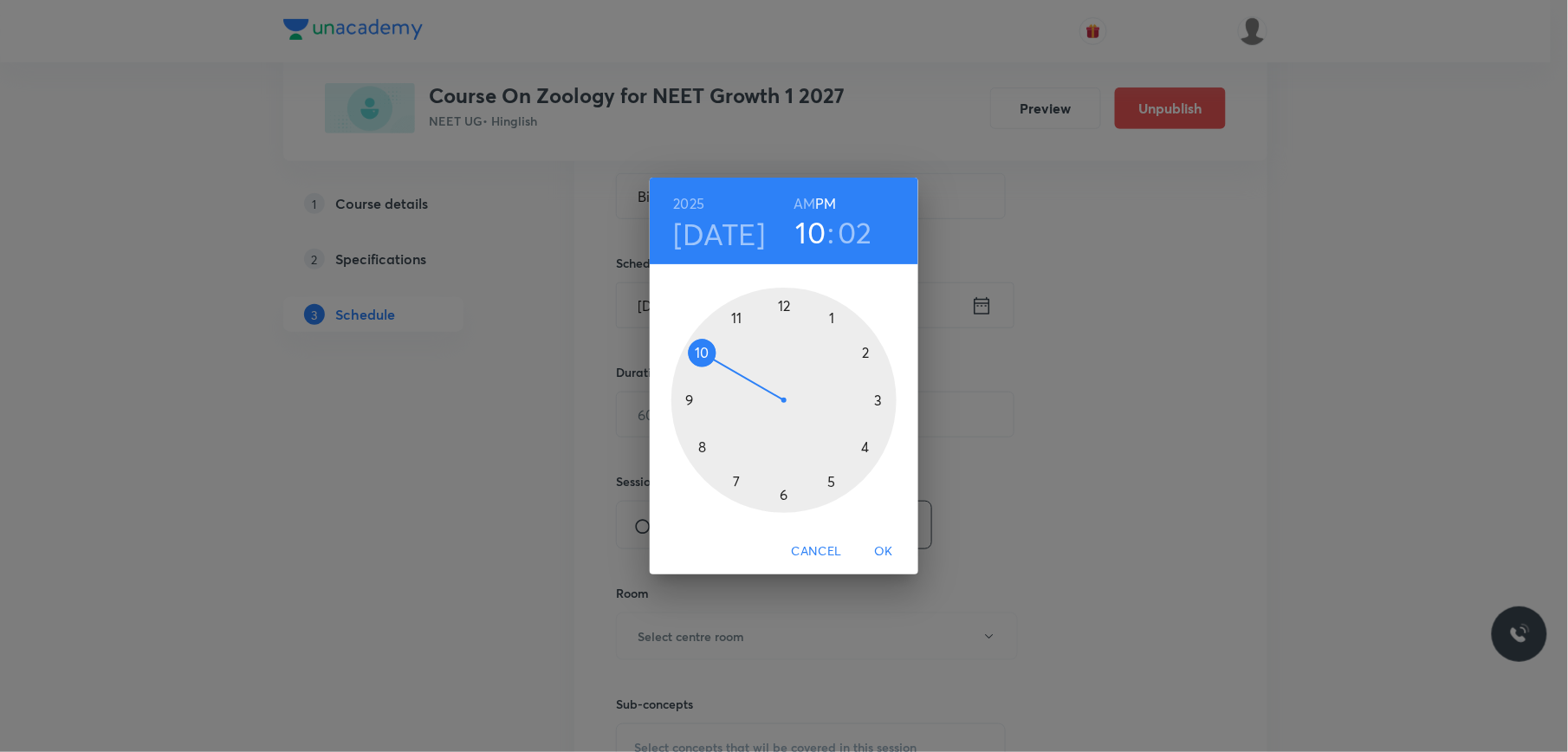
click at [868, 446] on div at bounding box center [784, 400] width 226 height 225
click at [694, 402] on div at bounding box center [784, 400] width 226 height 225
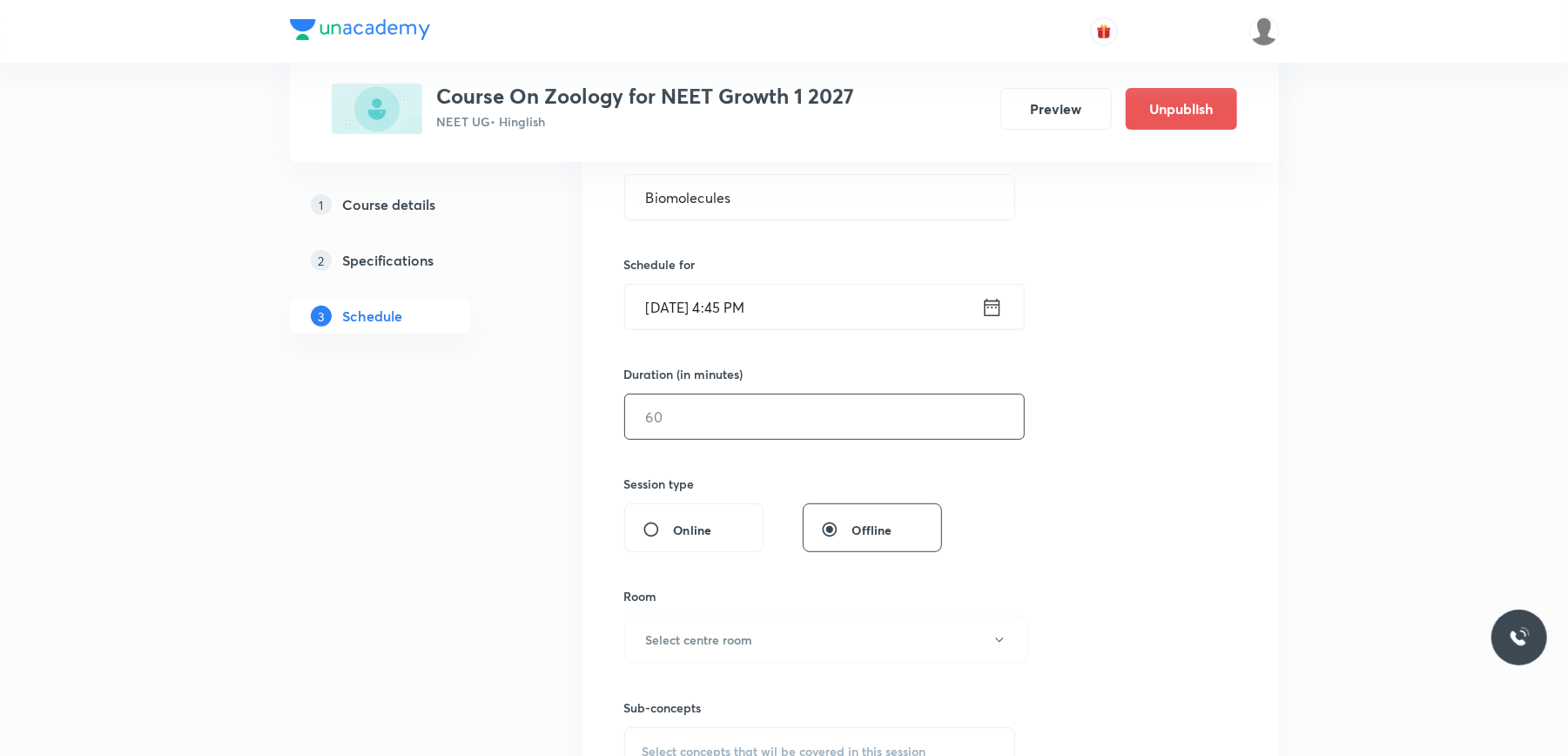
click at [722, 415] on input "text" at bounding box center [824, 416] width 398 height 44
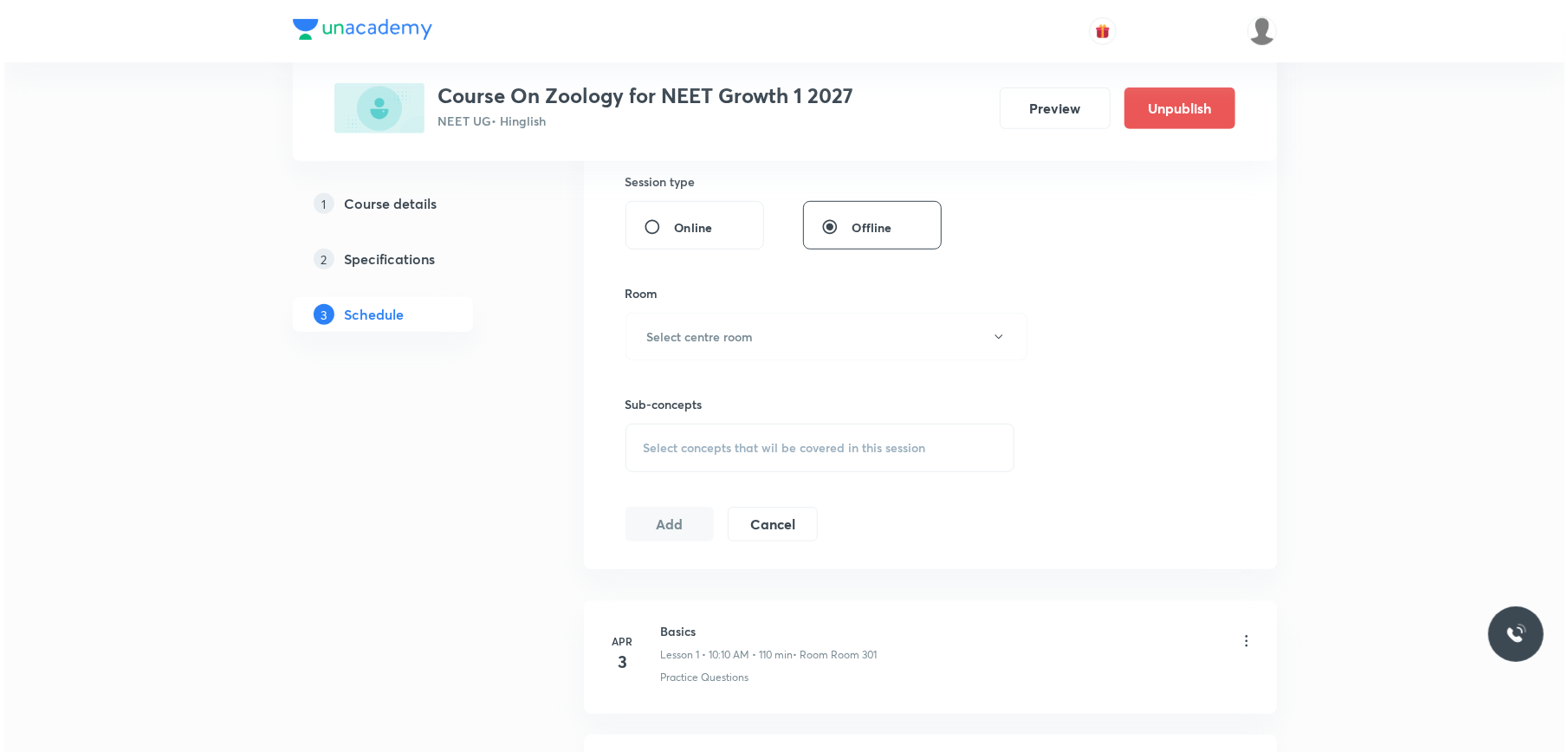
scroll to position [693, 0]
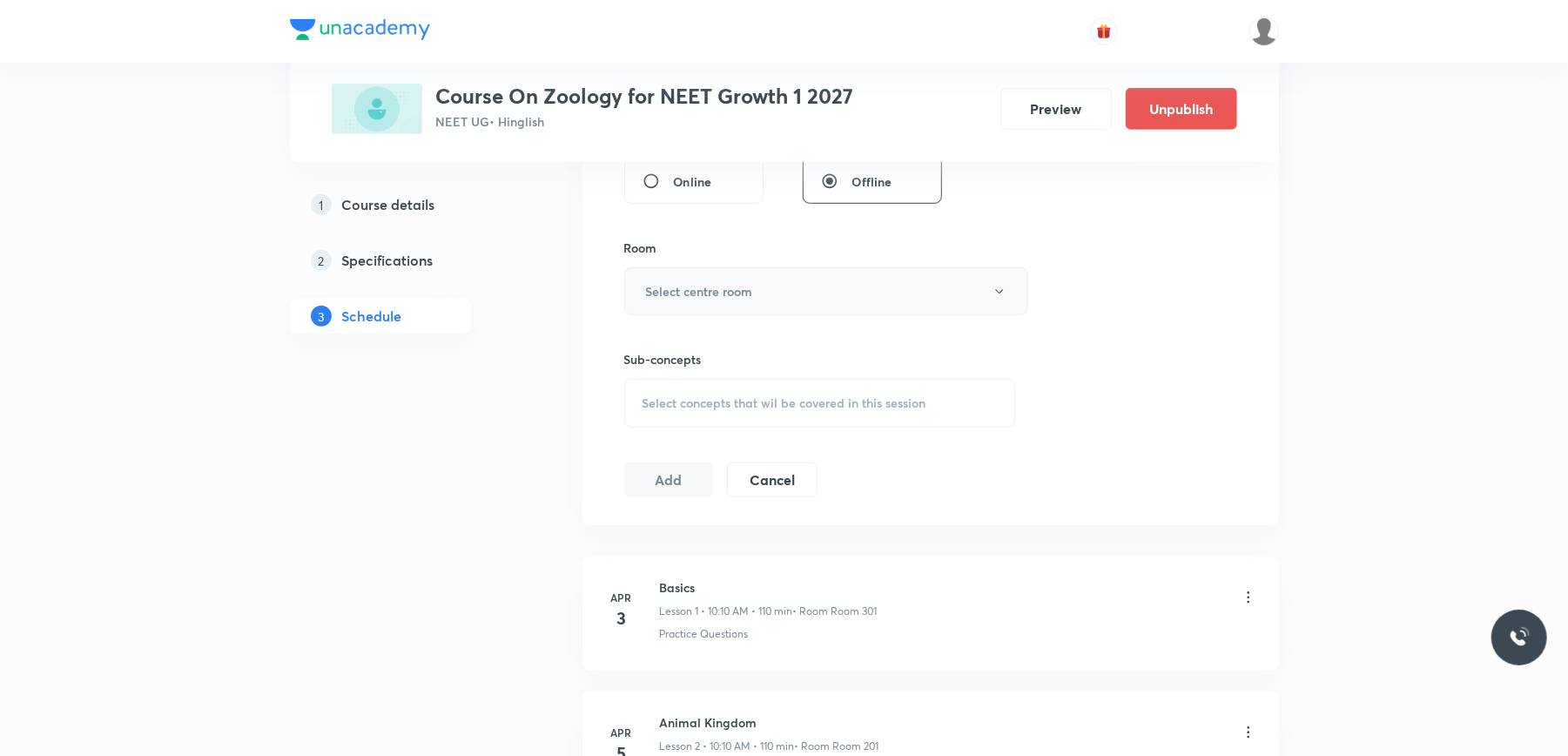
type input "75"
click at [751, 293] on h6 "Select centre room" at bounding box center [699, 291] width 107 height 19
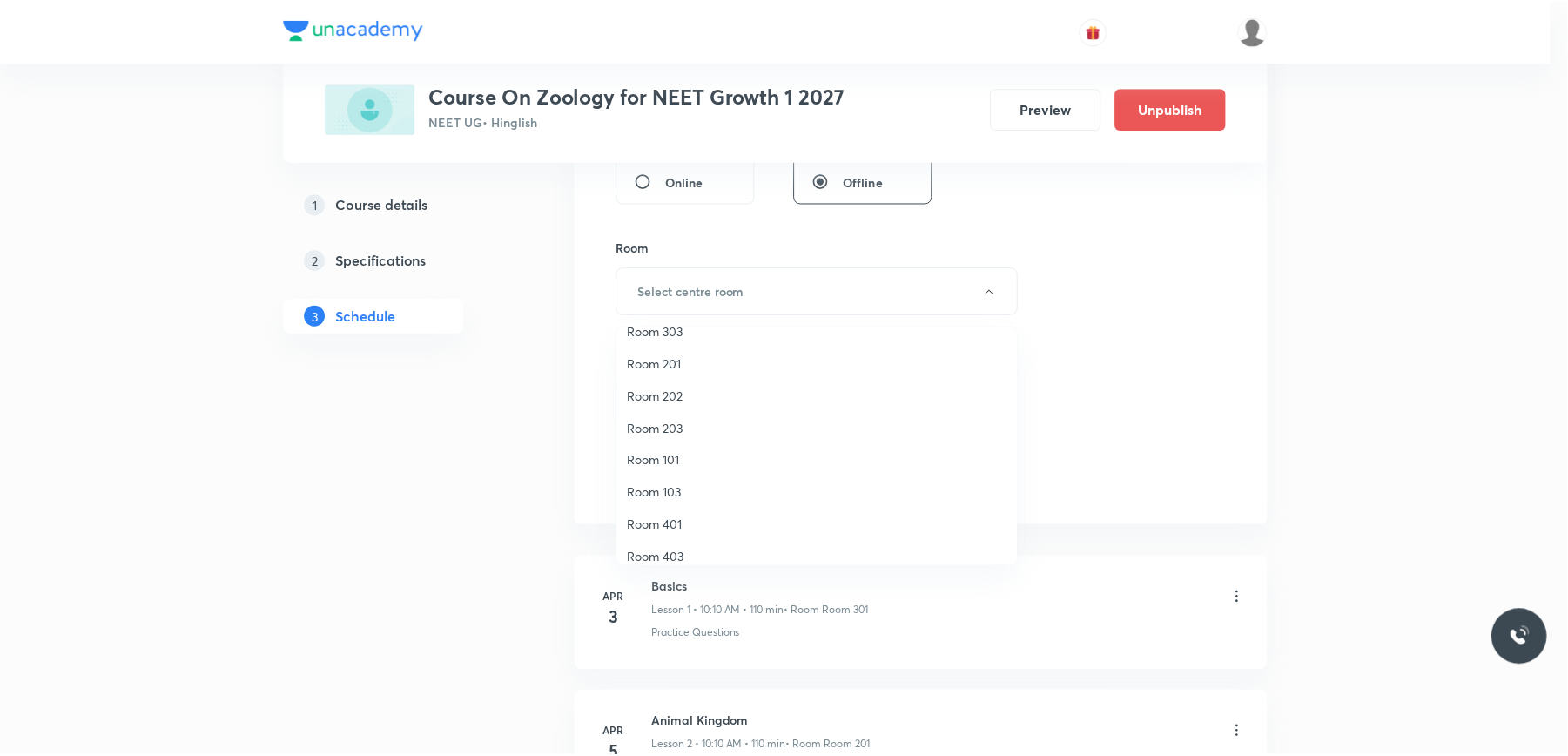
scroll to position [0, 0]
click at [666, 478] on span "Room 201" at bounding box center [821, 479] width 382 height 19
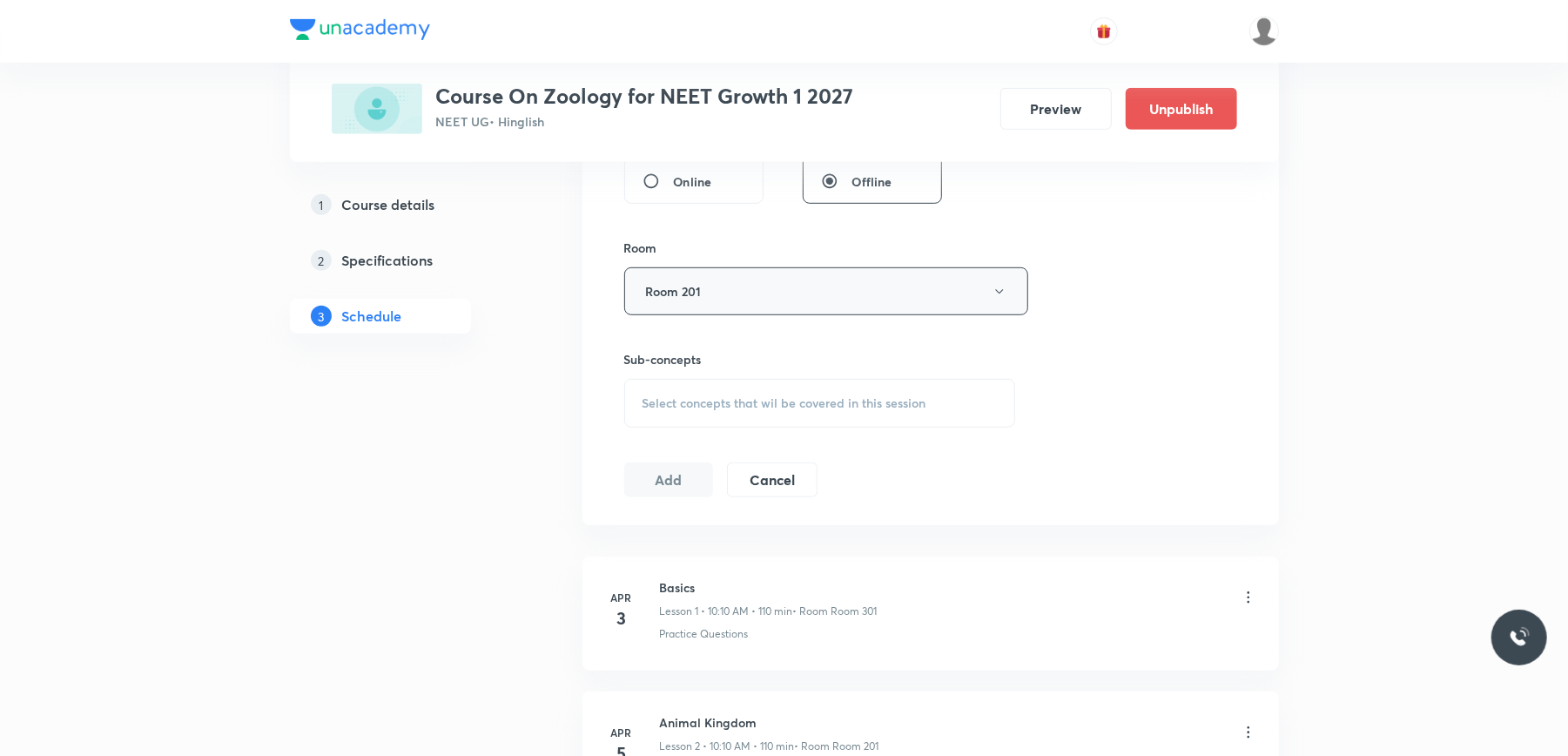
click at [726, 287] on button "Room 201" at bounding box center [826, 291] width 404 height 48
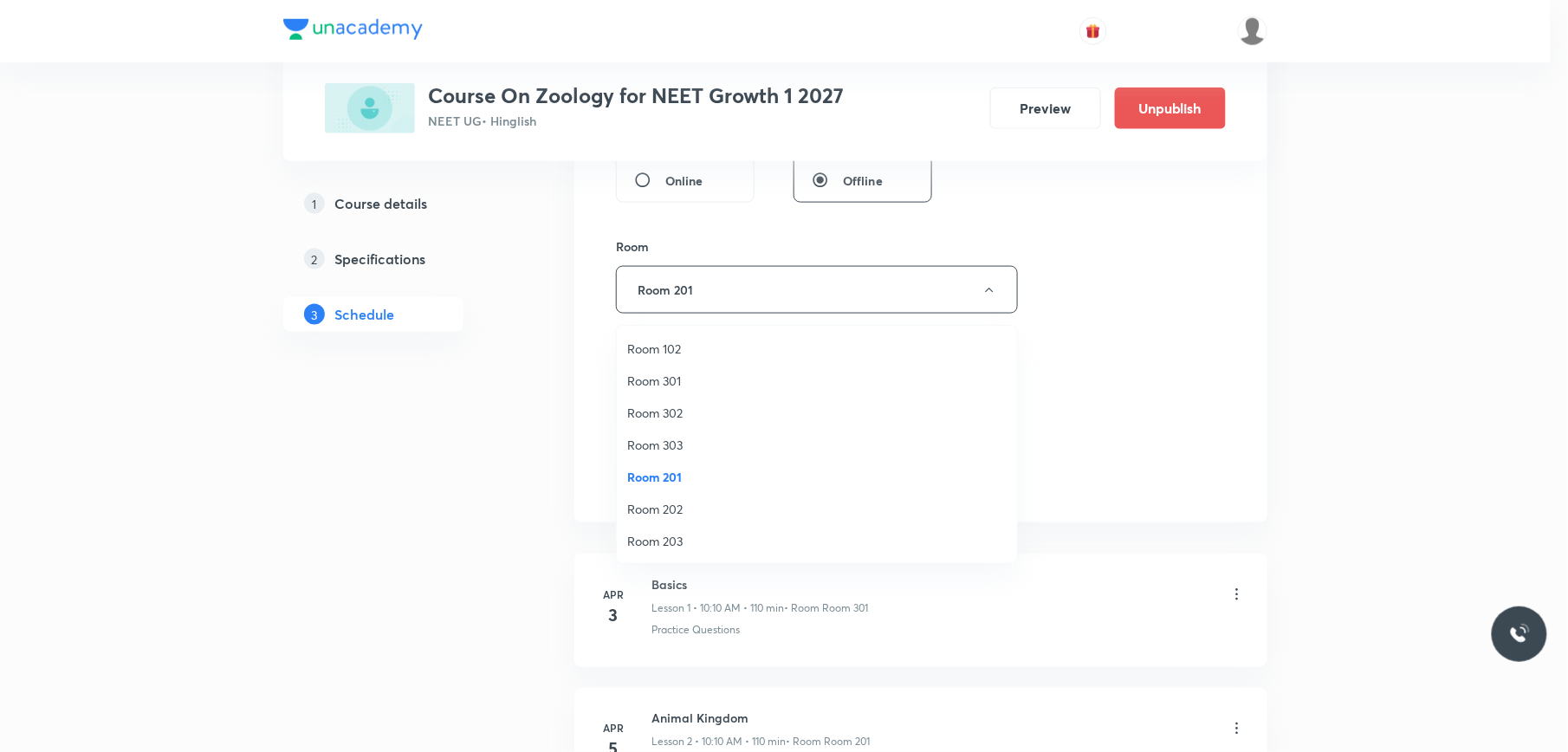
click at [669, 513] on span "Room 202" at bounding box center [817, 508] width 380 height 18
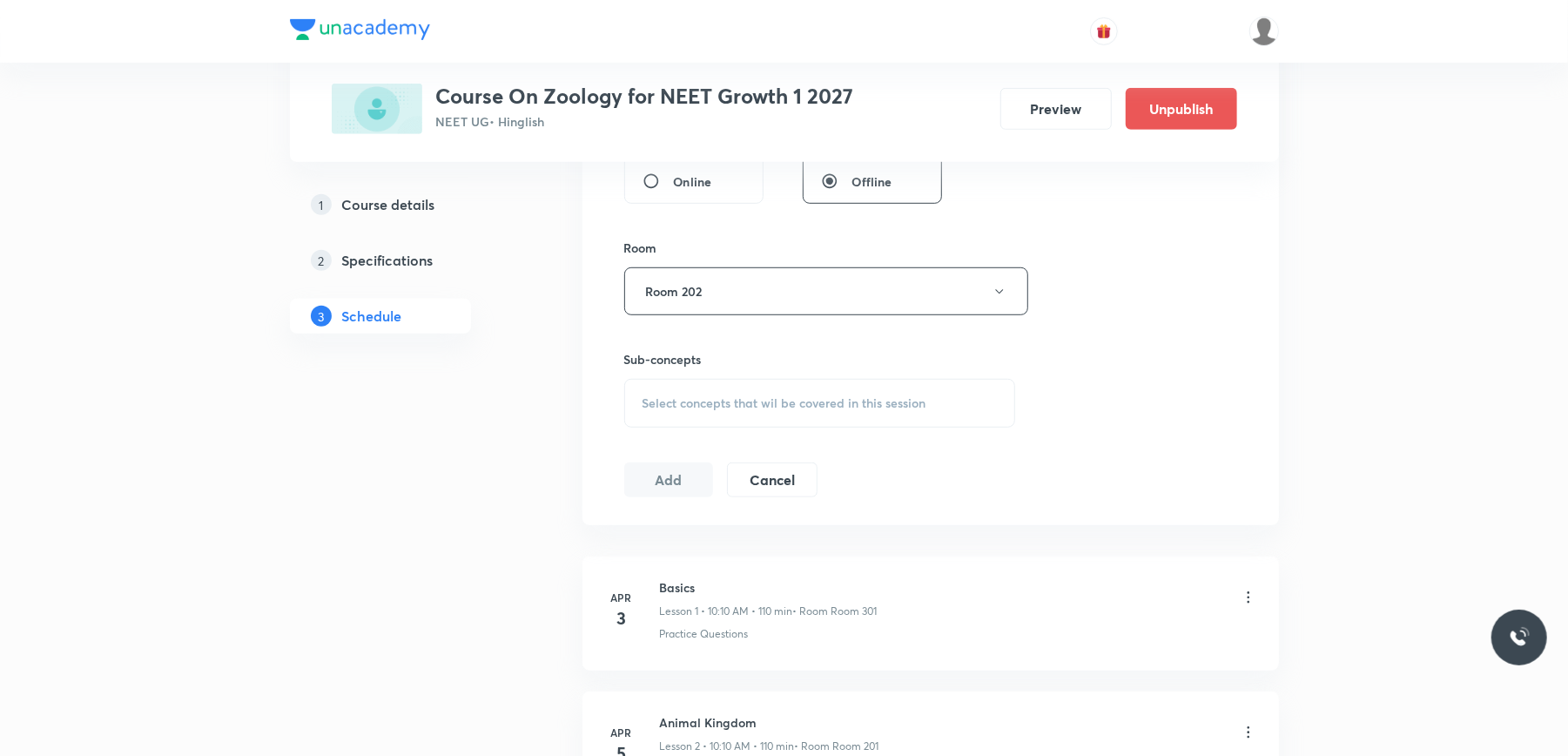
scroll to position [812, 0]
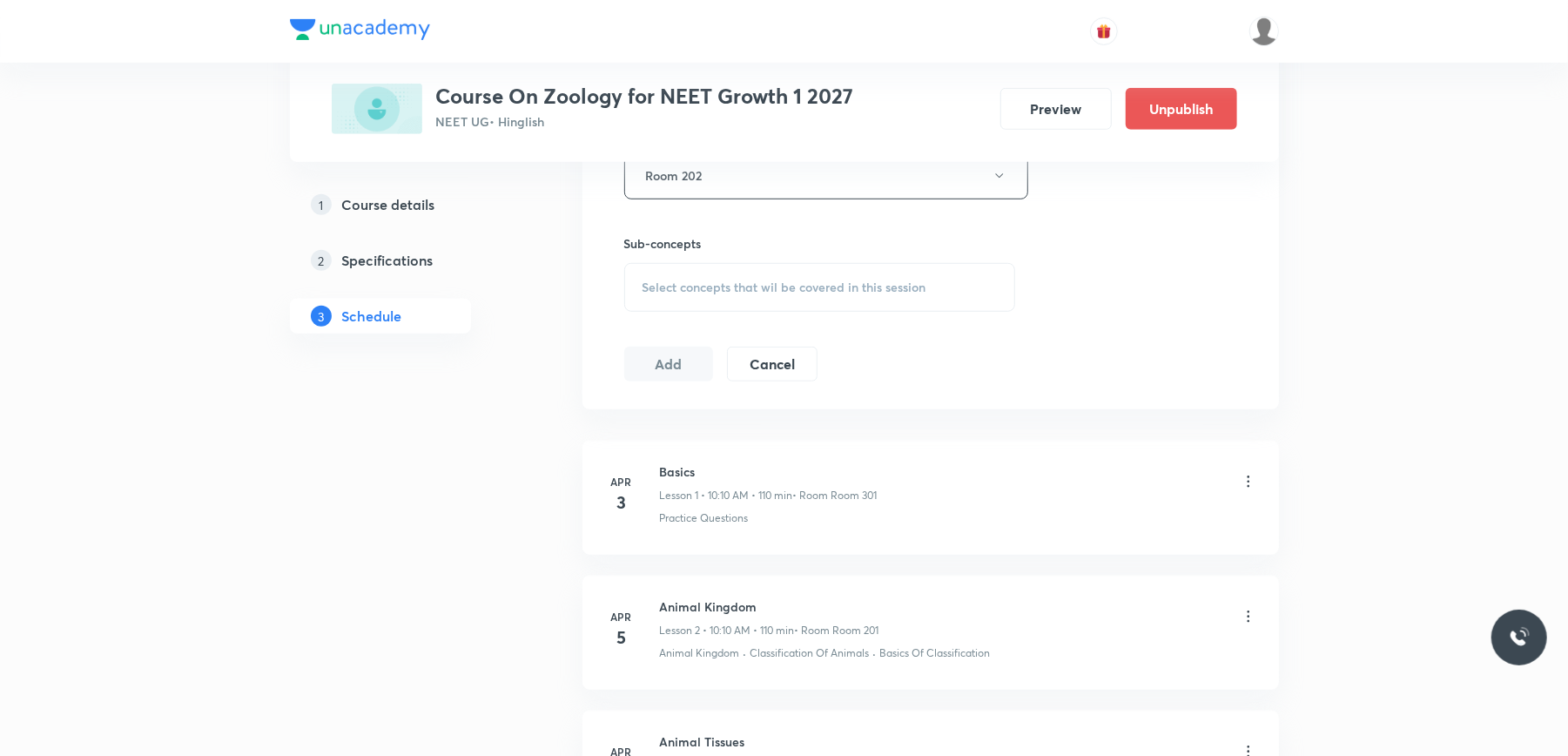
click at [729, 272] on div "Select concepts that wil be covered in this session" at bounding box center [820, 287] width 392 height 49
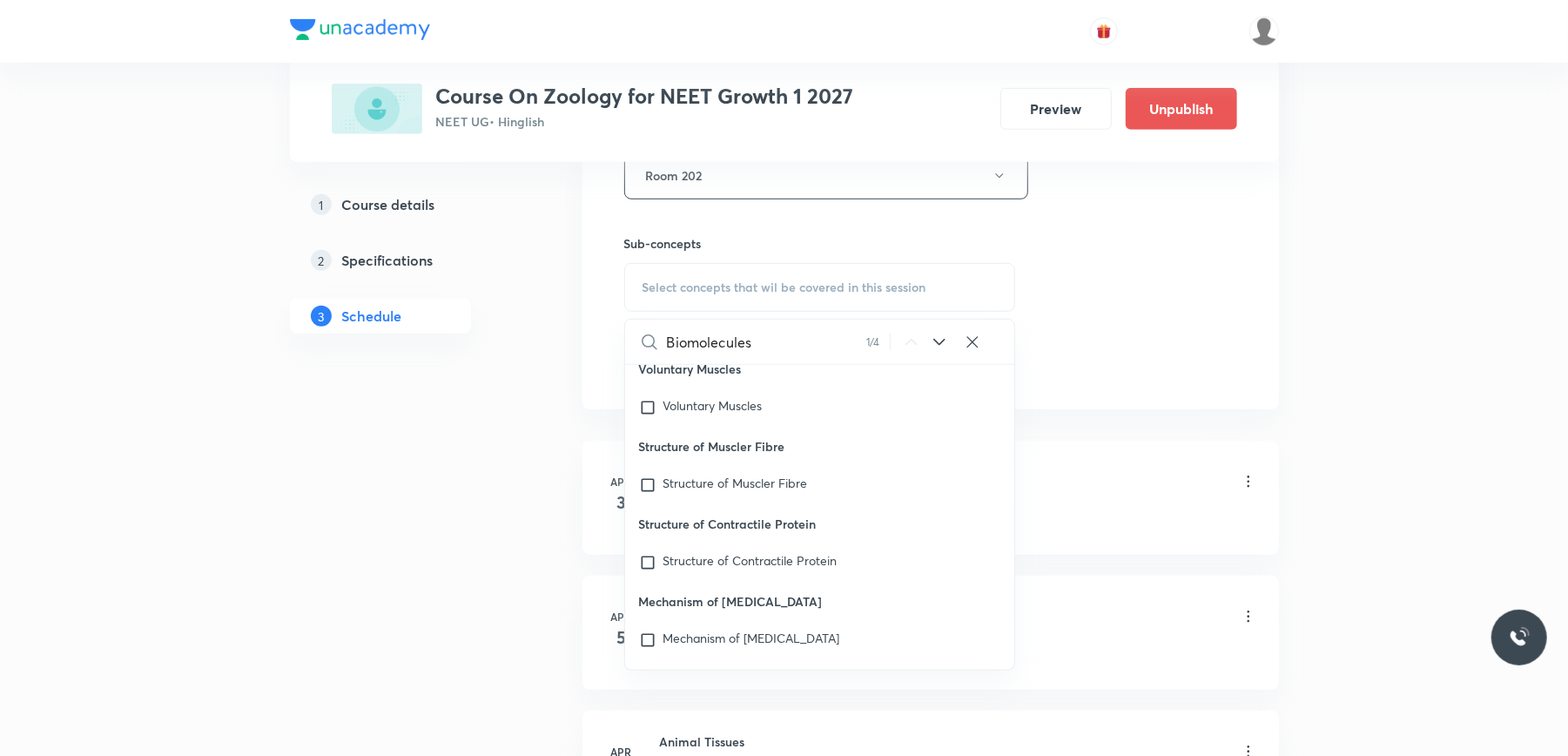
scroll to position [71313, 0]
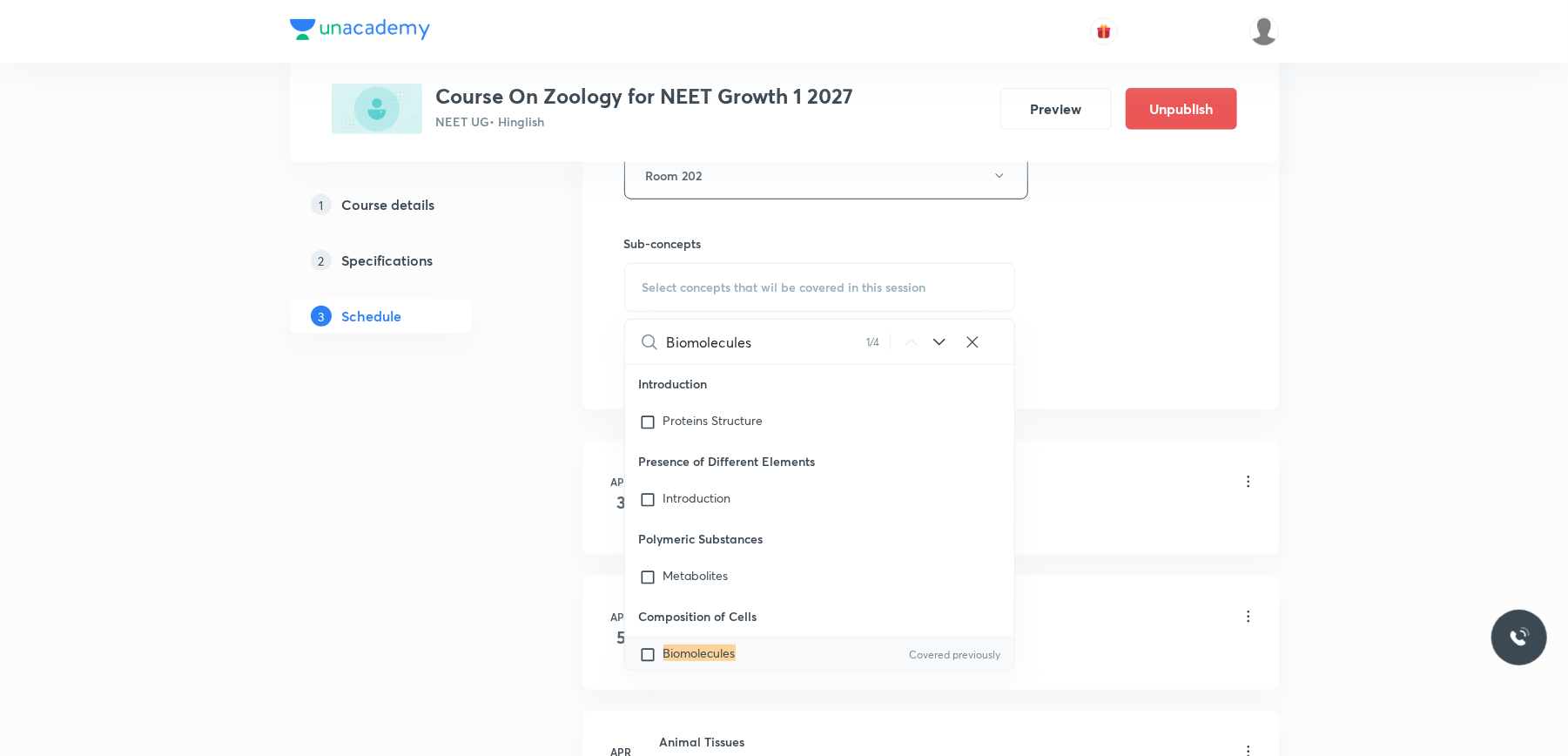
type input "Biomolecules"
click at [649, 646] on input "checkbox" at bounding box center [652, 655] width 25 height 18
checkbox input "true"
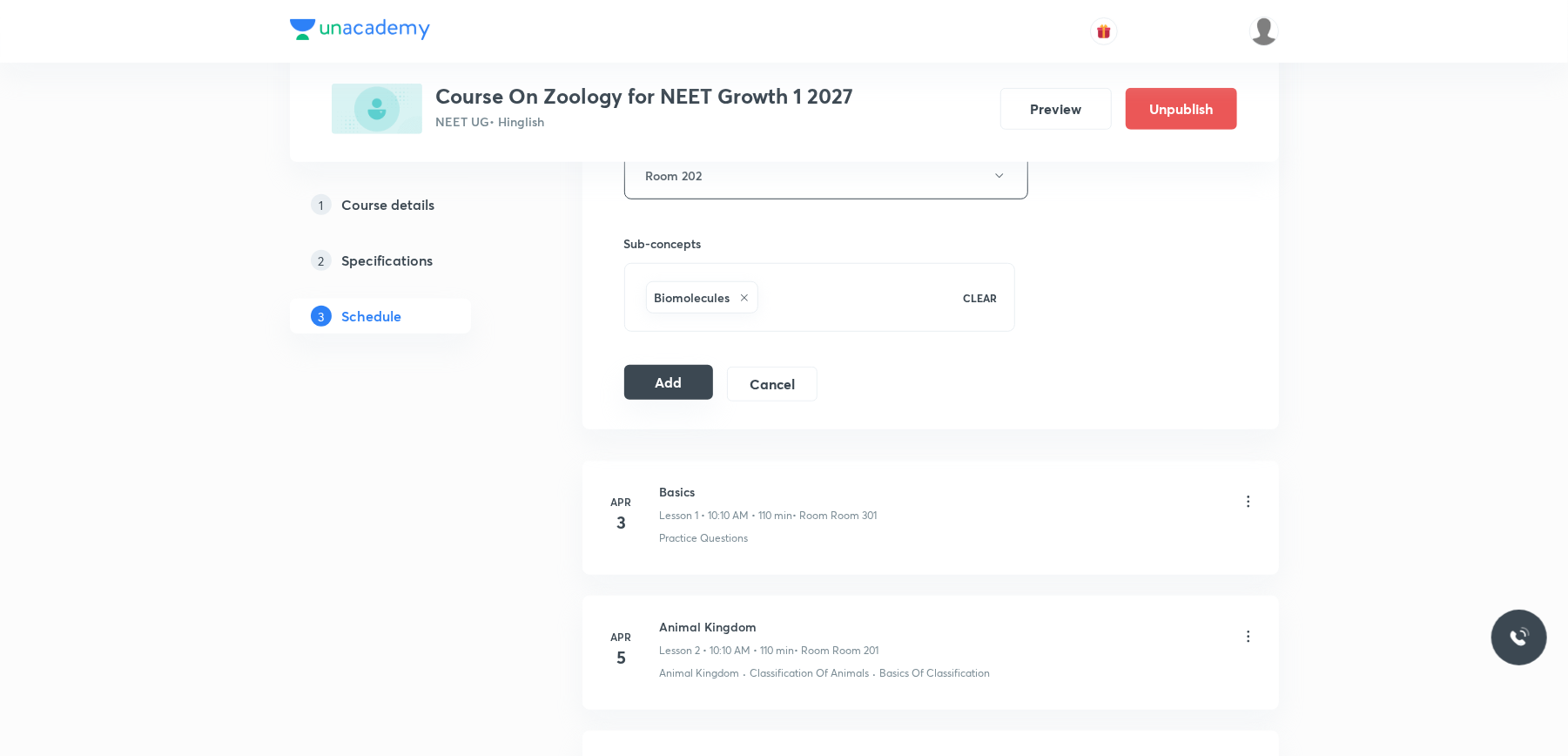
click at [668, 394] on button "Add" at bounding box center [668, 382] width 89 height 35
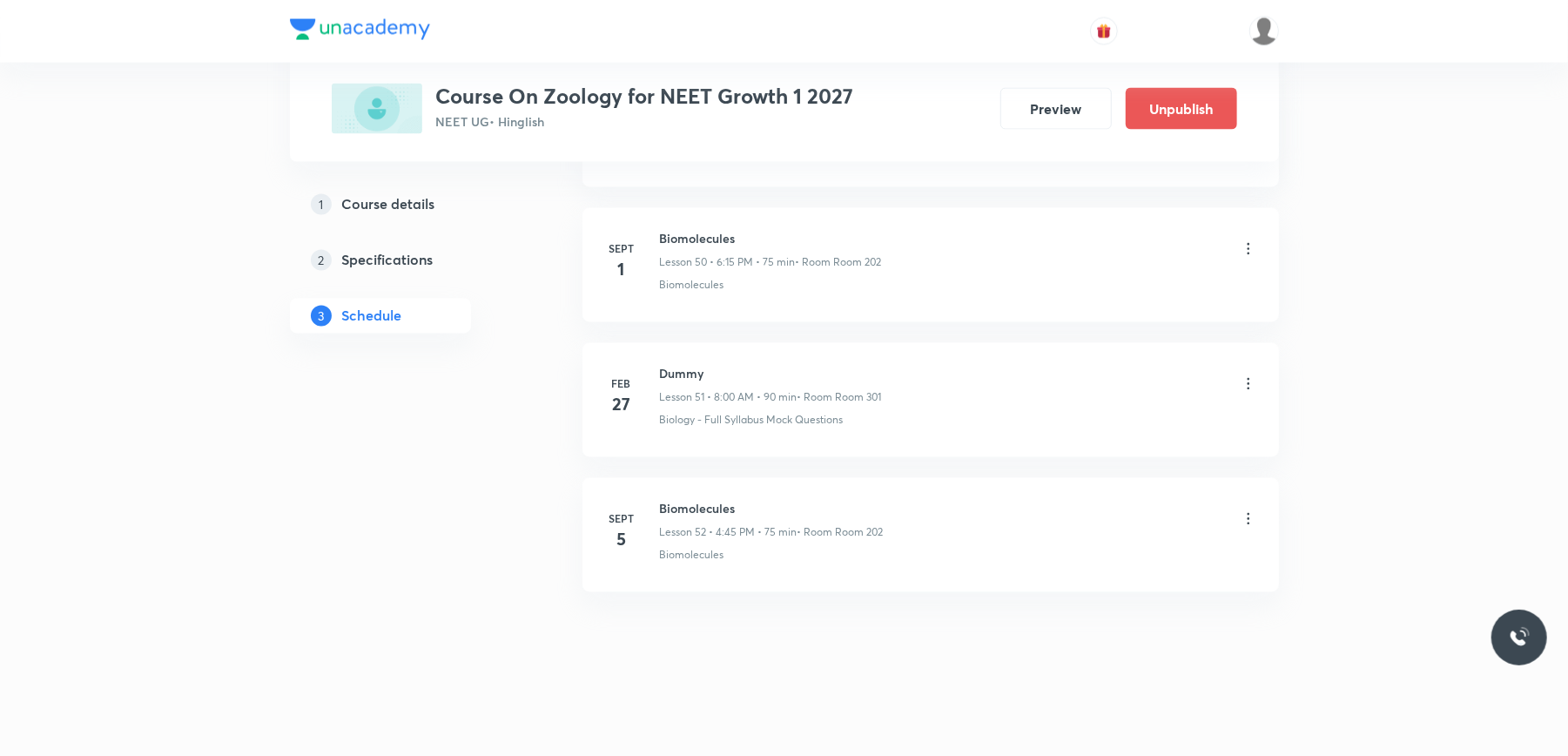
scroll to position [6939, 0]
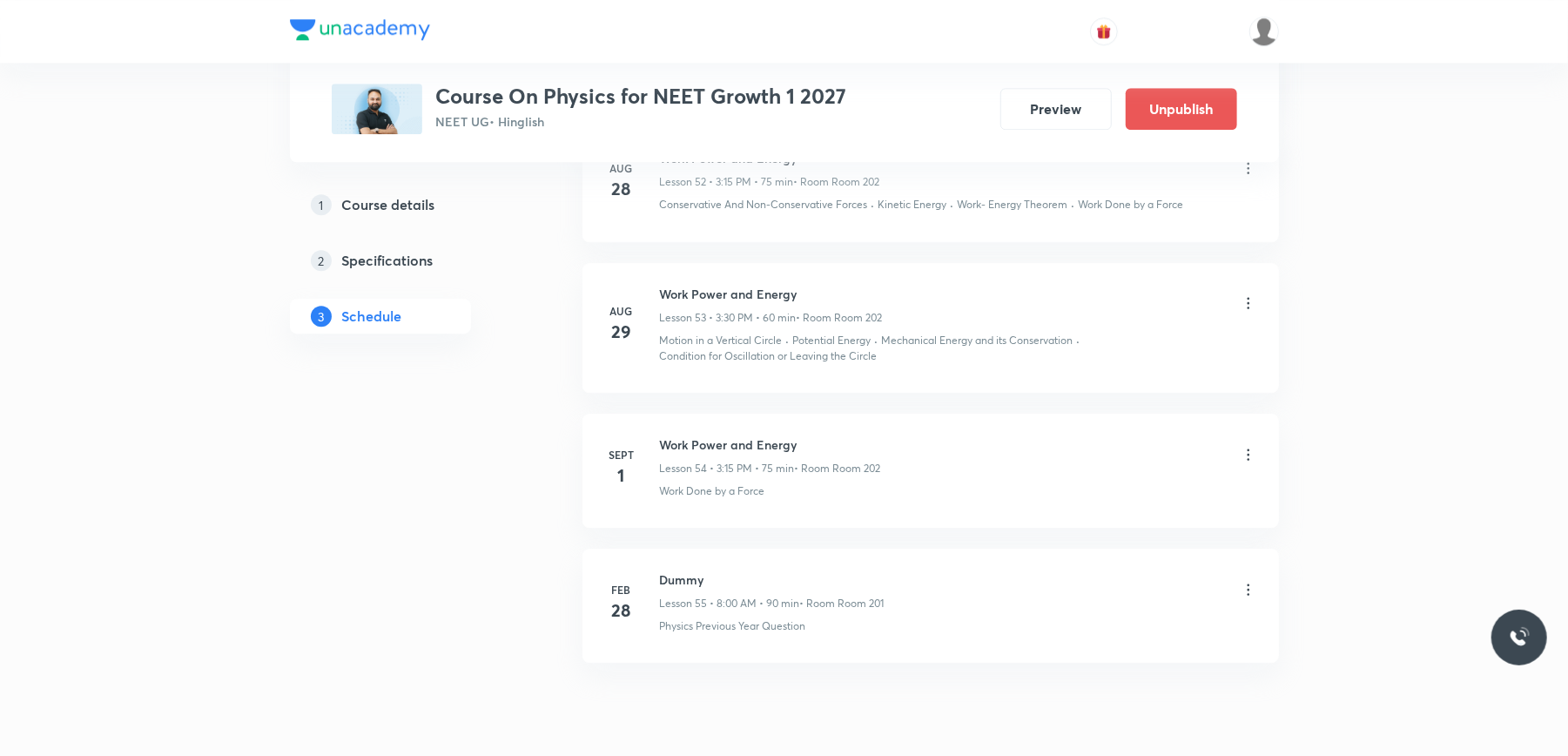
scroll to position [8313, 0]
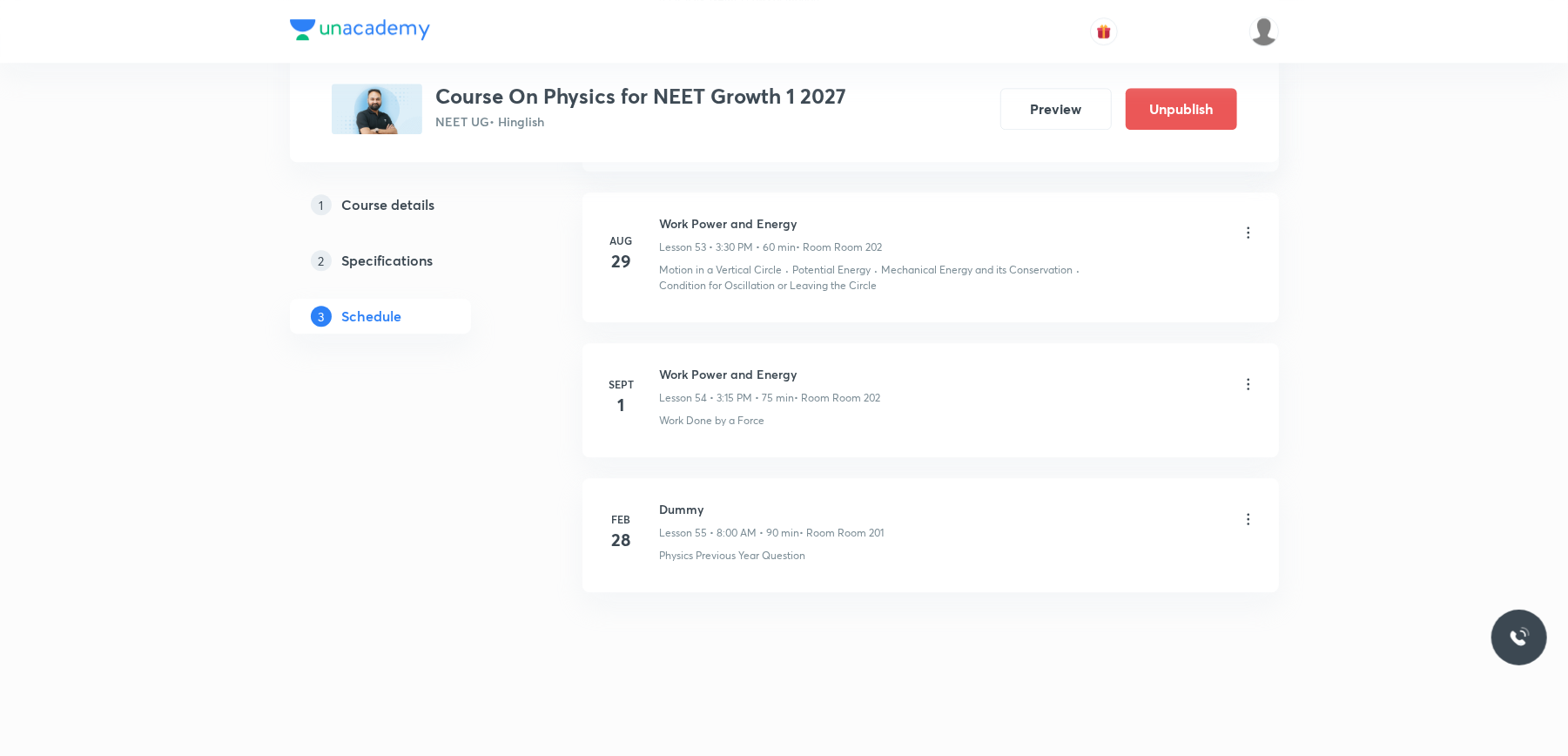
click at [722, 373] on h6 "Work Power and Energy" at bounding box center [770, 374] width 221 height 19
copy h6 "Work Power and Energy"
drag, startPoint x: 722, startPoint y: 373, endPoint x: 554, endPoint y: 485, distance: 201.9
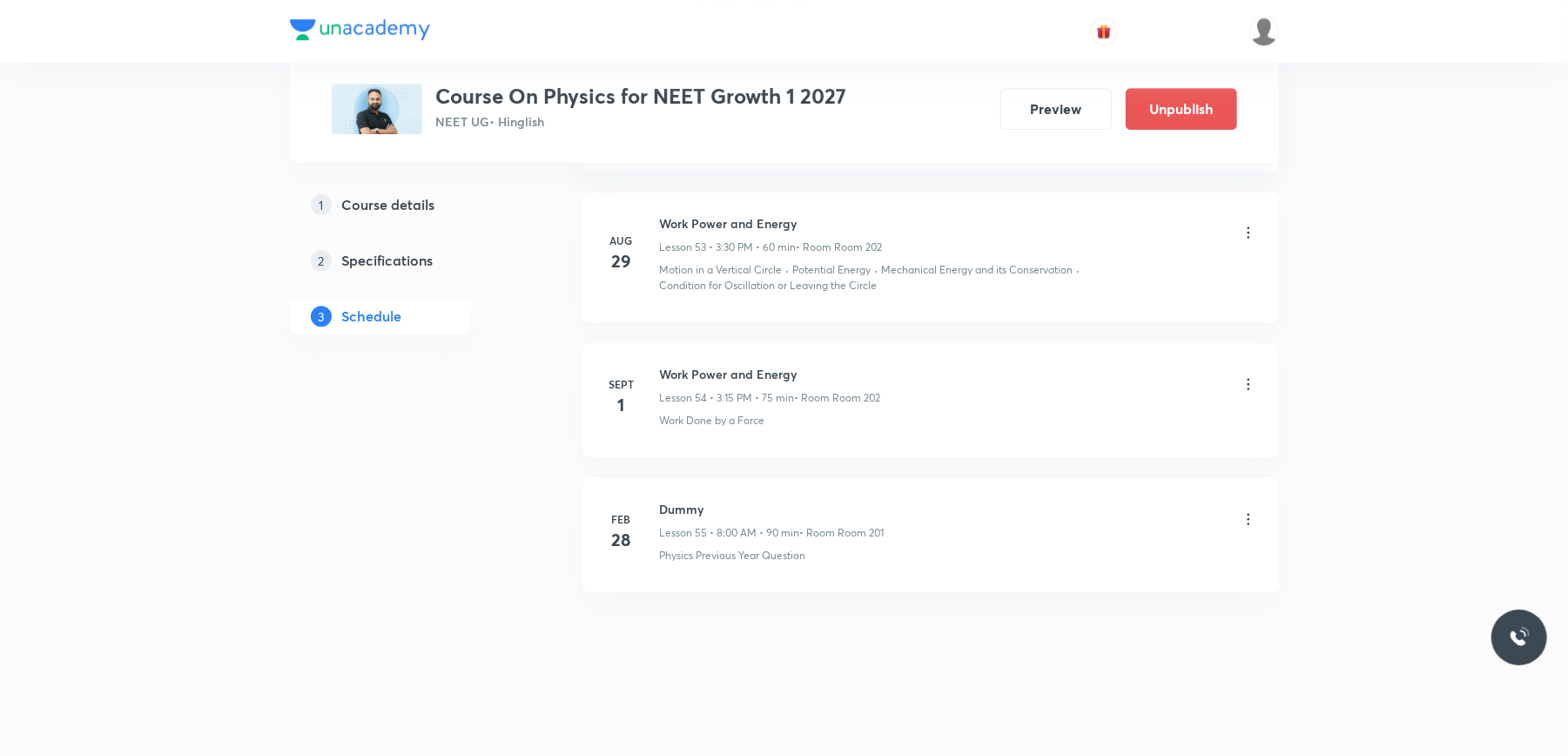
click at [722, 366] on h6 "Work Power and Energy" at bounding box center [770, 374] width 221 height 19
copy h6 "Work Power and Energy"
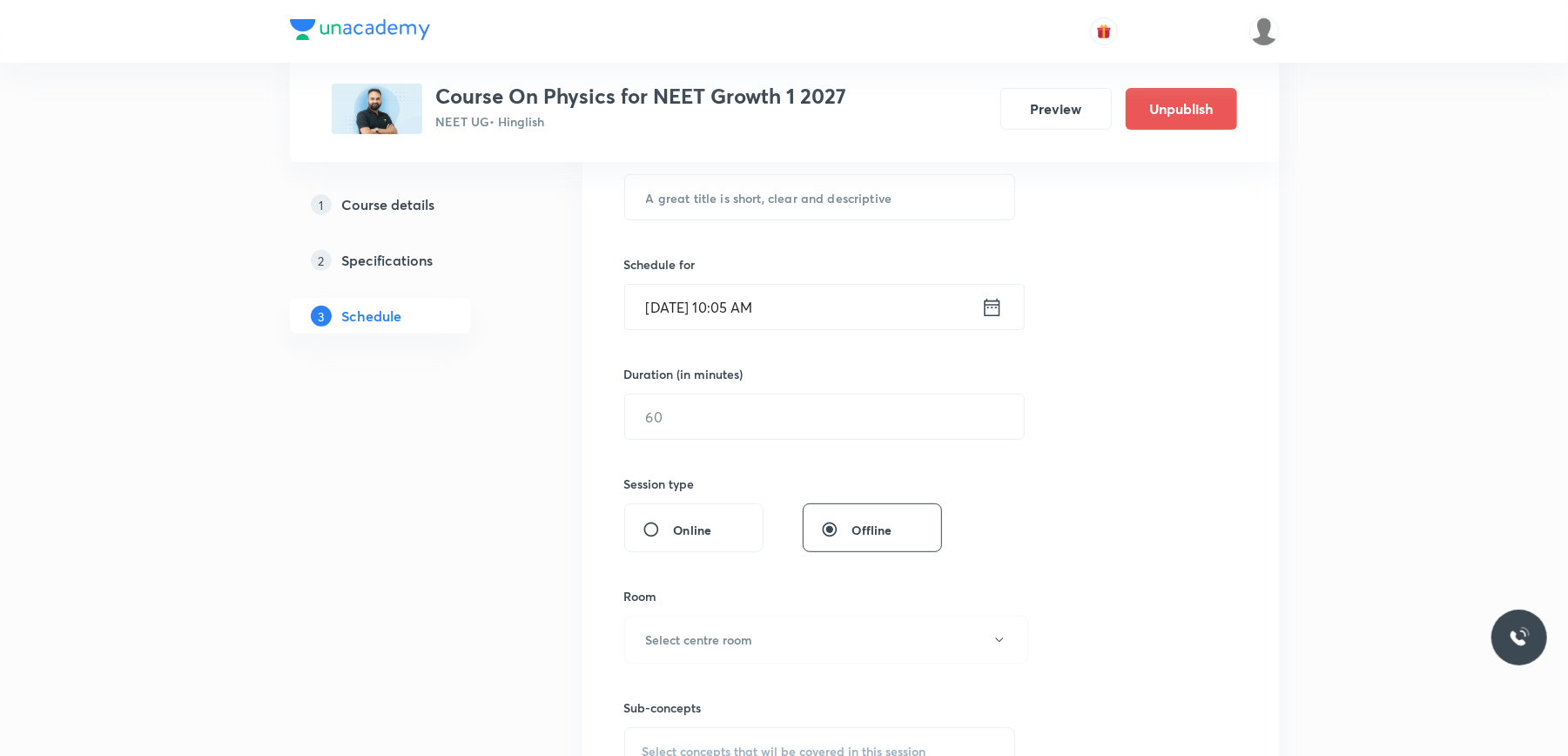
scroll to position [0, 0]
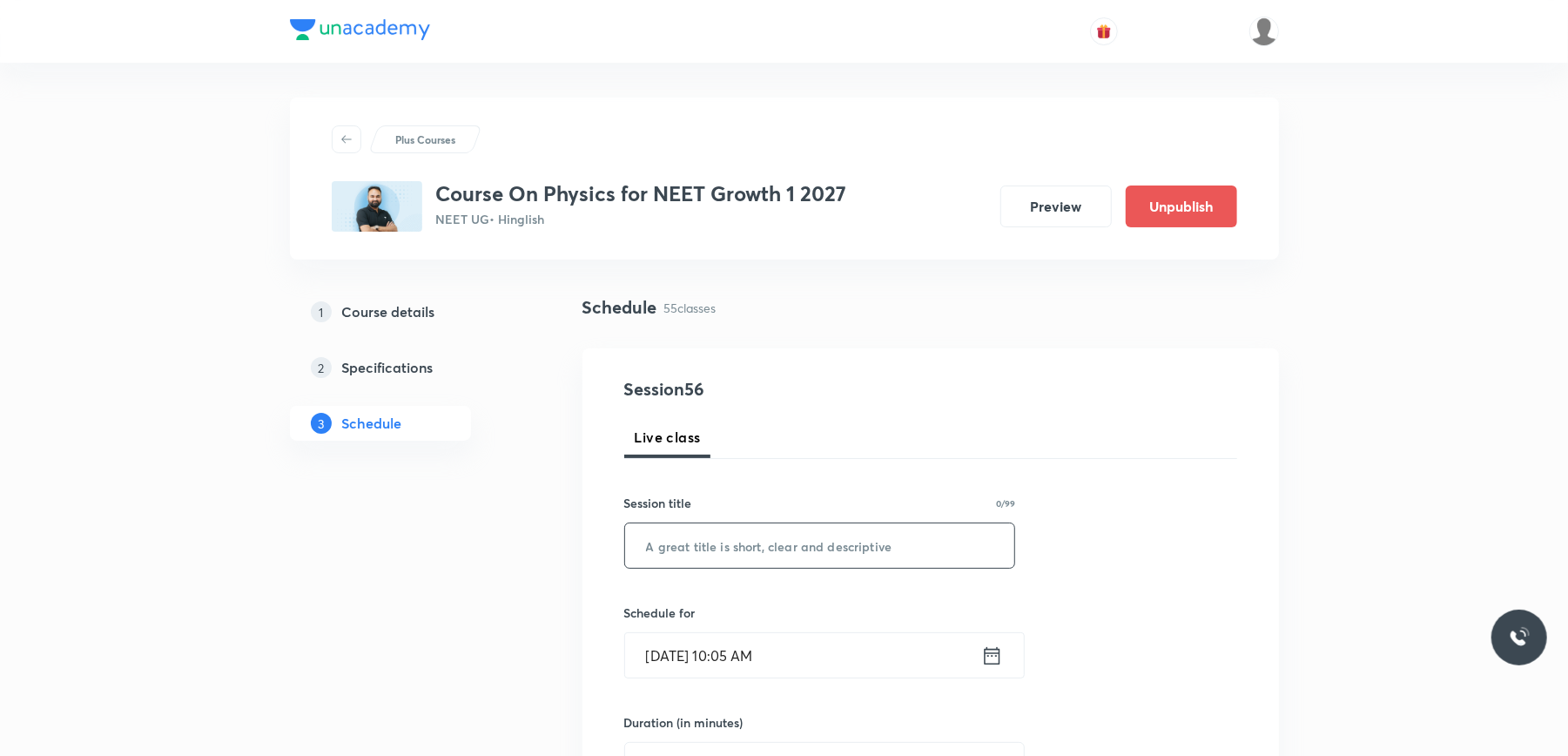
click at [714, 538] on input "text" at bounding box center [820, 545] width 390 height 44
paste input "Work Power and Energy"
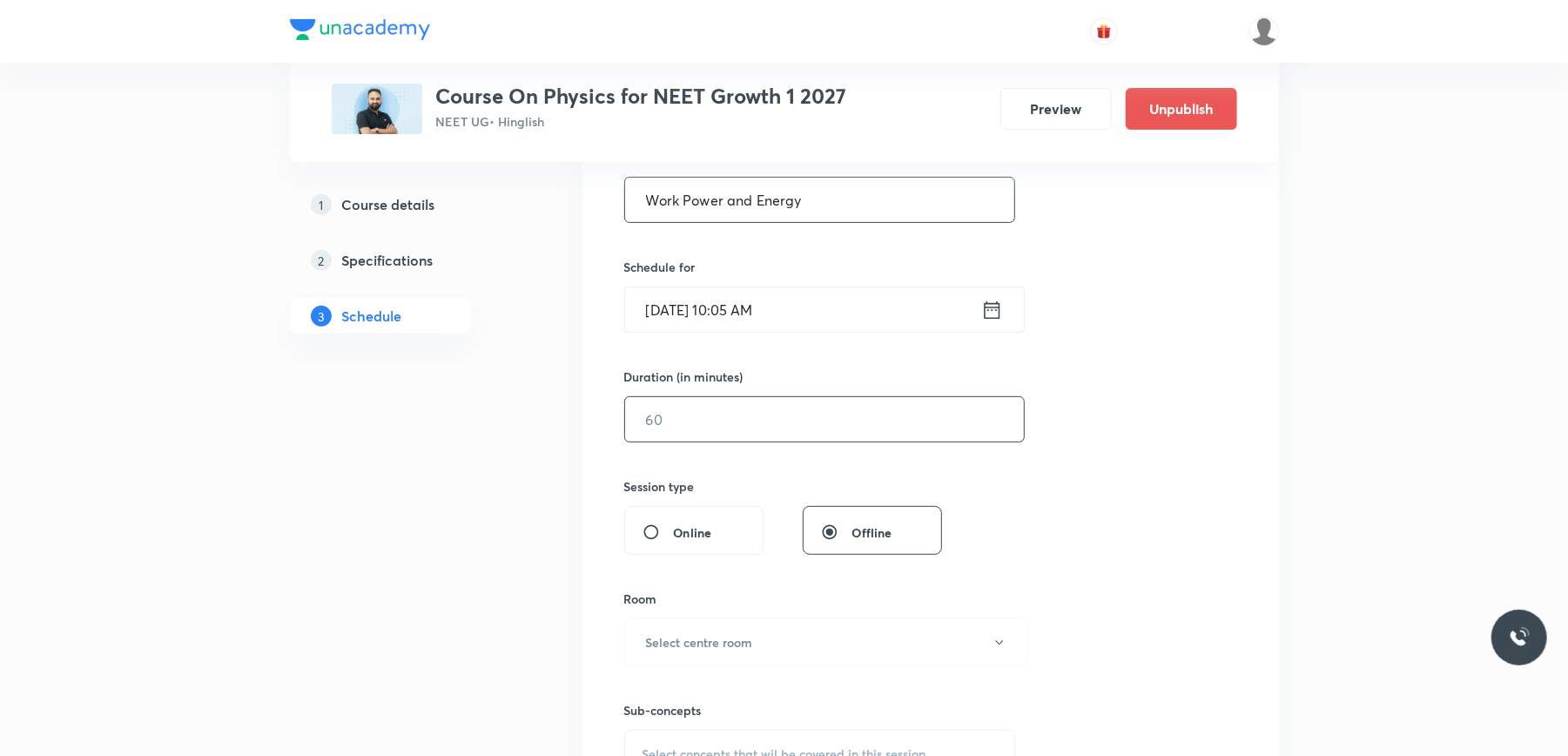
scroll to position [348, 0]
type input "Work Power and Energy"
click at [815, 314] on input "Sept 5, 2025, 10:05 AM" at bounding box center [803, 307] width 356 height 44
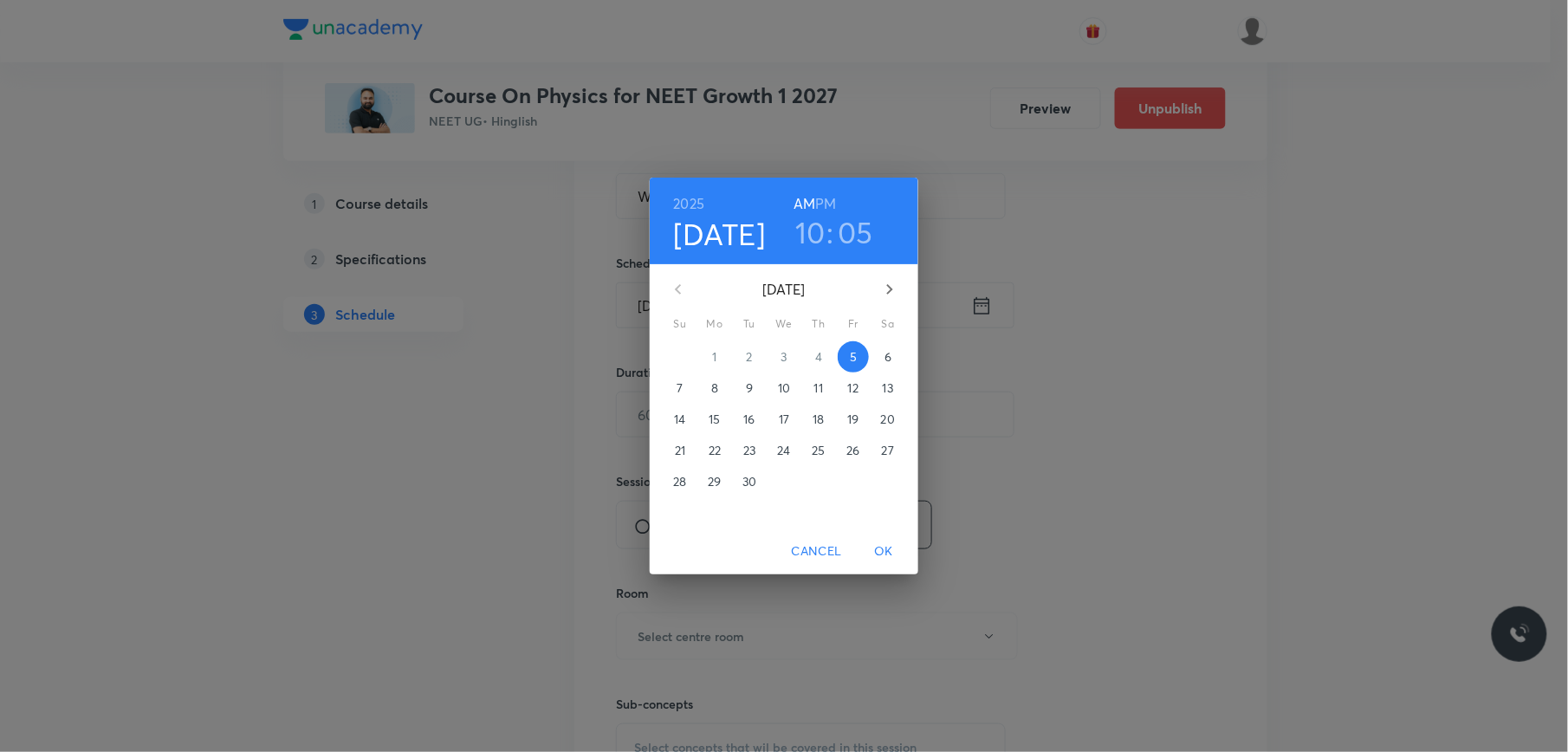
click at [825, 208] on h6 "PM" at bounding box center [826, 203] width 21 height 25
click at [811, 242] on h3 "10" at bounding box center [810, 232] width 30 height 36
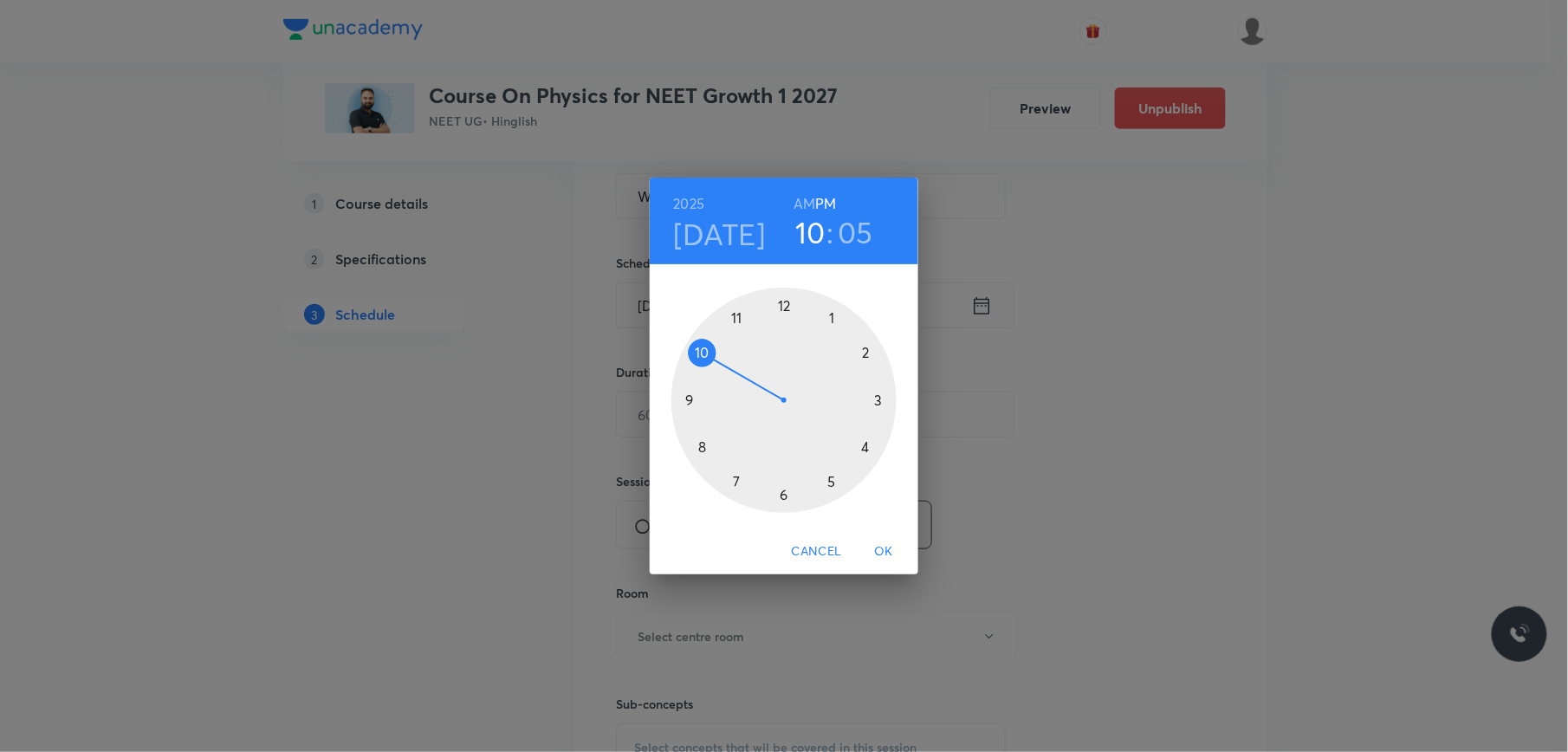
click at [784, 495] on div at bounding box center [784, 400] width 226 height 225
click at [877, 399] on div at bounding box center [784, 400] width 226 height 225
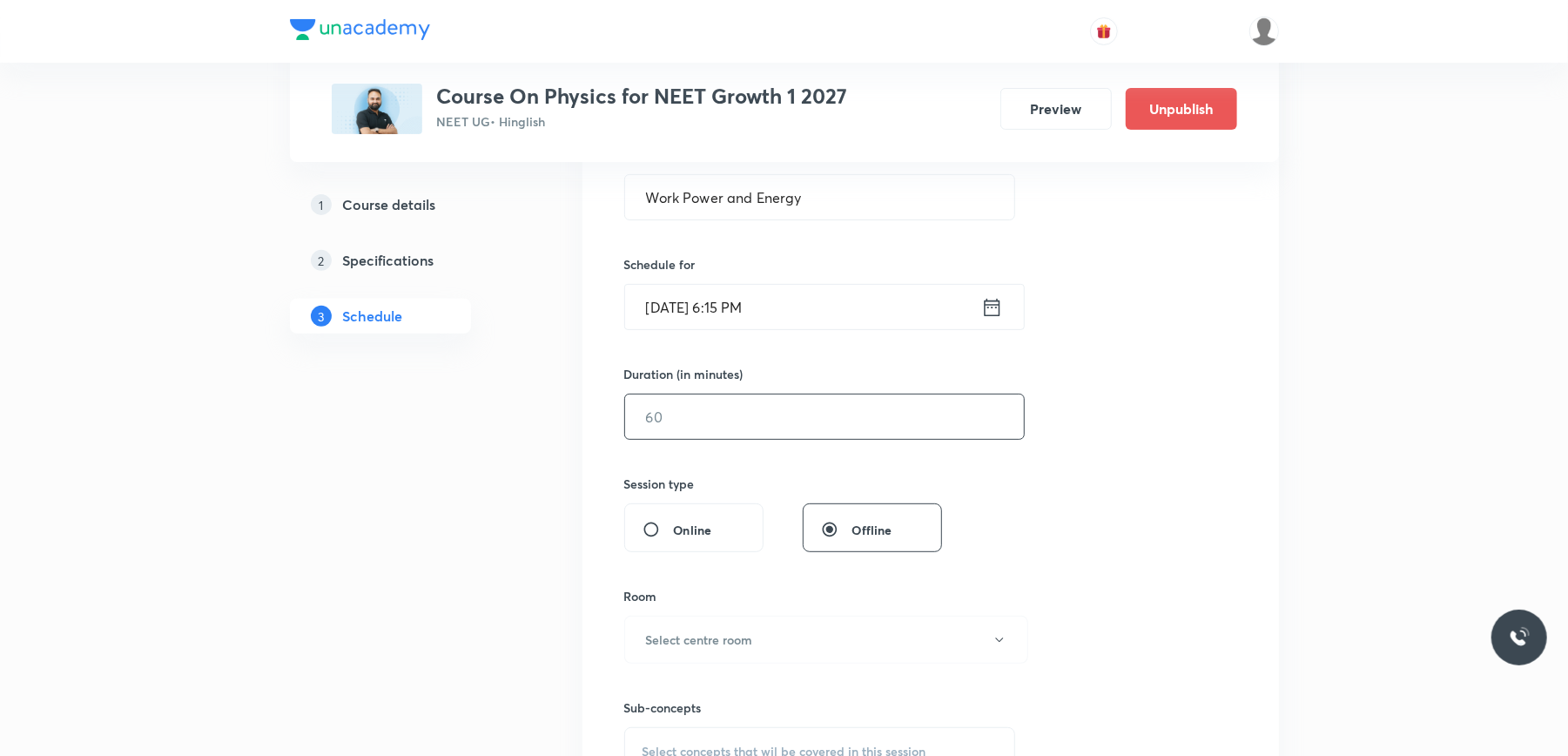
click at [717, 422] on input "text" at bounding box center [824, 416] width 398 height 44
type input "75"
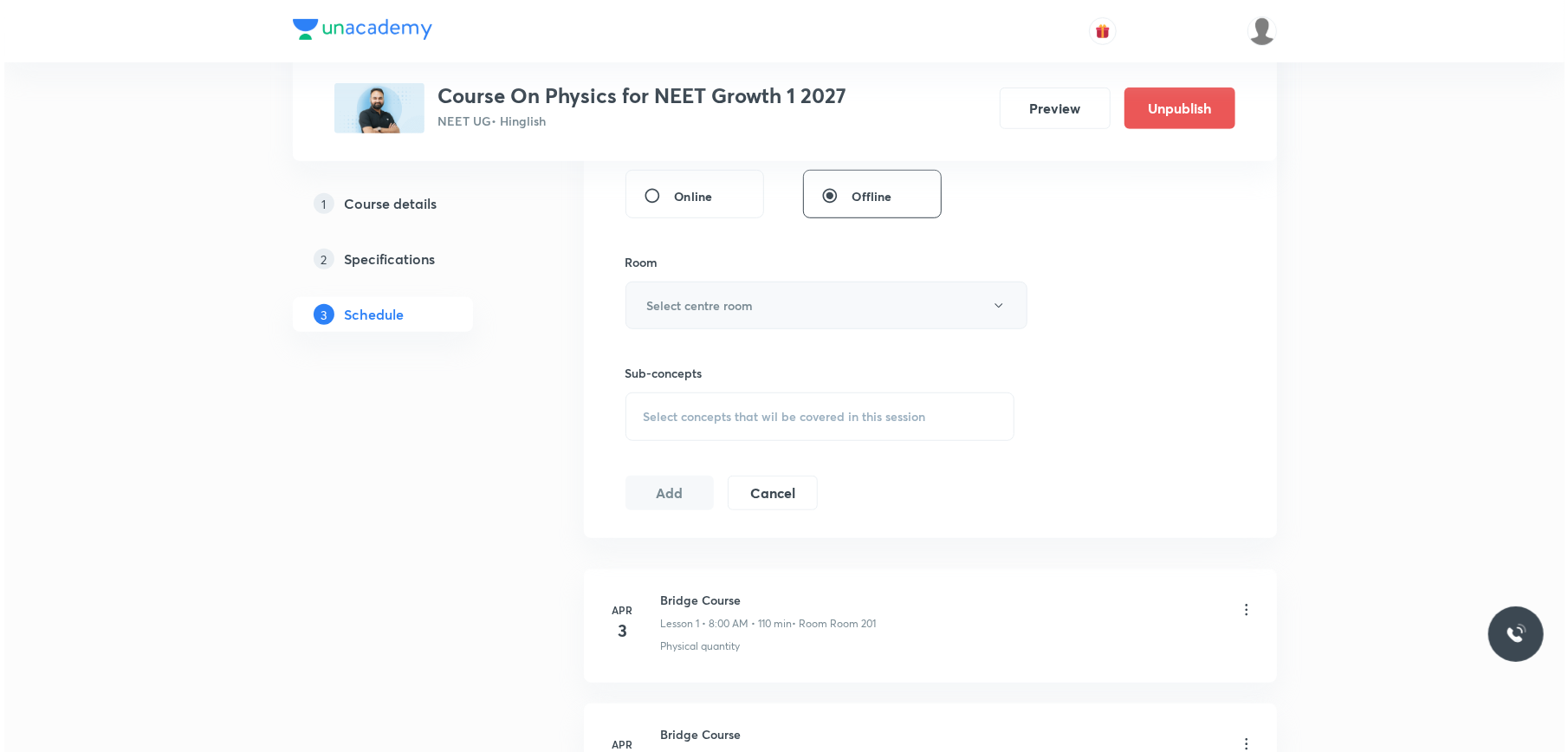
scroll to position [693, 0]
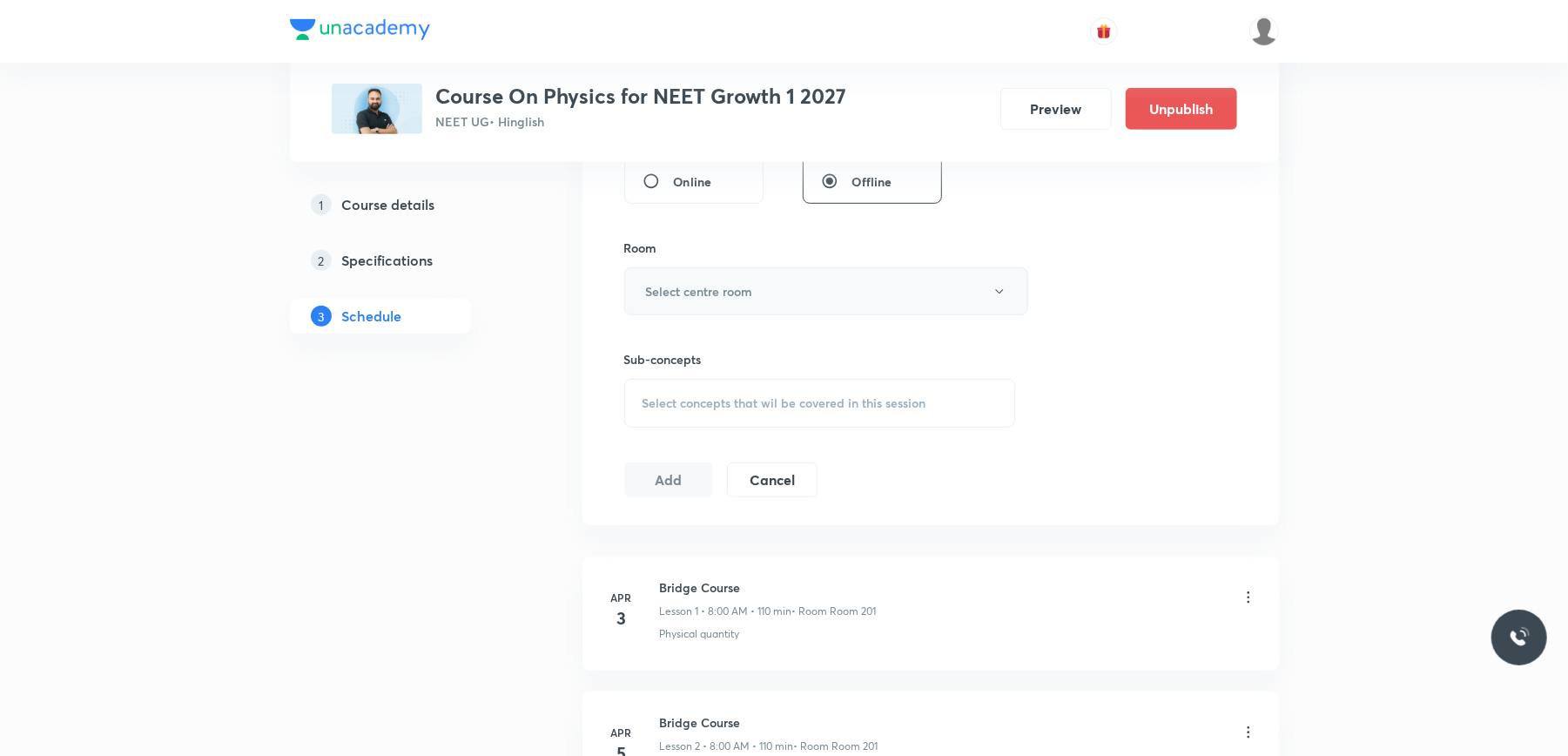
click at [719, 281] on button "Select centre room" at bounding box center [826, 291] width 404 height 48
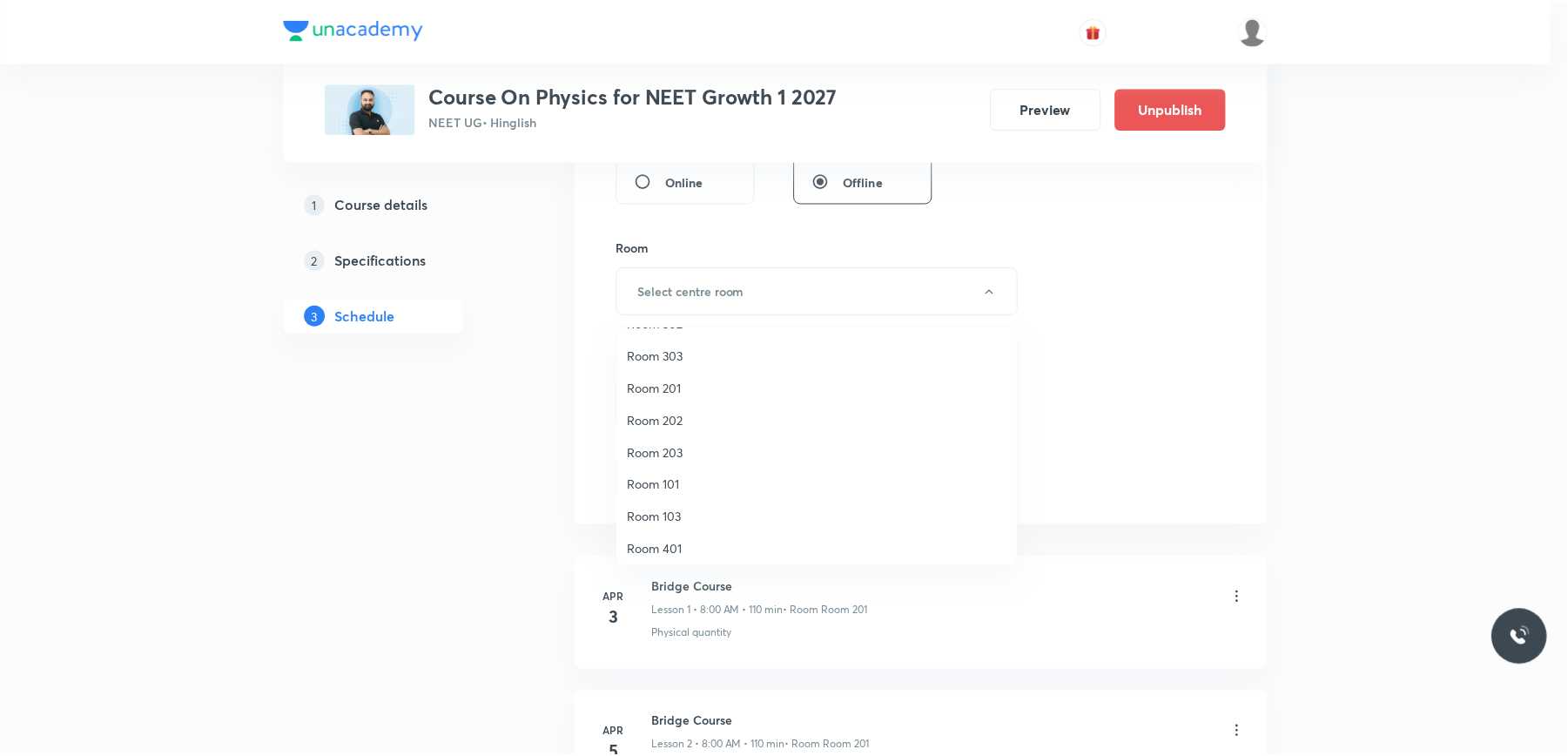
scroll to position [162, 0]
click at [698, 341] on span "Room 202" at bounding box center [821, 349] width 382 height 19
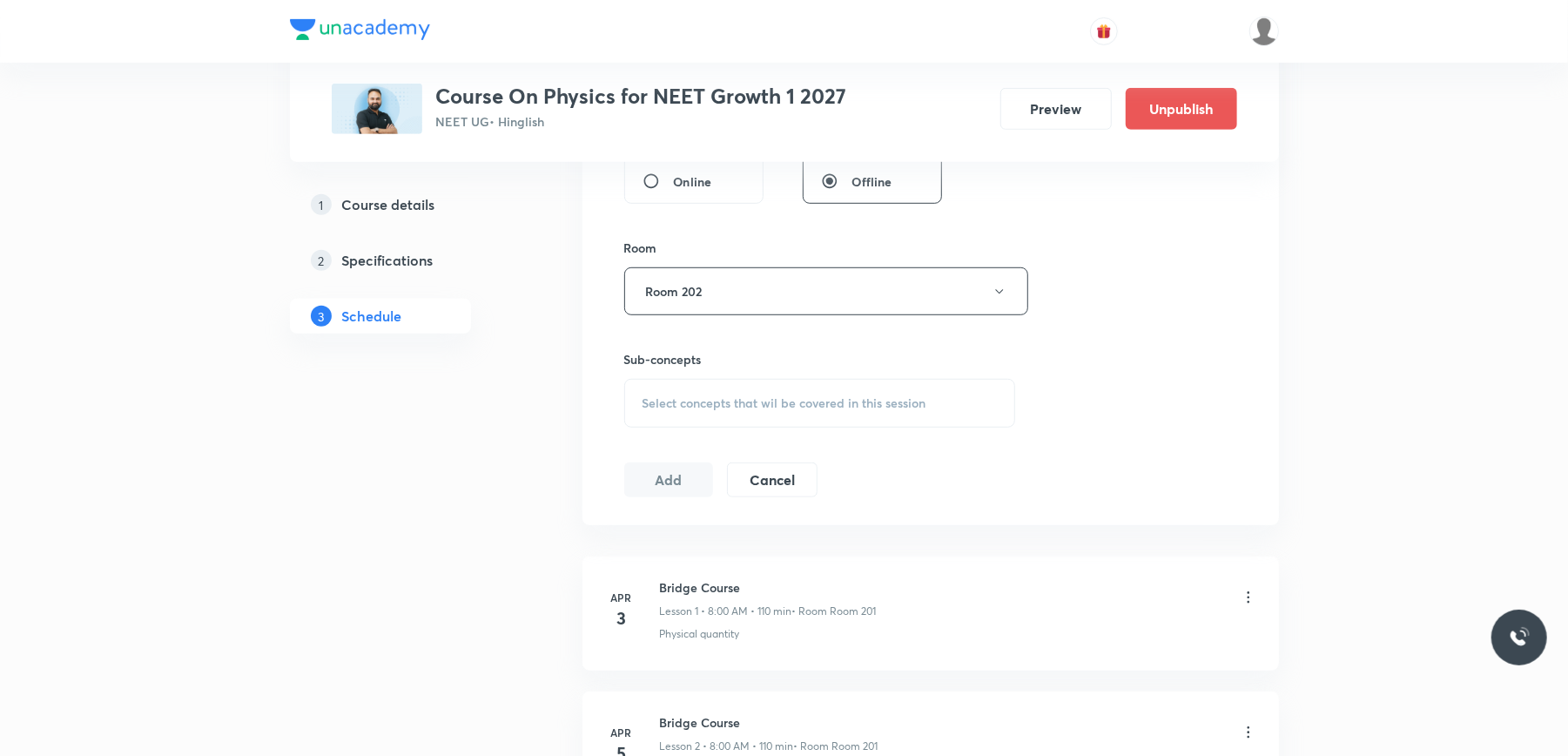
click at [735, 371] on div "Sub-concepts Select concepts that wil be covered in this session" at bounding box center [820, 389] width 392 height 78
click at [707, 410] on span "Select concepts that wil be covered in this session" at bounding box center [784, 403] width 284 height 14
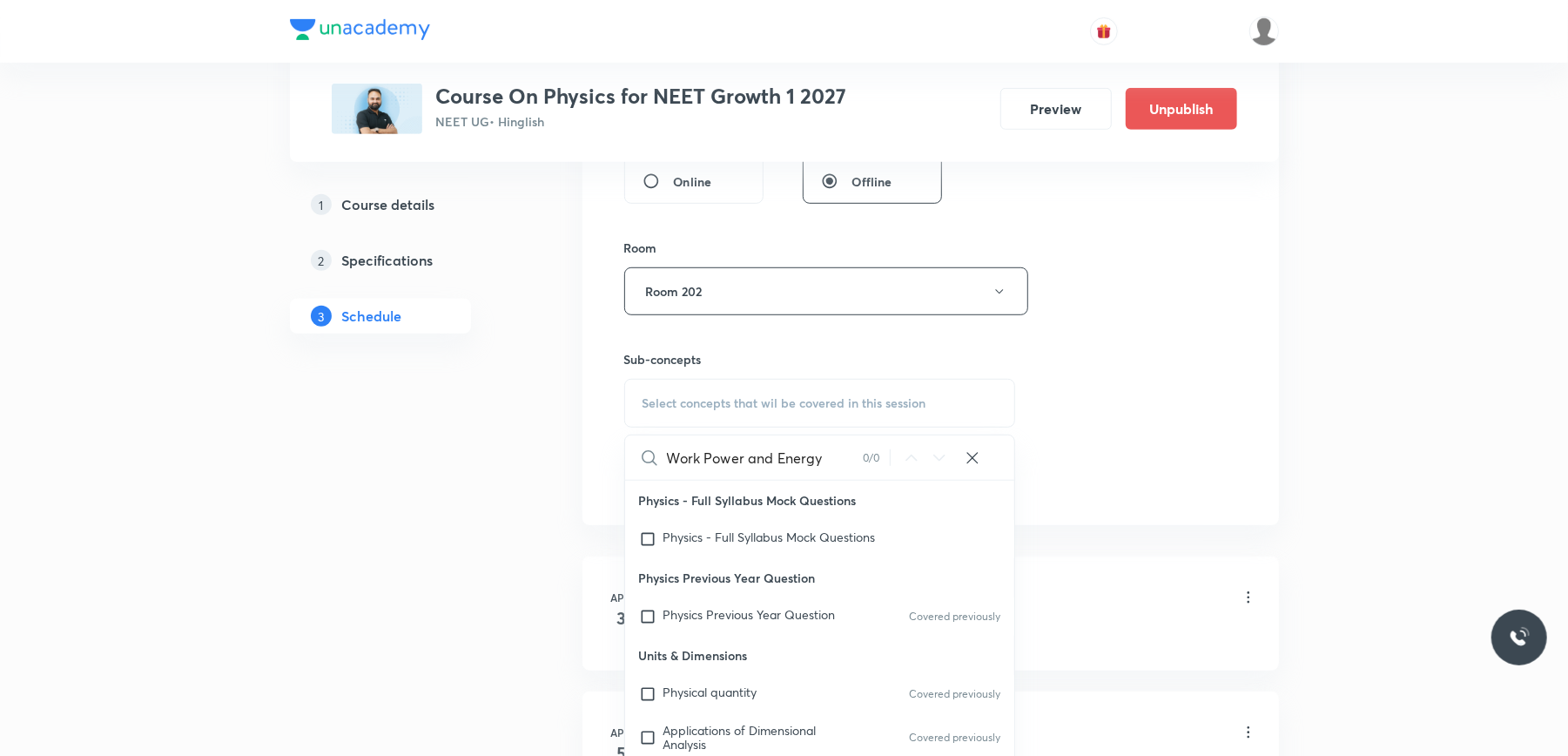
drag, startPoint x: 707, startPoint y: 460, endPoint x: 820, endPoint y: 461, distance: 113.0
click at [820, 461] on input "Work Power and Energy" at bounding box center [764, 458] width 196 height 44
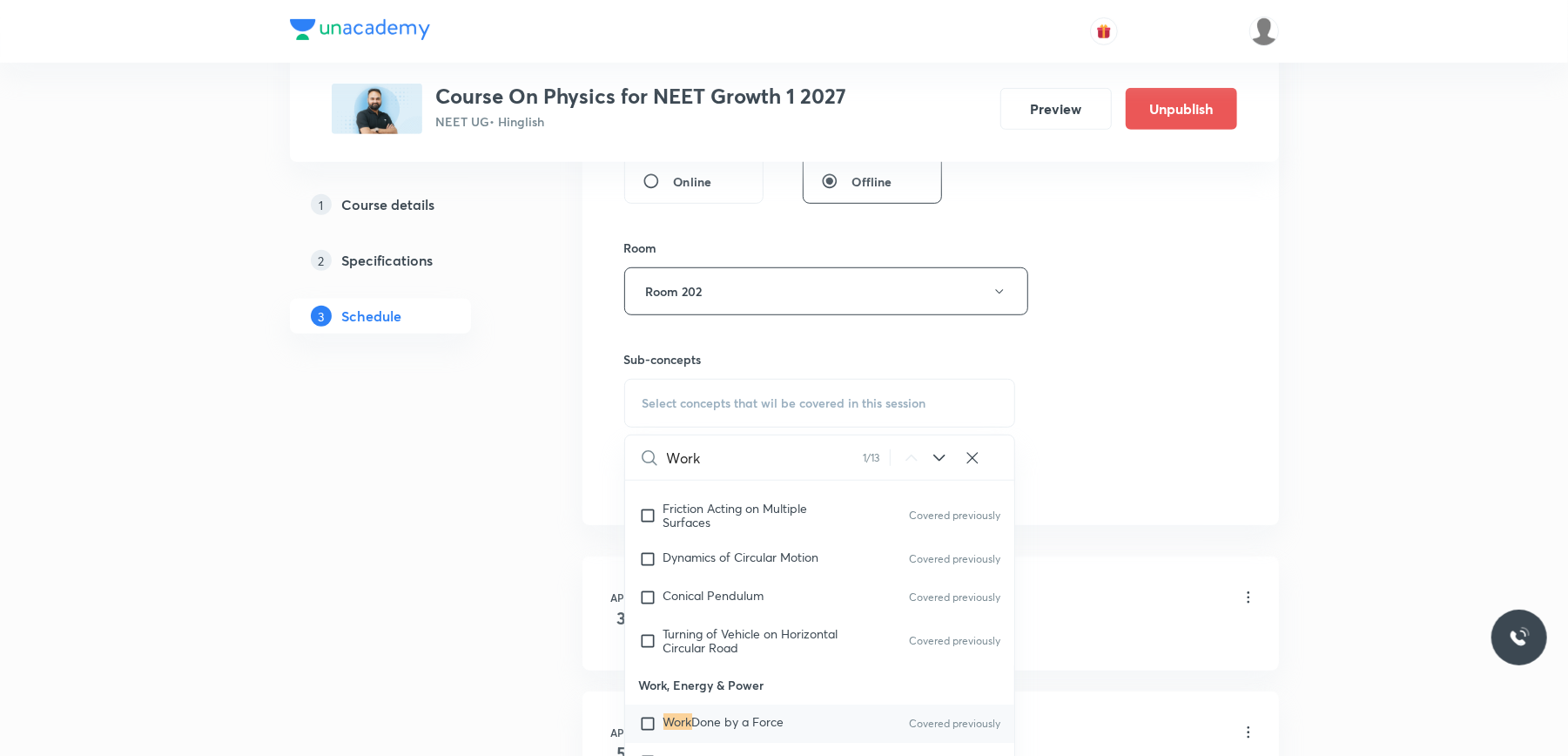
scroll to position [4501, 0]
type input "Work"
click at [648, 711] on input "checkbox" at bounding box center [652, 719] width 25 height 18
checkbox input "true"
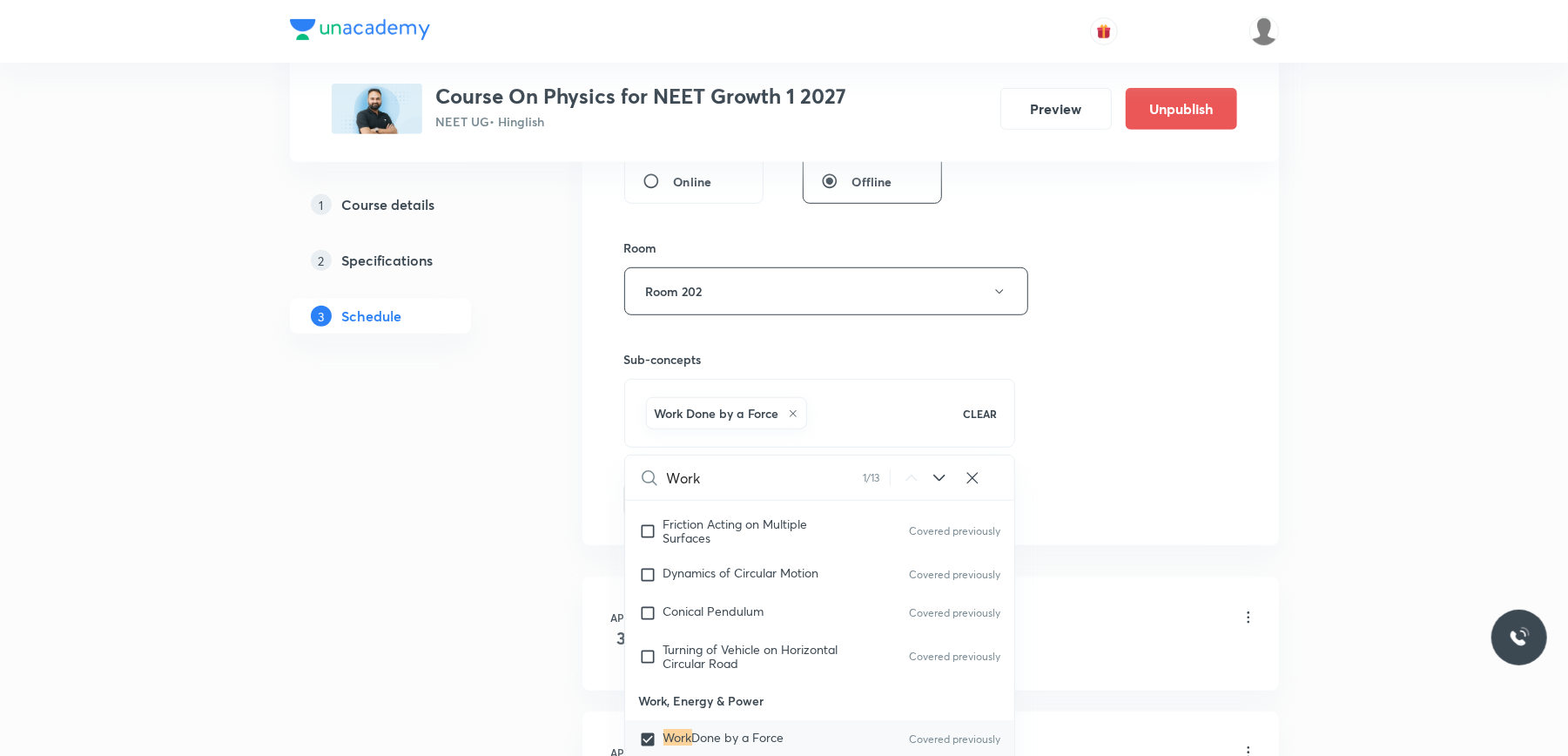
click at [583, 425] on div "Session 56 Live class Session title 21/99 Work Power and Energy ​ Schedule for …" at bounding box center [931, 98] width 697 height 893
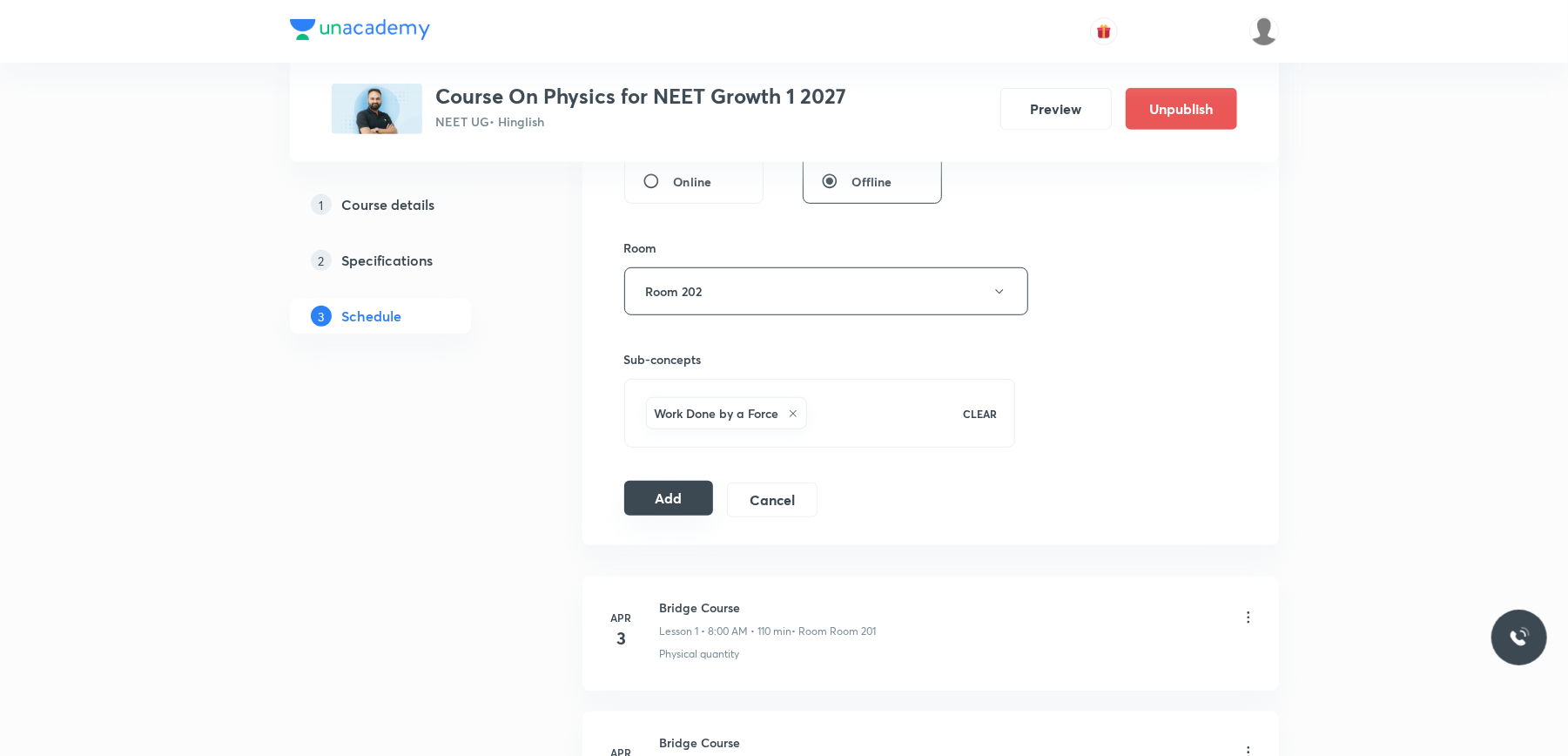
click at [677, 505] on button "Add" at bounding box center [668, 498] width 89 height 35
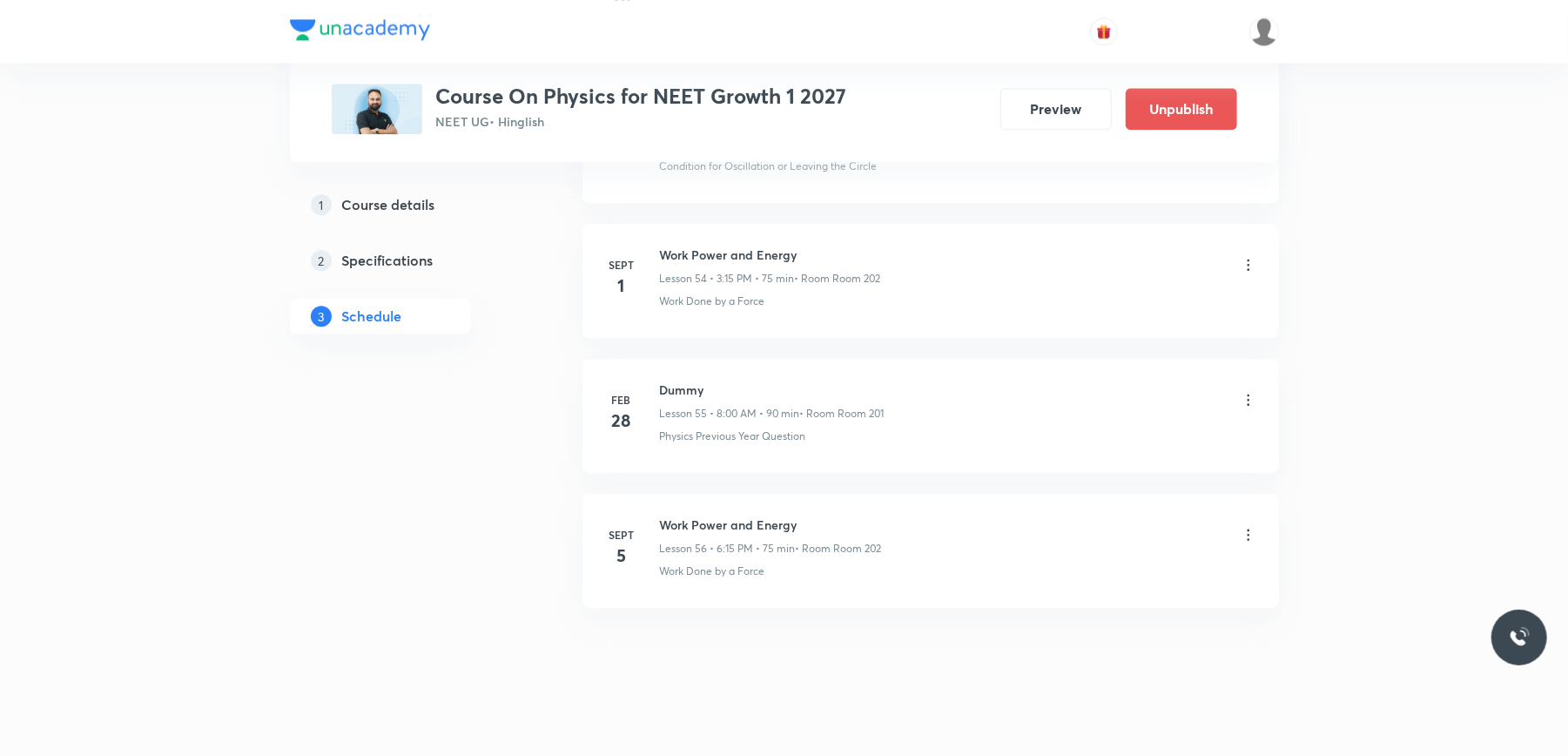
scroll to position [7647, 0]
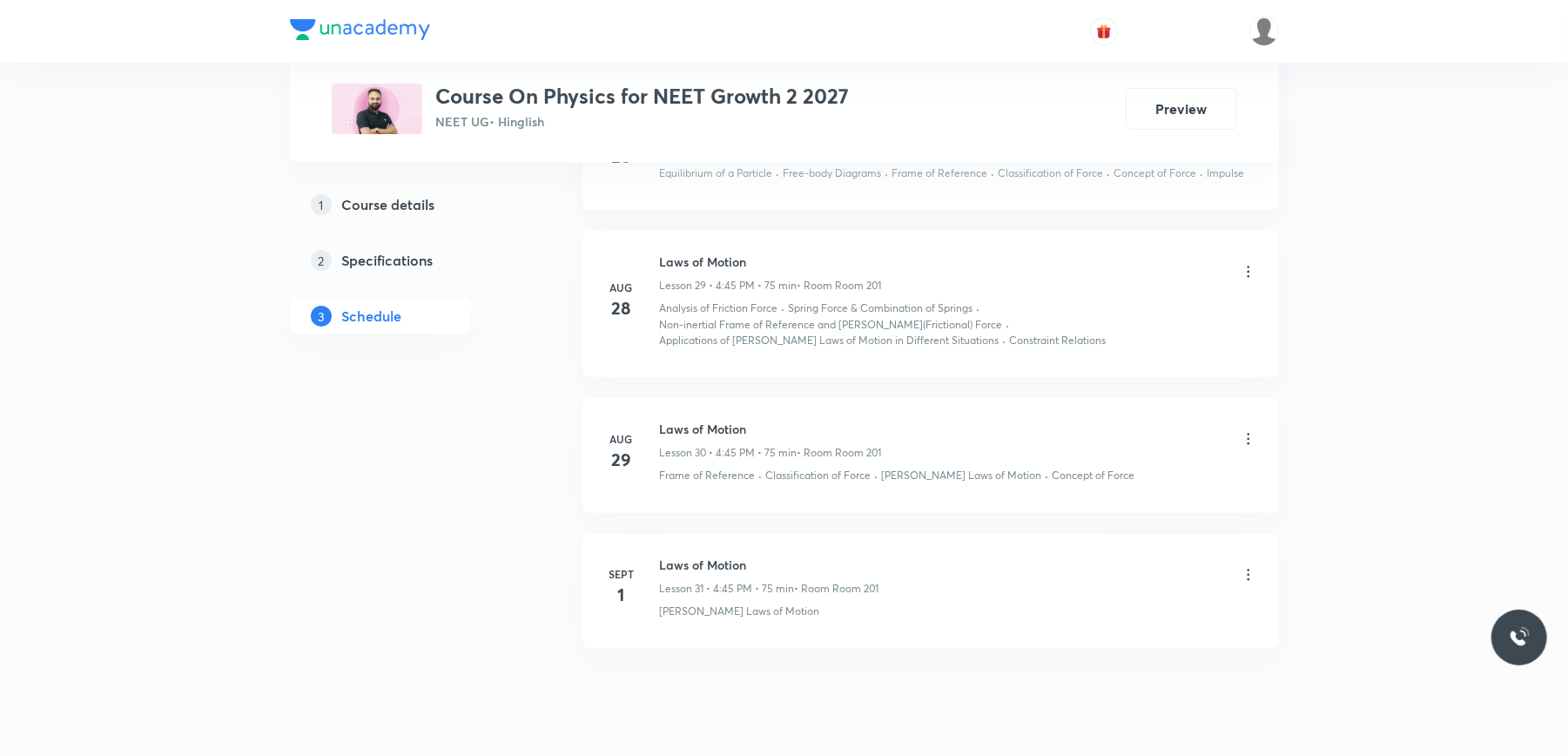
scroll to position [5010, 0]
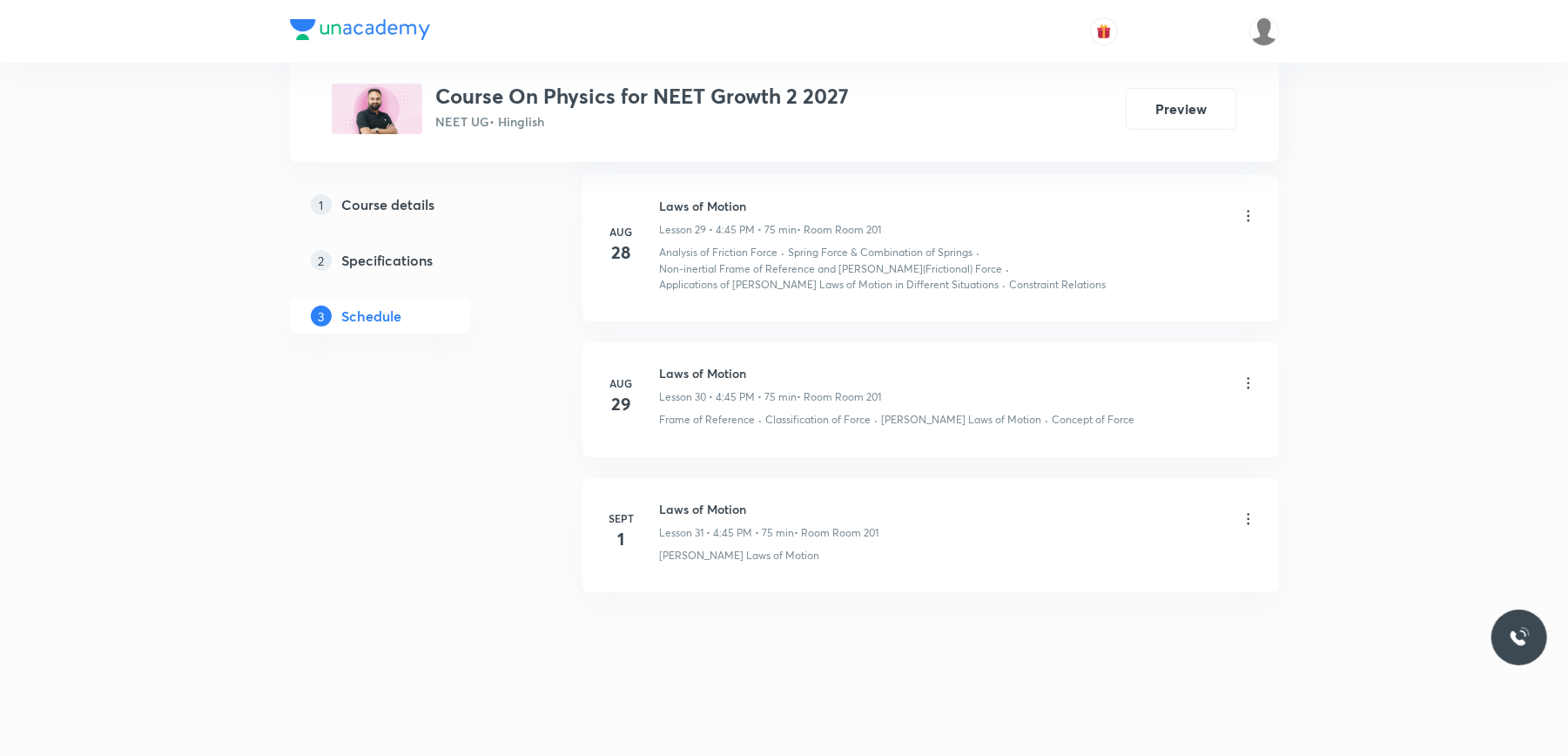
click at [702, 501] on h6 "Laws of Motion" at bounding box center [769, 508] width 220 height 19
copy h6 "Laws of Motion"
drag, startPoint x: 702, startPoint y: 501, endPoint x: 524, endPoint y: 530, distance: 180.3
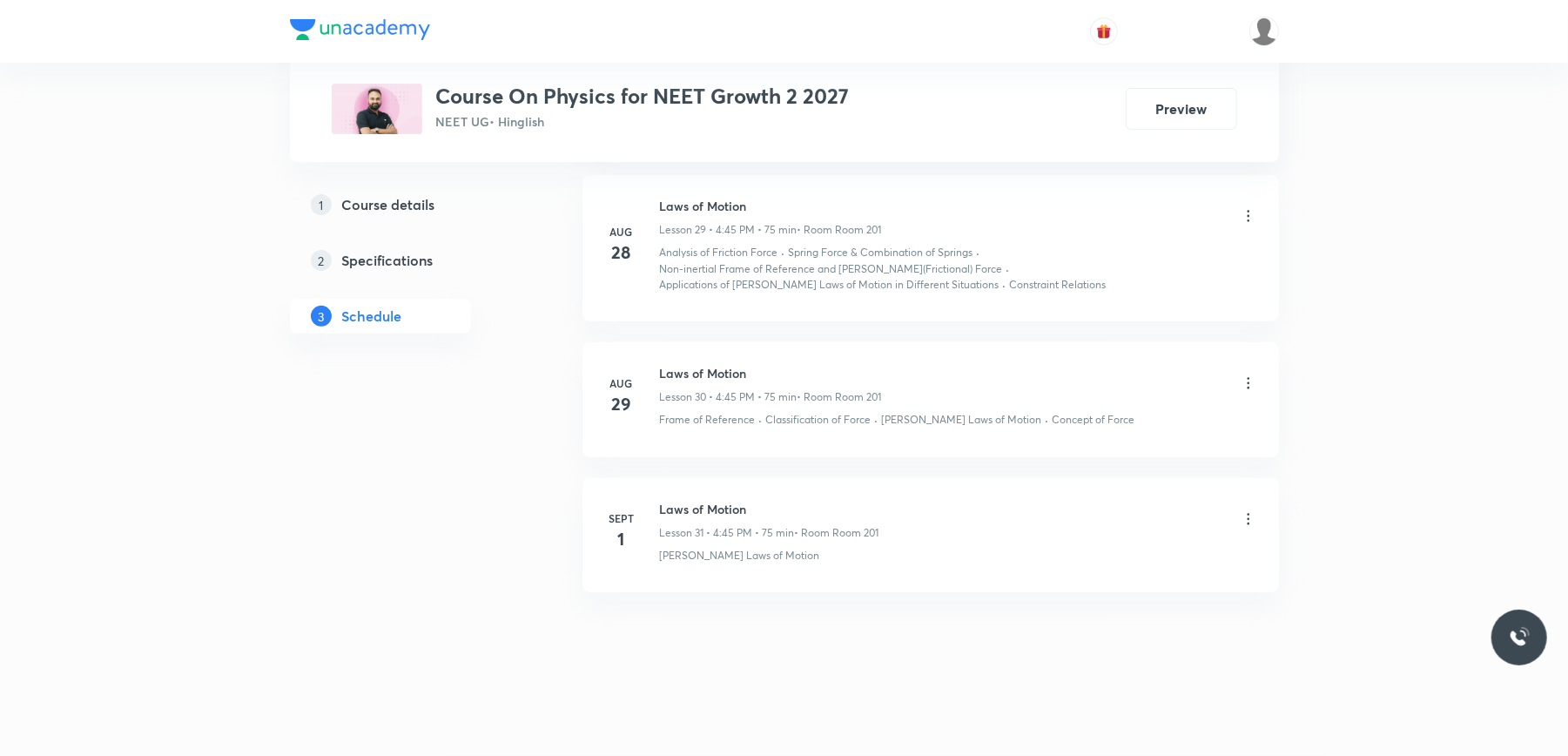
click at [705, 505] on h6 "Laws of Motion" at bounding box center [769, 508] width 220 height 19
copy h6 "Laws of Motion"
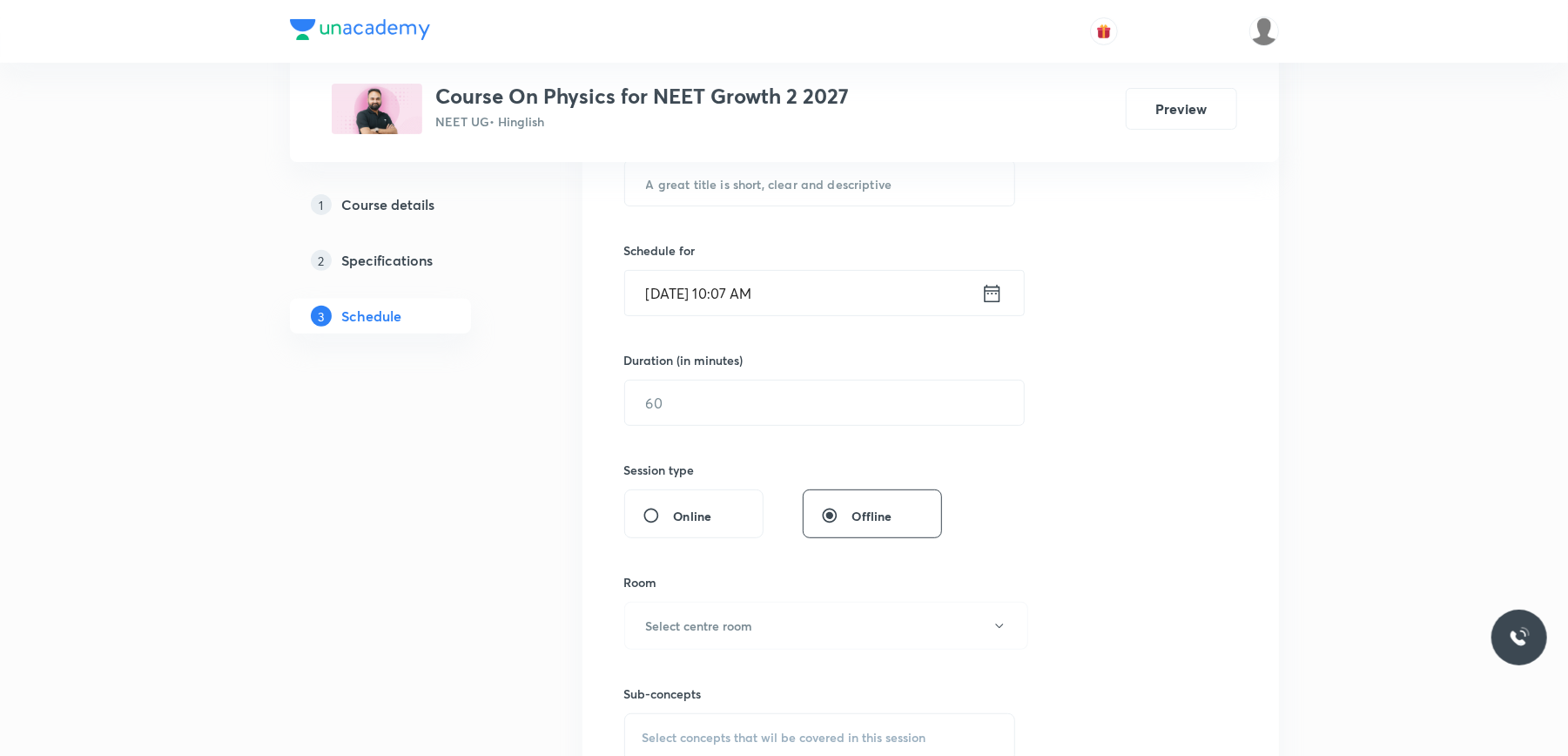
scroll to position [0, 0]
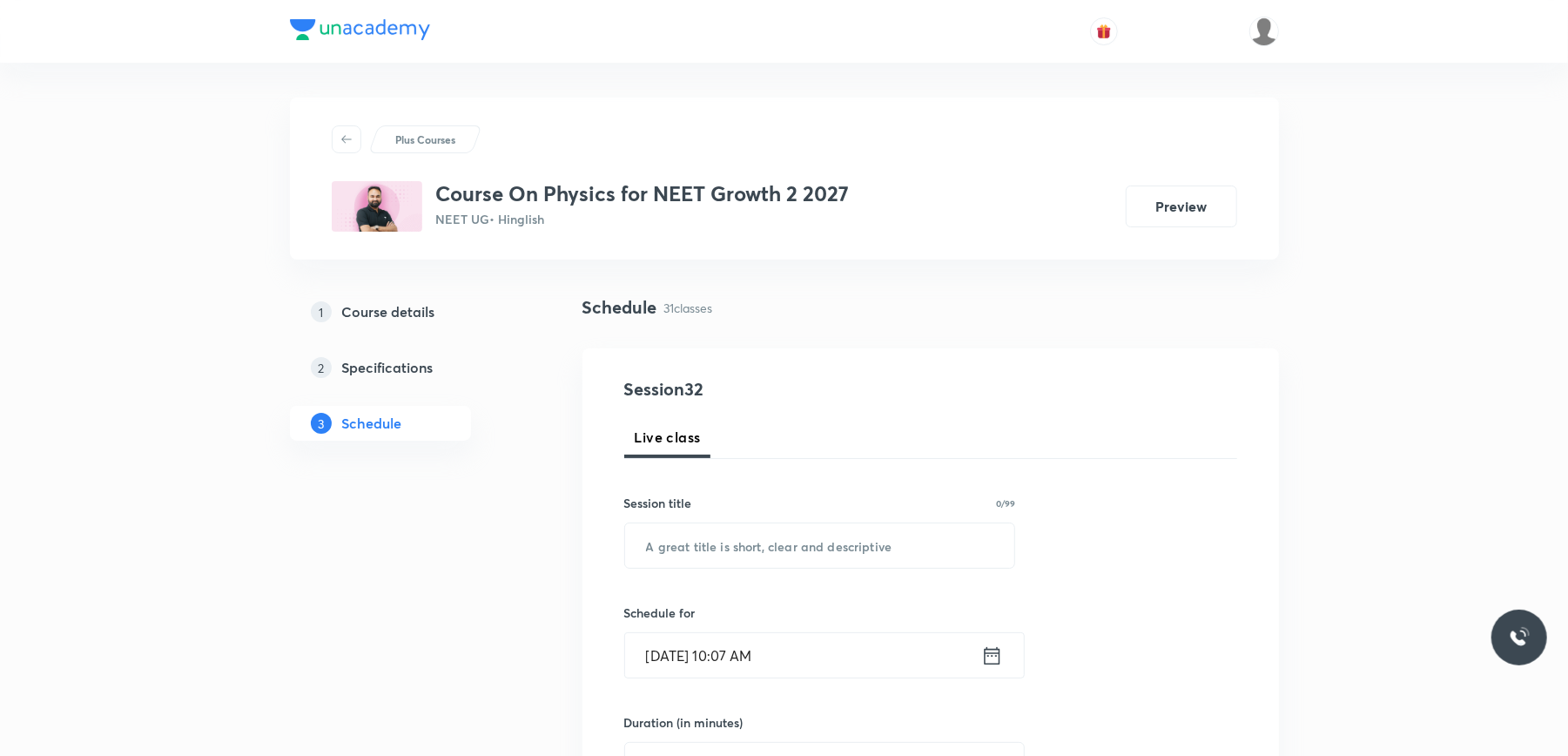
click at [730, 530] on input "text" at bounding box center [820, 545] width 390 height 44
paste input "Laws of Motion"
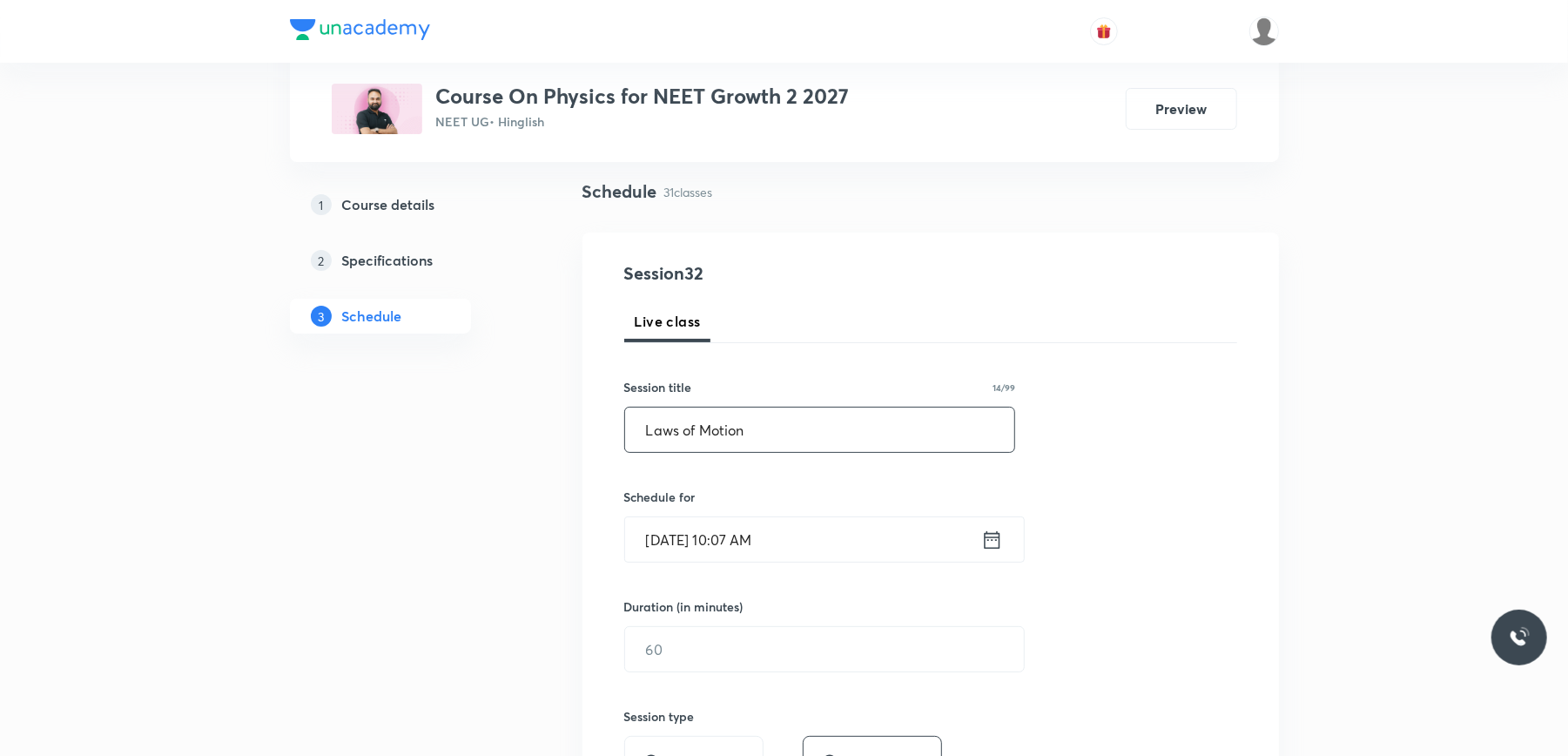
type input "Laws of Motion"
click at [847, 540] on input "[DATE] 10:07 AM" at bounding box center [803, 539] width 356 height 44
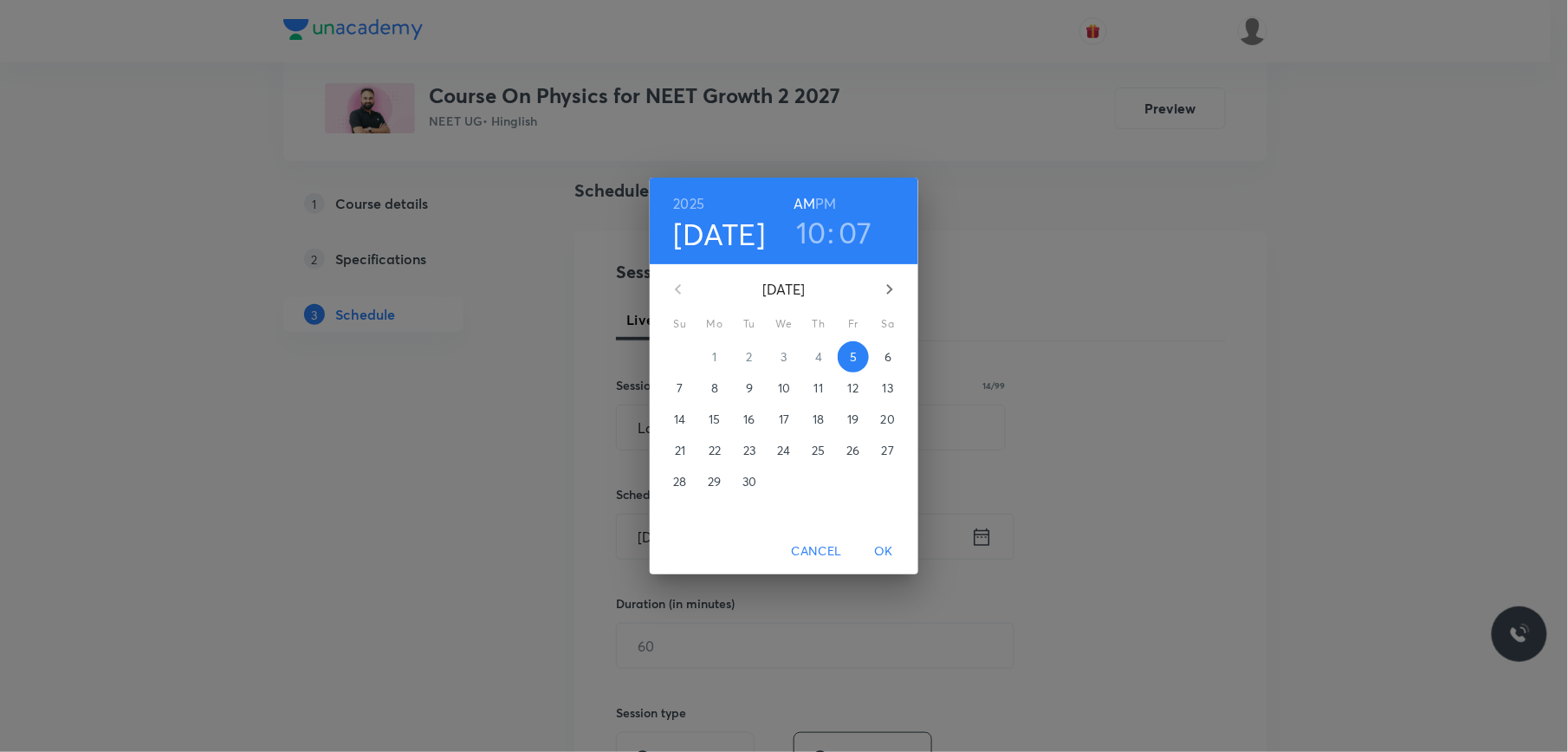
click at [832, 205] on h6 "PM" at bounding box center [826, 203] width 21 height 25
click at [818, 233] on h3 "10" at bounding box center [811, 232] width 30 height 36
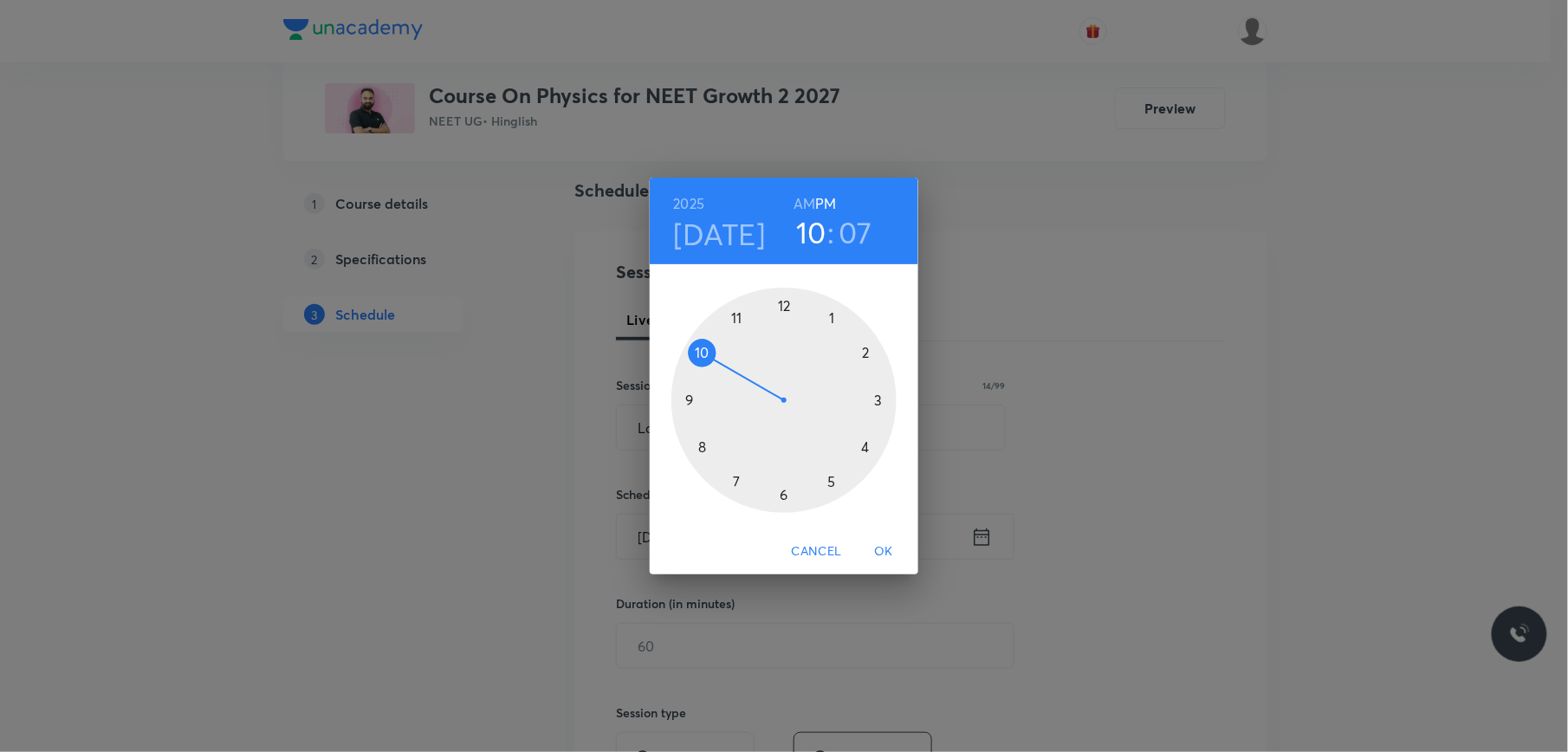
click at [880, 398] on div at bounding box center [784, 400] width 226 height 225
click at [880, 402] on div at bounding box center [784, 400] width 226 height 225
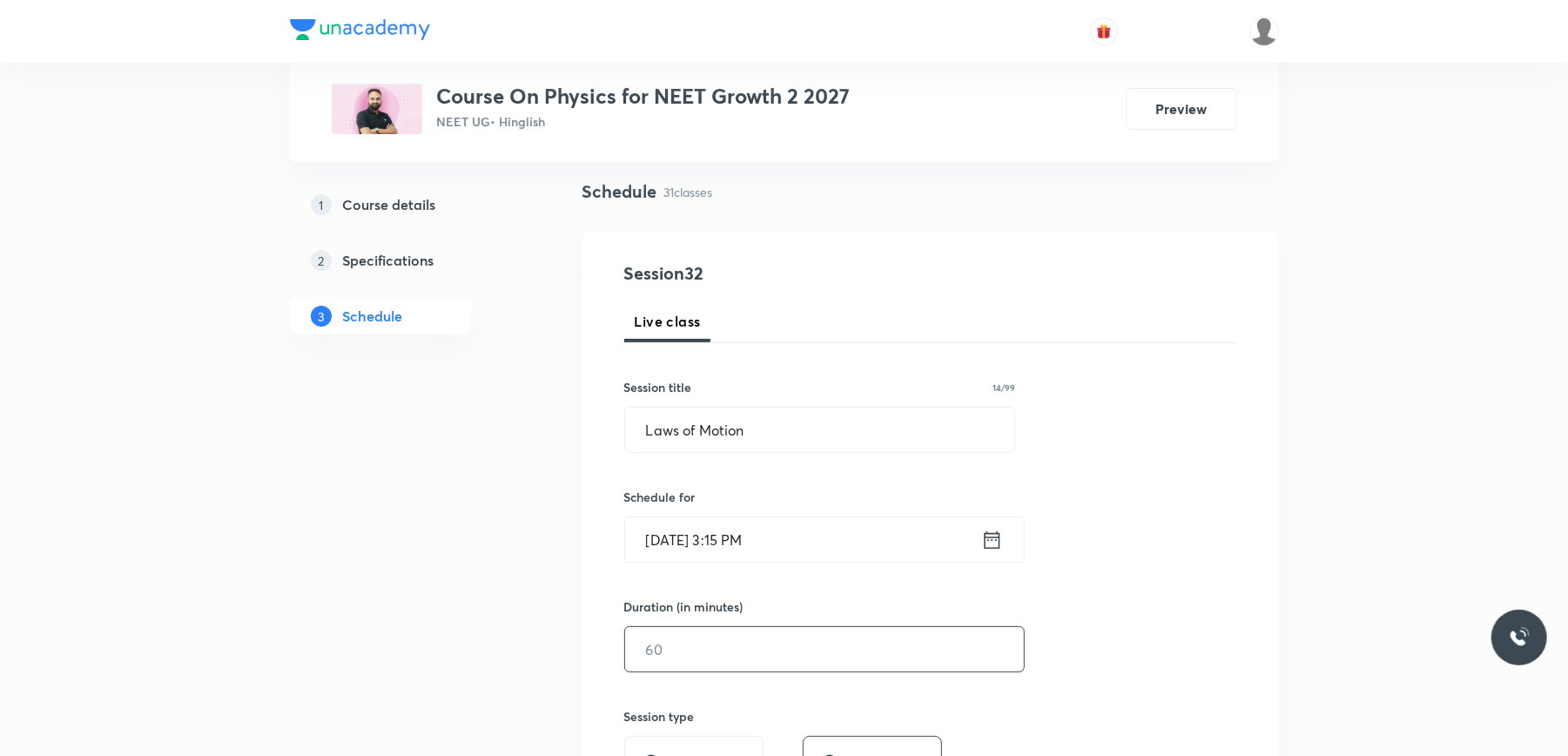
click at [697, 540] on input "text" at bounding box center [824, 649] width 398 height 44
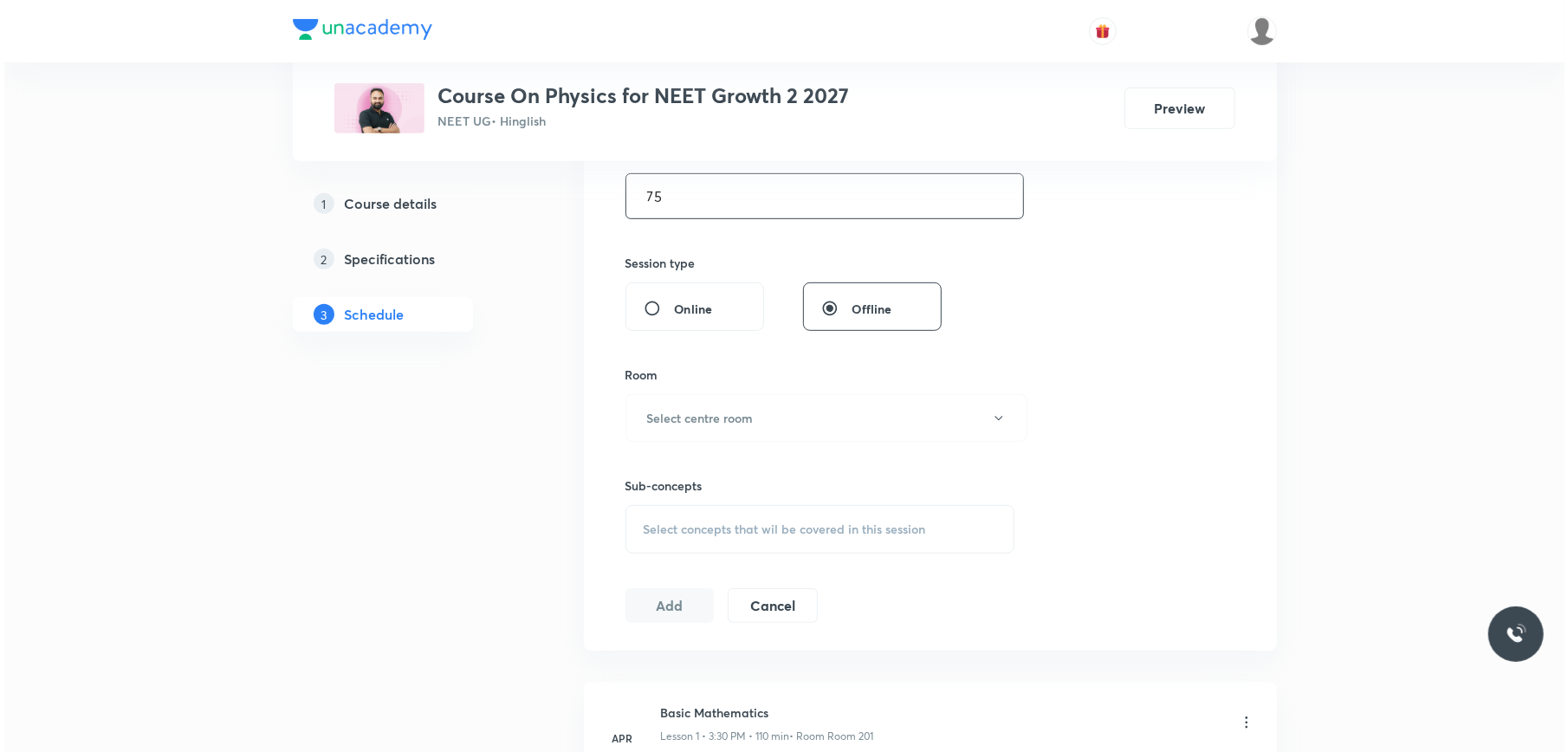
scroll to position [577, 0]
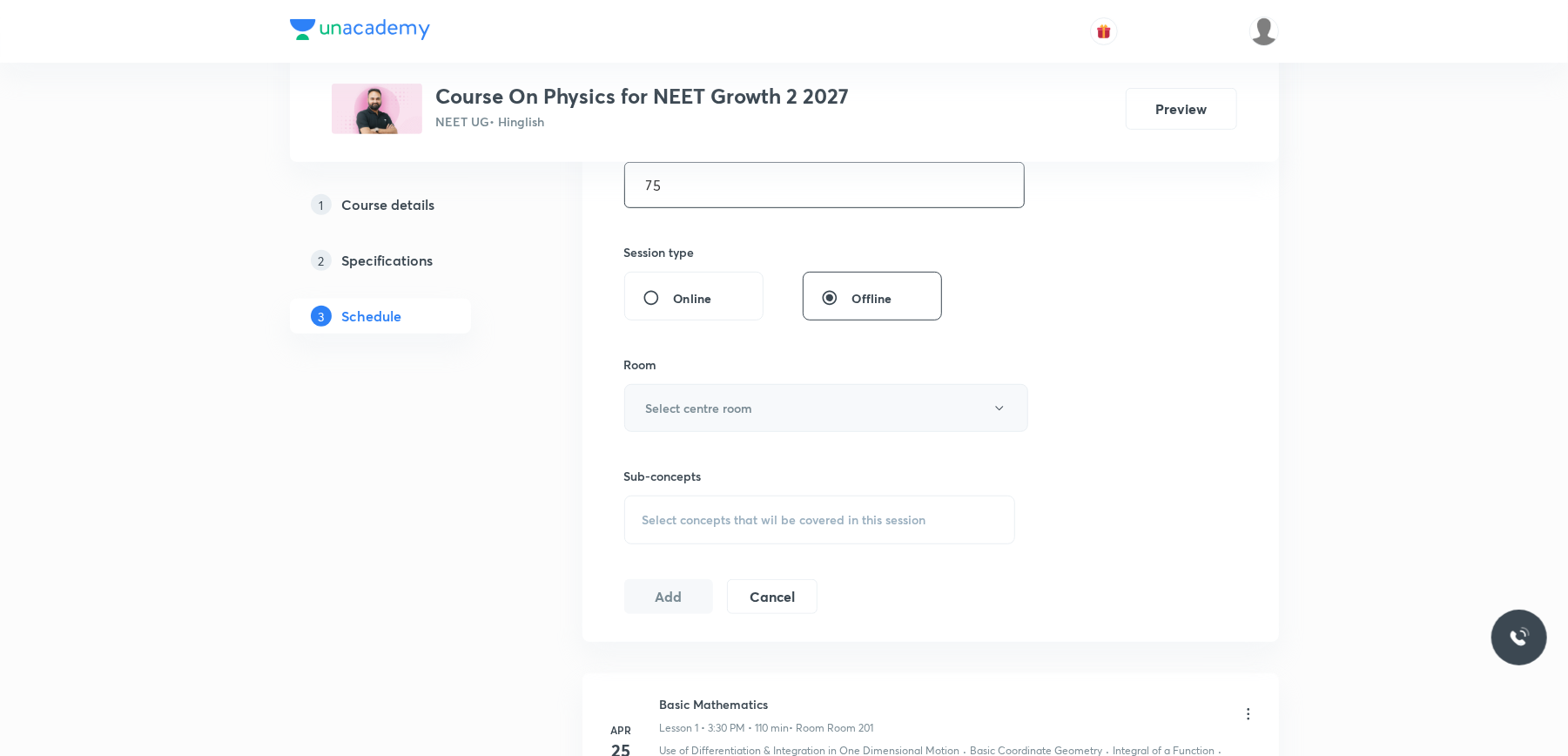
type input "75"
click at [730, 393] on button "Select centre room" at bounding box center [826, 408] width 404 height 48
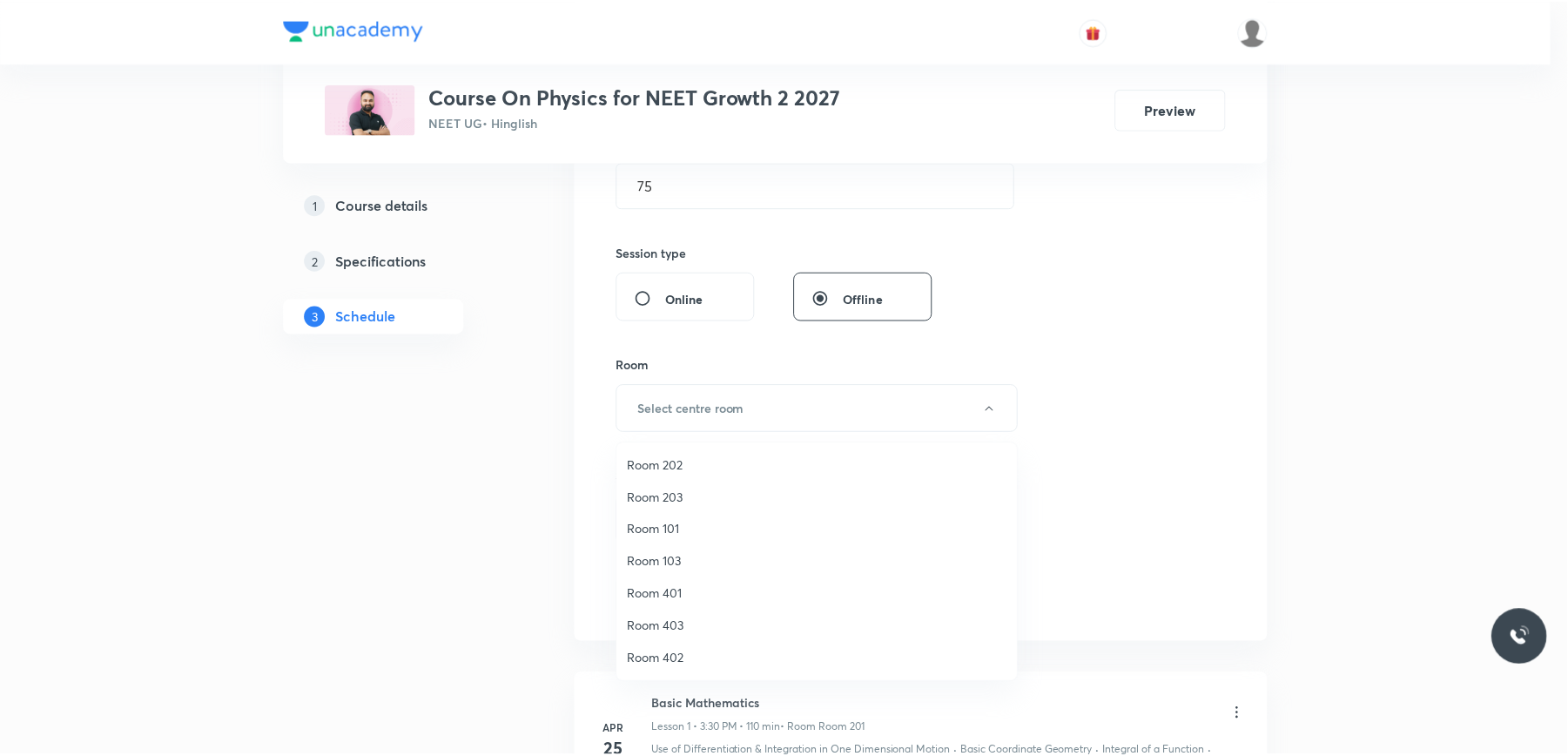
scroll to position [0, 0]
click at [686, 540] on span "Room 201" at bounding box center [821, 595] width 382 height 19
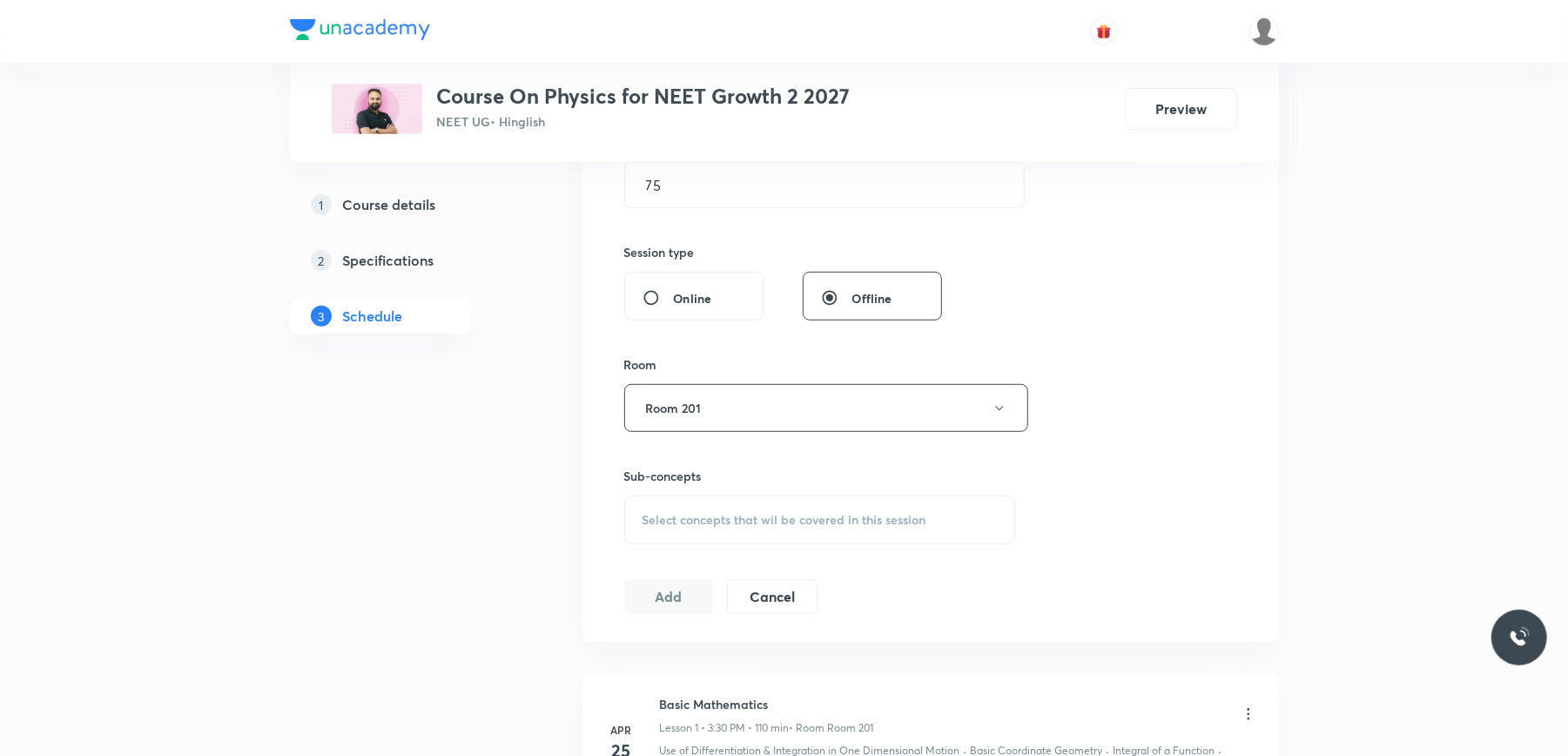
click at [718, 522] on span "Select concepts that wil be covered in this session" at bounding box center [784, 520] width 284 height 14
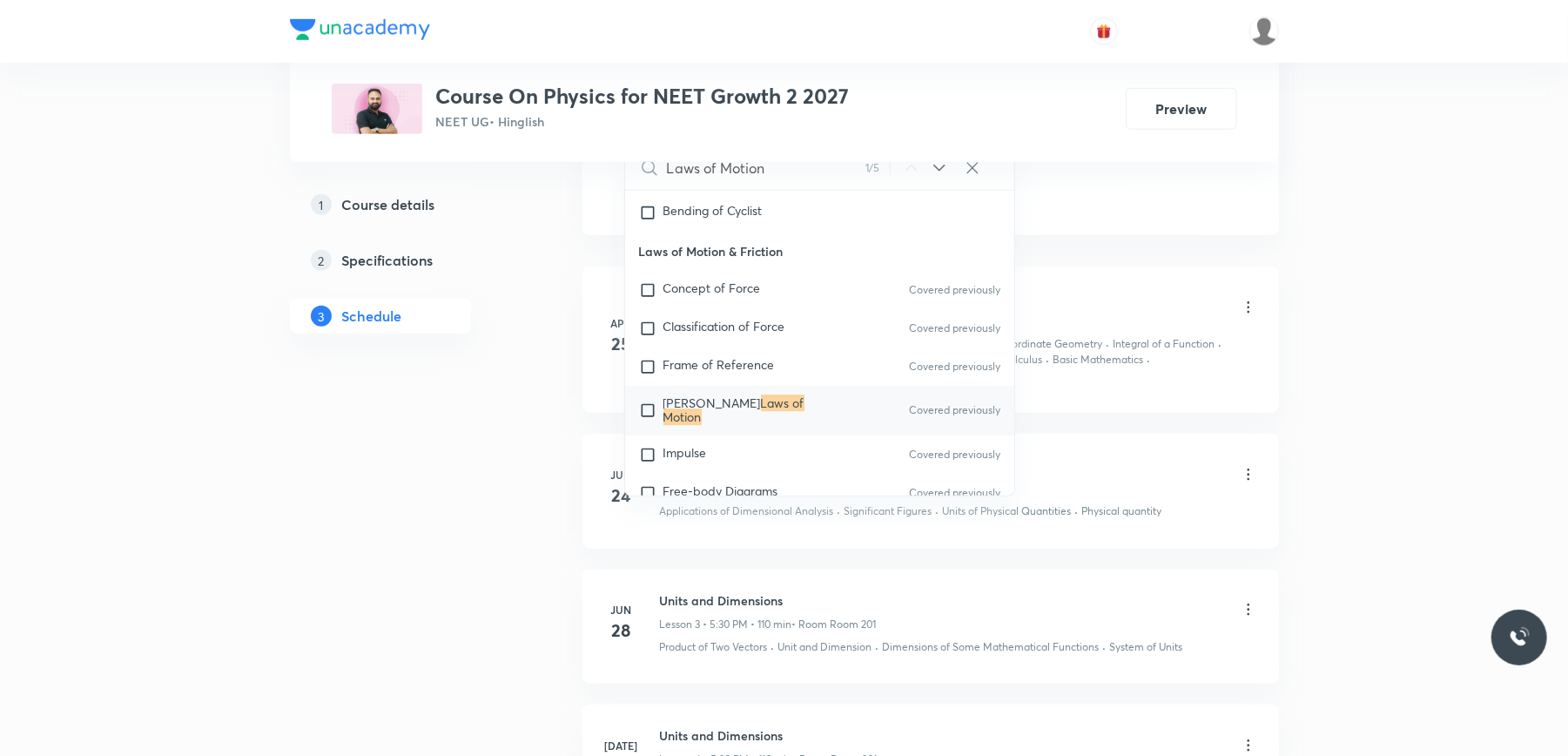
scroll to position [1045, 0]
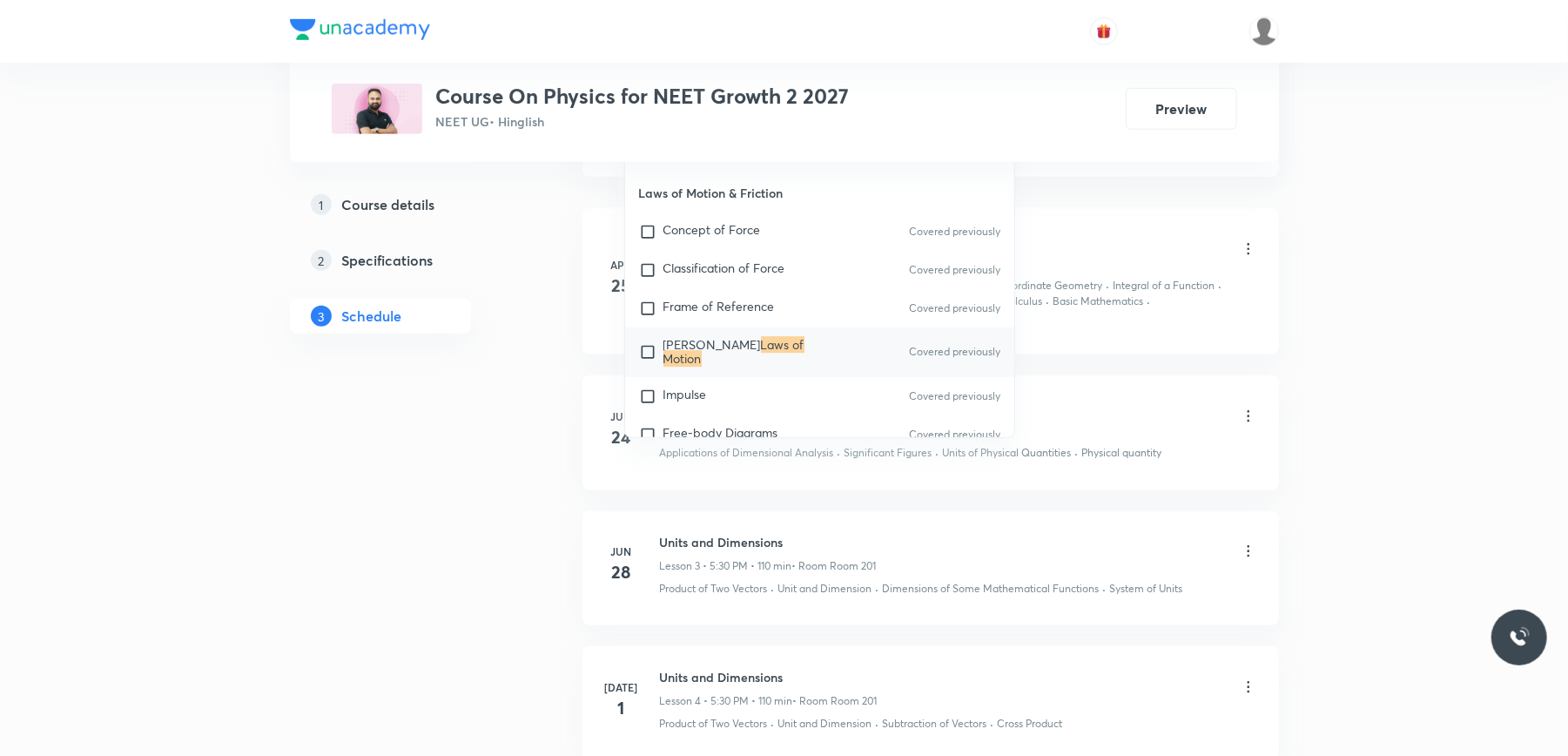
type input "Laws of Motion"
click at [649, 349] on div "[PERSON_NAME] Laws of Motion Covered previously" at bounding box center [820, 351] width 390 height 49
checkbox input "true"
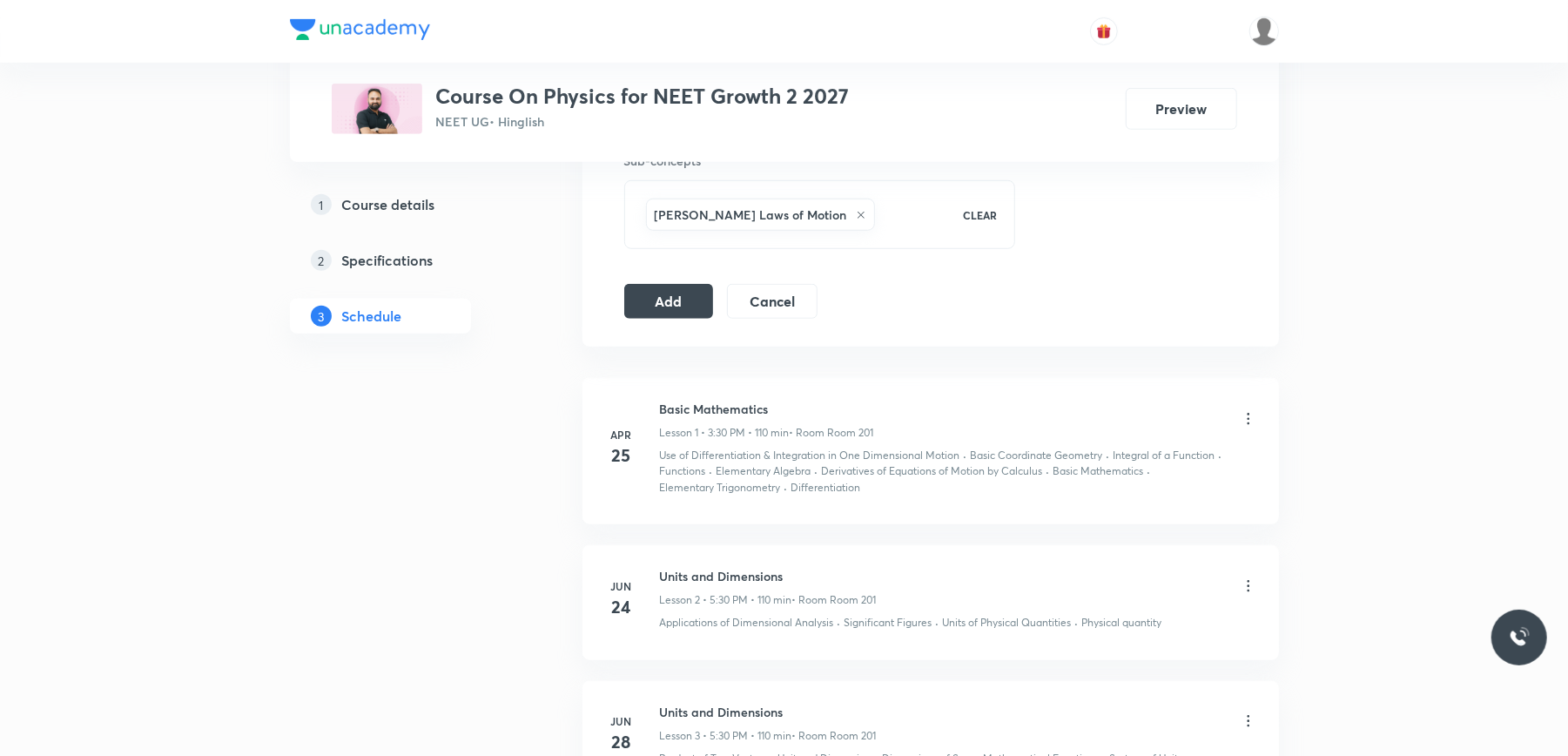
scroll to position [697, 0]
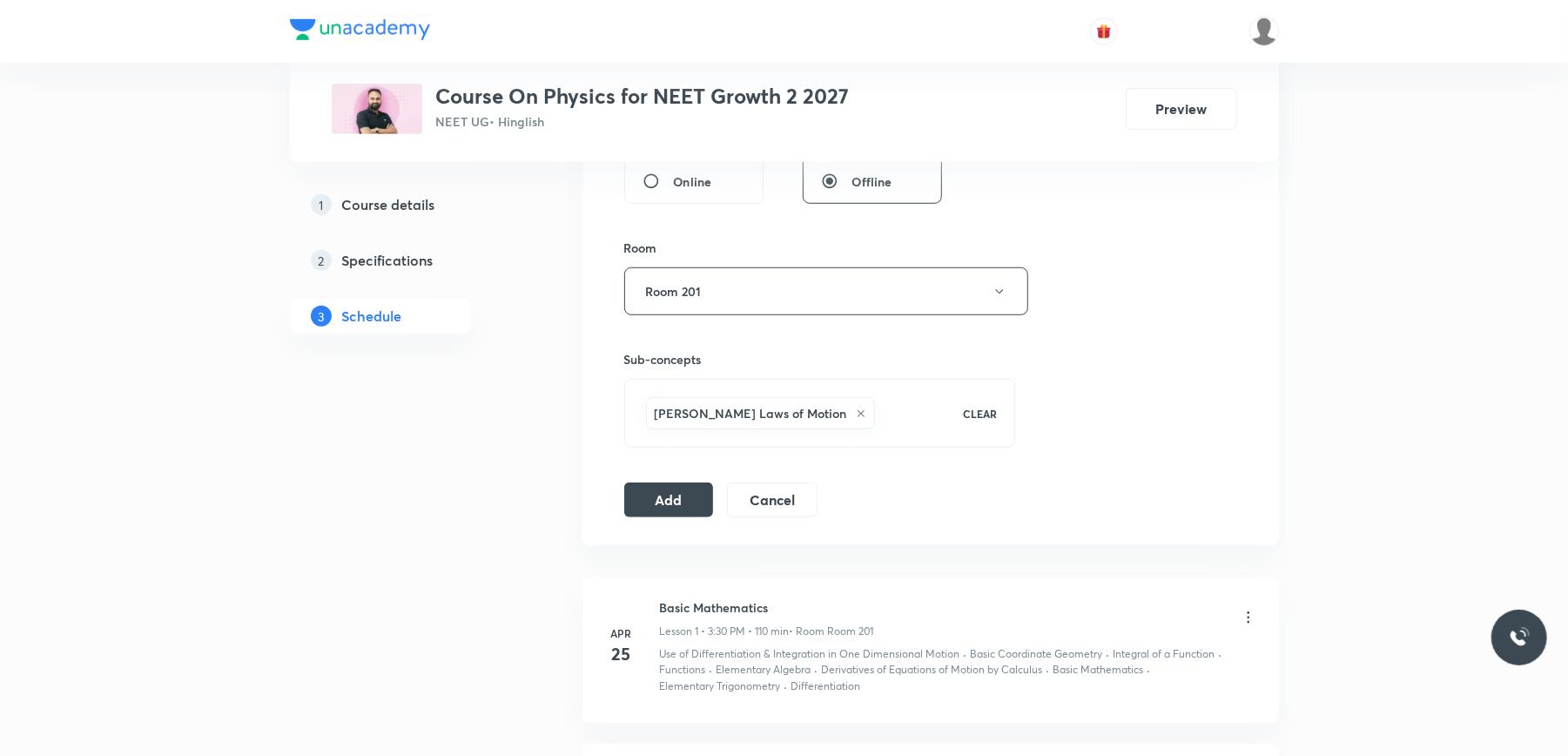
click at [686, 521] on div "Session 32 Live class Session title 14/99 Laws of Motion ​ Schedule for [DATE] …" at bounding box center [931, 98] width 697 height 893
click at [688, 513] on button "Add" at bounding box center [668, 498] width 89 height 35
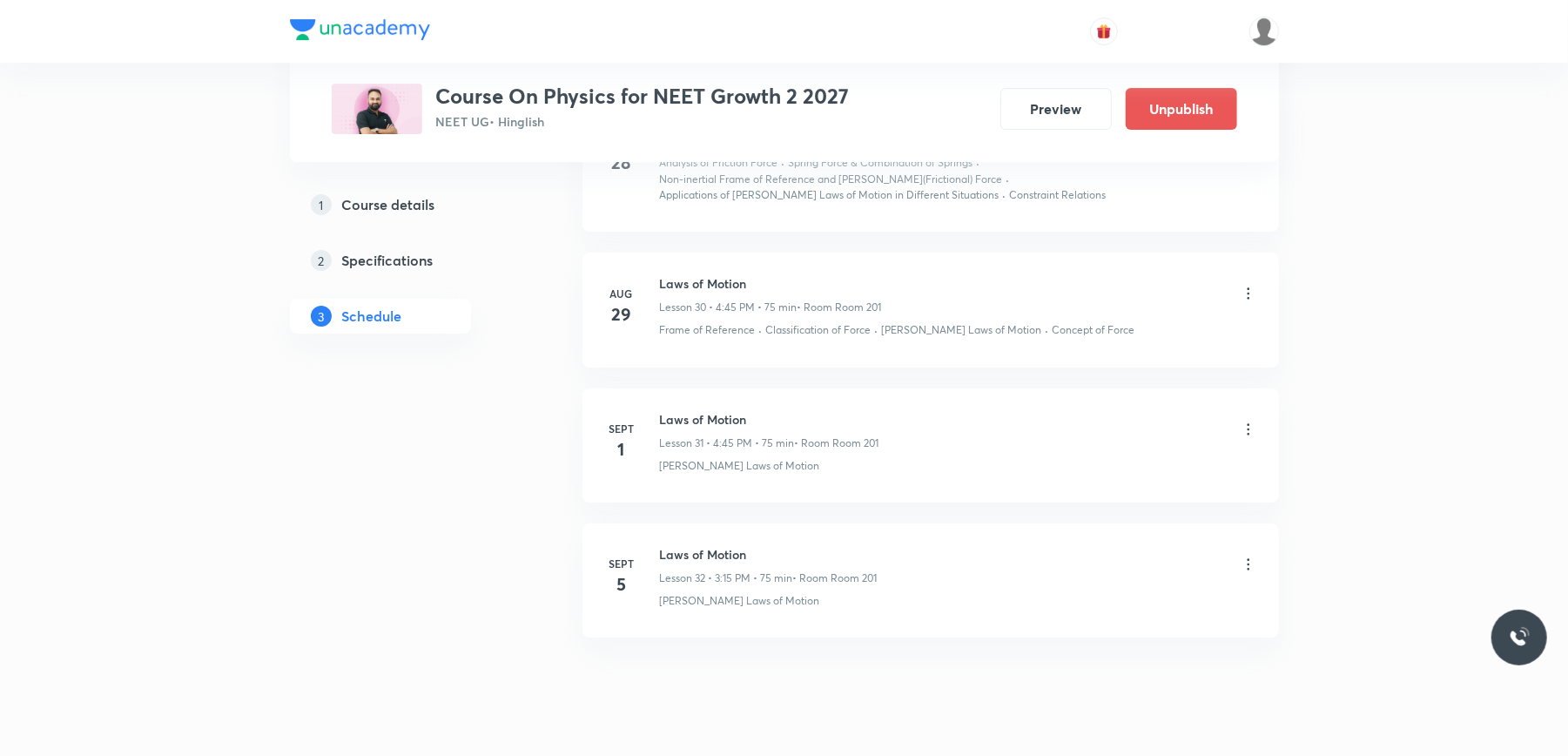
scroll to position [4343, 0]
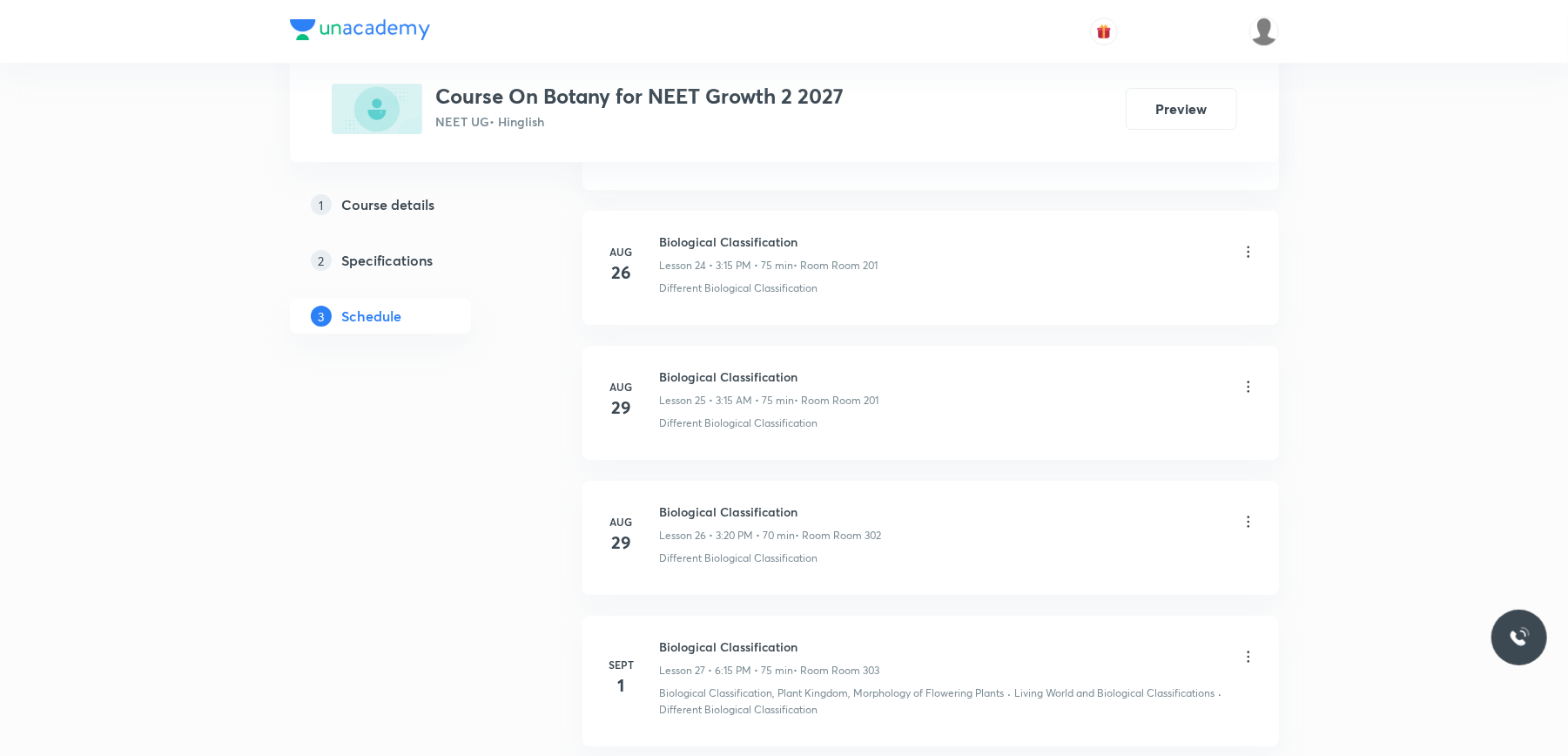
scroll to position [4350, 0]
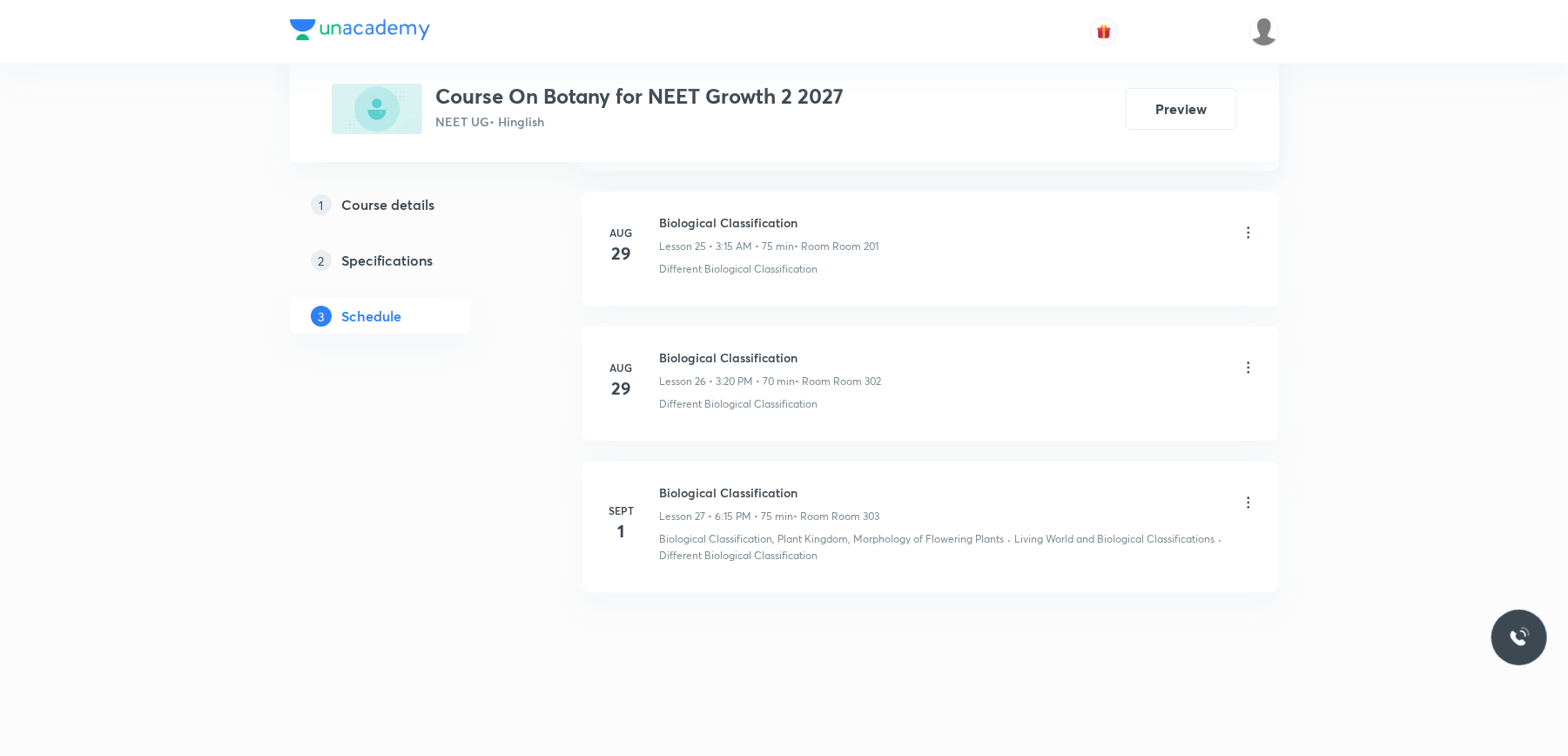
click at [699, 486] on h6 "Biological Classification" at bounding box center [769, 492] width 220 height 19
copy h6 "Biological Classification"
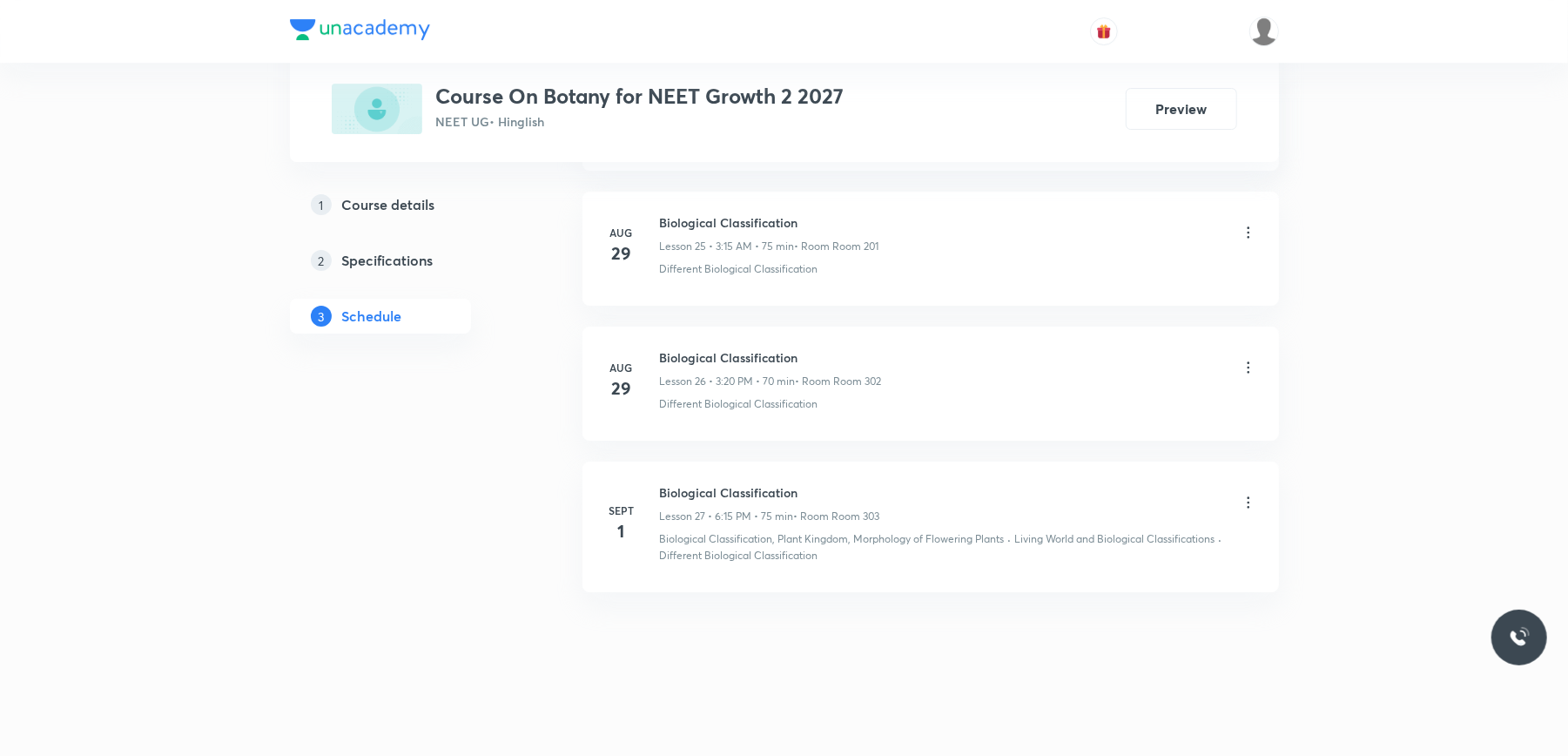
click at [714, 489] on h6 "Biological Classification" at bounding box center [769, 492] width 220 height 19
copy h6 "Biological Classification"
drag, startPoint x: 714, startPoint y: 489, endPoint x: 641, endPoint y: 531, distance: 84.2
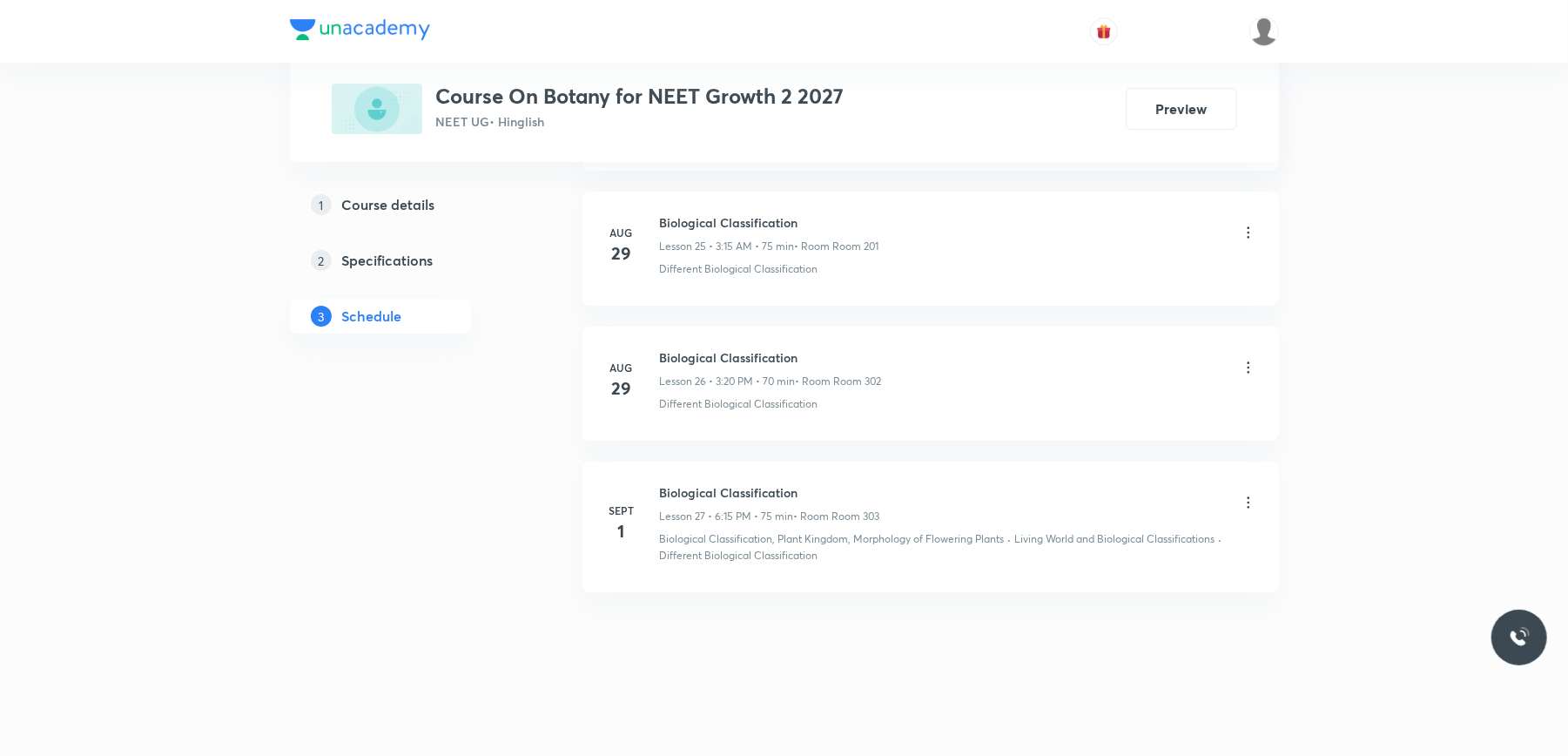
click at [641, 531] on div "[DATE]" at bounding box center [631, 522] width 56 height 42
click at [697, 495] on h6 "Biological Classification" at bounding box center [769, 492] width 220 height 19
copy h6 "Biological Classification"
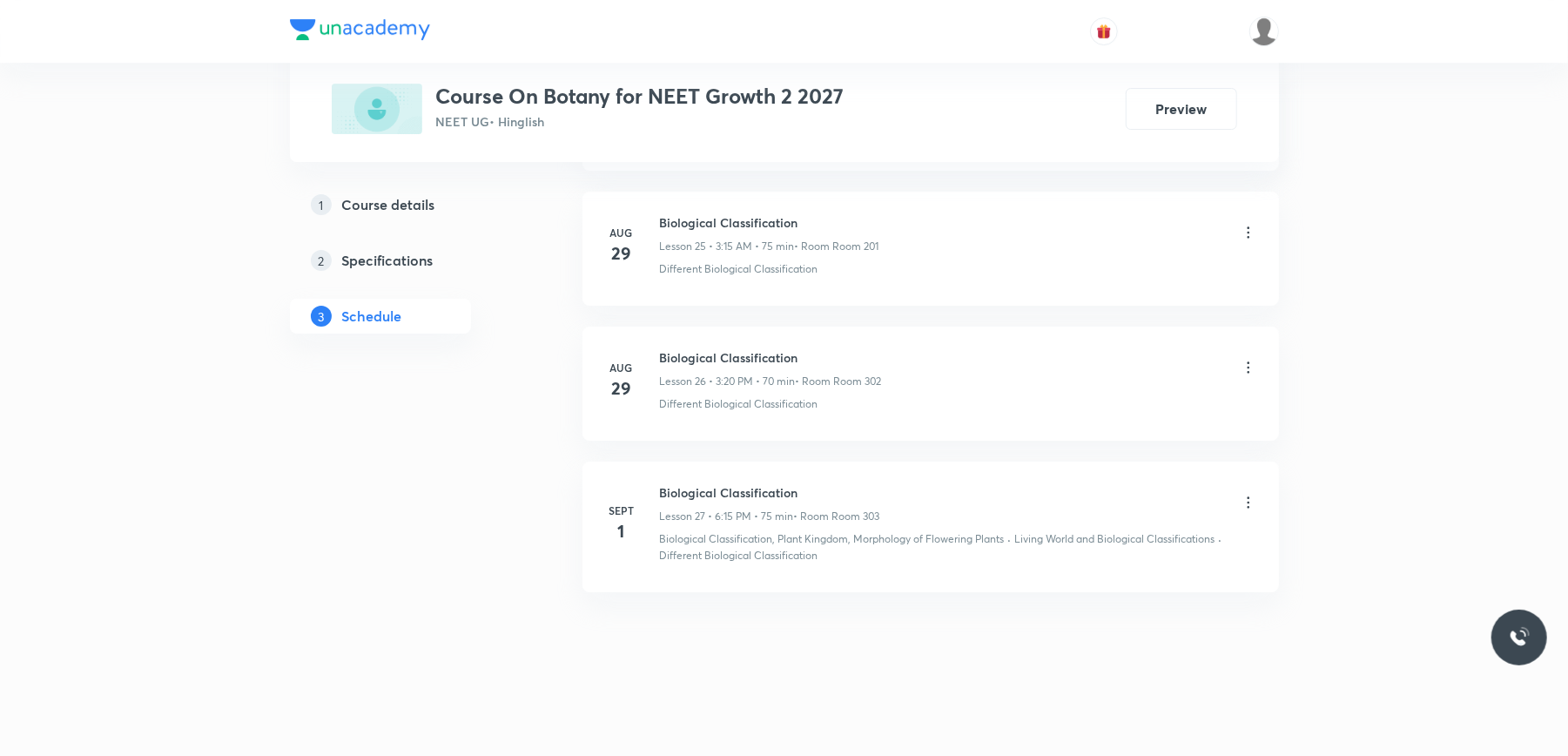
drag, startPoint x: 697, startPoint y: 495, endPoint x: 561, endPoint y: 538, distance: 142.6
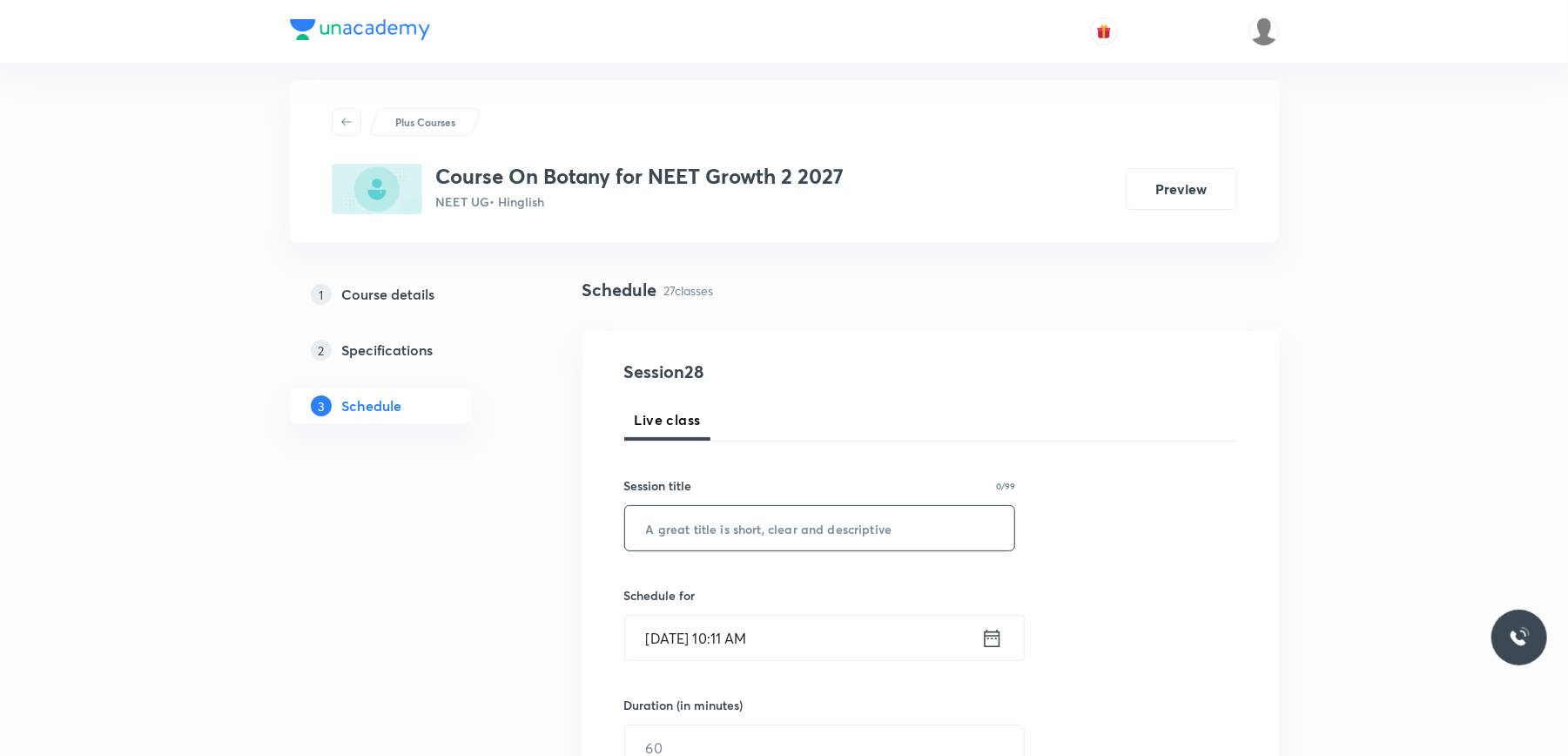
scroll to position [0, 0]
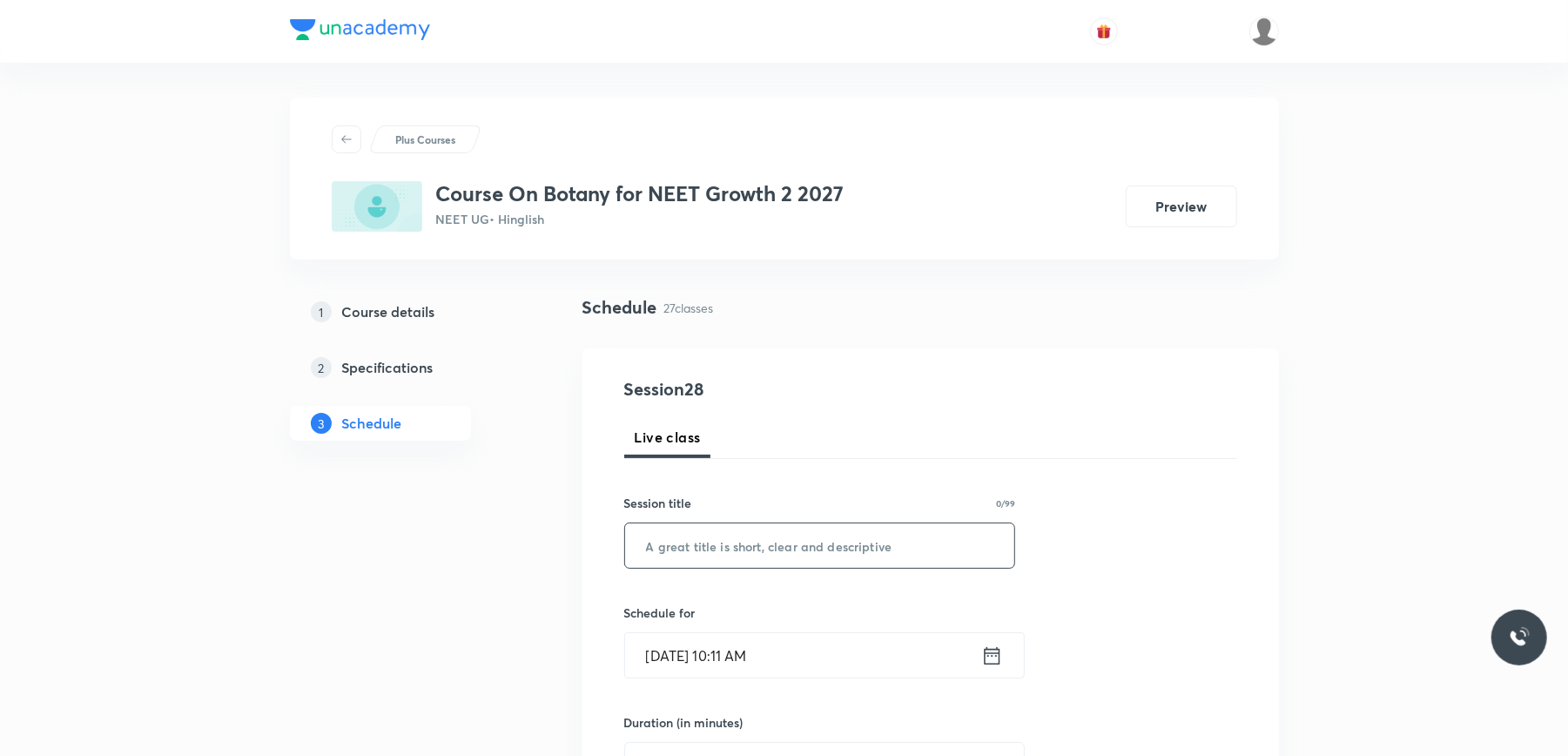
click at [693, 548] on input "text" at bounding box center [820, 545] width 390 height 44
paste input "Biological Classification"
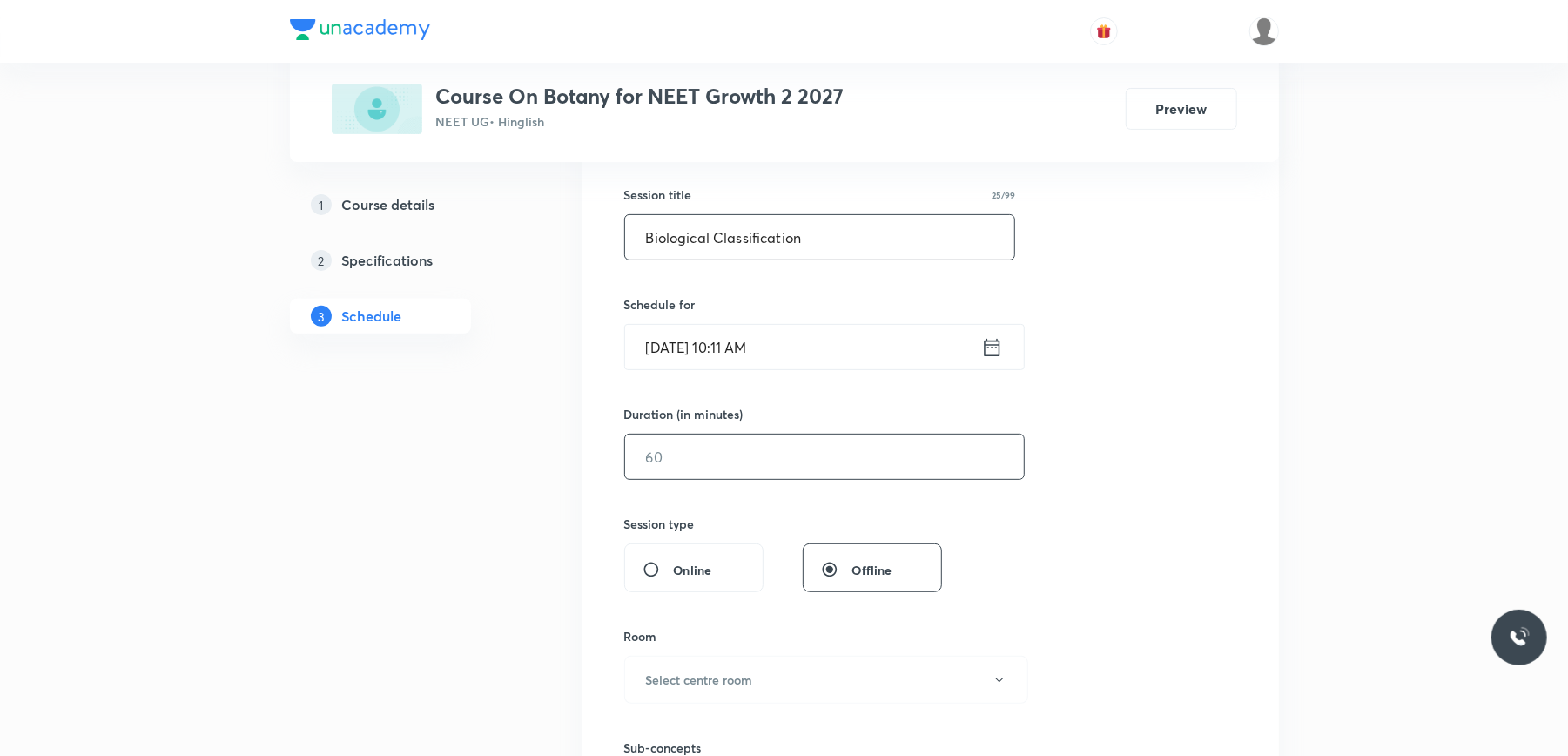
scroll to position [348, 0]
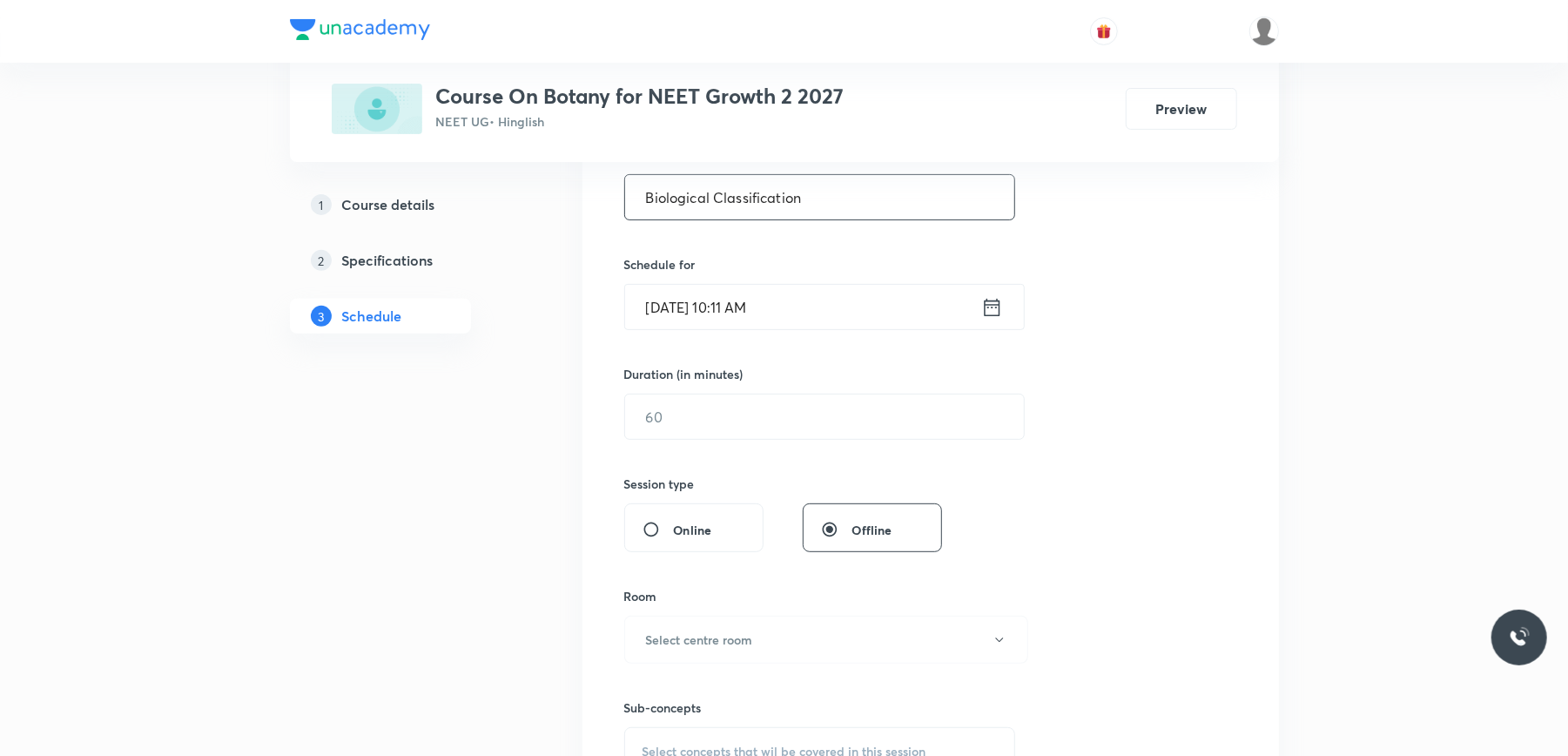
type input "Biological Classification"
click at [833, 292] on input "[DATE] 10:11 AM" at bounding box center [803, 307] width 356 height 44
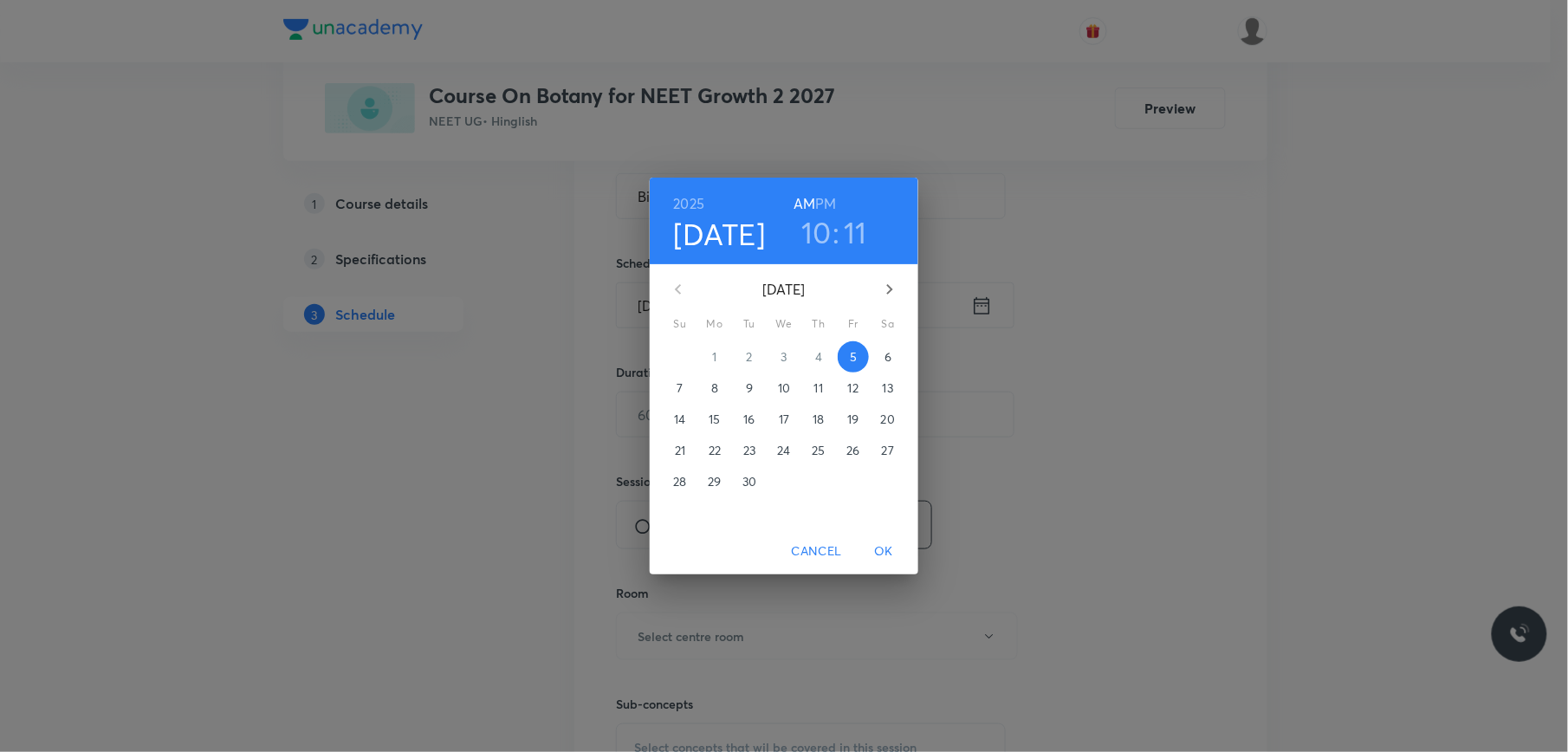
click at [829, 212] on h6 "PM" at bounding box center [826, 203] width 21 height 25
click at [818, 239] on h3 "10" at bounding box center [817, 232] width 30 height 36
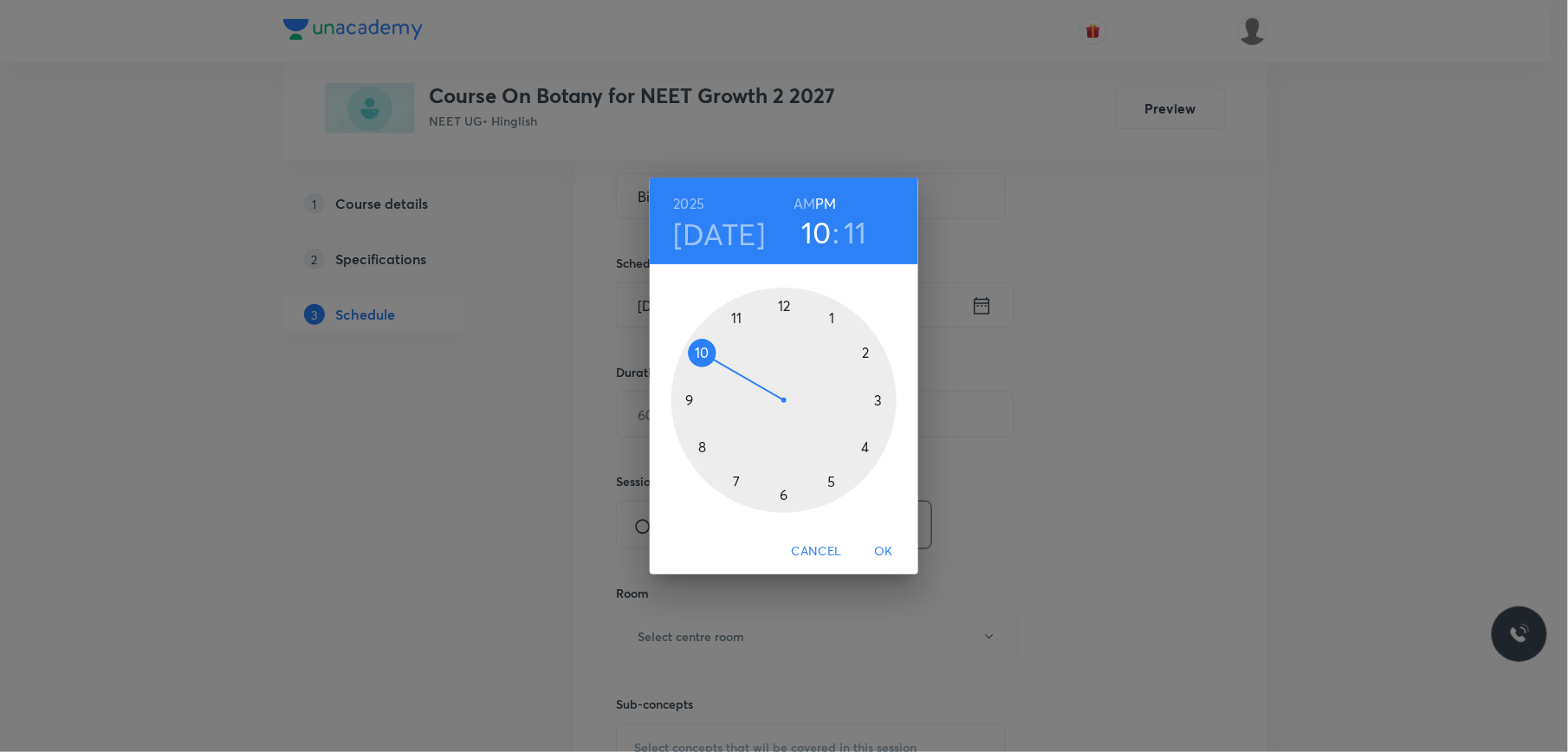
click at [867, 444] on div at bounding box center [784, 400] width 226 height 225
click at [694, 395] on div at bounding box center [784, 400] width 226 height 225
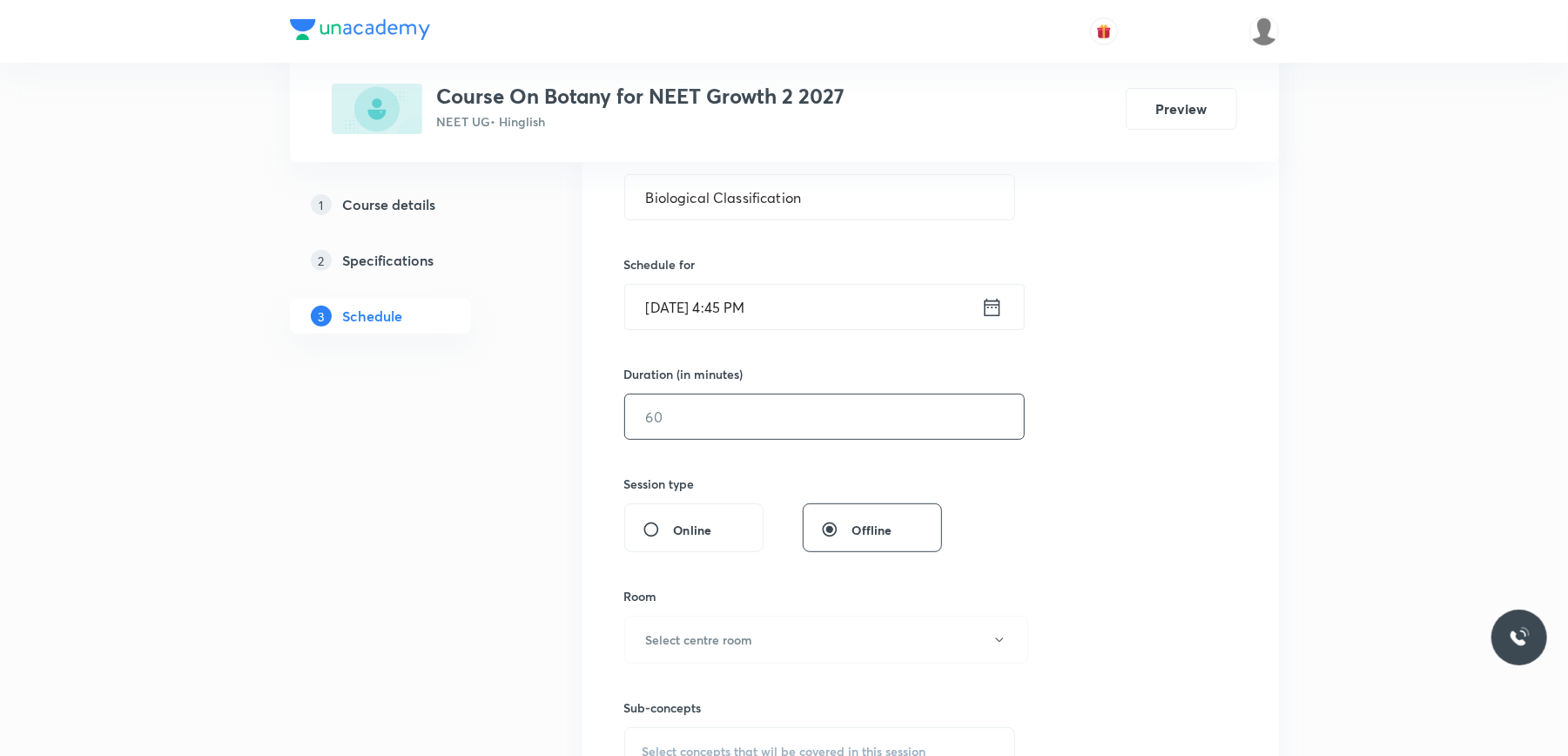
click at [714, 433] on input "text" at bounding box center [824, 416] width 398 height 44
type input "75"
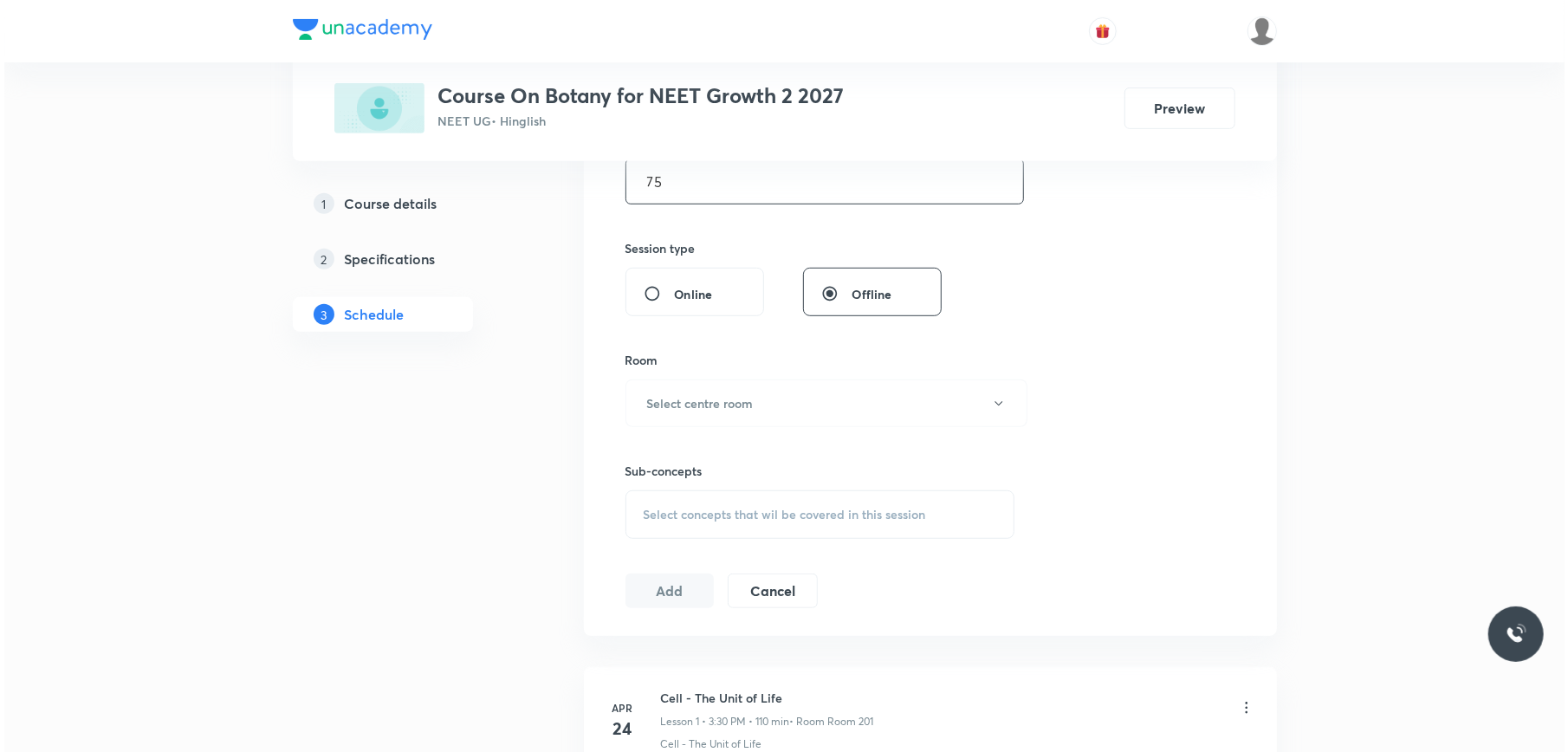
scroll to position [693, 0]
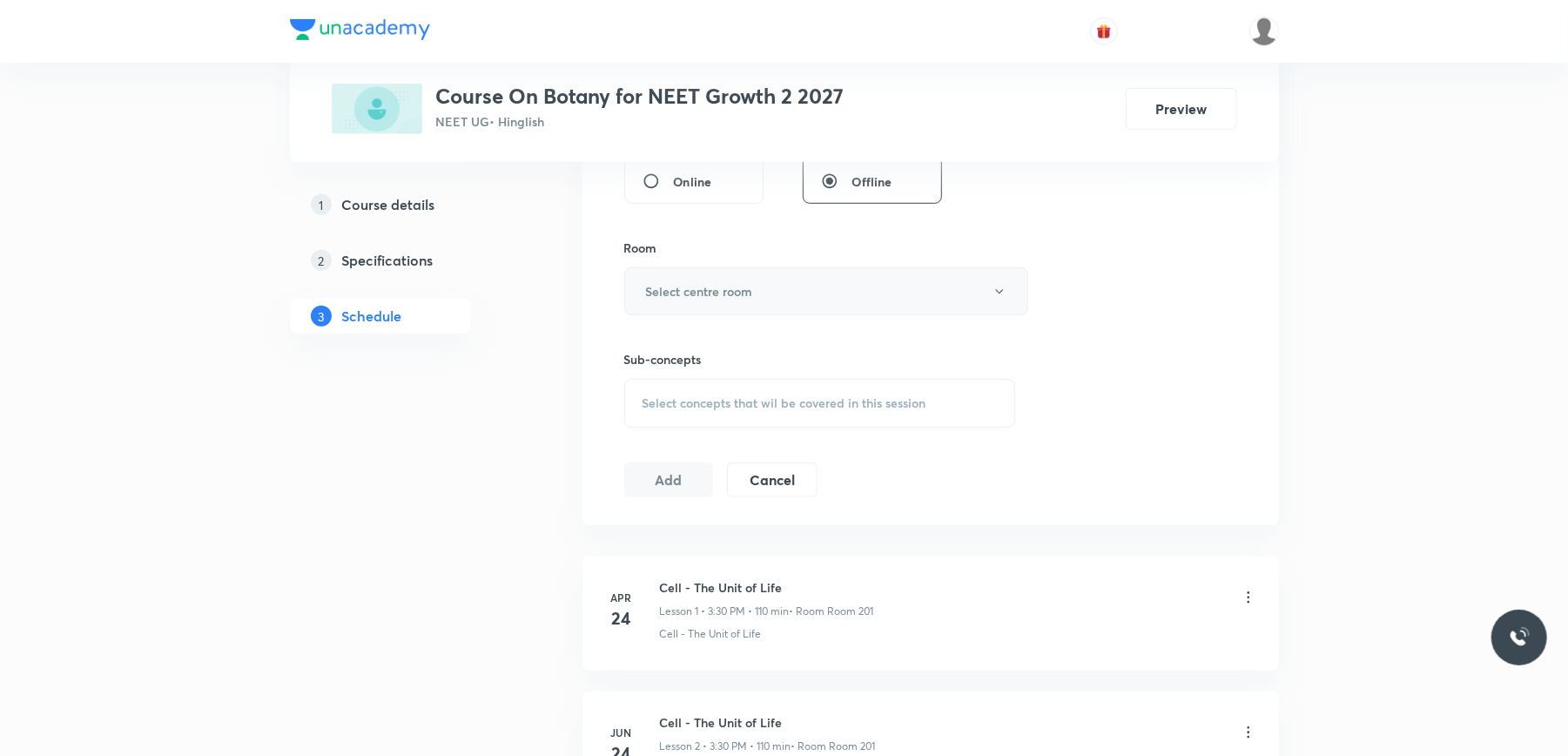
click at [780, 283] on button "Select centre room" at bounding box center [826, 291] width 404 height 48
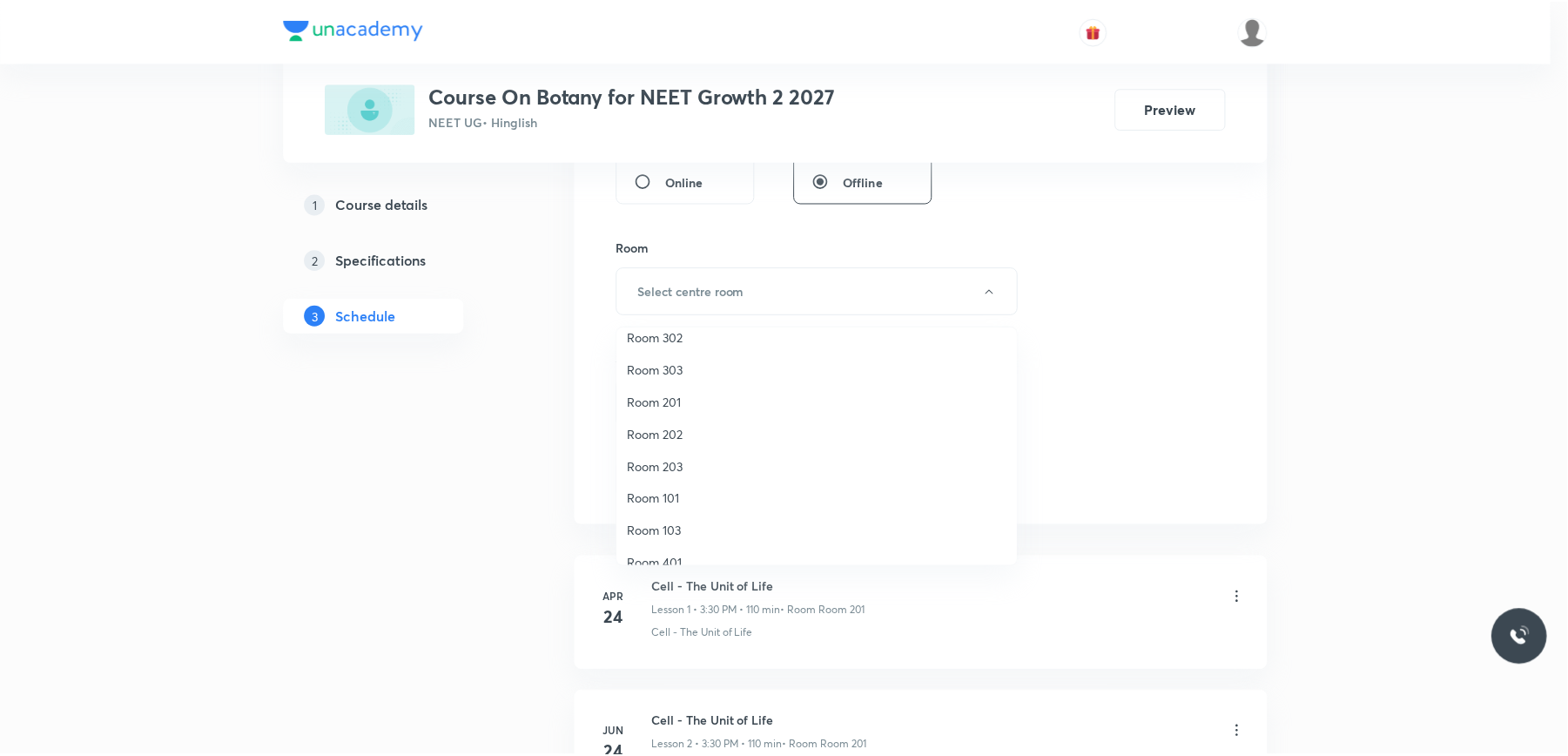
scroll to position [0, 0]
click at [667, 472] on span "Room 201" at bounding box center [821, 479] width 382 height 19
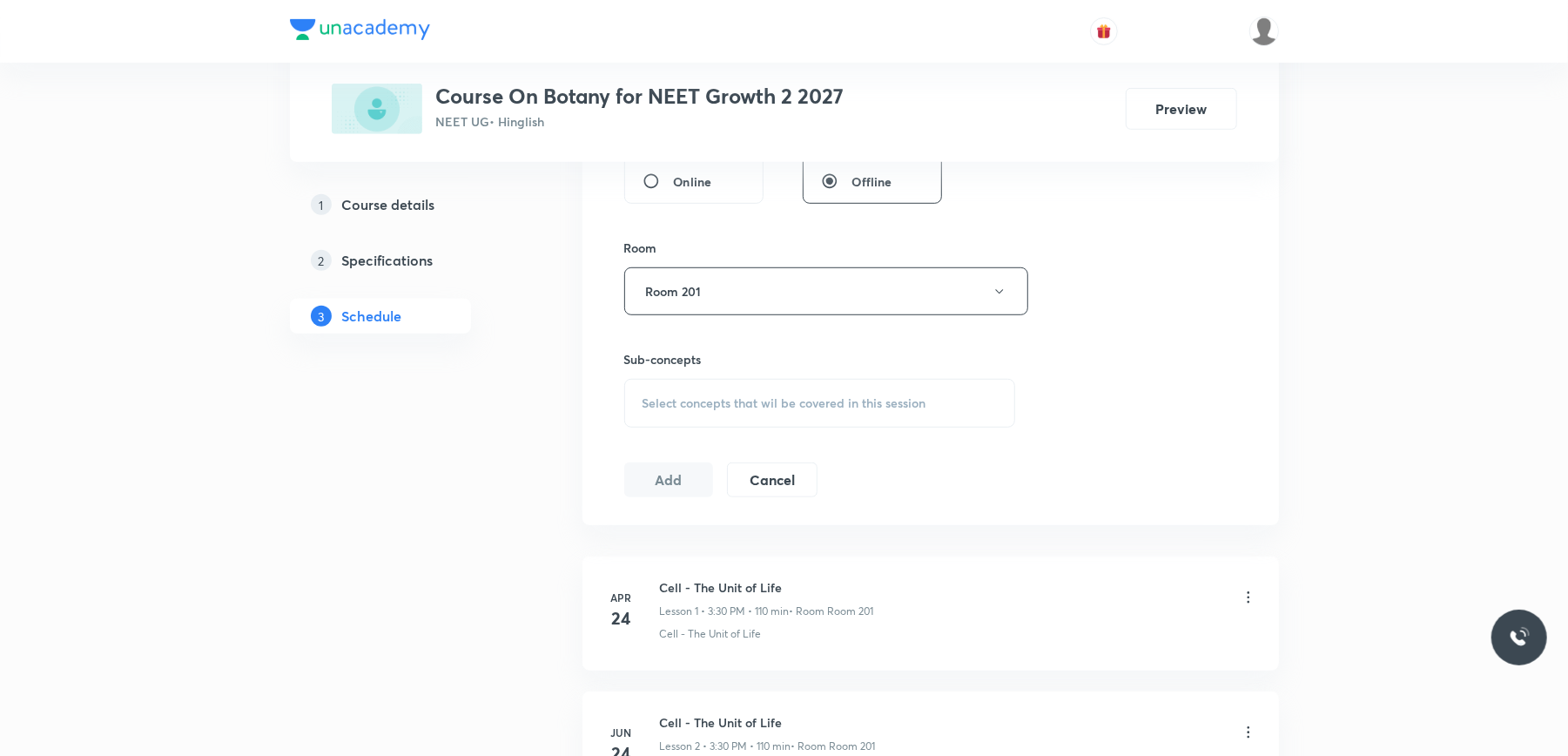
click at [698, 394] on div "Select concepts that wil be covered in this session" at bounding box center [820, 403] width 392 height 49
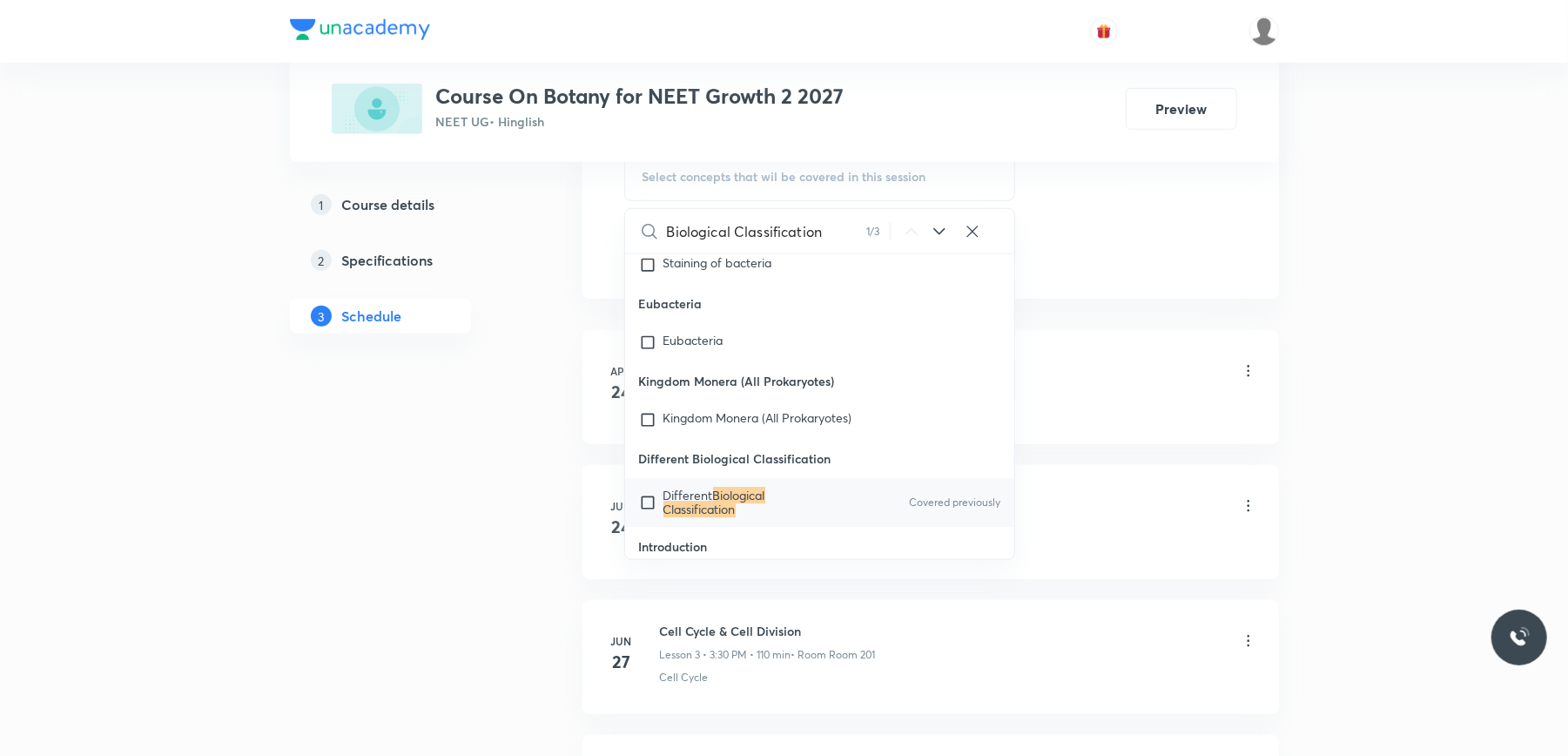
scroll to position [928, 0]
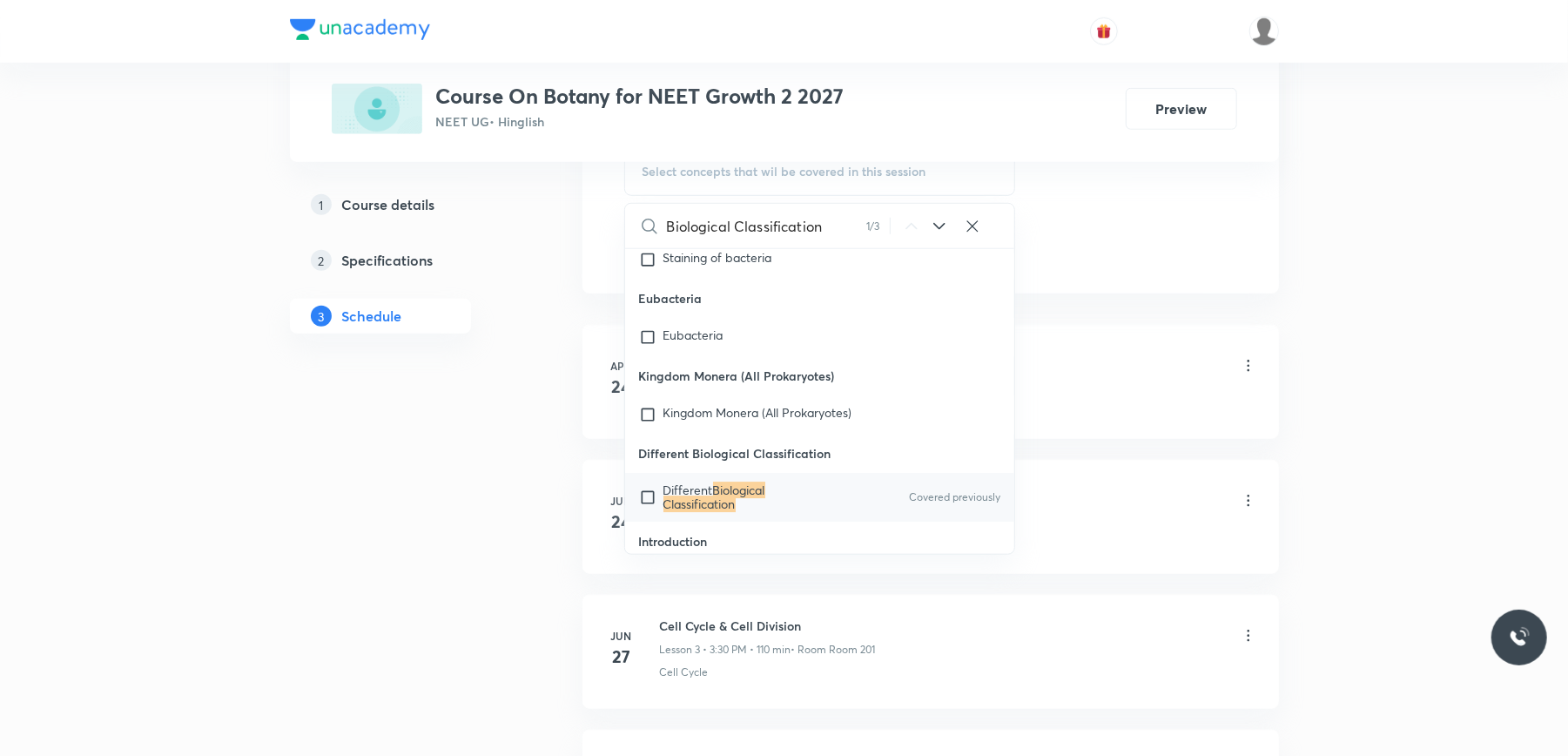
type input "Biological Classification"
click at [646, 483] on input "checkbox" at bounding box center [652, 497] width 25 height 27
checkbox input "true"
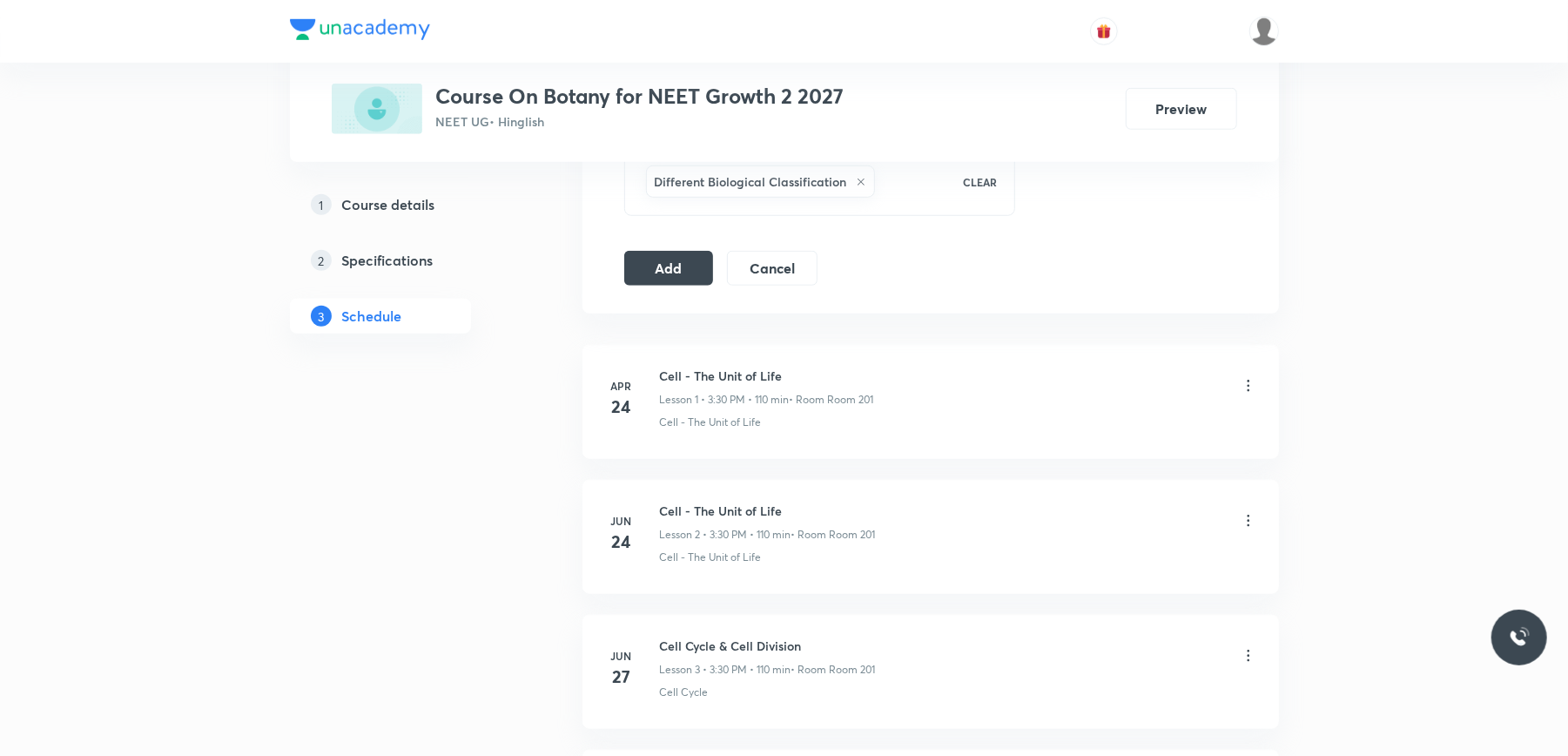
click at [662, 270] on button "Add" at bounding box center [668, 266] width 89 height 35
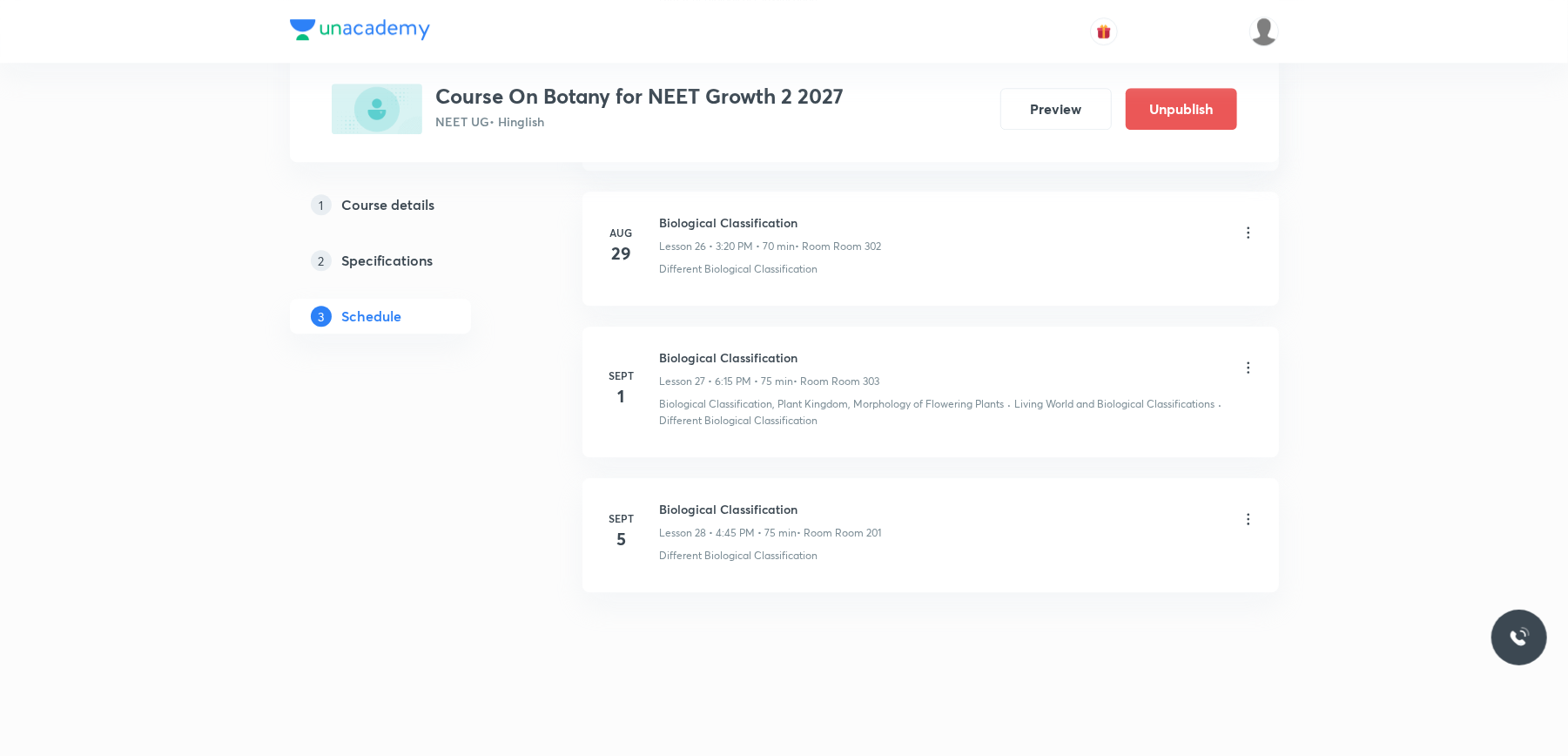
scroll to position [3684, 0]
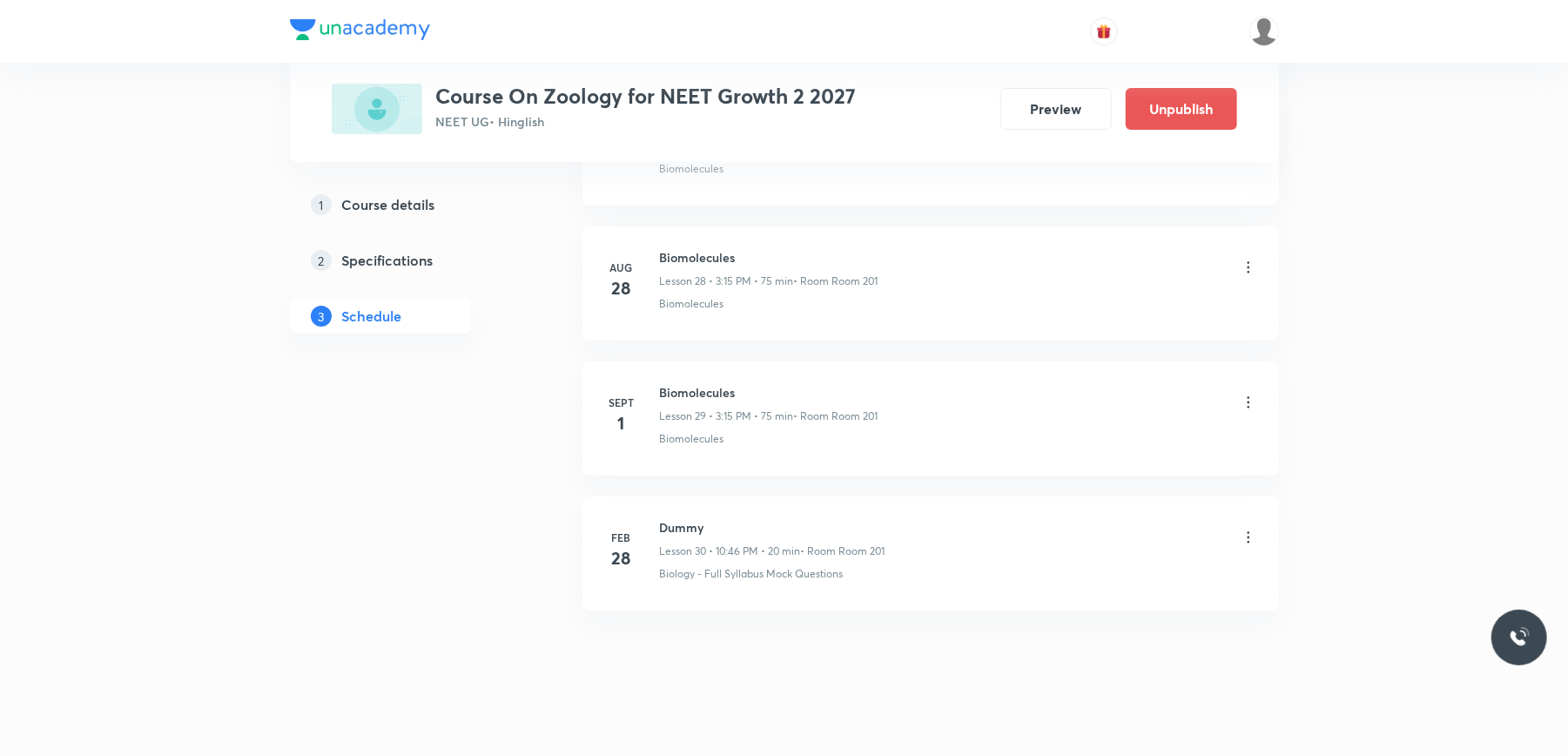
scroll to position [4730, 0]
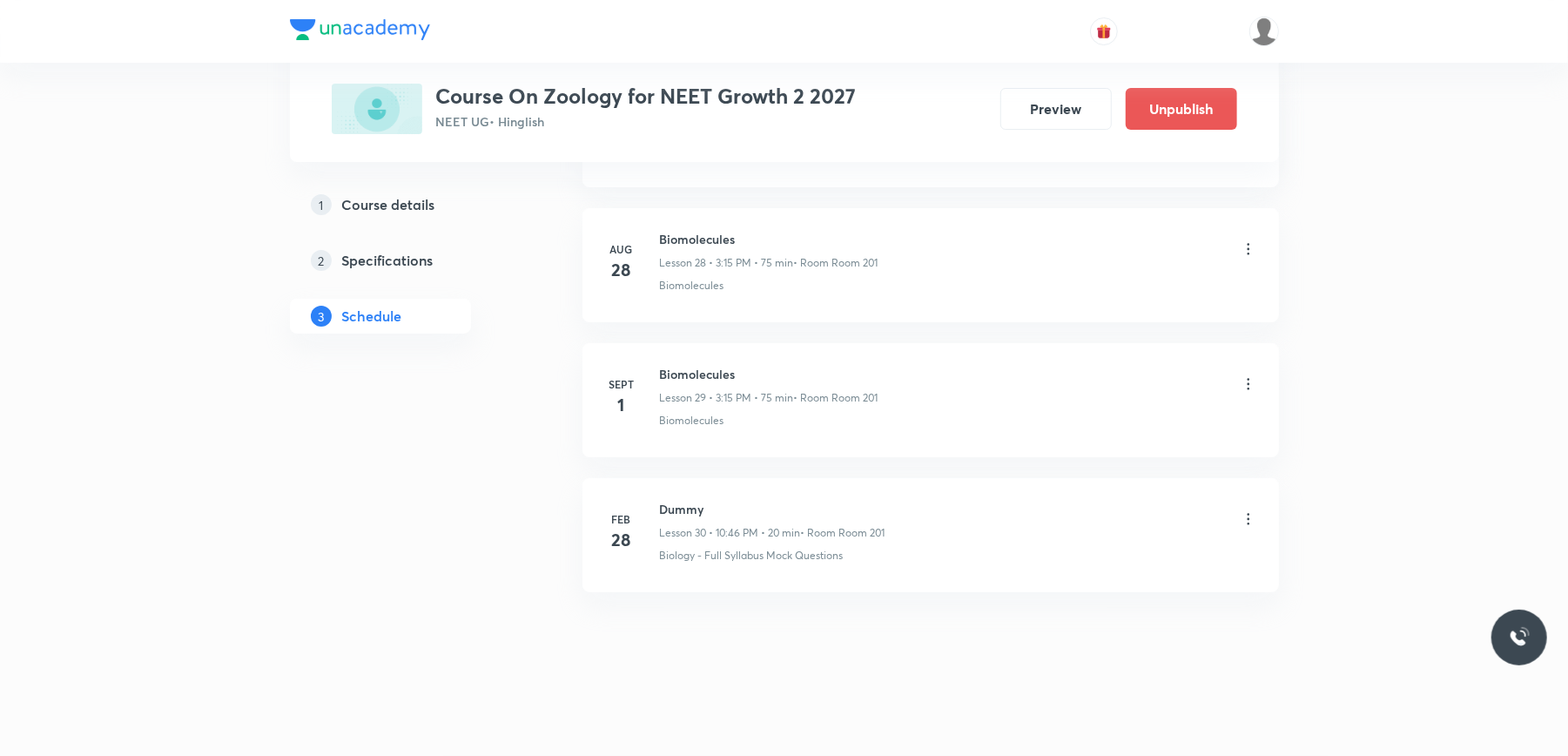
click at [694, 374] on h6 "Biomolecules" at bounding box center [769, 374] width 219 height 19
copy h6 "Biomolecules"
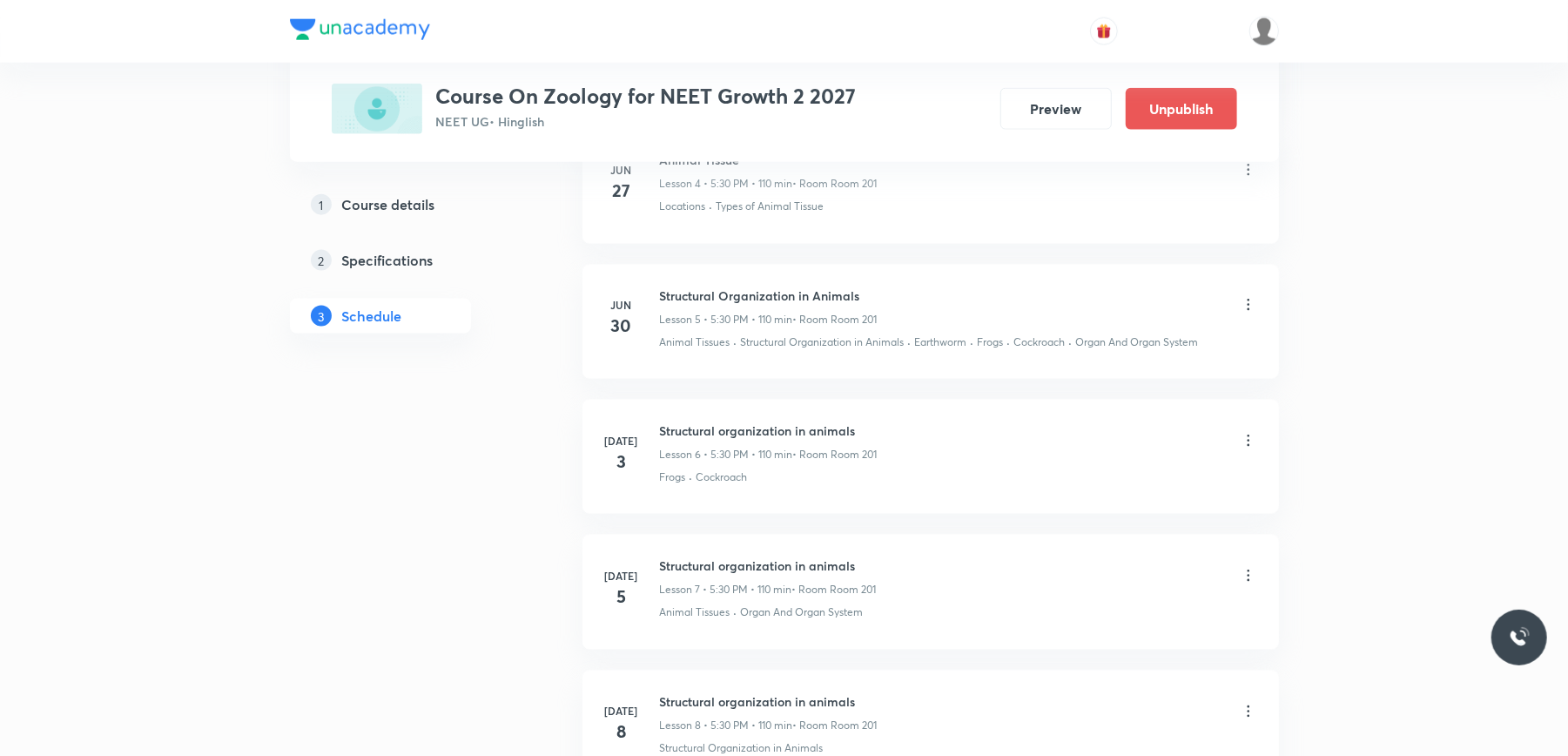
scroll to position [0, 0]
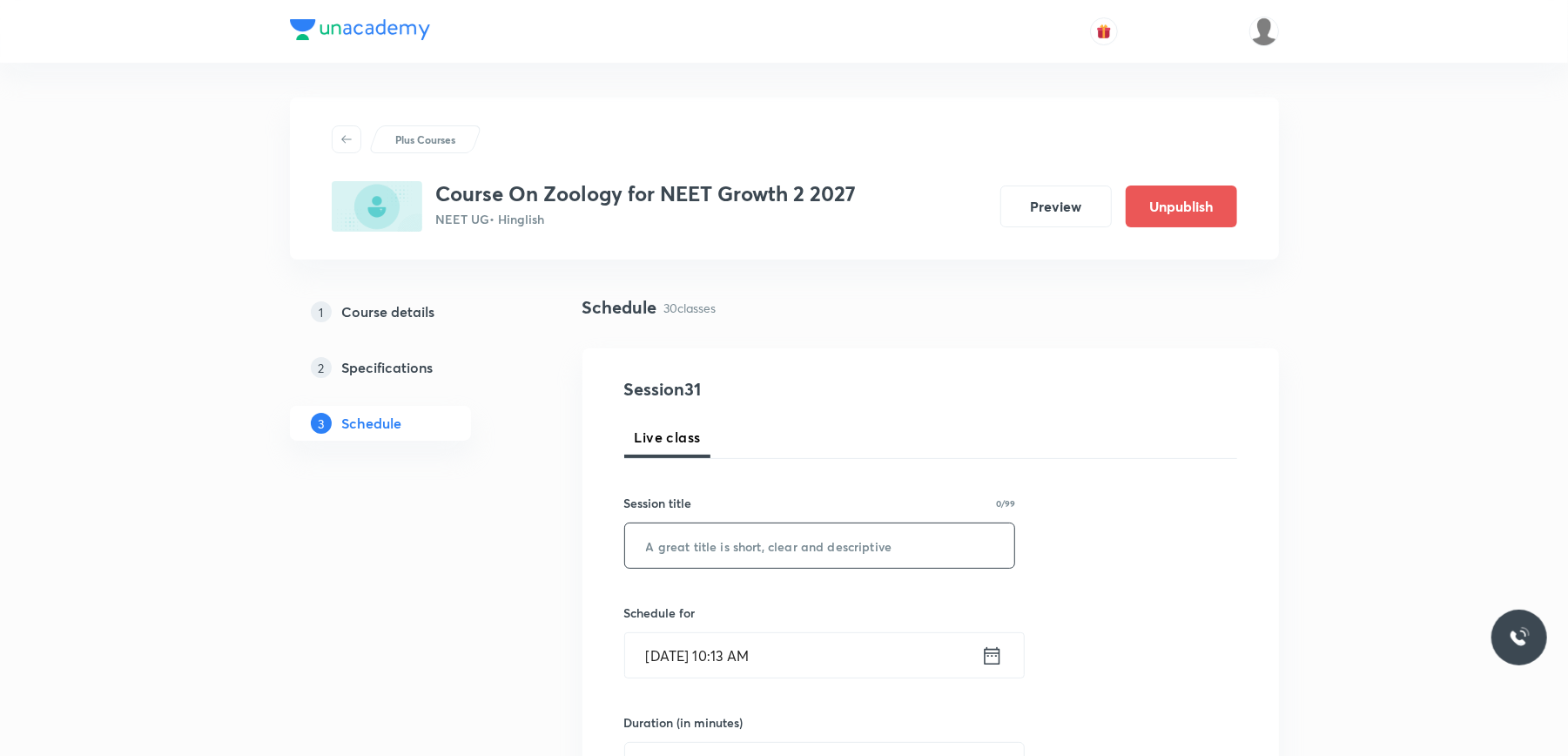
click at [680, 536] on input "text" at bounding box center [820, 545] width 390 height 44
paste input "Biomolecules"
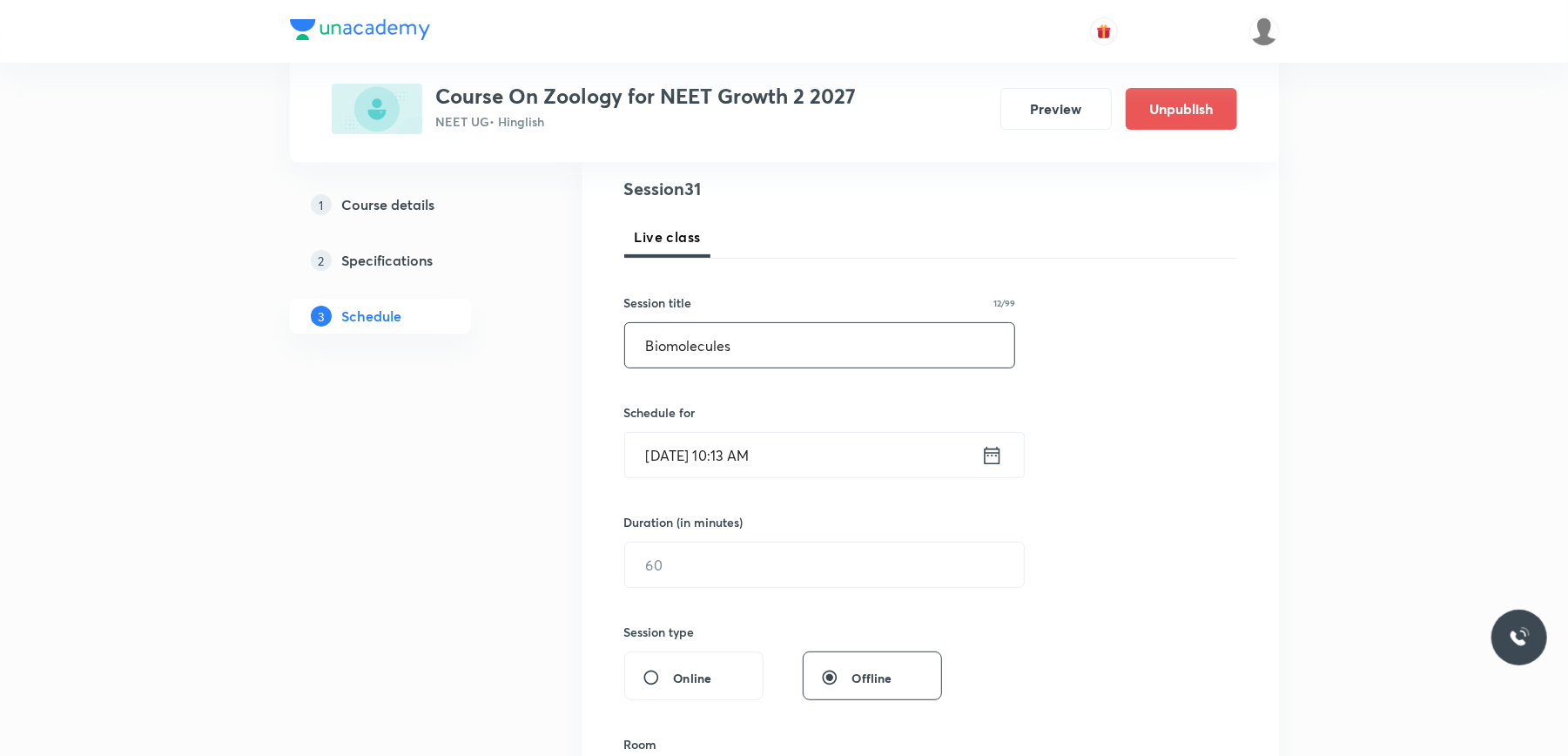
scroll to position [223, 0]
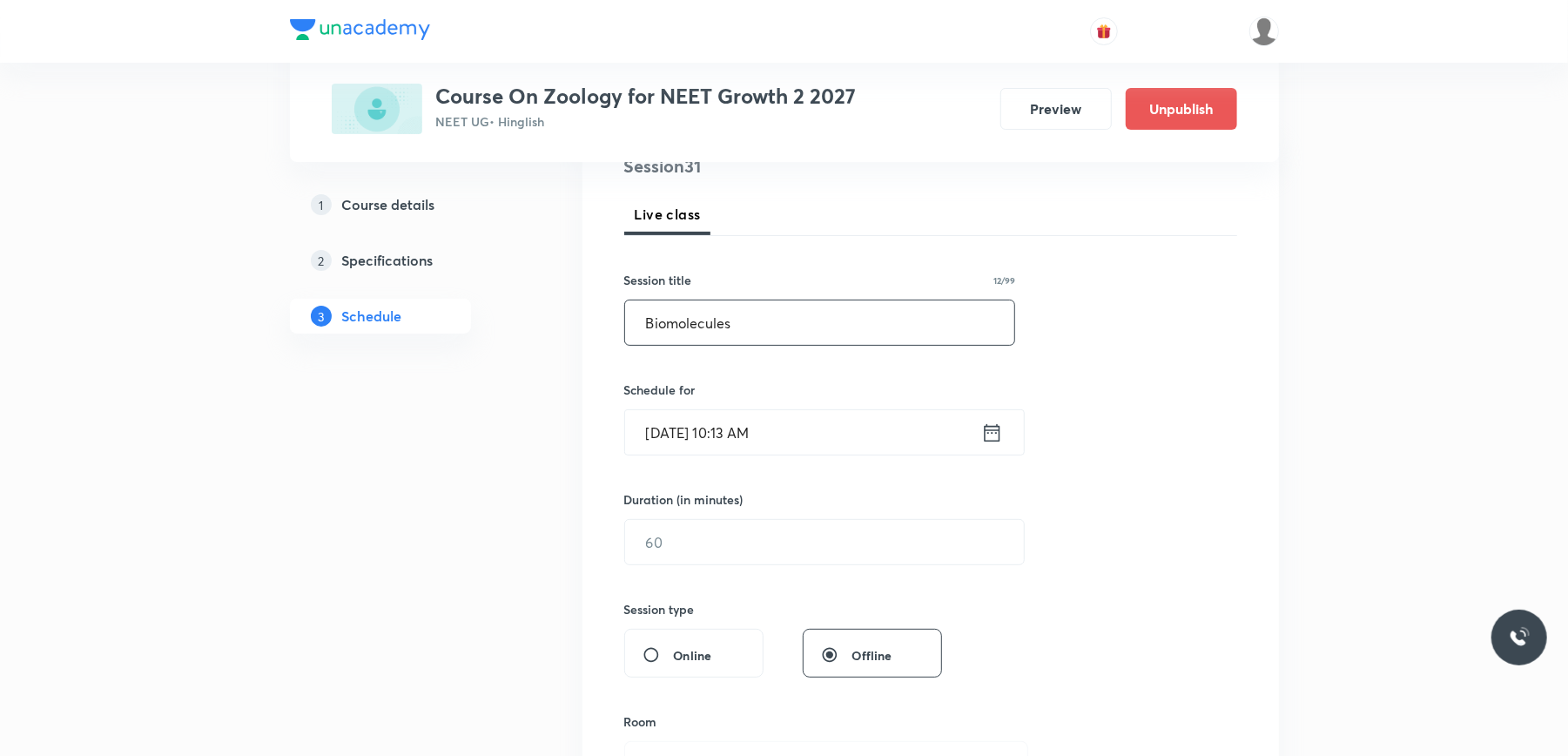
type input "Biomolecules"
click at [823, 436] on input "Sept 5, 2025, 10:13 AM" at bounding box center [803, 432] width 356 height 44
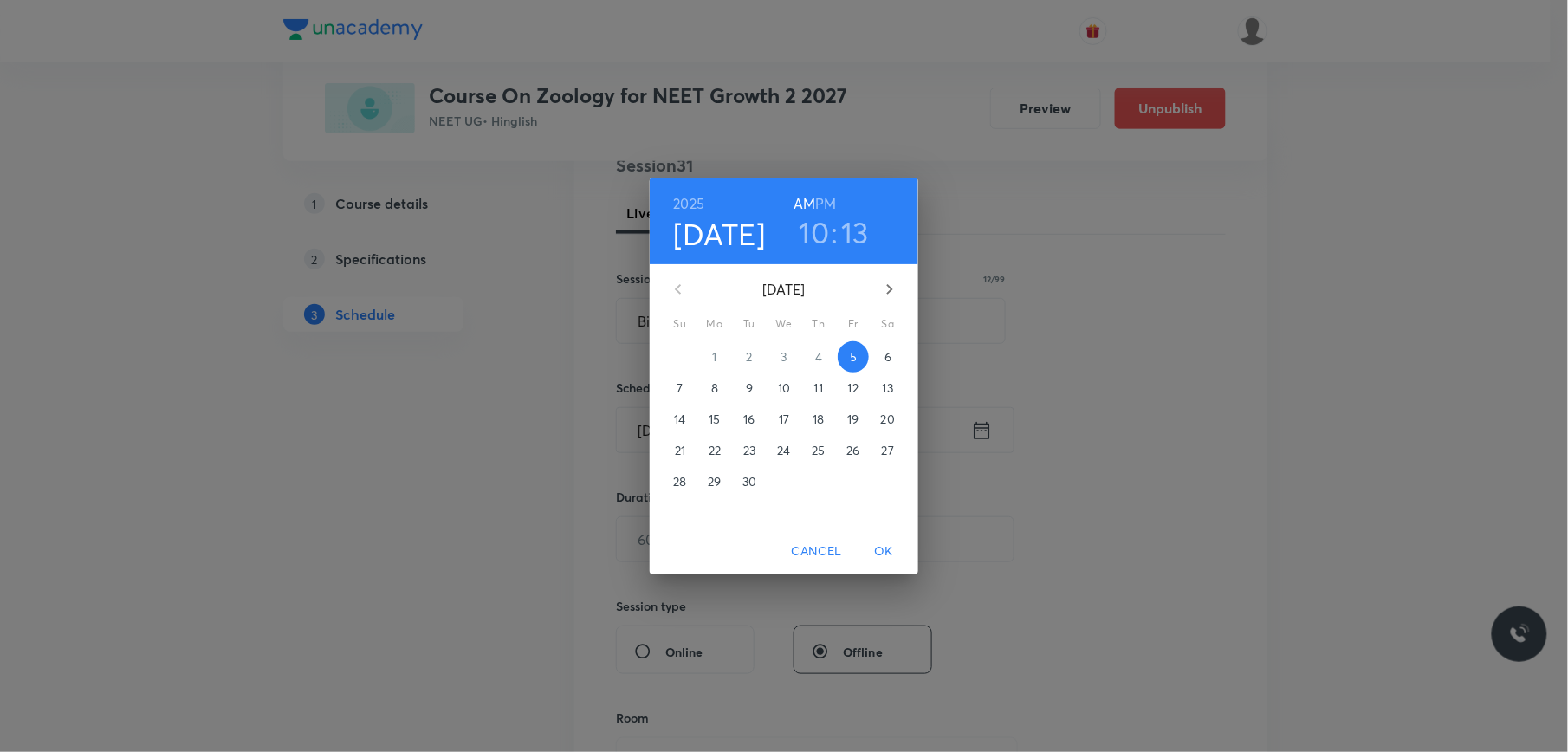
drag, startPoint x: 821, startPoint y: 202, endPoint x: 825, endPoint y: 188, distance: 14.6
click at [825, 188] on div "2025 Sep 5 10 : 13 AM PM" at bounding box center [784, 221] width 269 height 86
click at [825, 208] on h6 "PM" at bounding box center [826, 203] width 21 height 25
click at [809, 247] on h3 "10" at bounding box center [815, 232] width 30 height 36
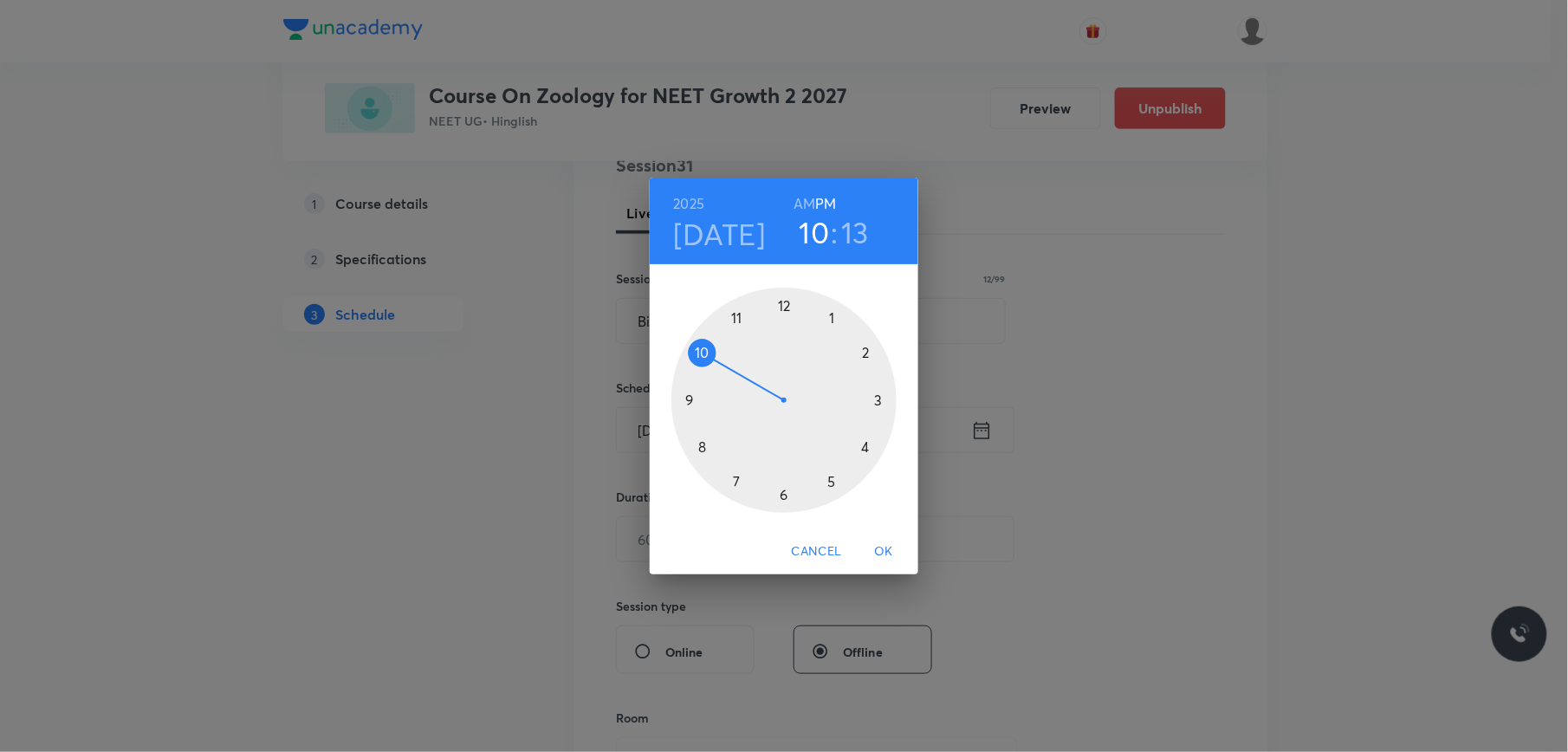
click at [783, 493] on div at bounding box center [784, 400] width 226 height 225
click at [881, 398] on div at bounding box center [784, 400] width 226 height 225
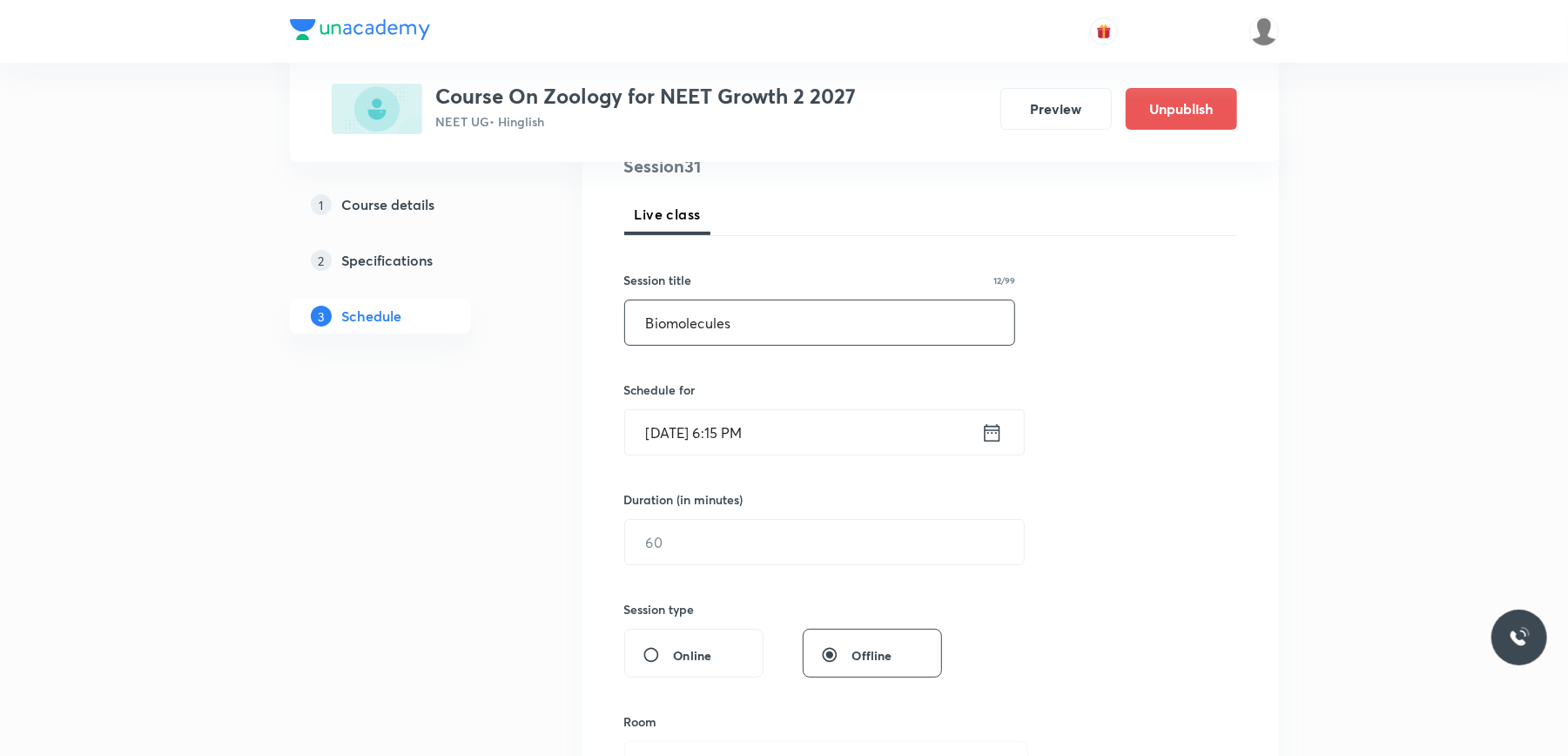
scroll to position [395, 0]
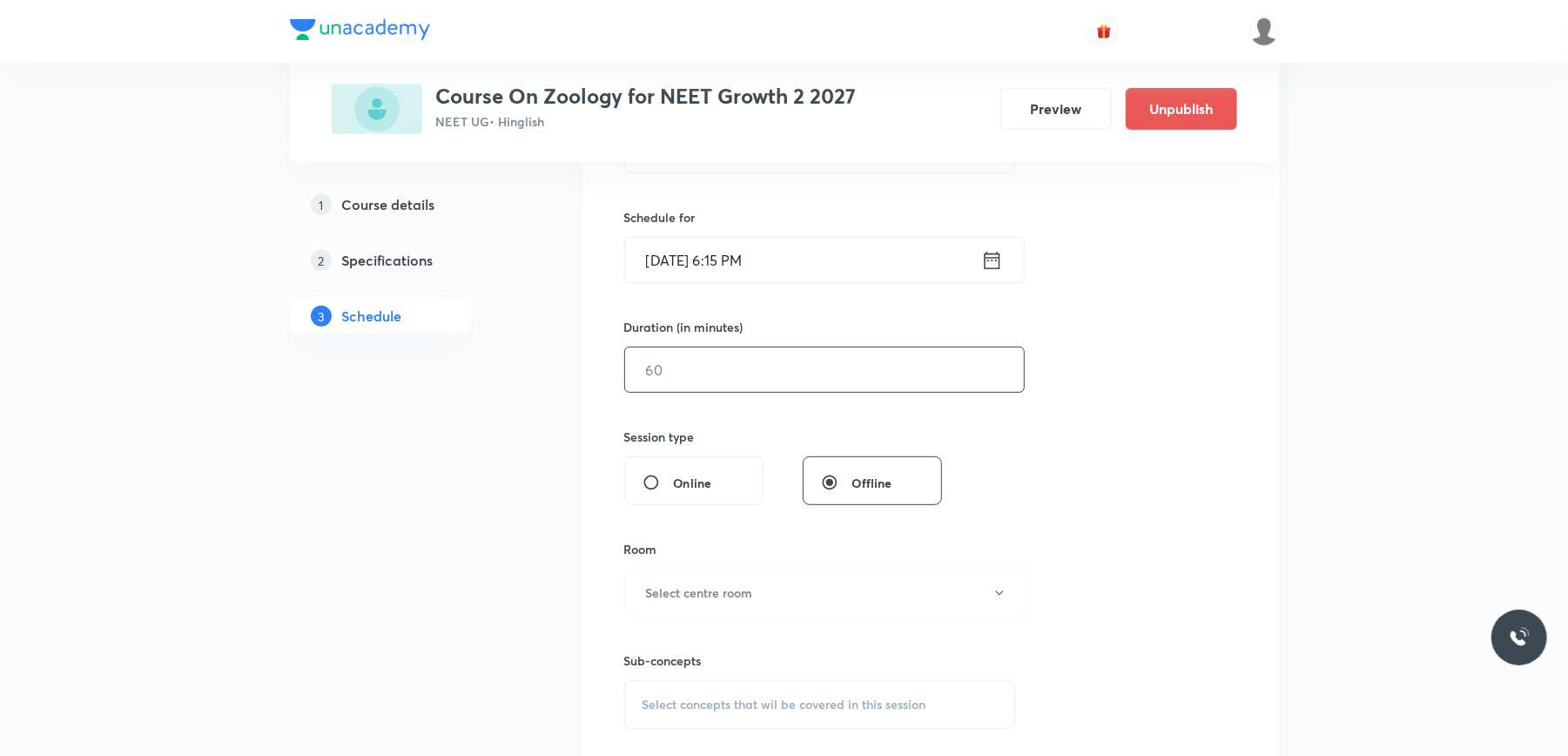
click at [684, 374] on input "text" at bounding box center [824, 369] width 398 height 44
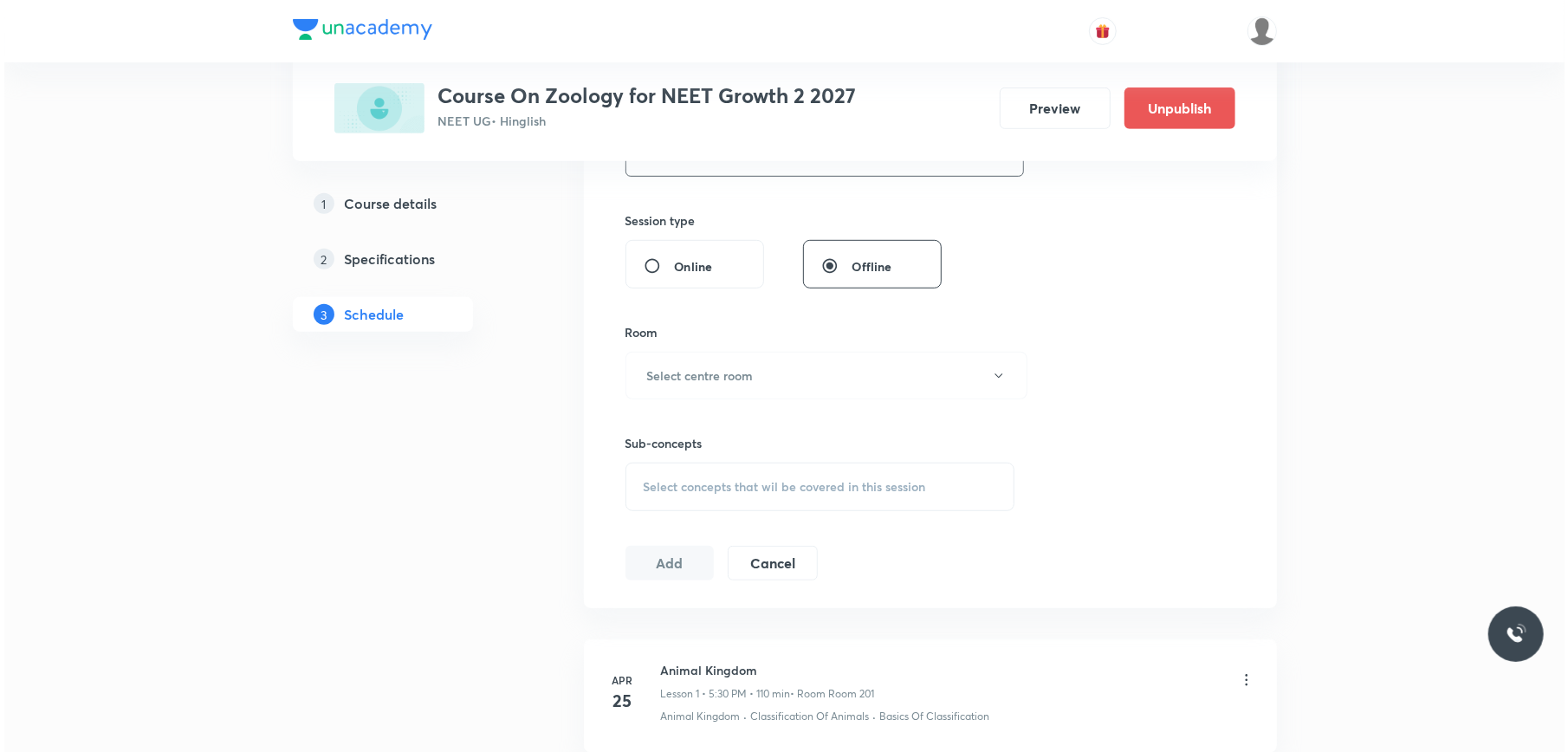
scroll to position [608, 0]
type input "75"
click at [690, 380] on h6 "Select centre room" at bounding box center [696, 374] width 107 height 18
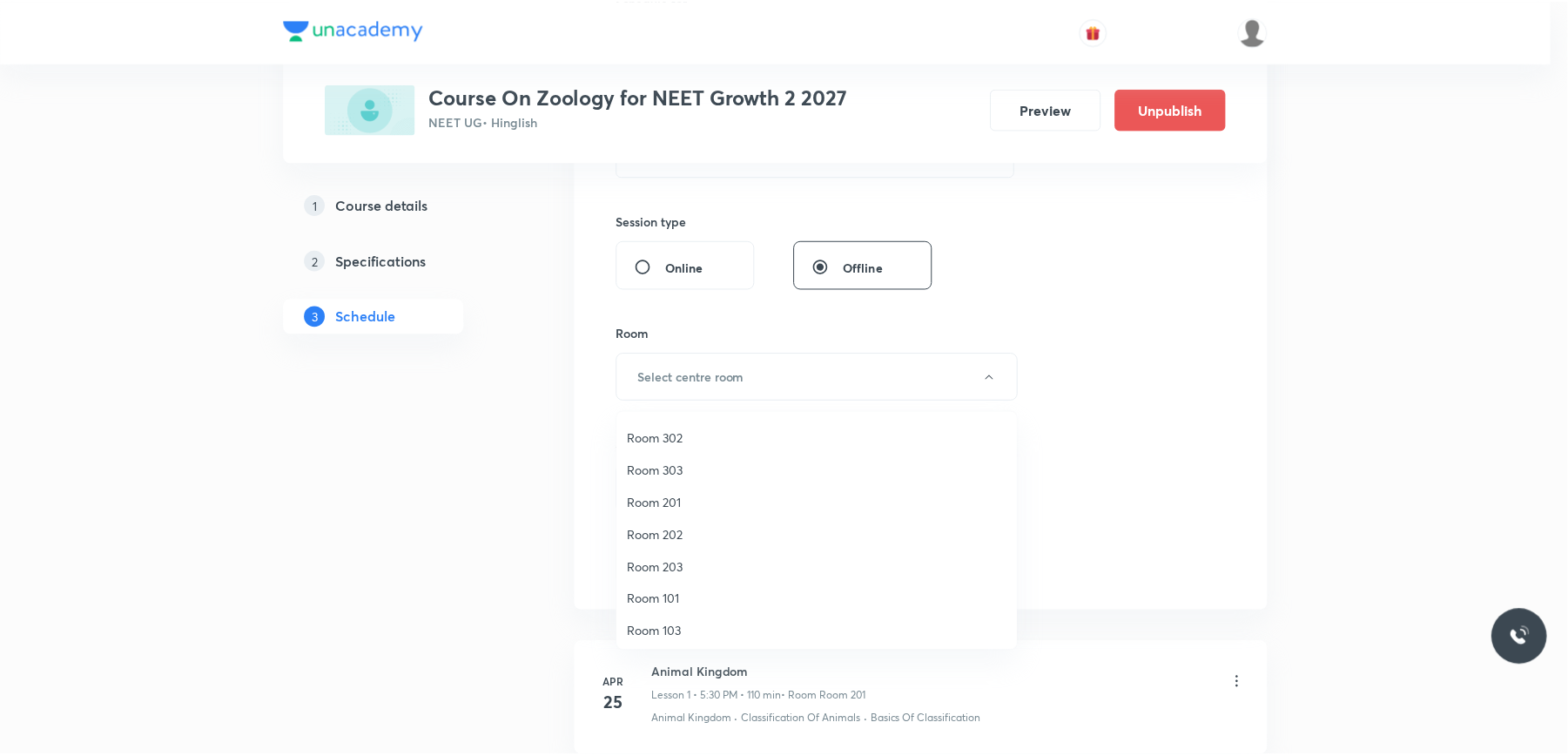
scroll to position [68, 0]
click at [648, 491] on span "Room 201" at bounding box center [821, 496] width 382 height 19
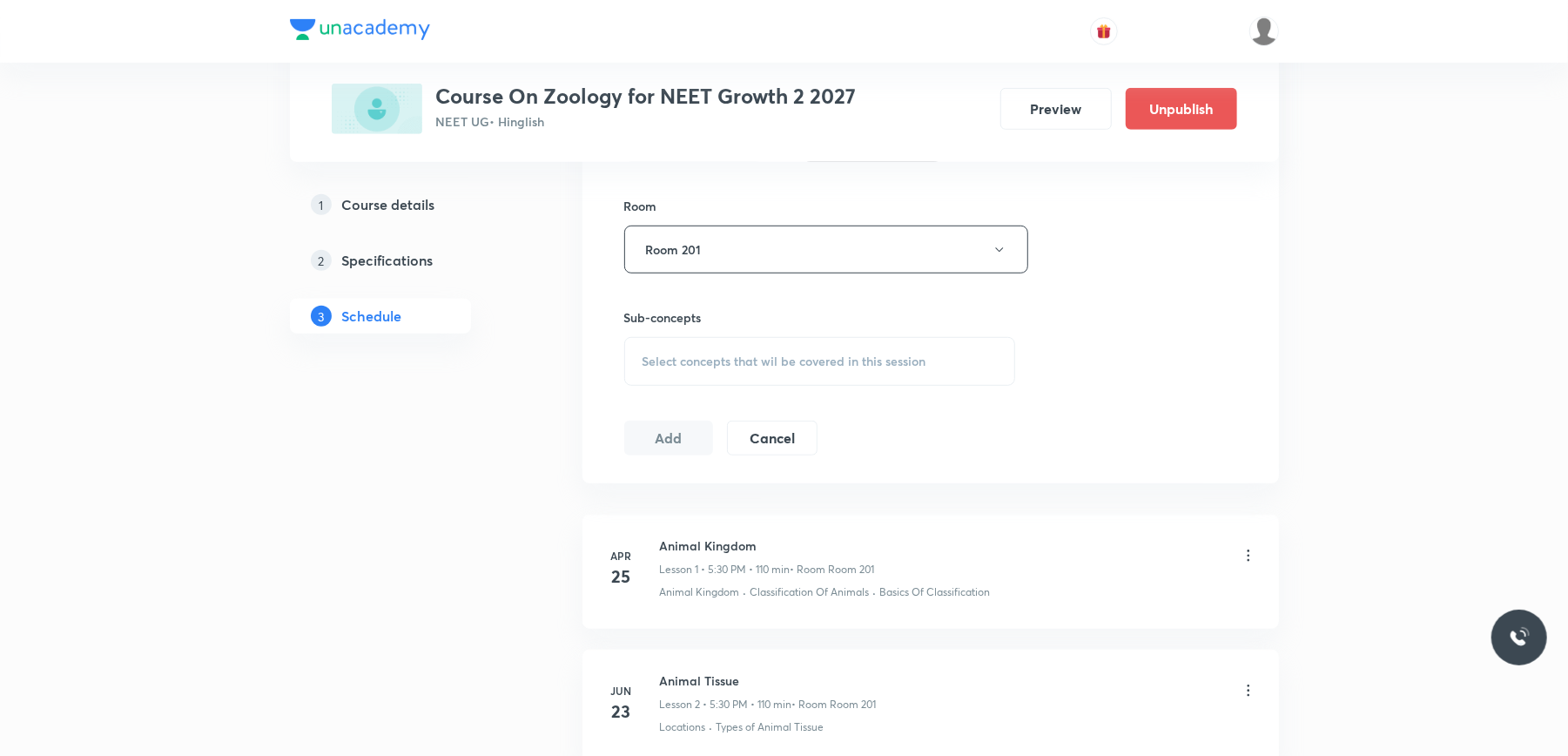
scroll to position [750, 0]
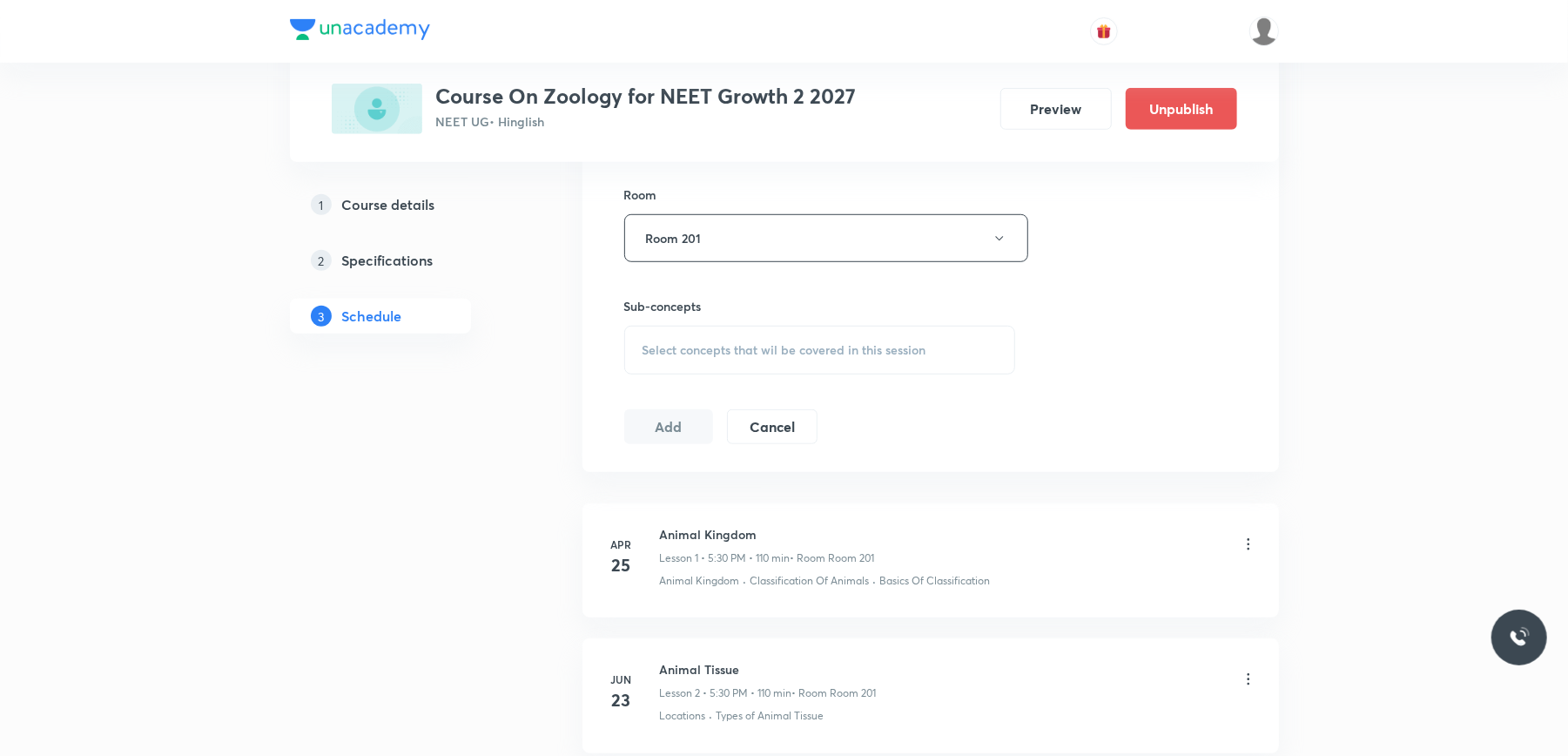
click at [719, 359] on div "Select concepts that wil be covered in this session" at bounding box center [820, 350] width 392 height 49
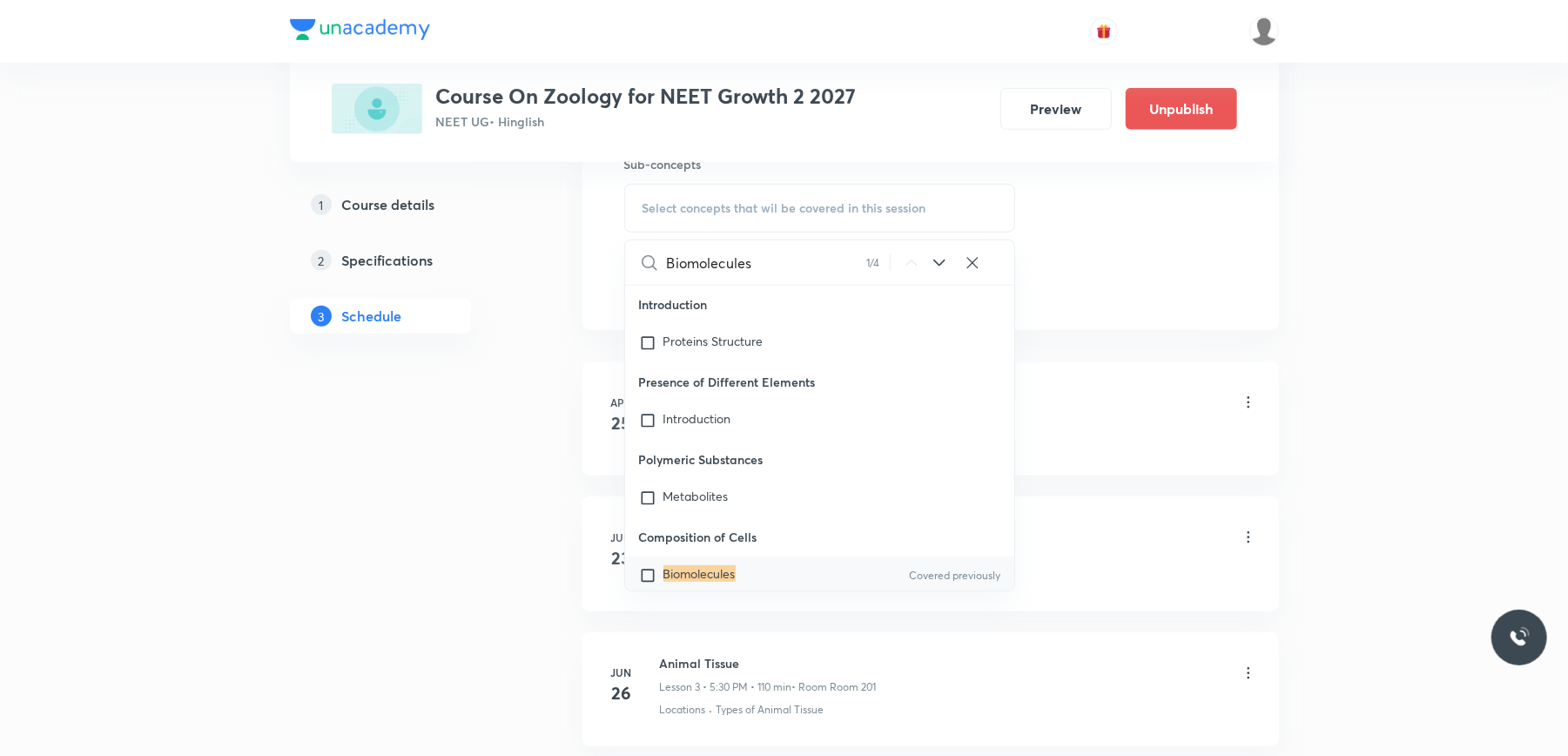
scroll to position [897, 0]
type input "Biomolecules"
click at [645, 561] on input "checkbox" at bounding box center [652, 570] width 25 height 18
checkbox input "true"
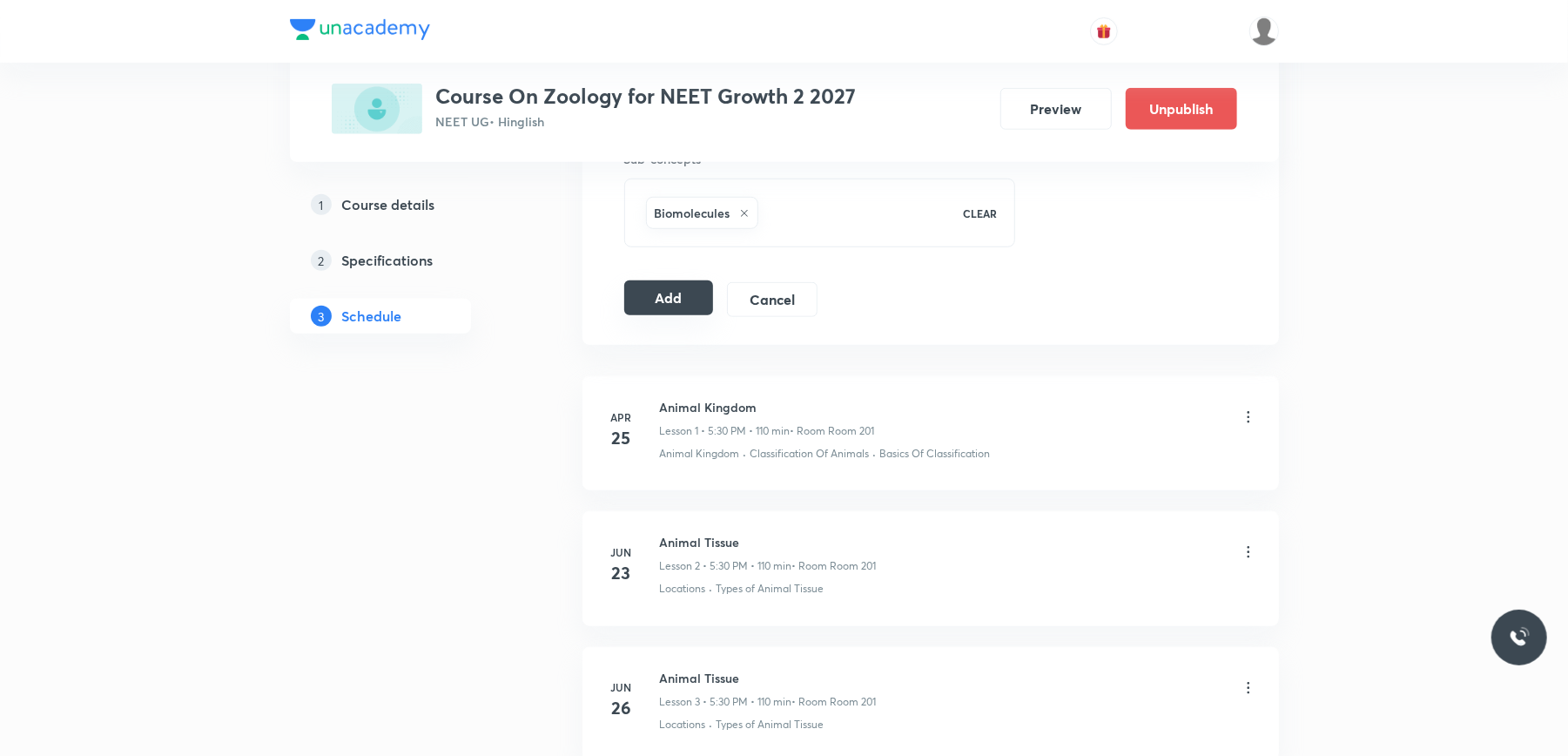
click at [674, 289] on button "Add" at bounding box center [668, 297] width 89 height 35
